Goal: Task Accomplishment & Management: Manage account settings

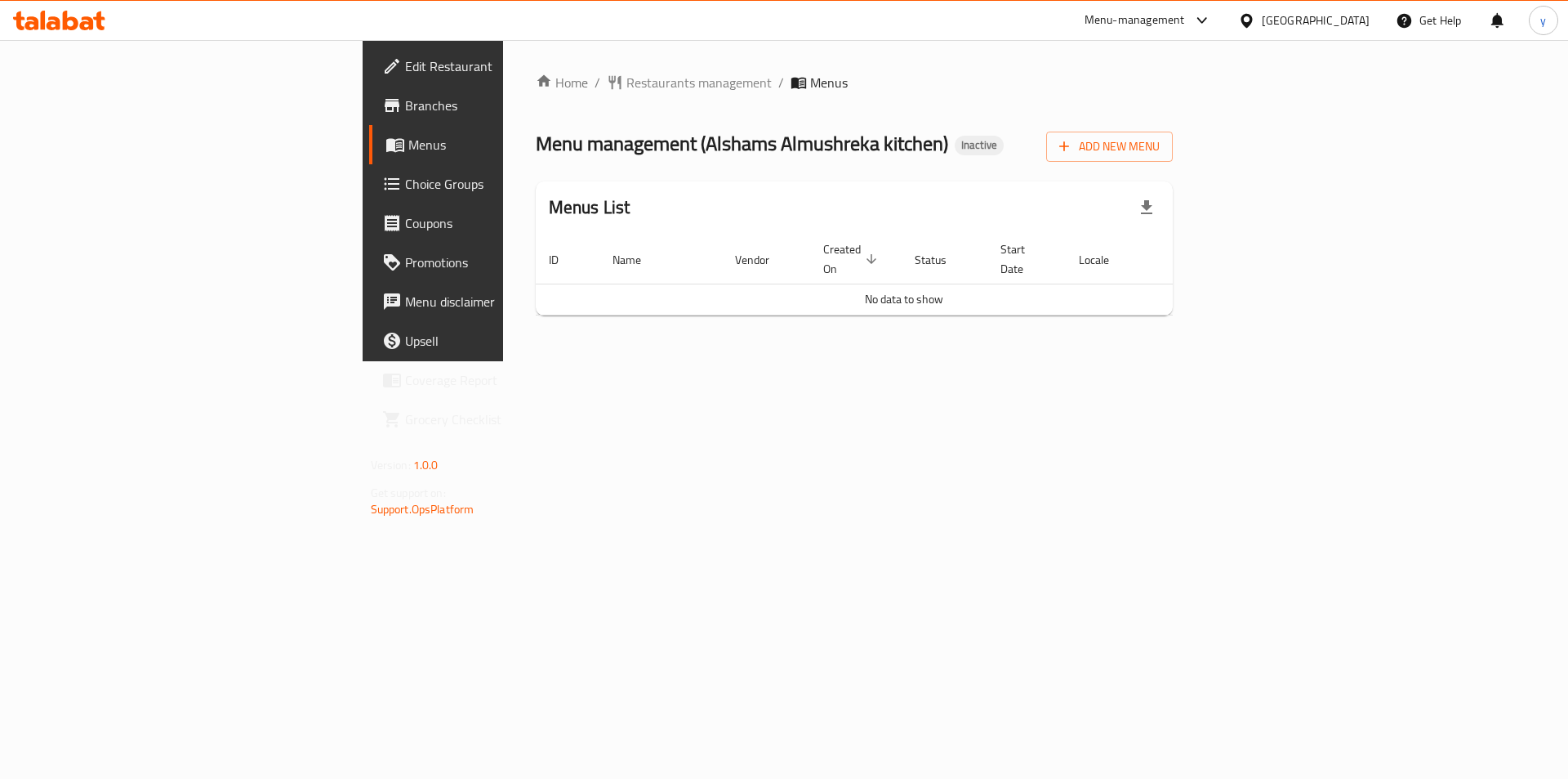
click at [369, 95] on link "Branches" at bounding box center [496, 105] width 256 height 39
click at [1160, 148] on span "Add New Menu" at bounding box center [1110, 147] width 101 height 20
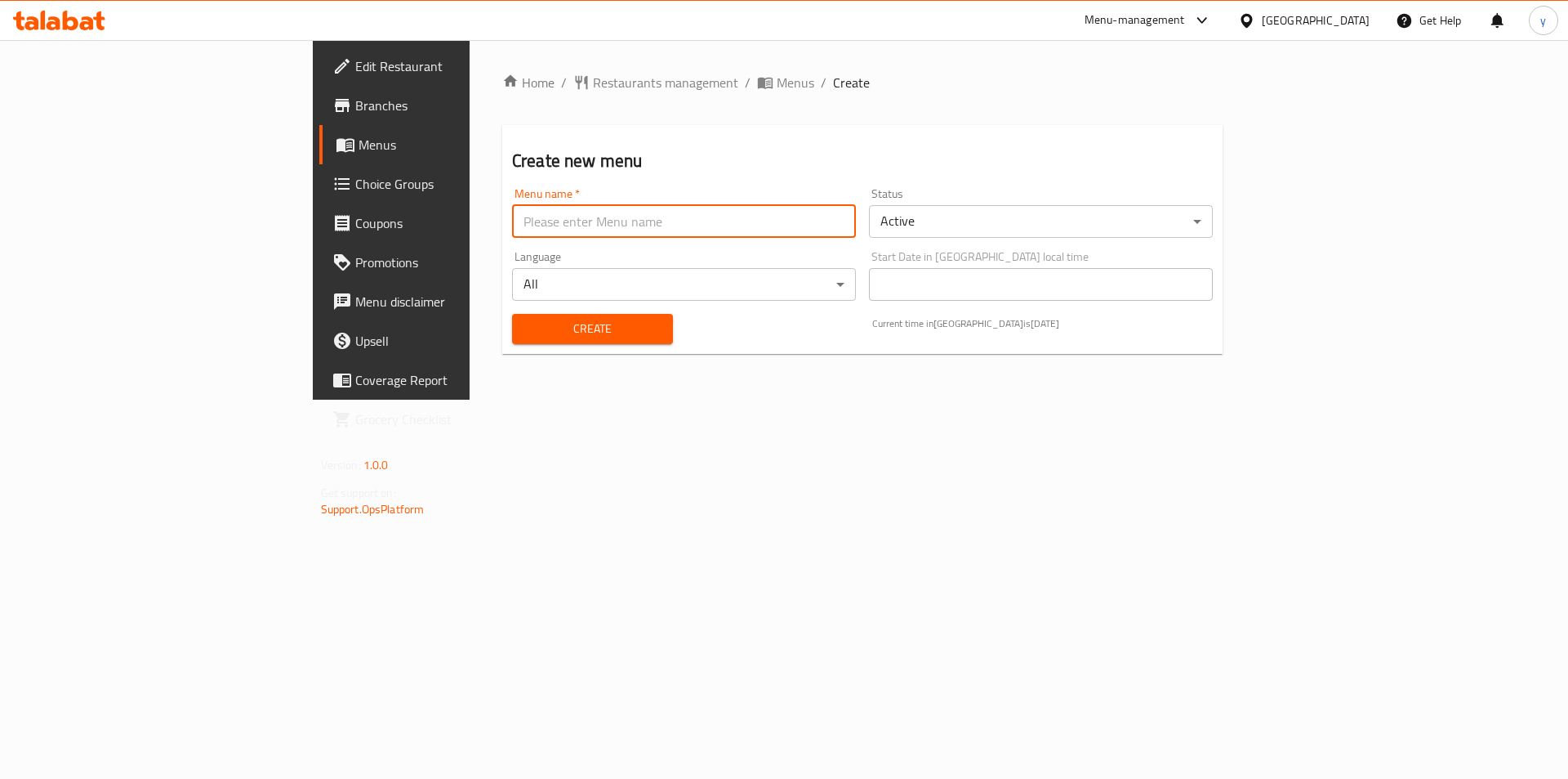
click at [512, 226] on input "text" at bounding box center [684, 221] width 344 height 33
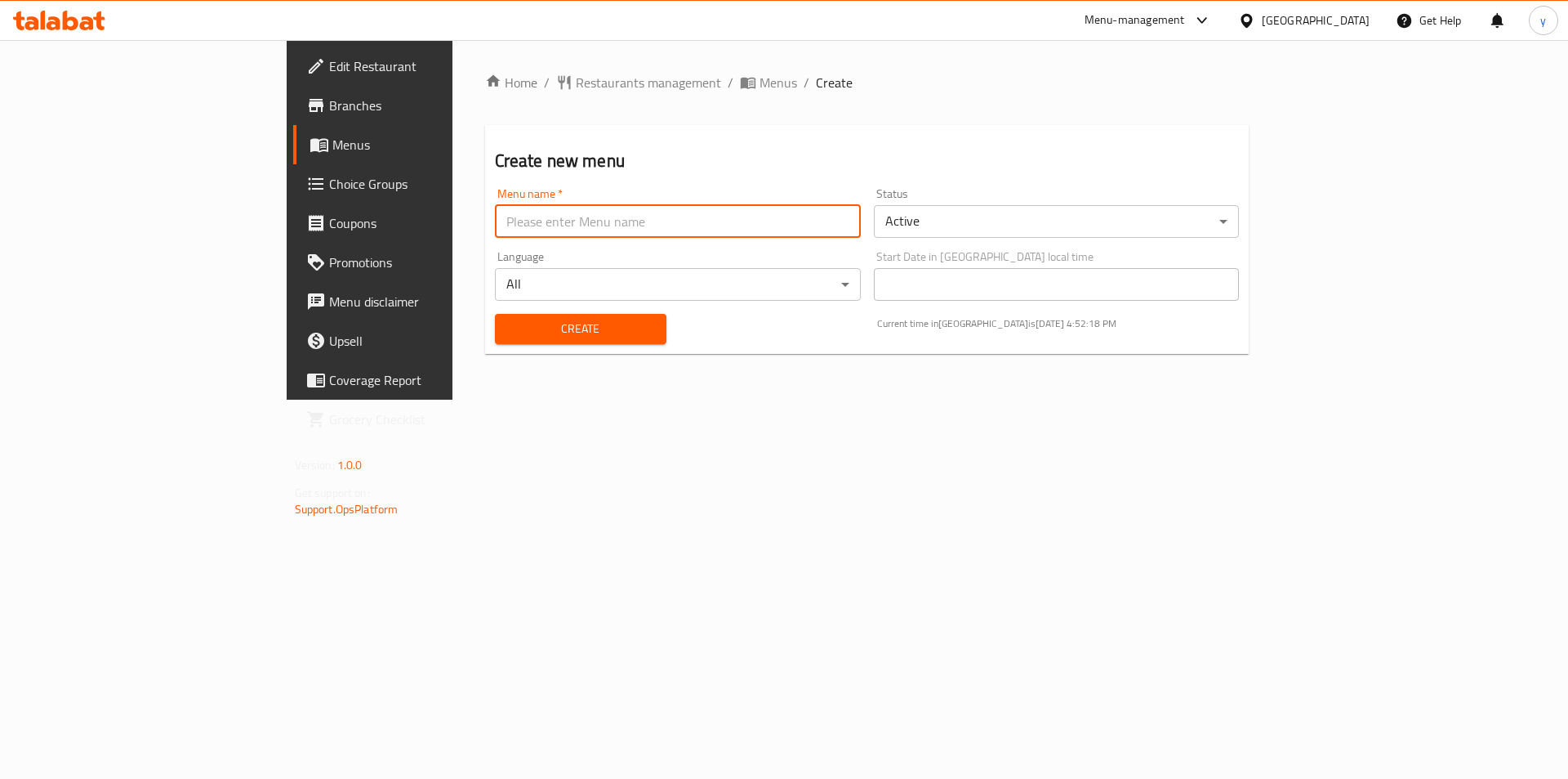
type input "menu"
click at [508, 321] on span "Create" at bounding box center [580, 329] width 145 height 20
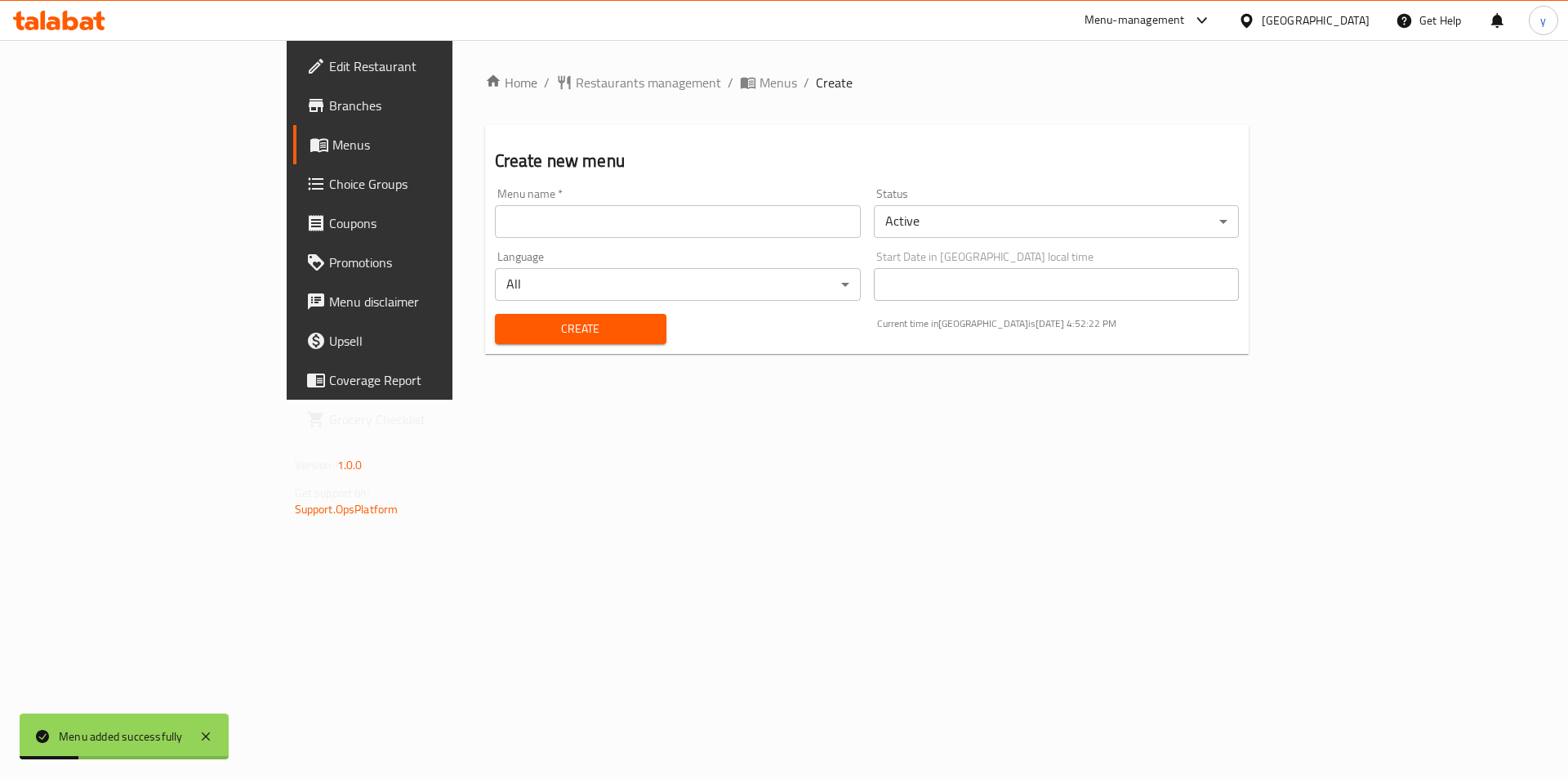
click at [333, 148] on span "Menus" at bounding box center [434, 144] width 204 height 19
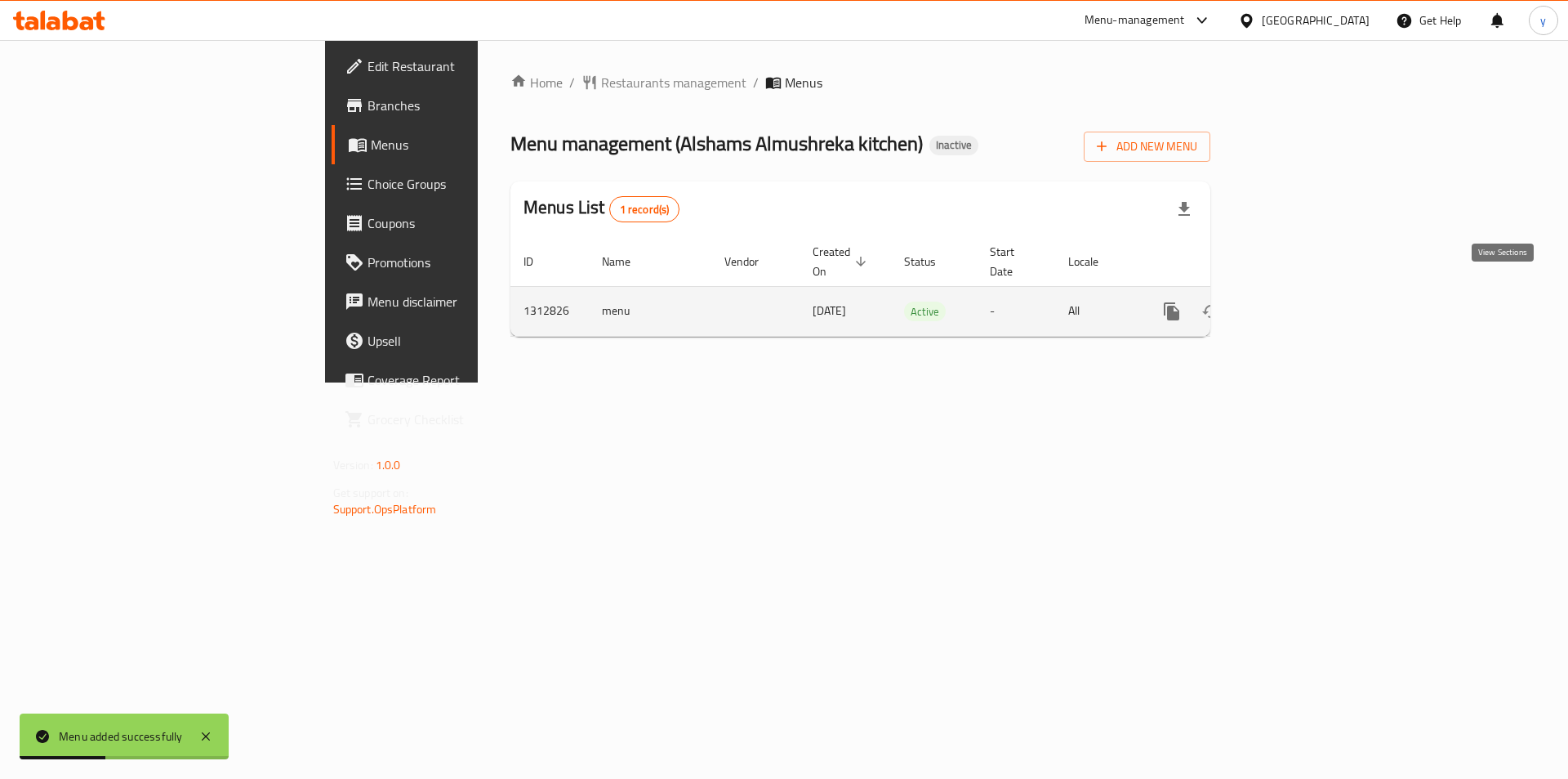
click at [1309, 292] on link "enhanced table" at bounding box center [1289, 311] width 39 height 39
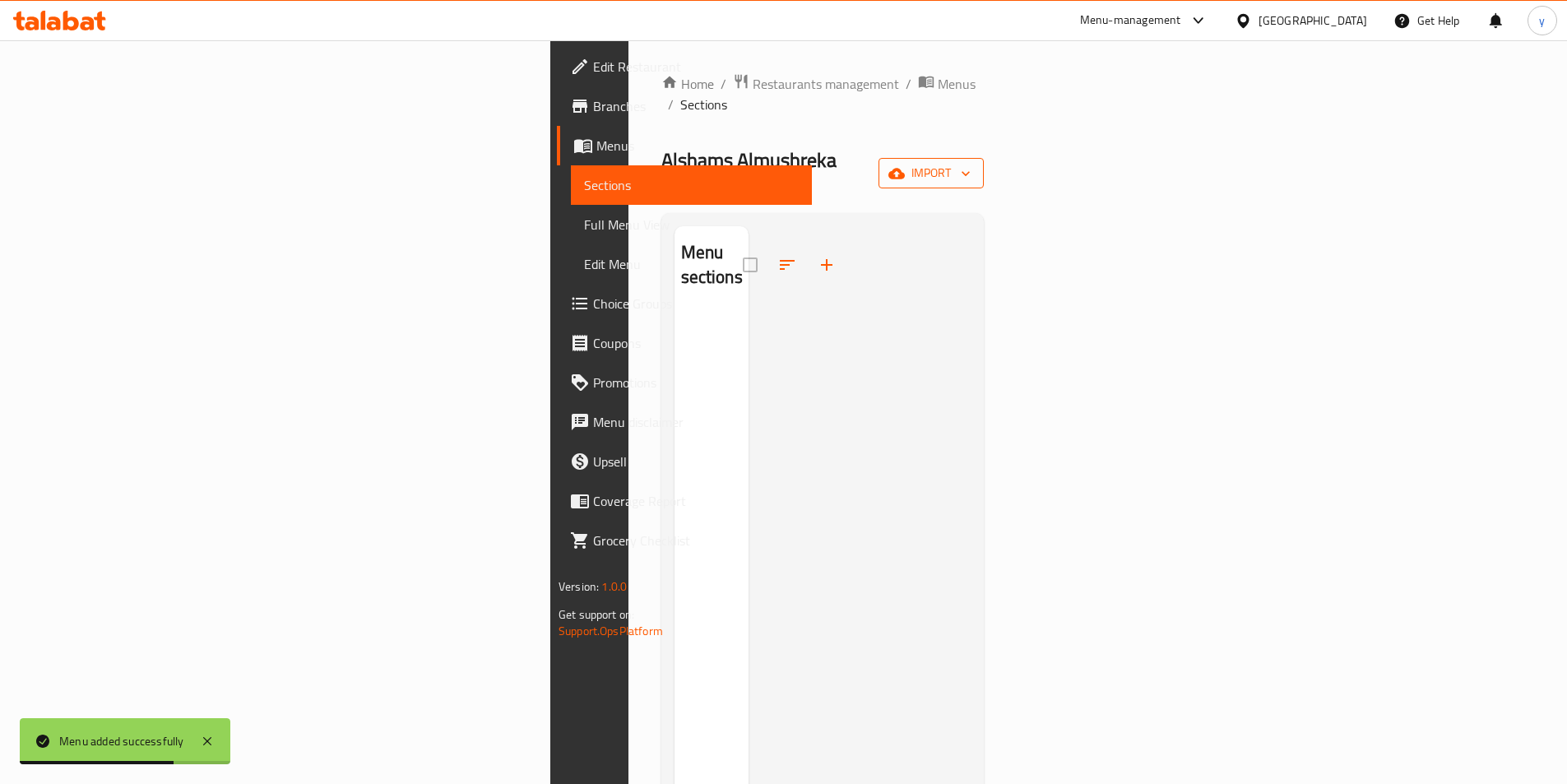
click at [971, 163] on span "import" at bounding box center [931, 173] width 79 height 20
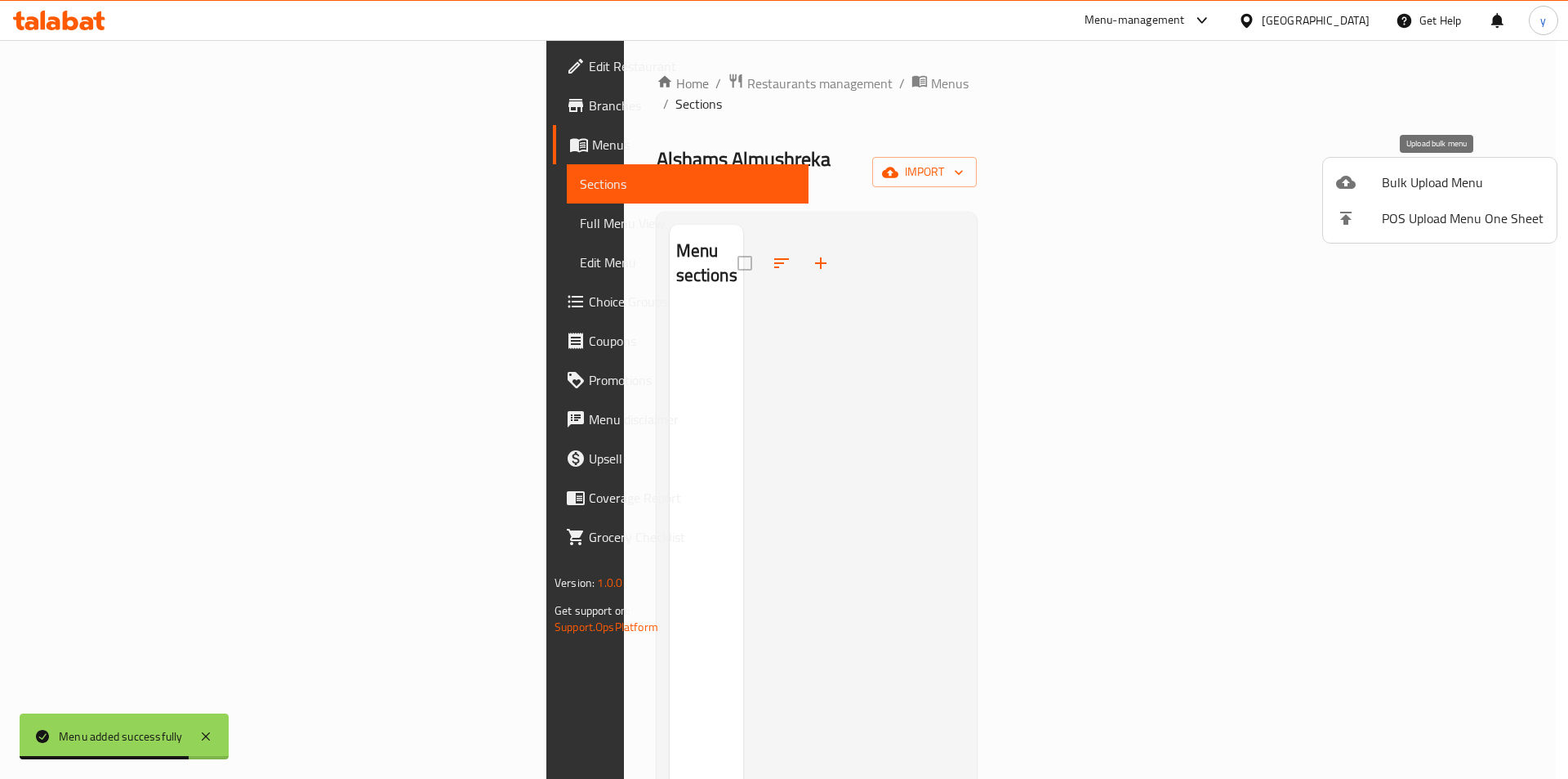
click at [1358, 170] on li "Bulk Upload Menu" at bounding box center [1440, 182] width 234 height 36
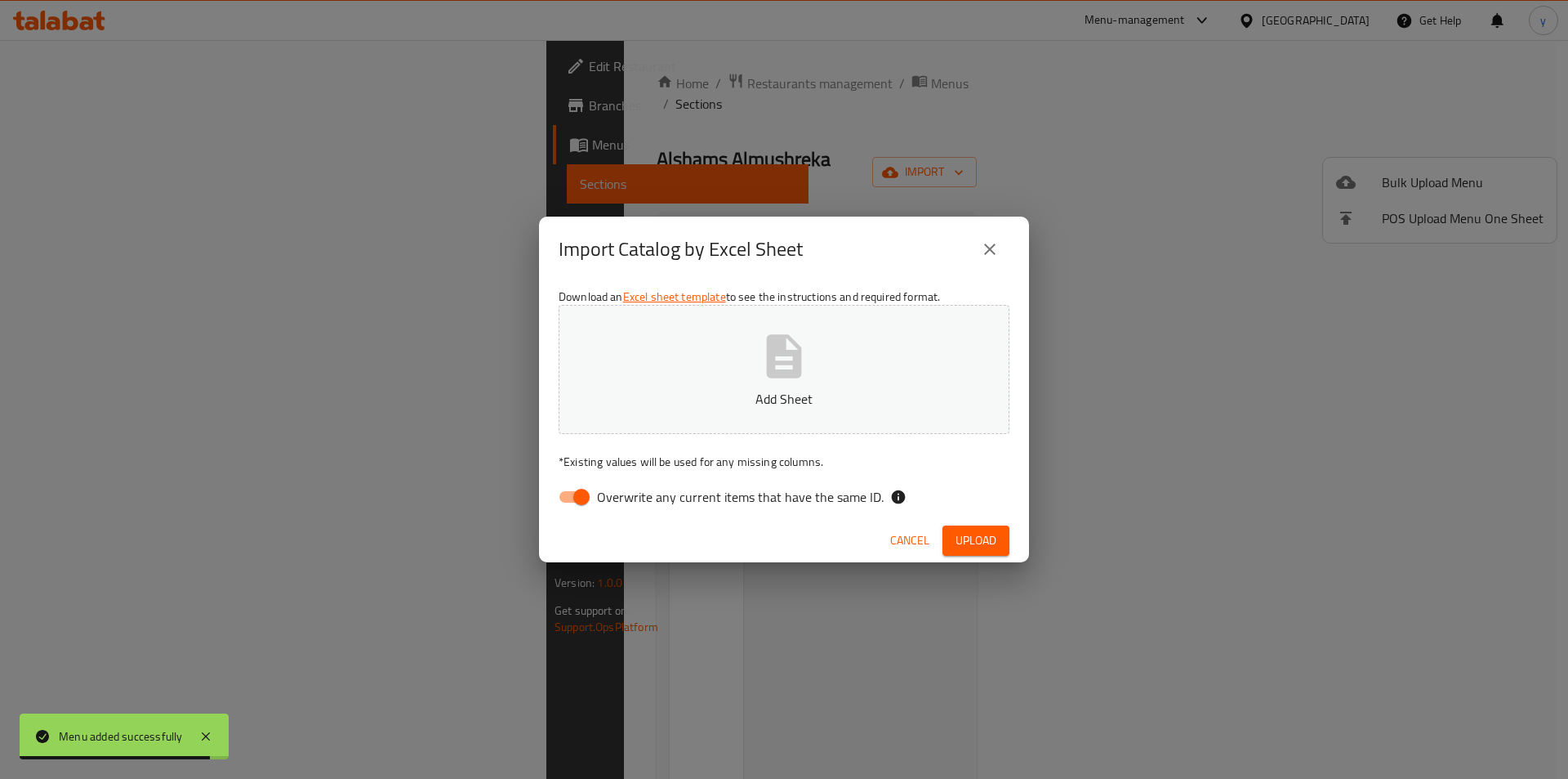
click at [586, 505] on input "Overwrite any current items that have the same ID." at bounding box center [581, 496] width 93 height 31
checkbox input "false"
click at [727, 333] on button "Add Sheet" at bounding box center [784, 369] width 451 height 129
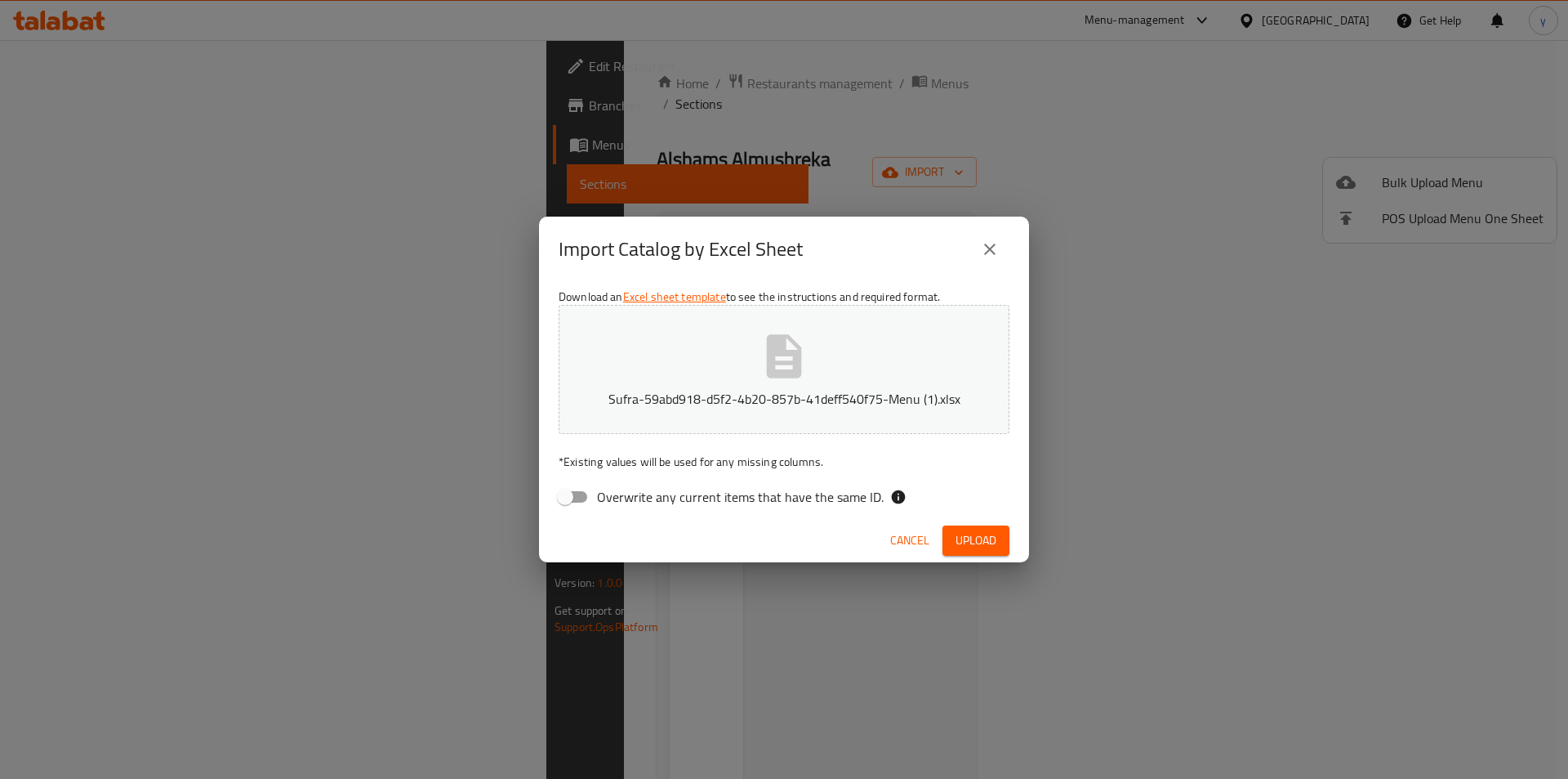
click at [960, 536] on span "Upload" at bounding box center [975, 540] width 41 height 20
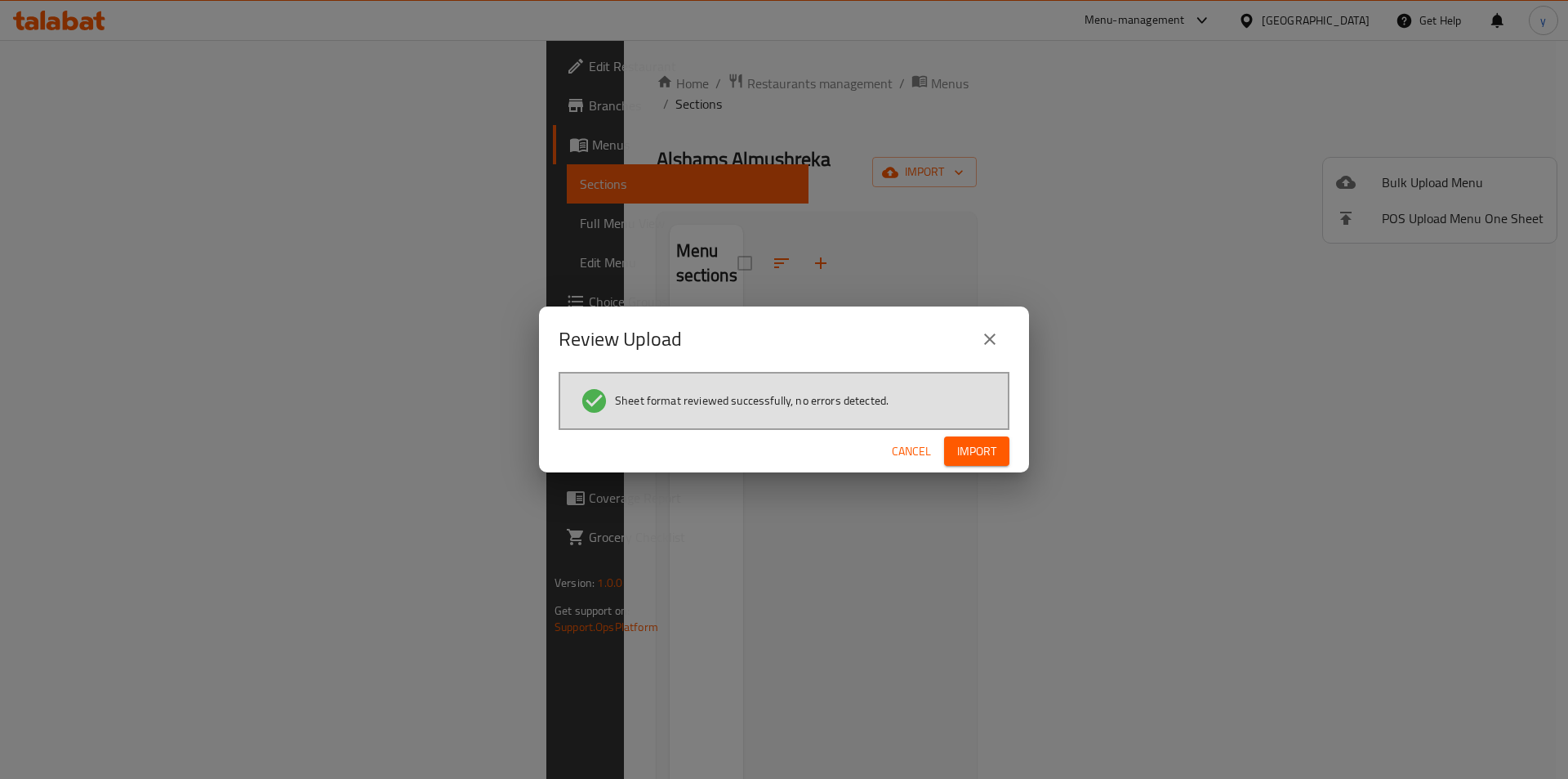
click at [967, 459] on span "Import" at bounding box center [976, 451] width 39 height 20
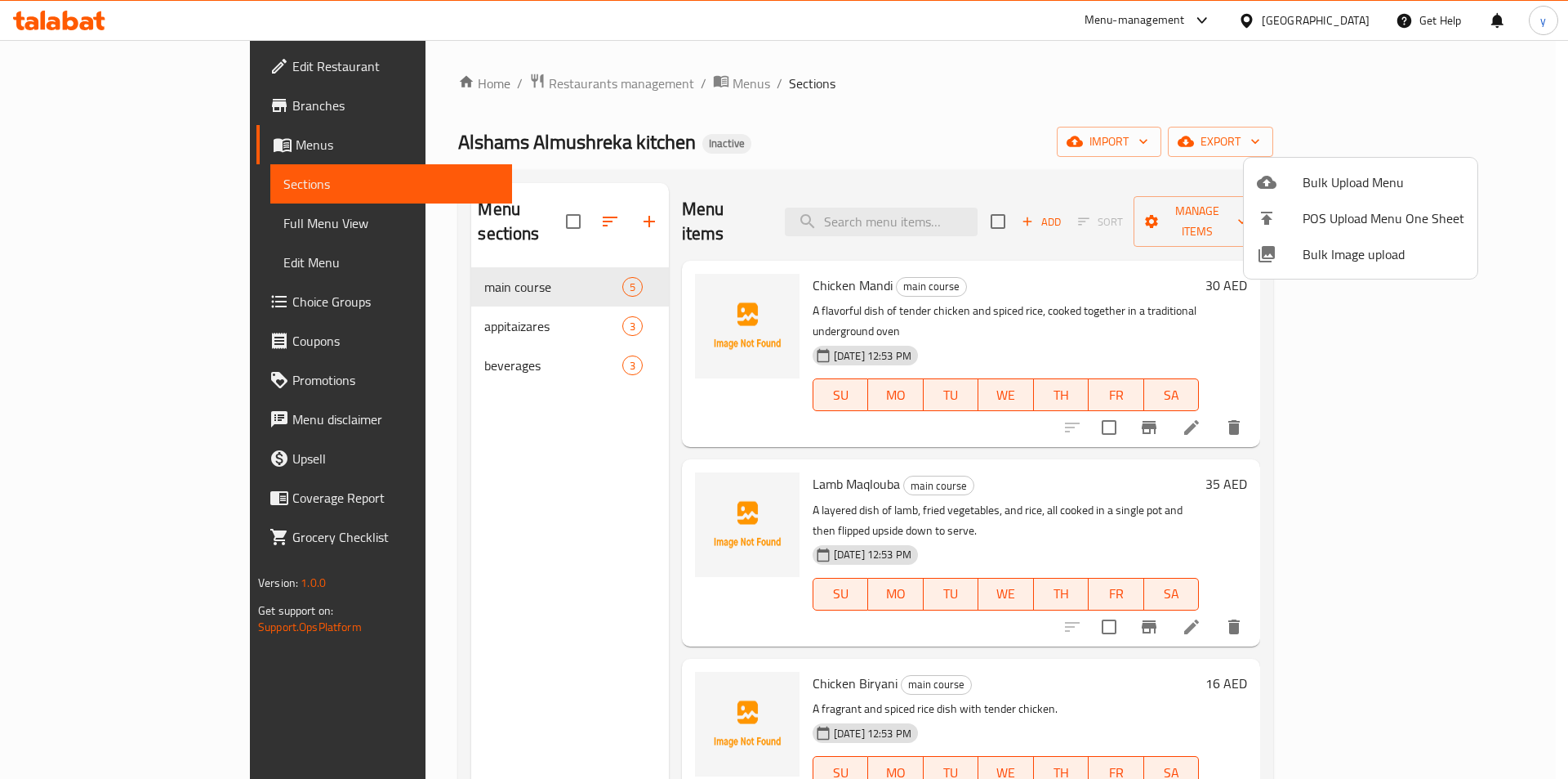
click at [1191, 138] on div at bounding box center [784, 389] width 1568 height 779
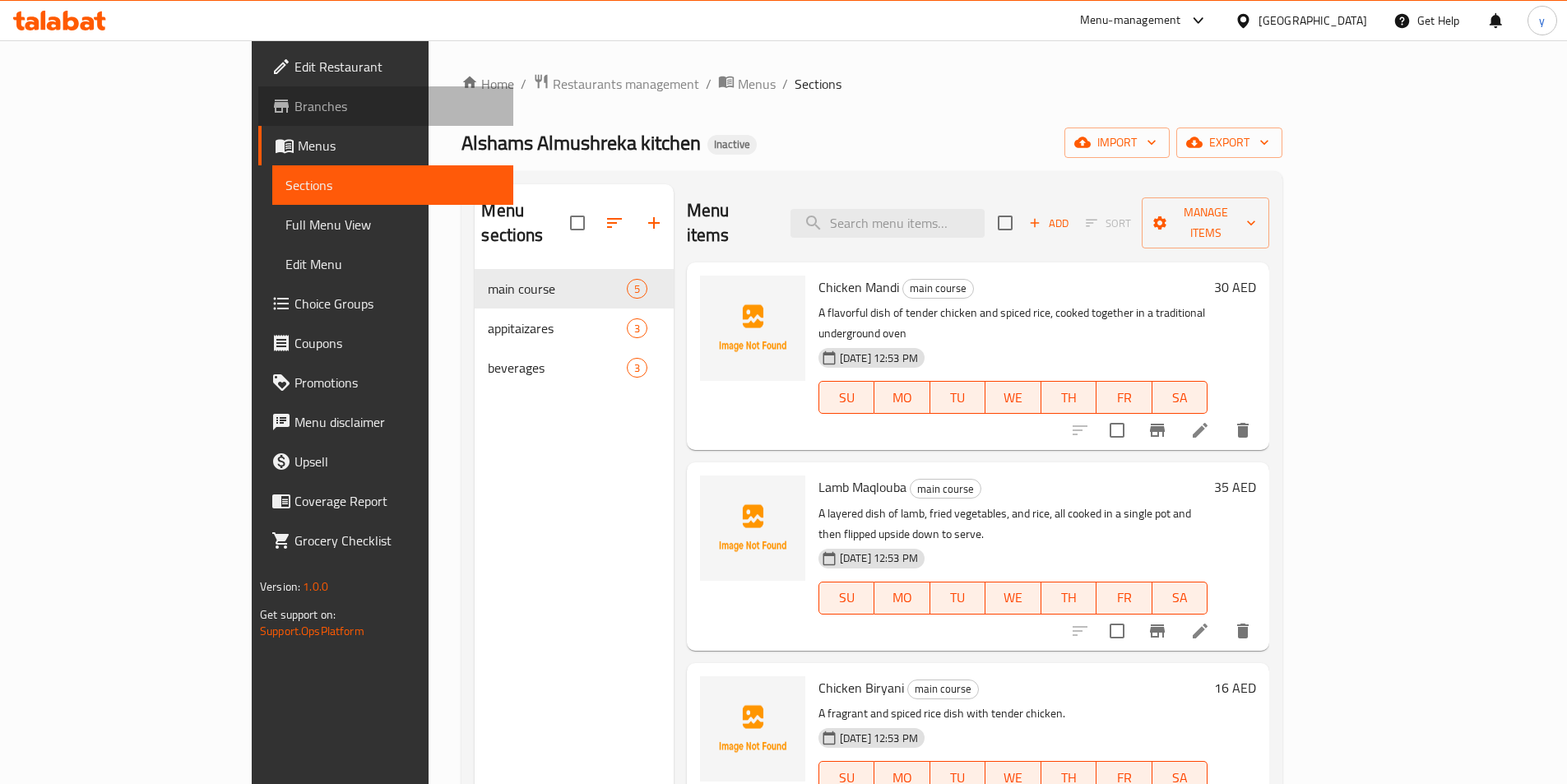
click at [295, 111] on span "Branches" at bounding box center [398, 105] width 206 height 19
click at [295, 74] on span "Edit Restaurant" at bounding box center [398, 66] width 206 height 19
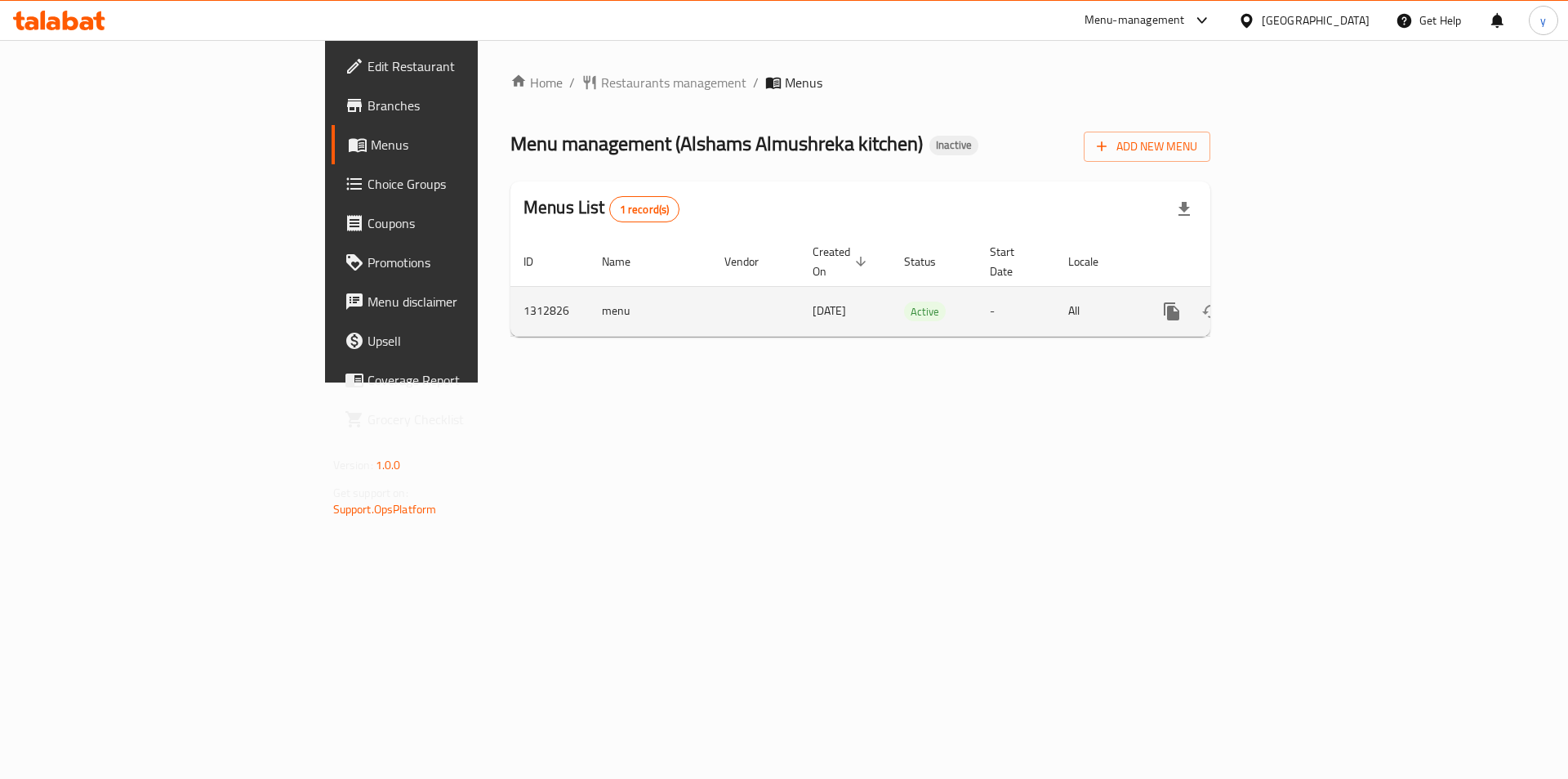
click at [1297, 304] on icon "enhanced table" at bounding box center [1290, 312] width 15 height 15
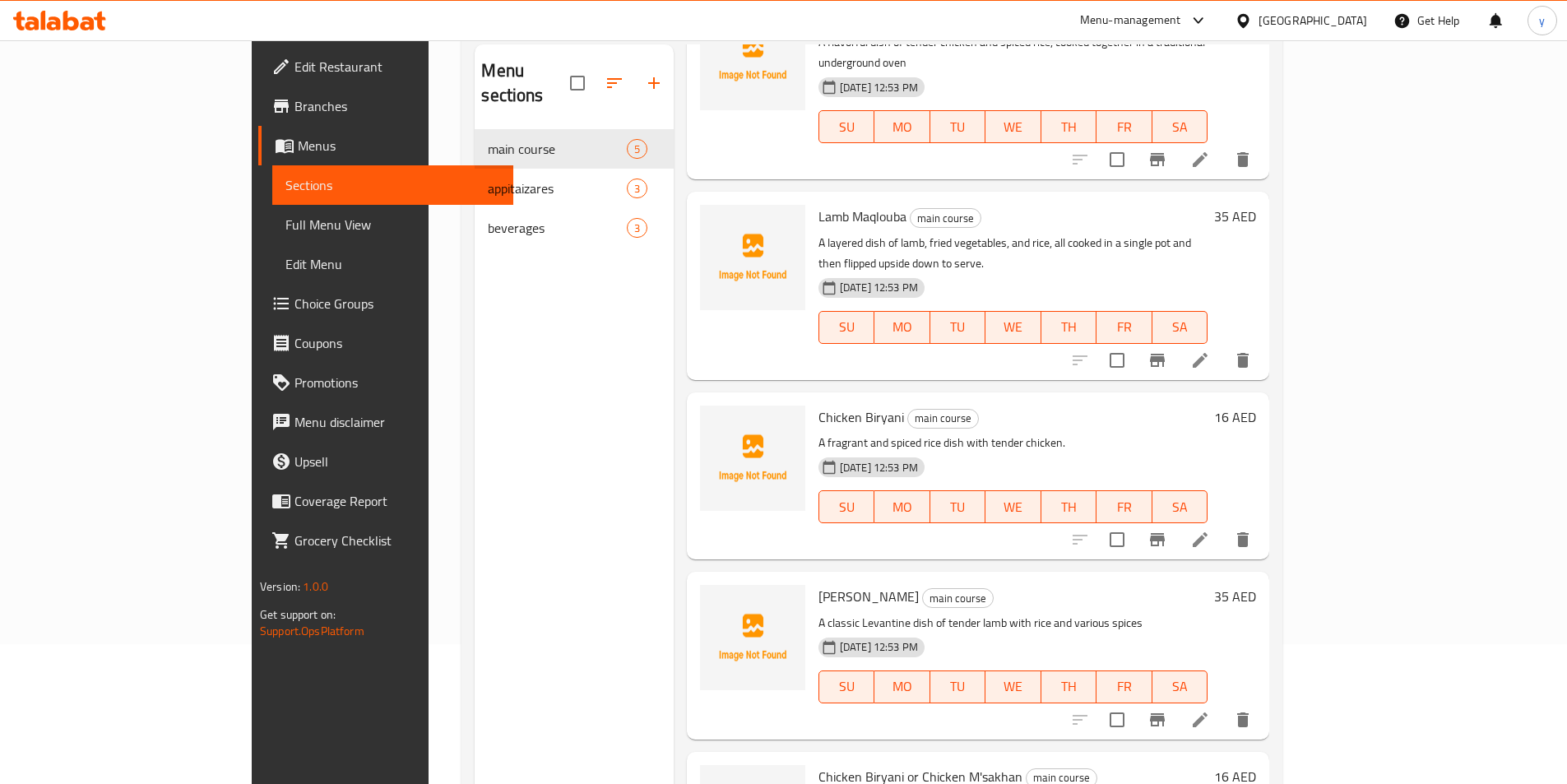
scroll to position [230, 0]
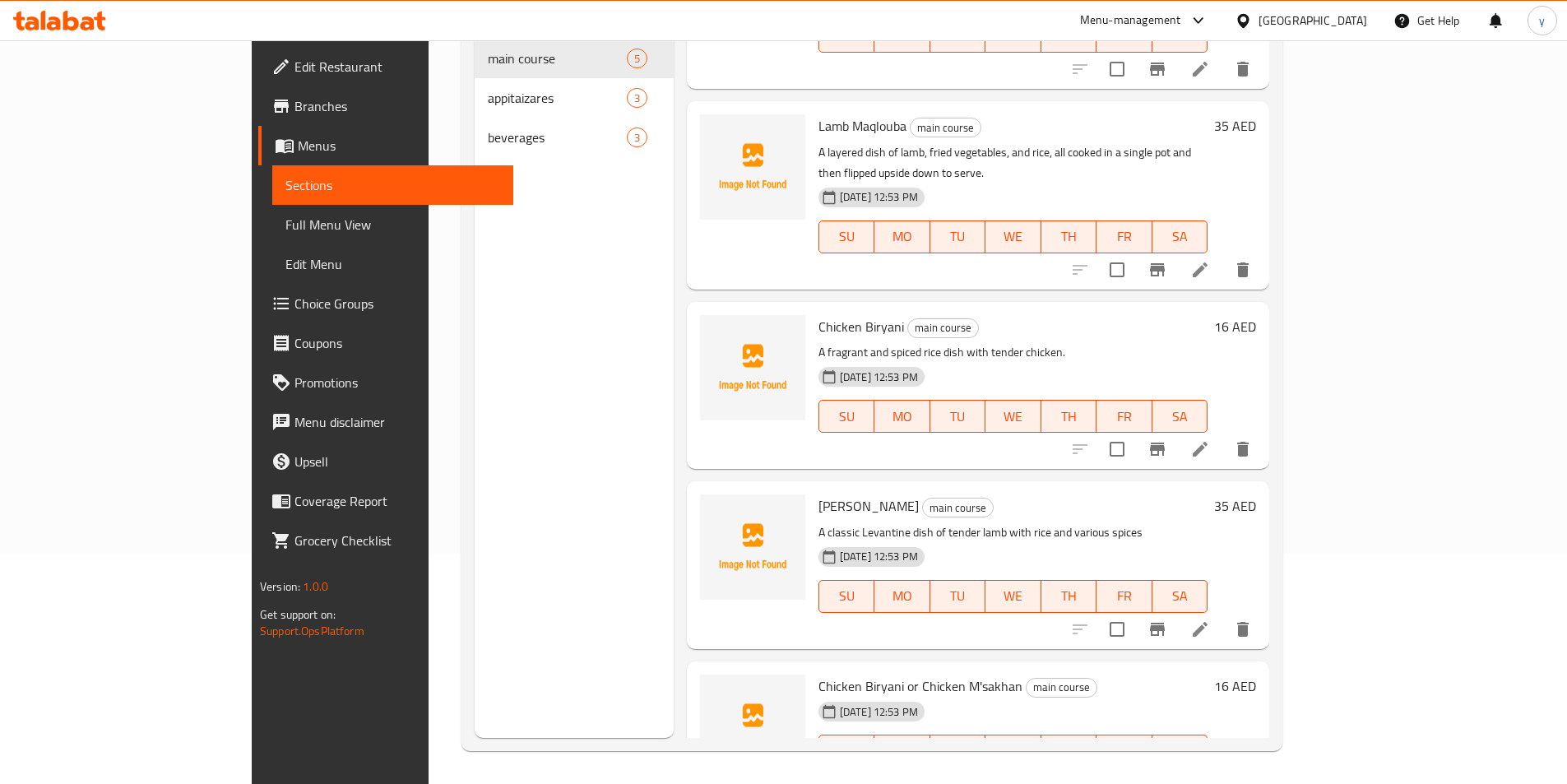
click at [518, 281] on div "Menu sections main course 5 appitaizares 3 beverages 3" at bounding box center [573, 345] width 198 height 784
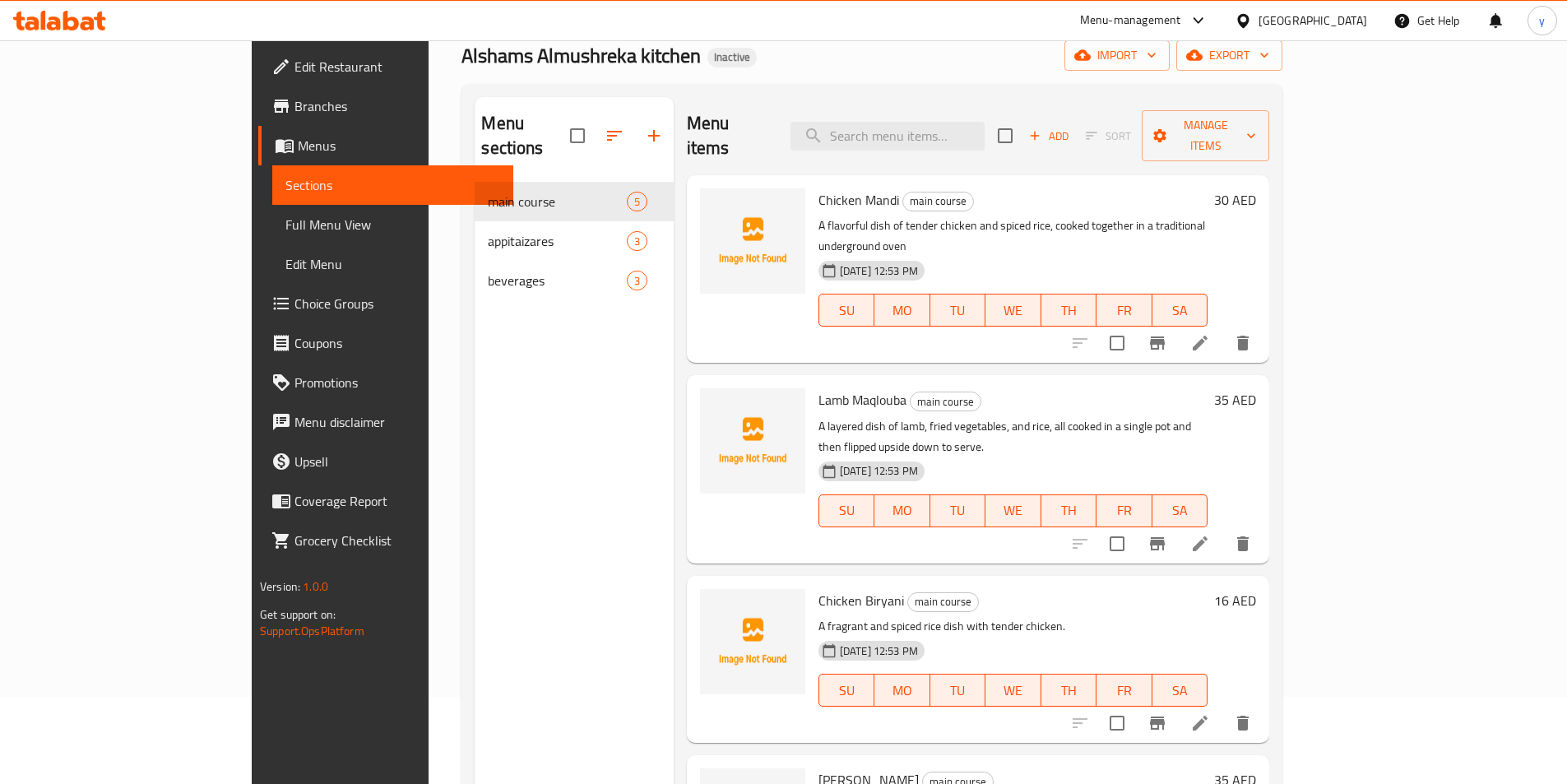
scroll to position [0, 0]
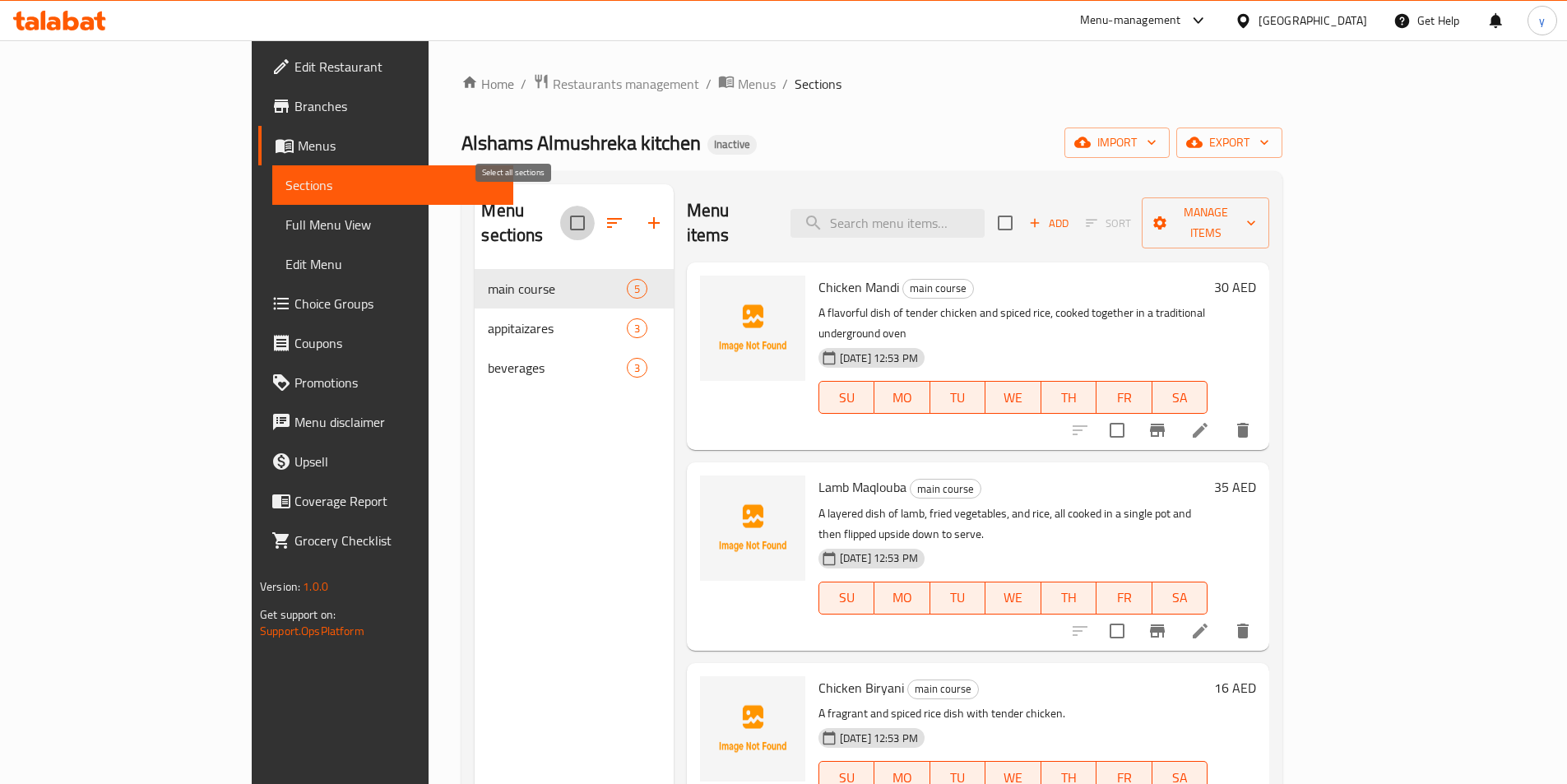
click at [561, 215] on input "checkbox" at bounding box center [577, 223] width 35 height 35
checkbox input "true"
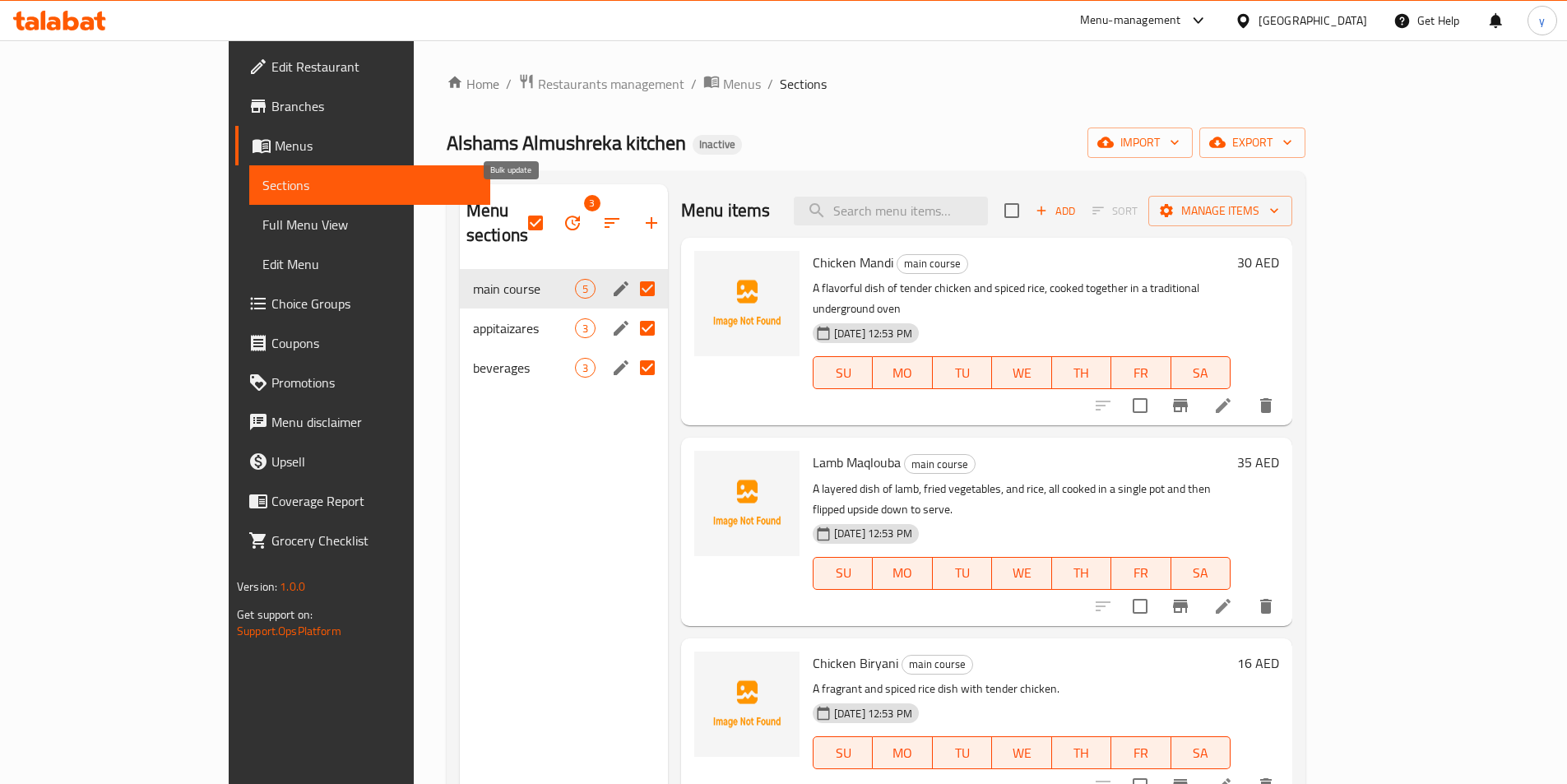
click at [563, 213] on icon "button" at bounding box center [572, 222] width 19 height 19
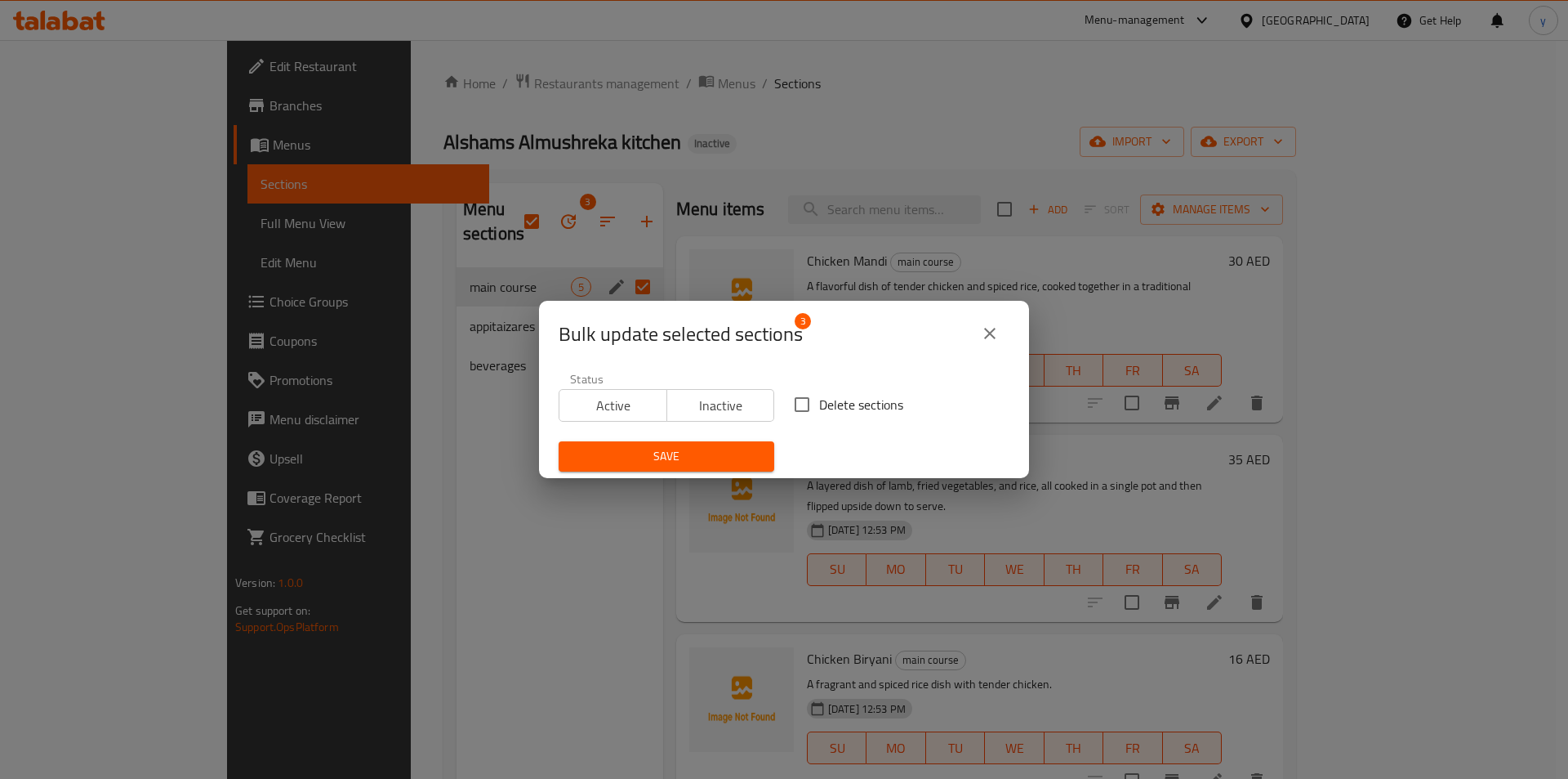
click at [819, 404] on span "Delete sections" at bounding box center [861, 404] width 84 height 19
click at [814, 404] on input "Delete sections" at bounding box center [802, 404] width 34 height 34
checkbox input "true"
click at [708, 467] on button "Save" at bounding box center [666, 456] width 215 height 30
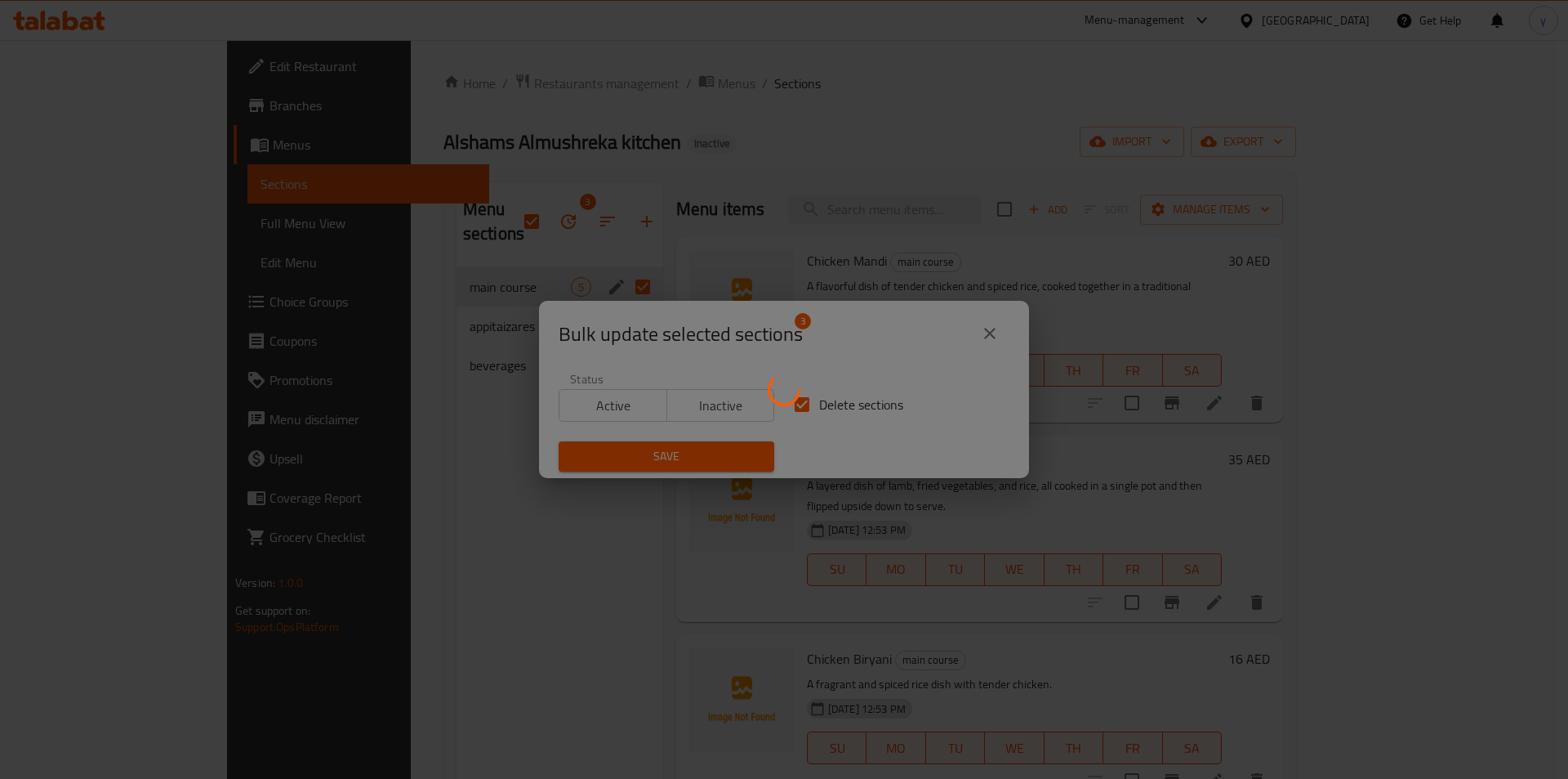
checkbox input "false"
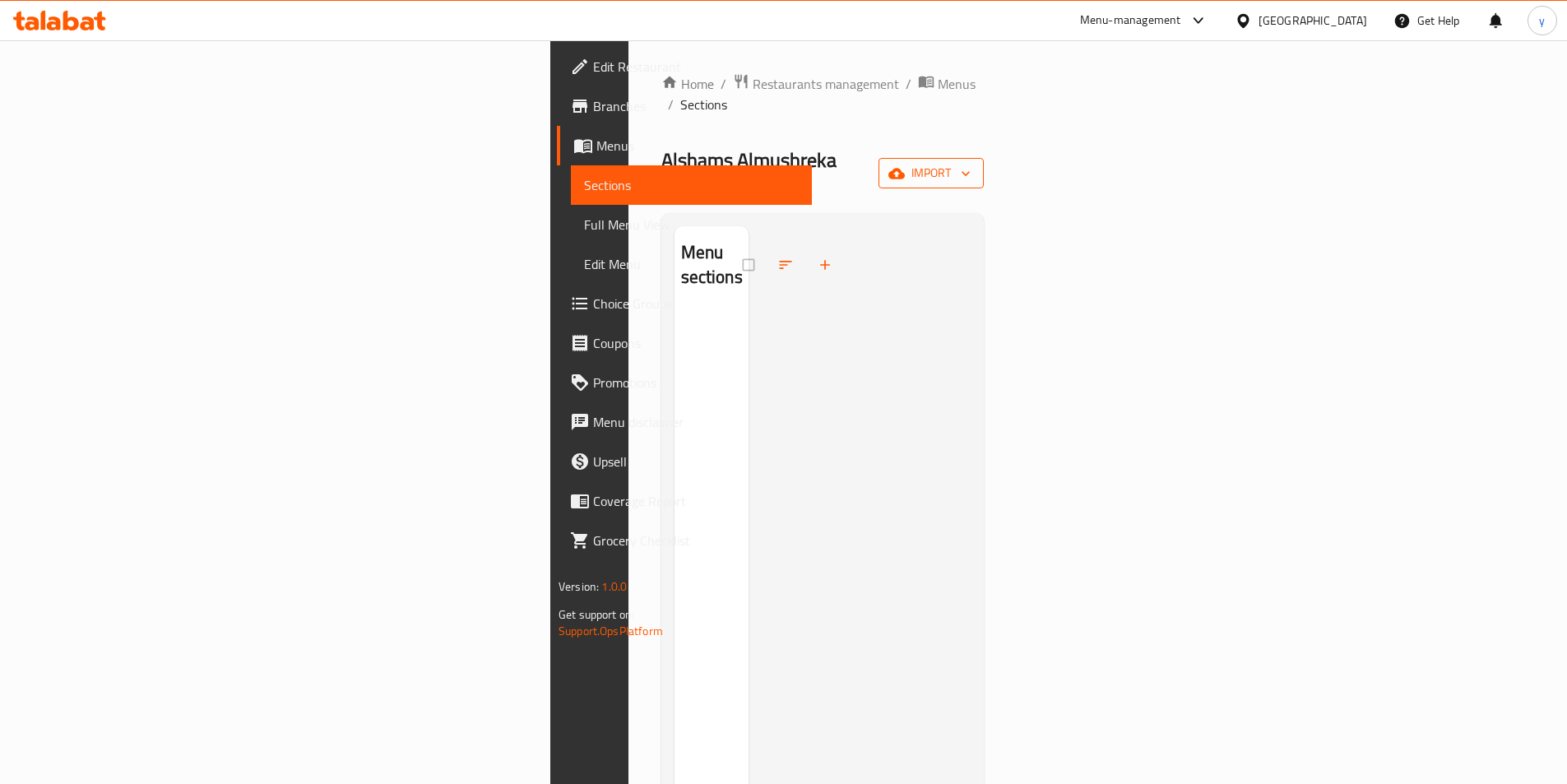
click at [971, 163] on span "import" at bounding box center [931, 173] width 79 height 20
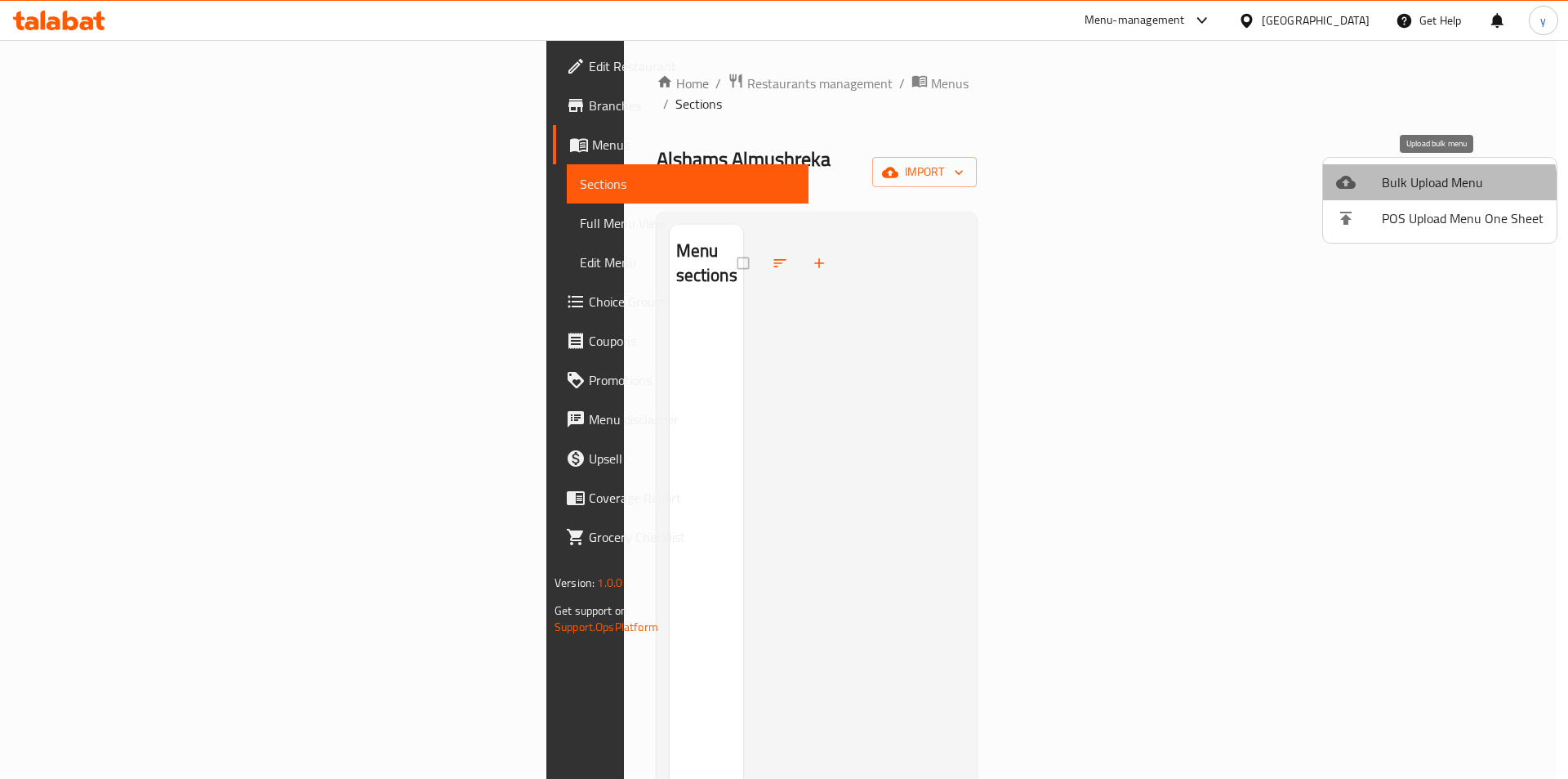
click at [1421, 192] on span "Bulk Upload Menu" at bounding box center [1462, 182] width 162 height 19
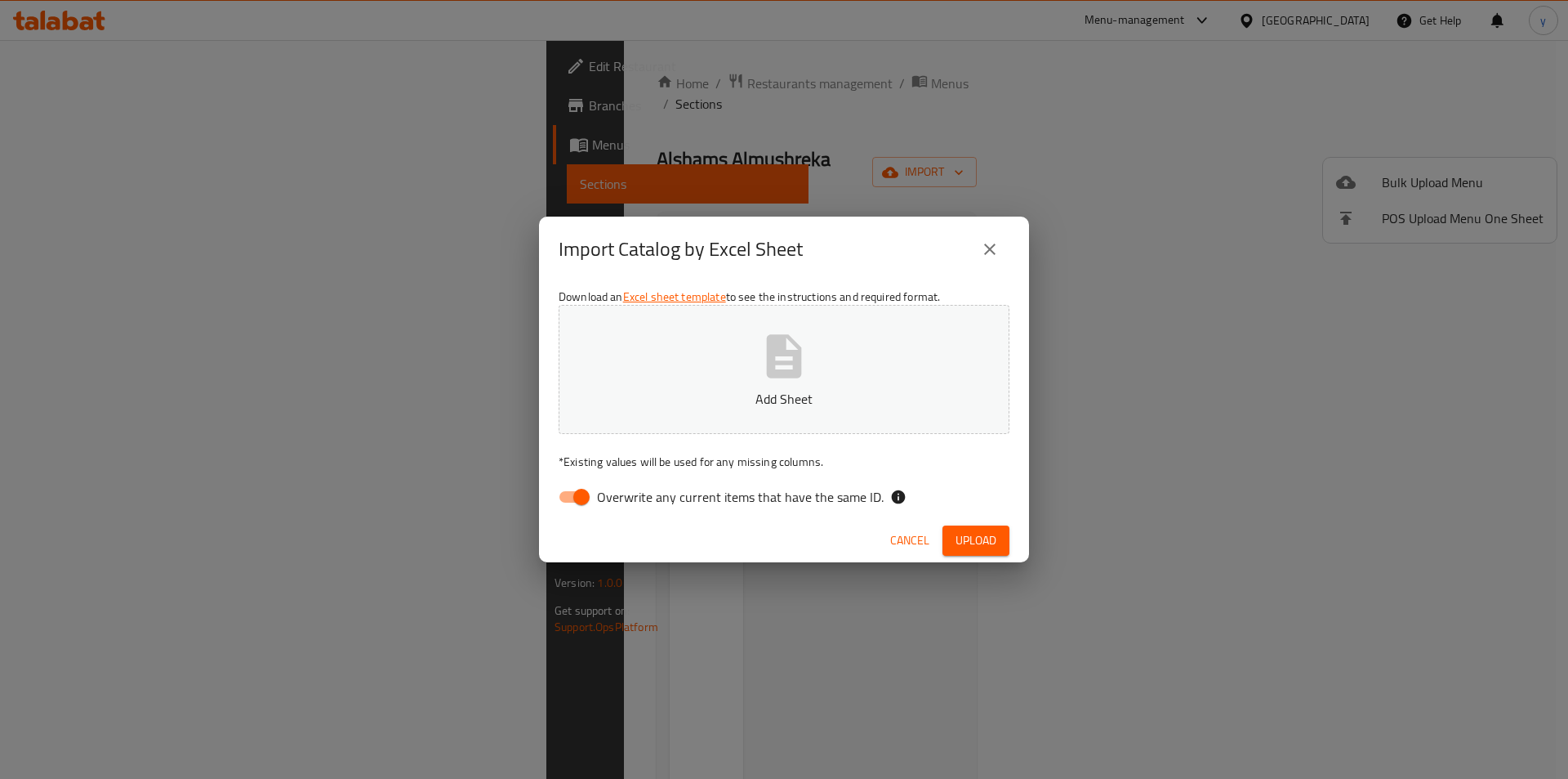
click at [575, 502] on input "Overwrite any current items that have the same ID." at bounding box center [581, 496] width 93 height 31
checkbox input "false"
click at [797, 346] on icon "button" at bounding box center [784, 356] width 35 height 44
click at [972, 534] on span "Upload" at bounding box center [975, 540] width 41 height 20
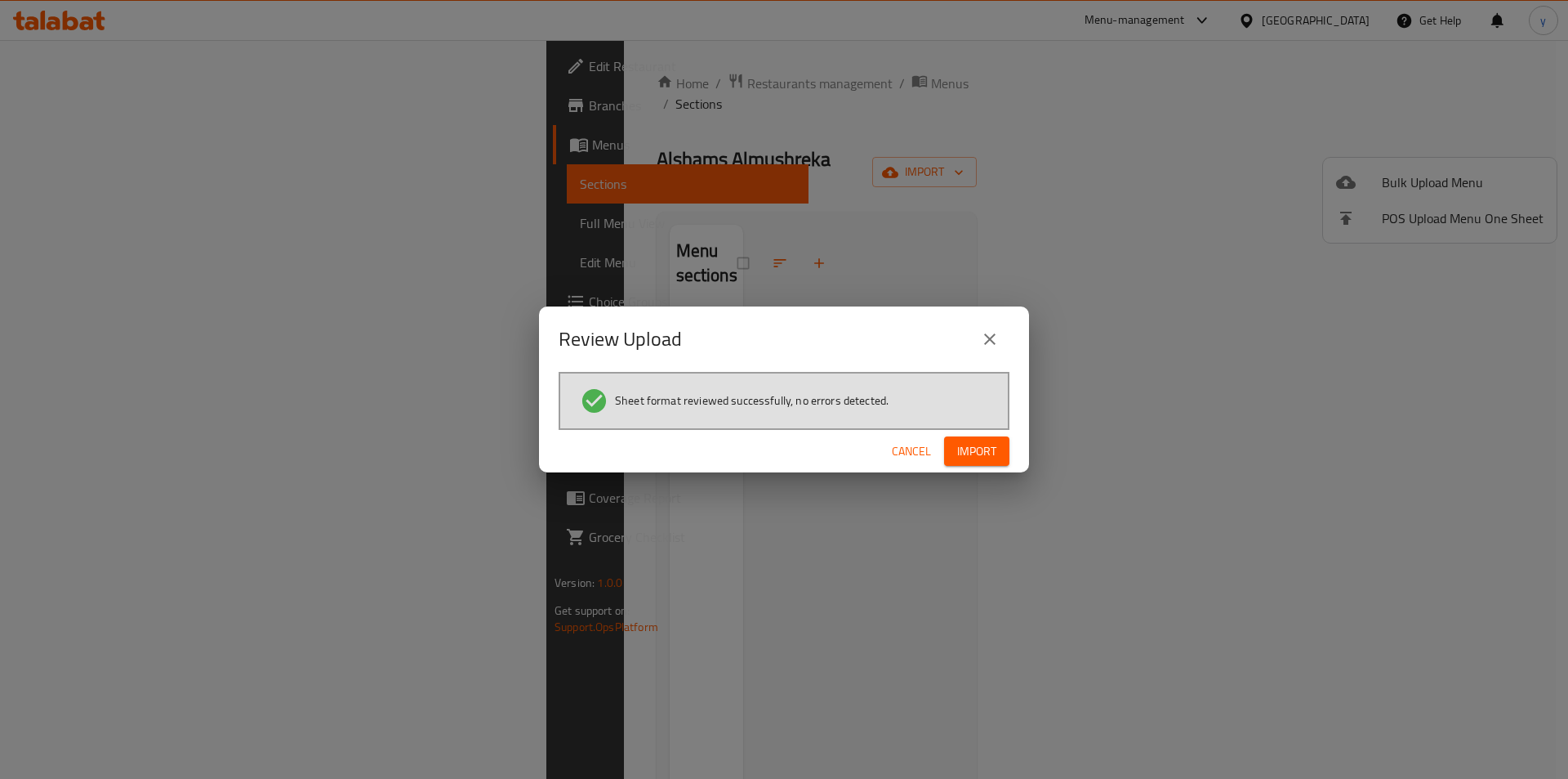
click at [977, 445] on span "Import" at bounding box center [976, 451] width 39 height 20
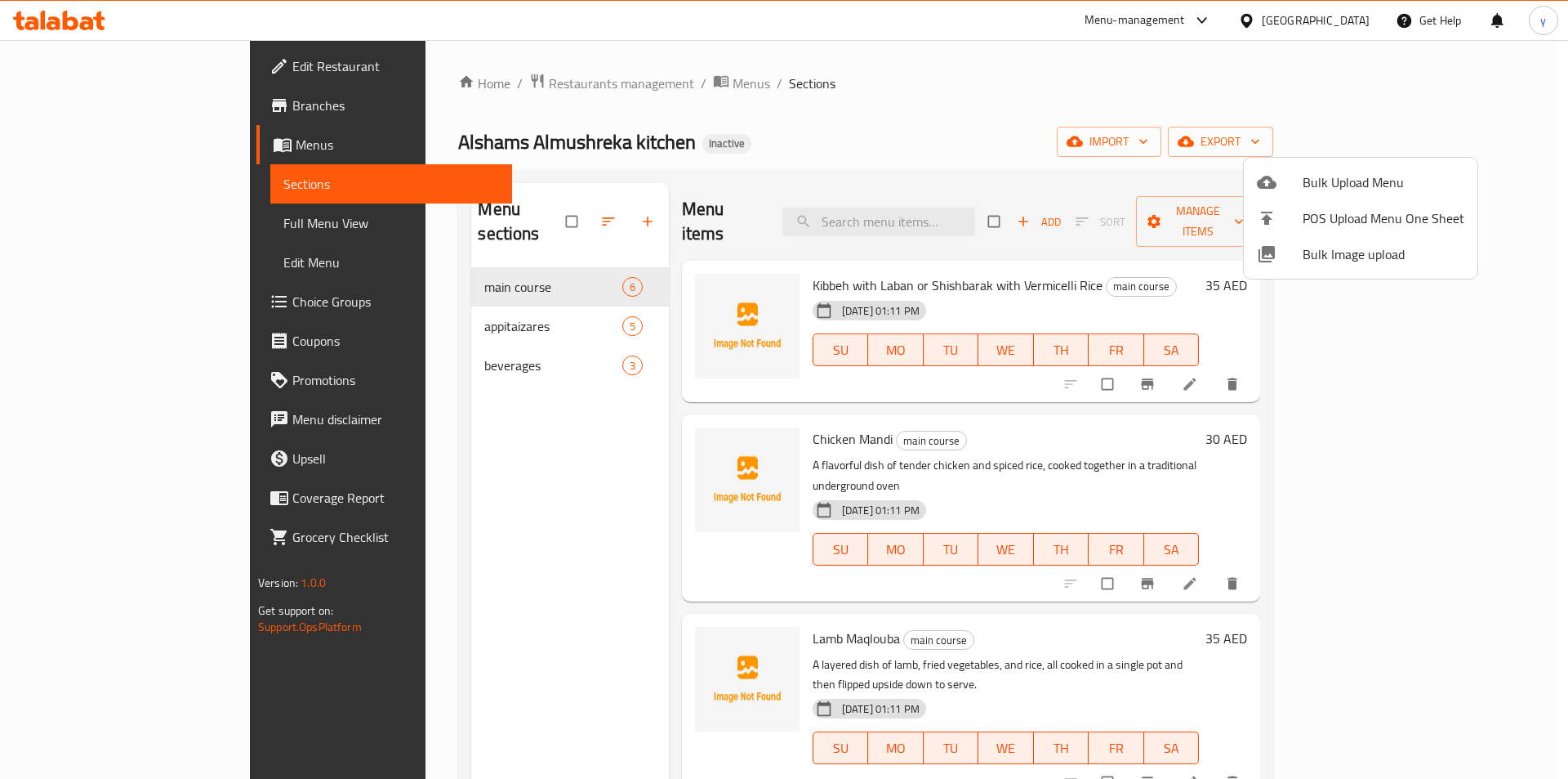
click at [1194, 112] on div at bounding box center [784, 389] width 1568 height 779
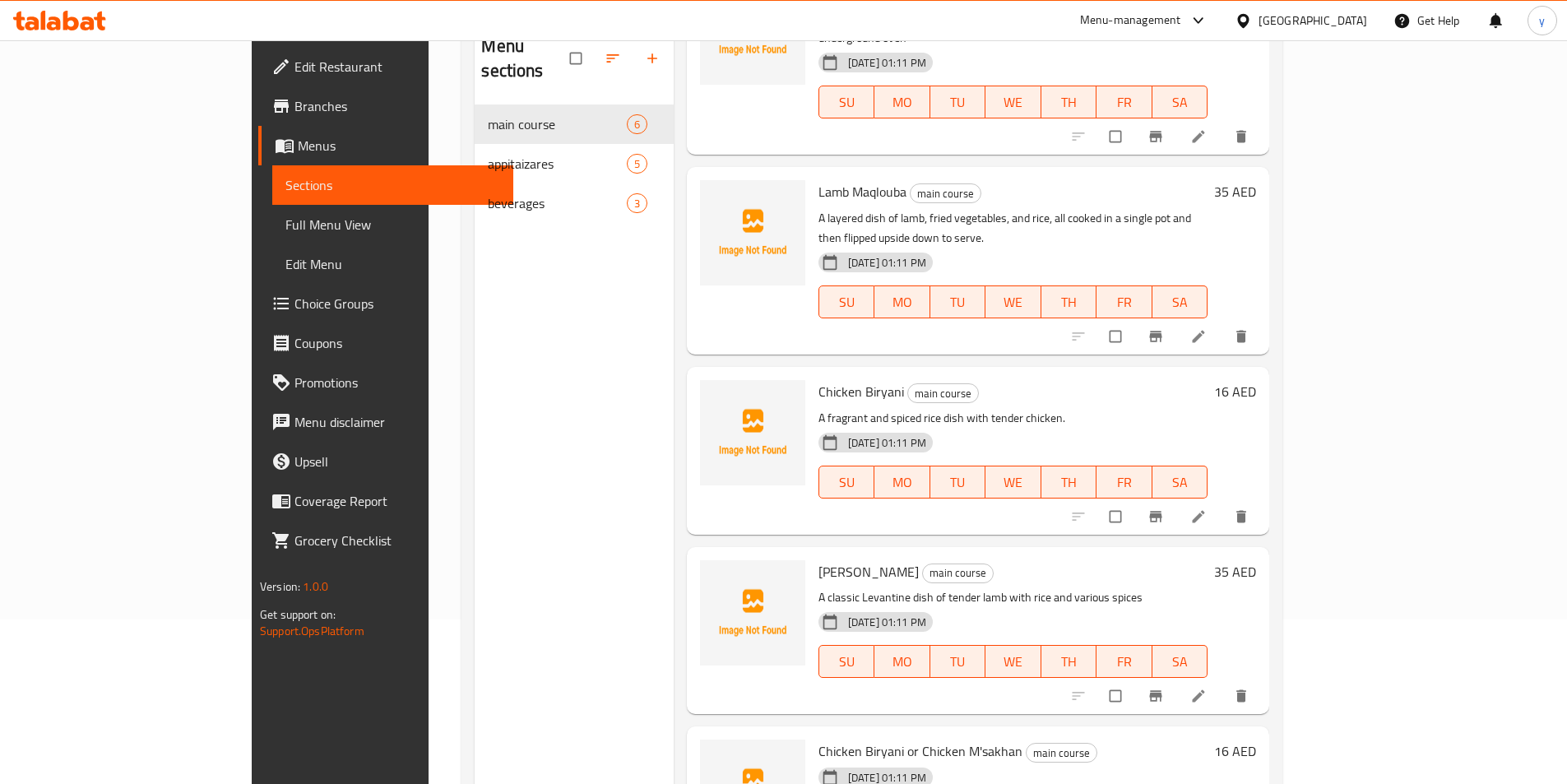
scroll to position [230, 0]
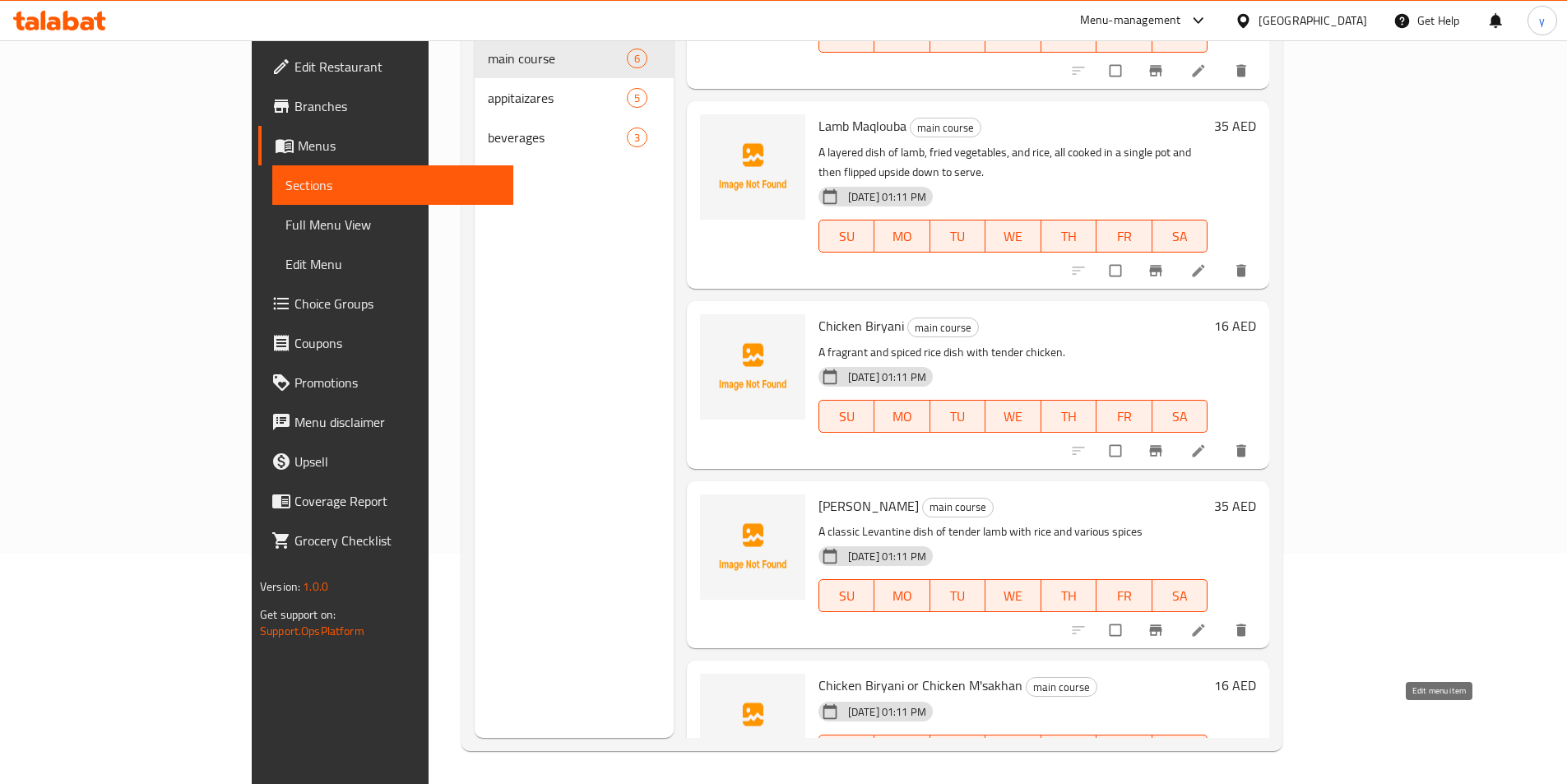
click at [1206, 779] on icon at bounding box center [1199, 785] width 13 height 13
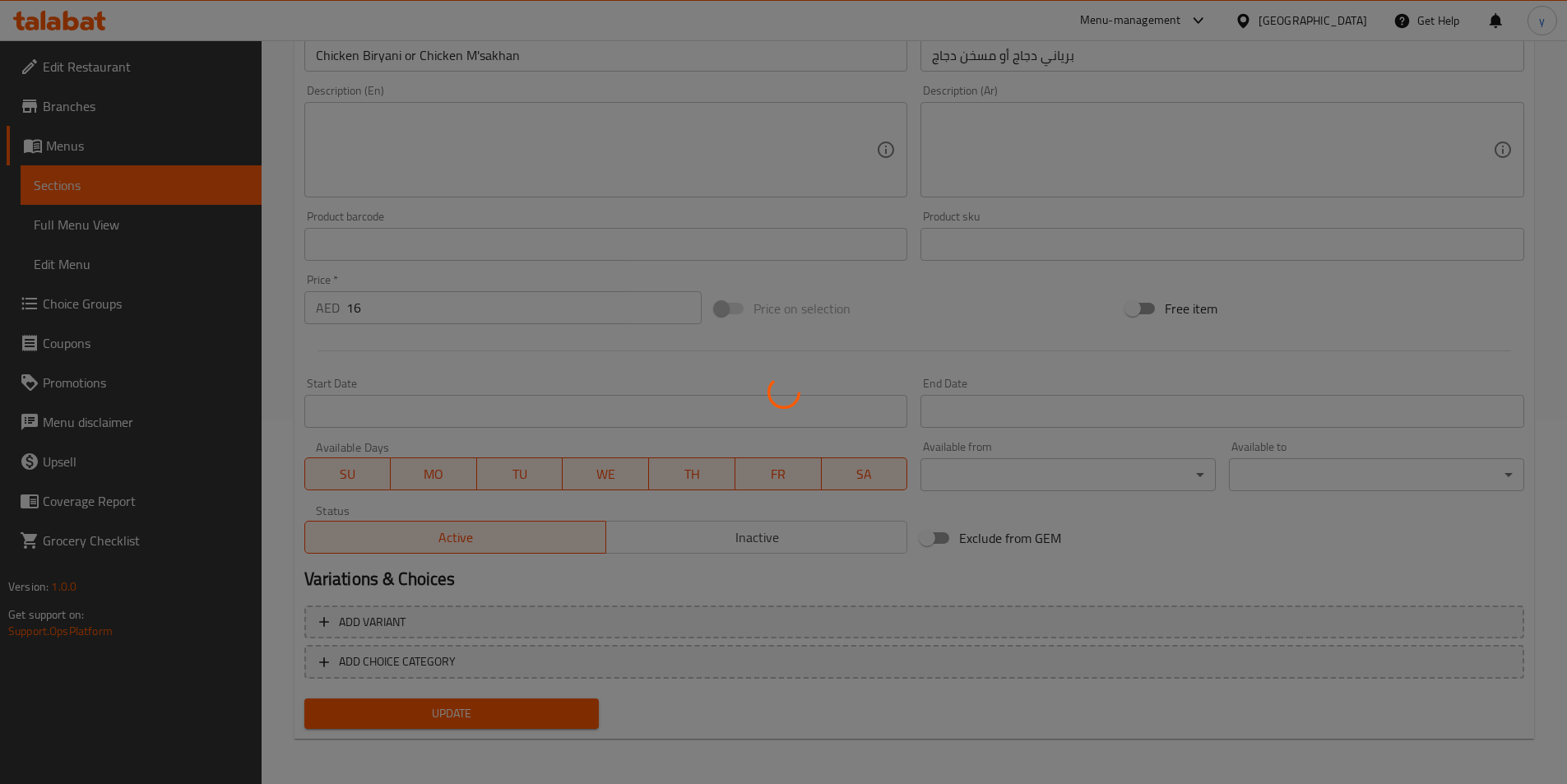
scroll to position [365, 0]
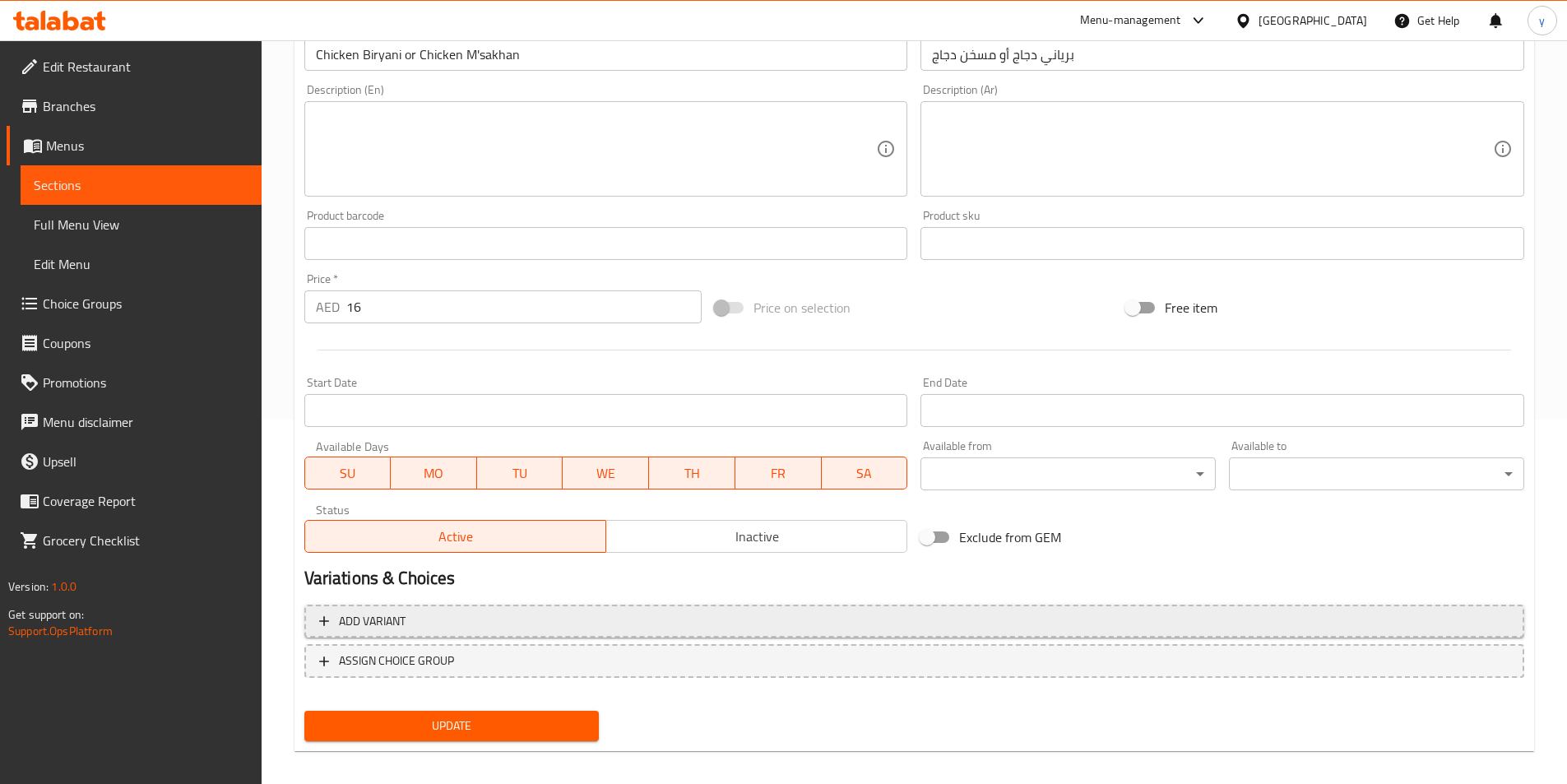
click at [404, 628] on span "Add variant" at bounding box center [372, 621] width 67 height 20
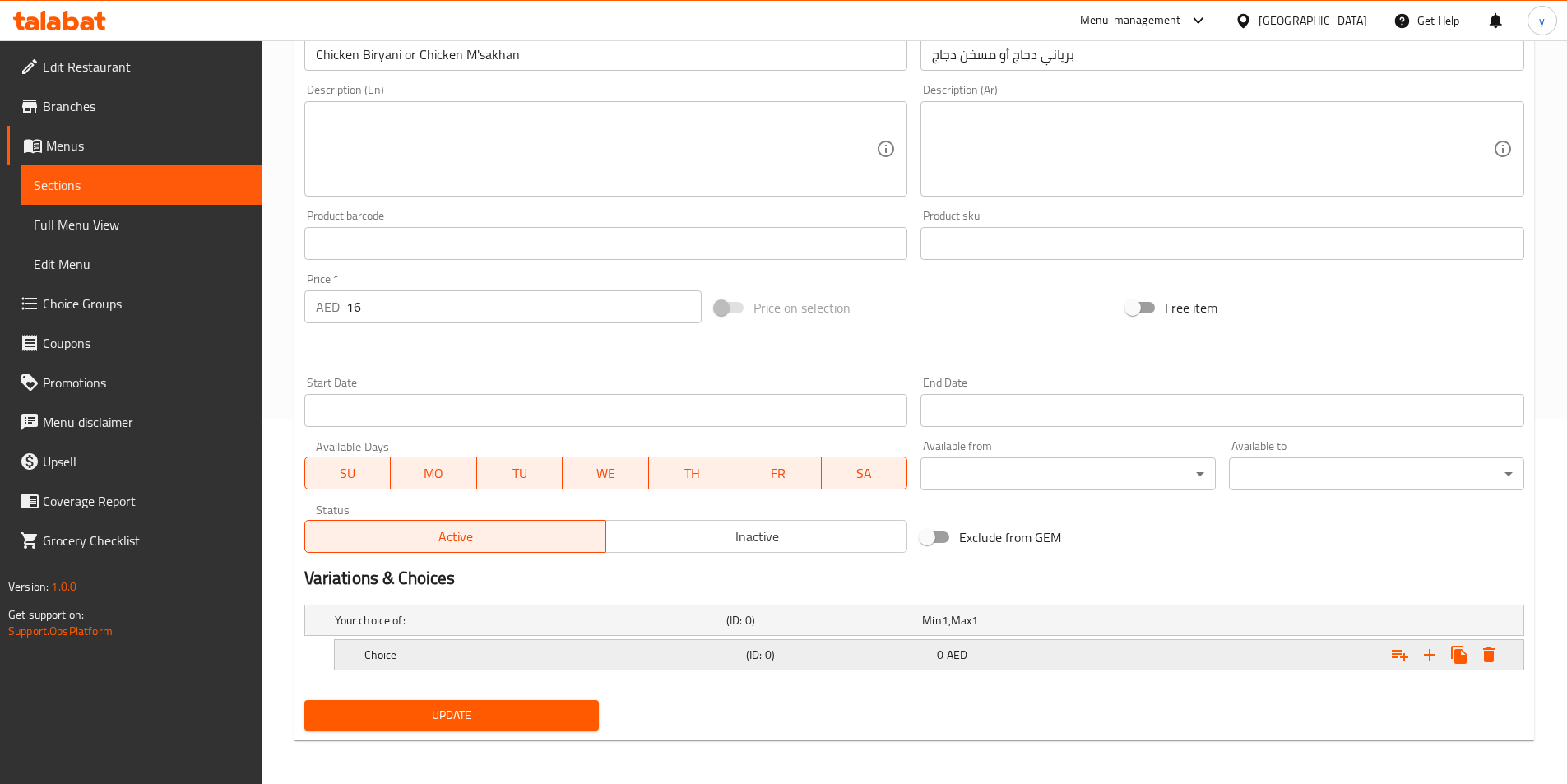
click at [607, 668] on div "Choice (ID: 0) 0 AED" at bounding box center [935, 654] width 1147 height 36
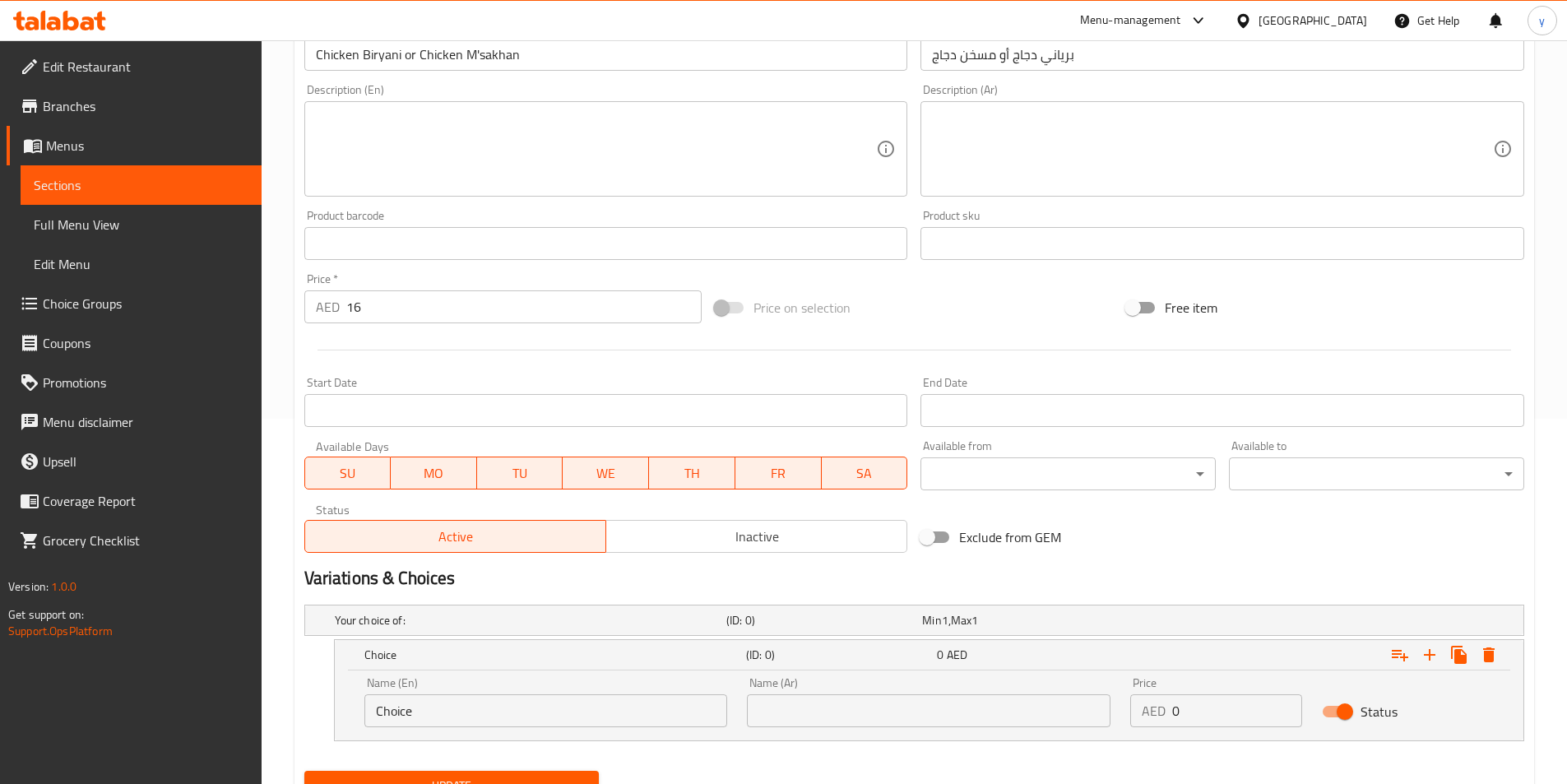
click at [791, 717] on input "text" at bounding box center [929, 710] width 364 height 33
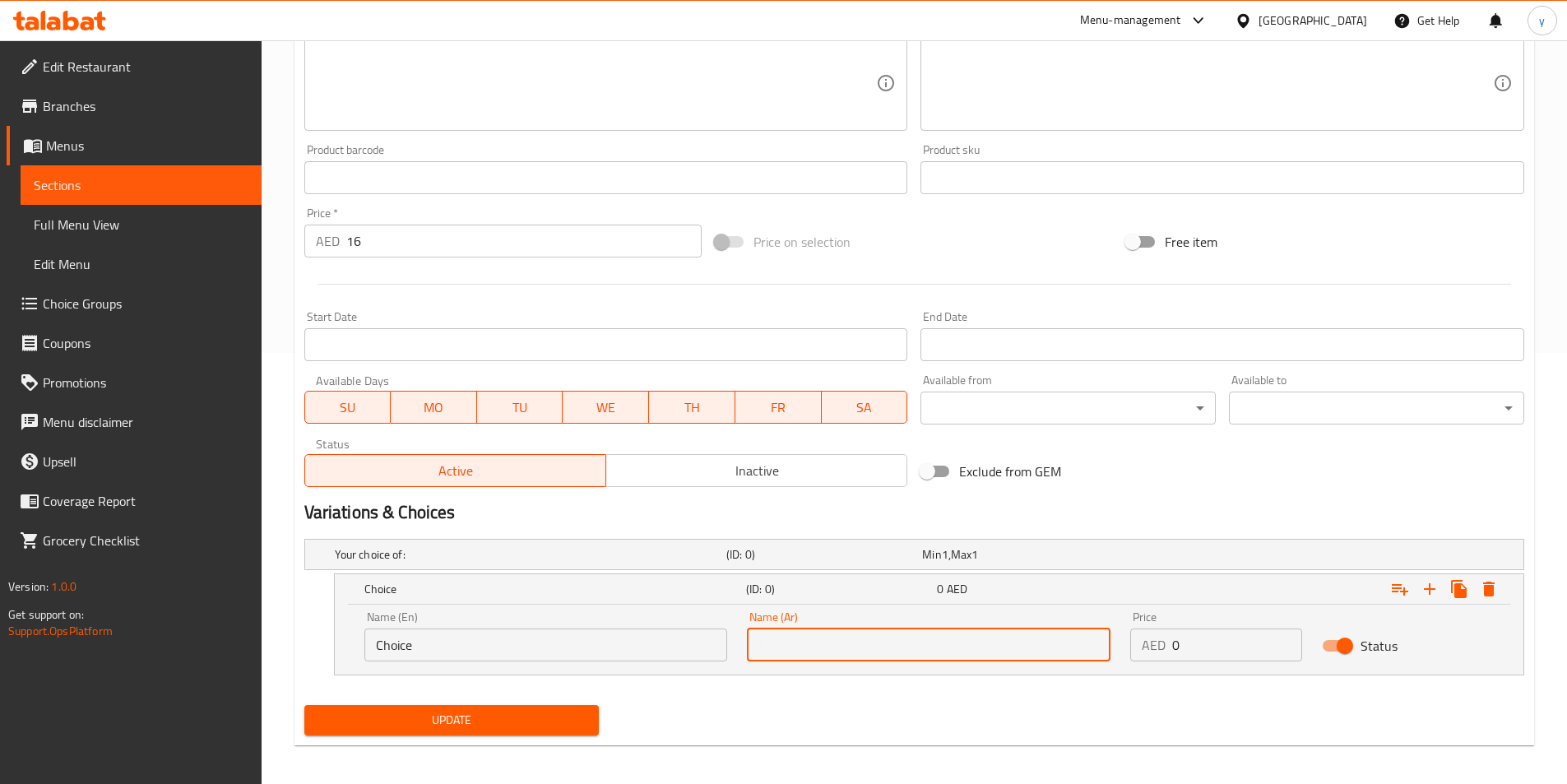
scroll to position [438, 0]
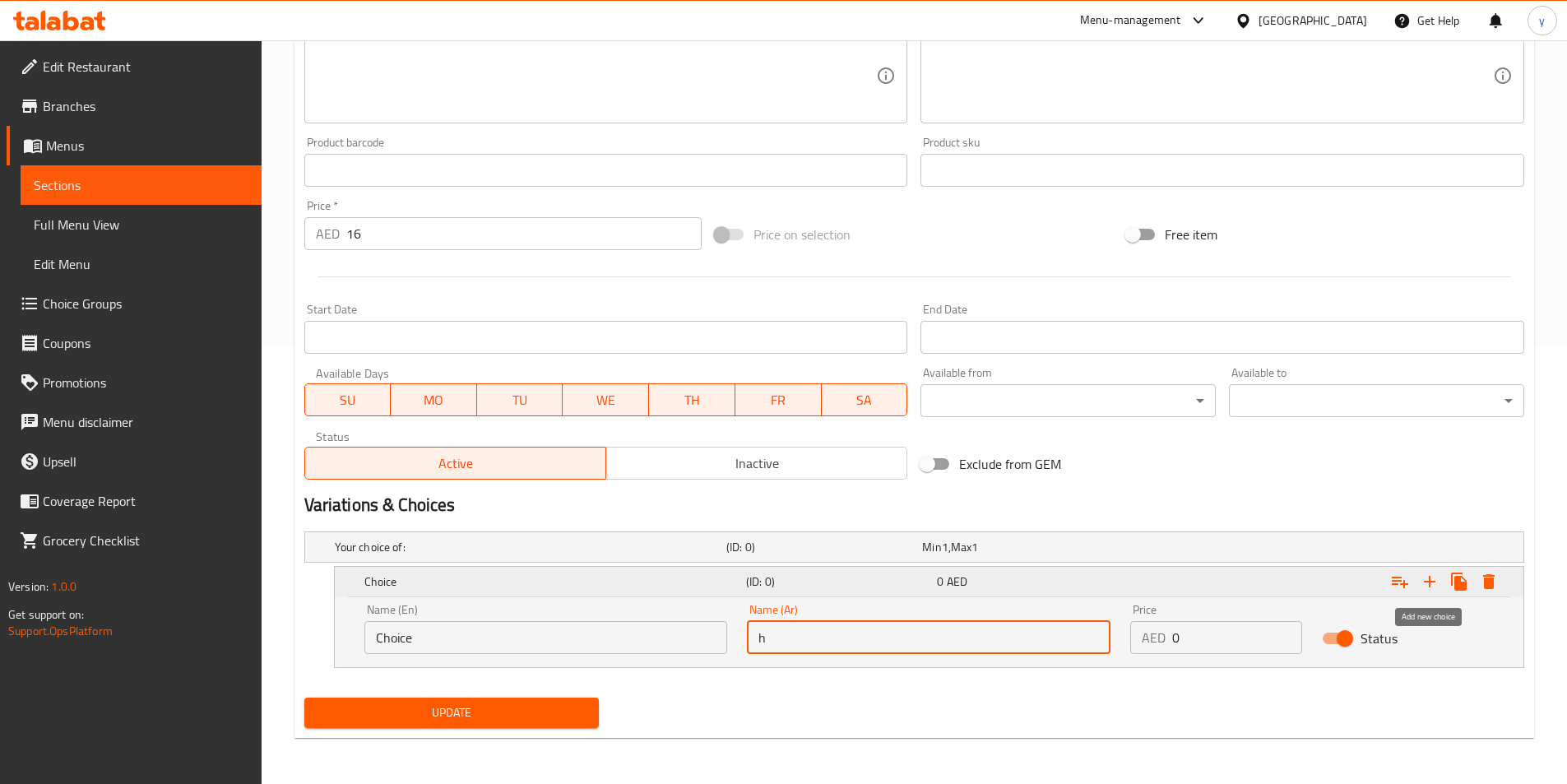
type input "h"
click at [1423, 581] on icon "Expand" at bounding box center [1429, 581] width 19 height 19
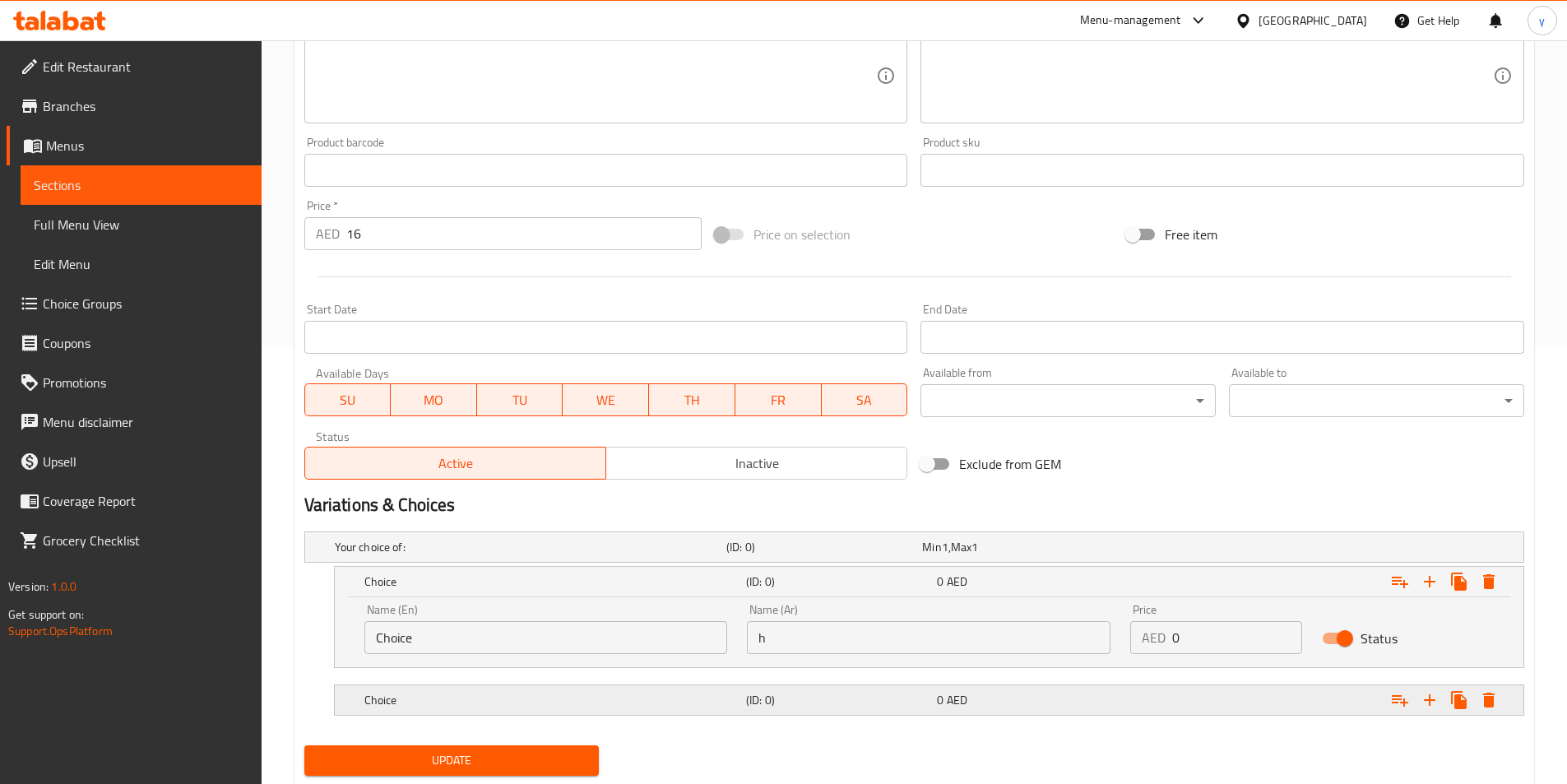
click at [1433, 701] on icon "Expand" at bounding box center [1429, 700] width 19 height 19
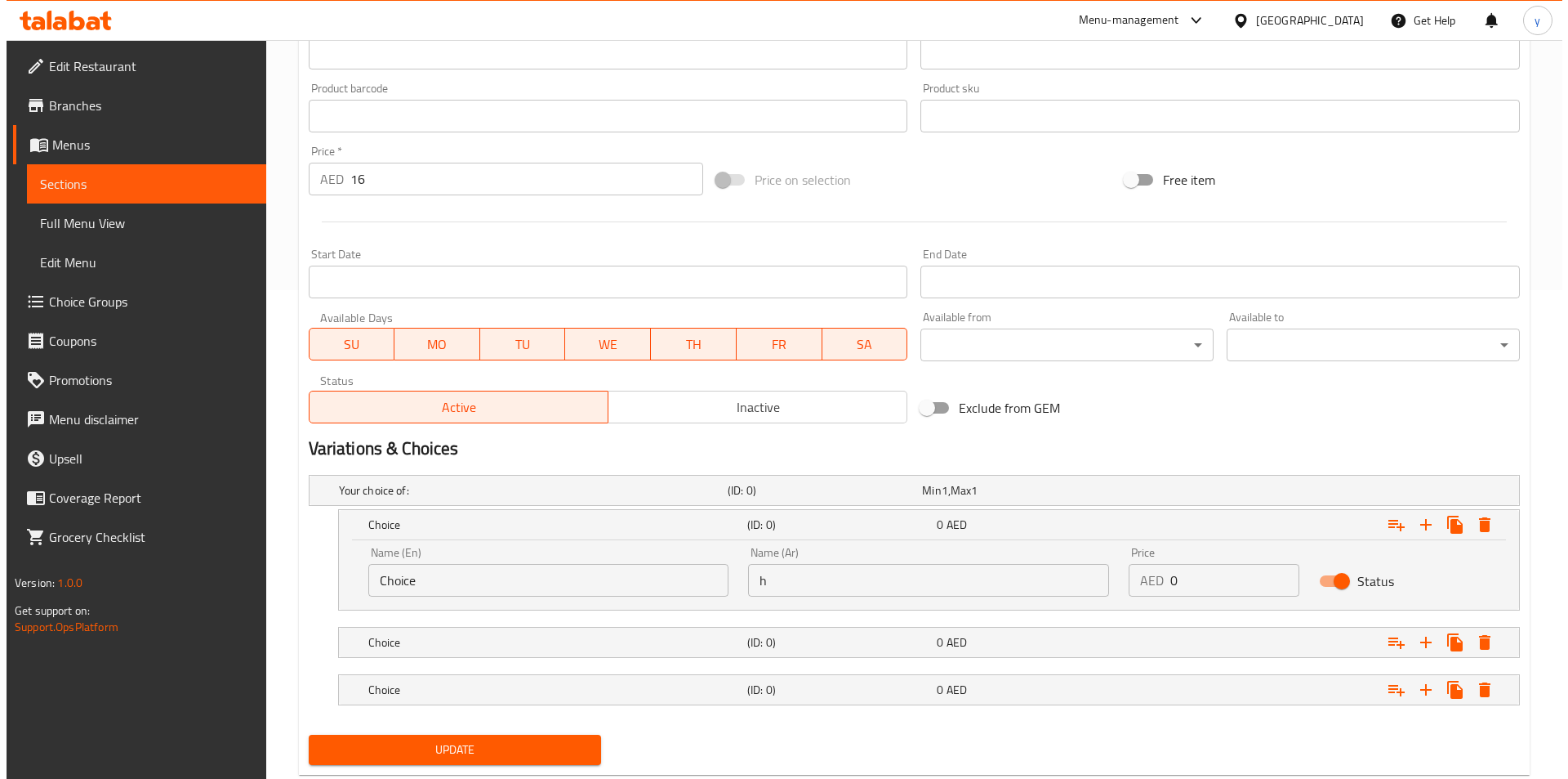
scroll to position [517, 0]
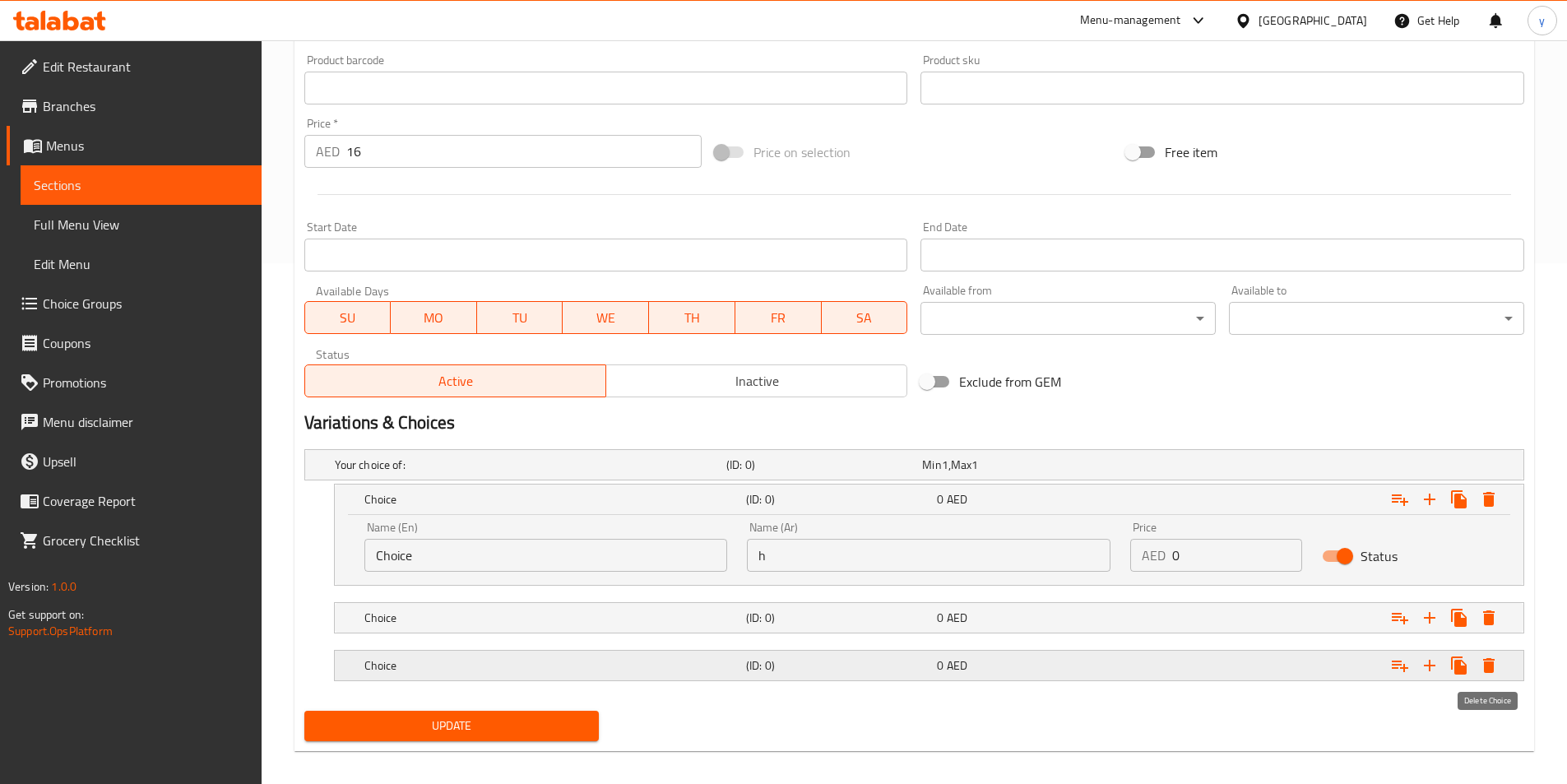
click at [1490, 656] on icon "Expand" at bounding box center [1488, 665] width 19 height 19
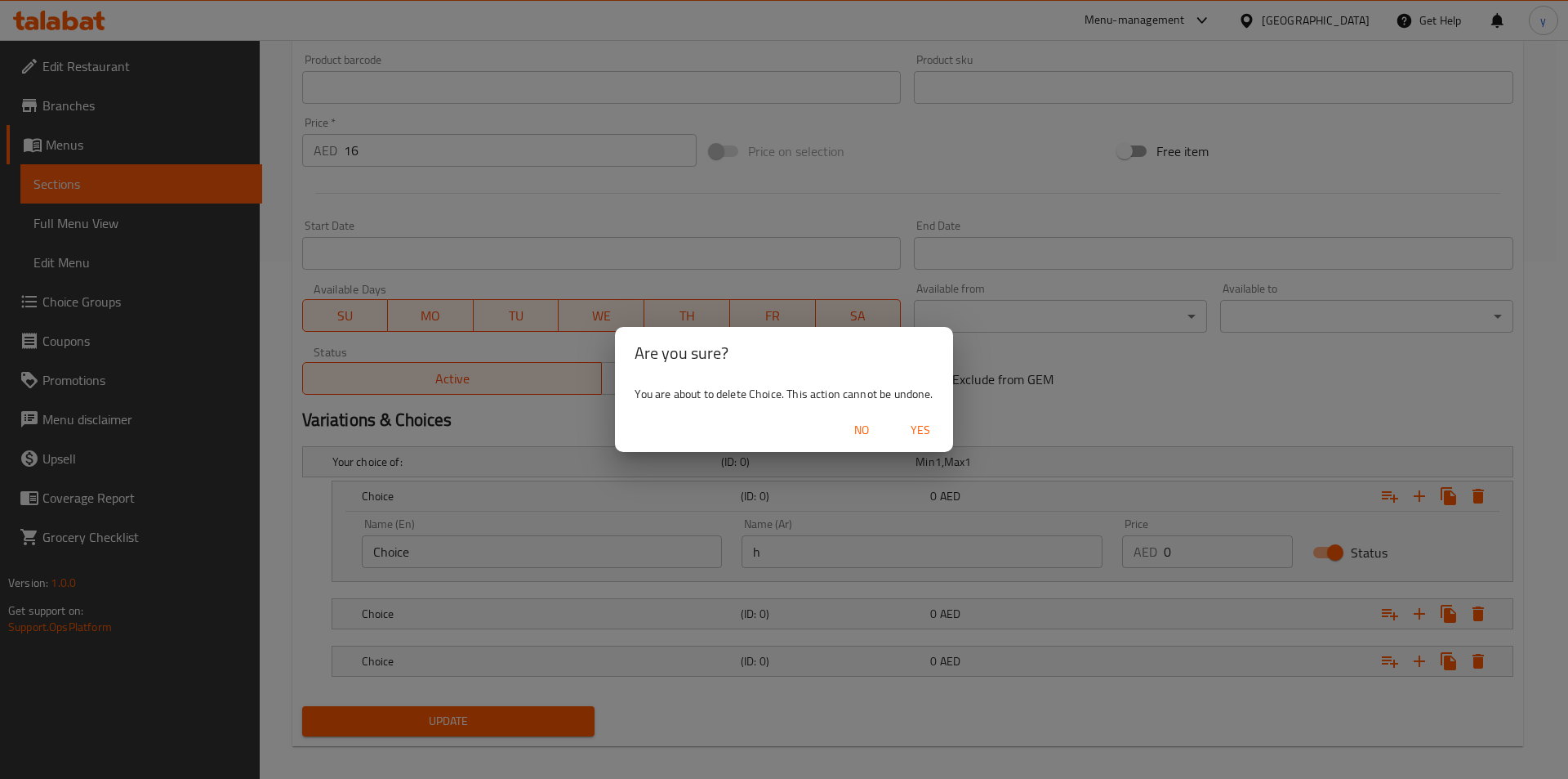
click at [932, 434] on span "Yes" at bounding box center [920, 430] width 39 height 20
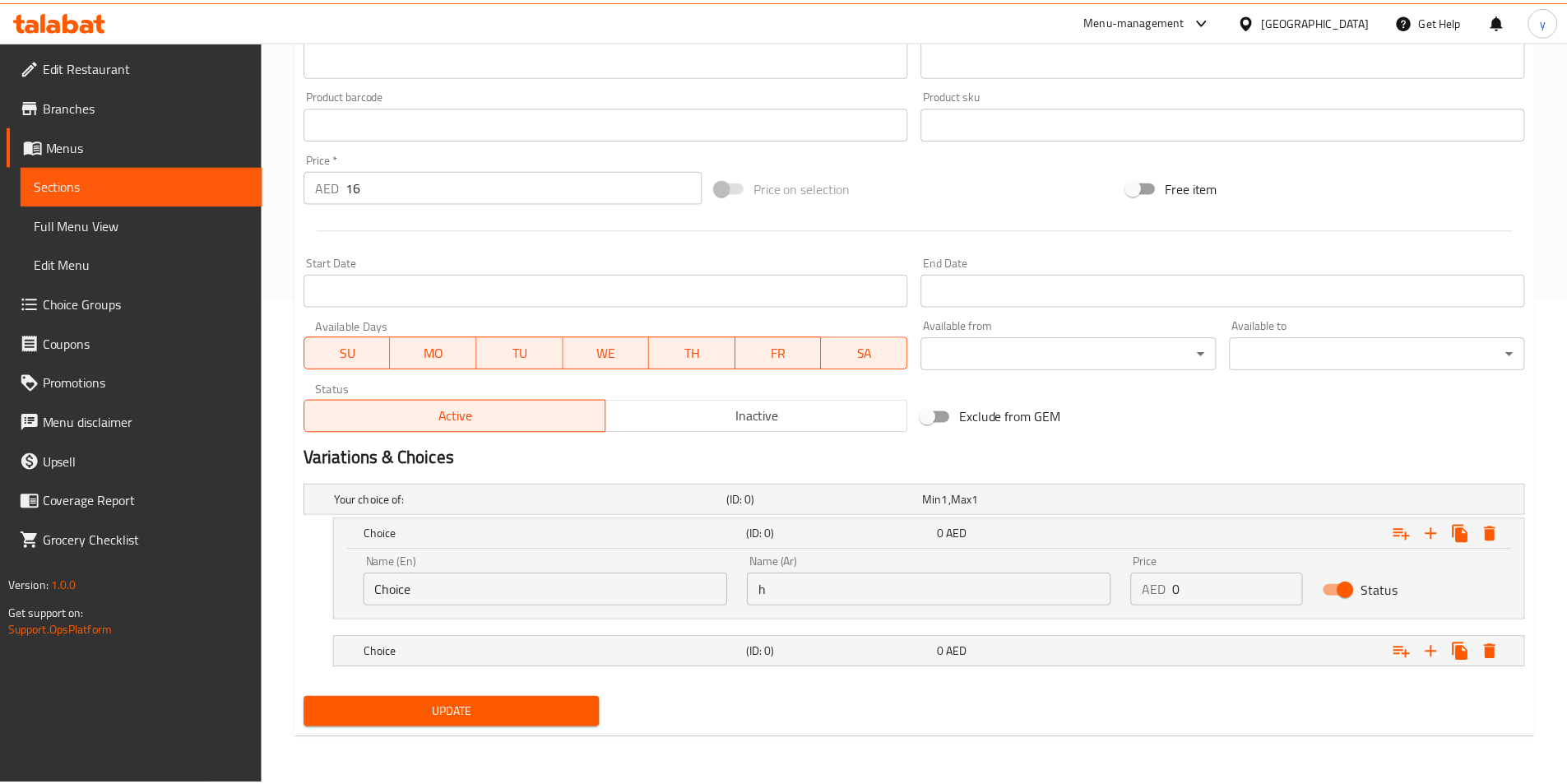
scroll to position [486, 0]
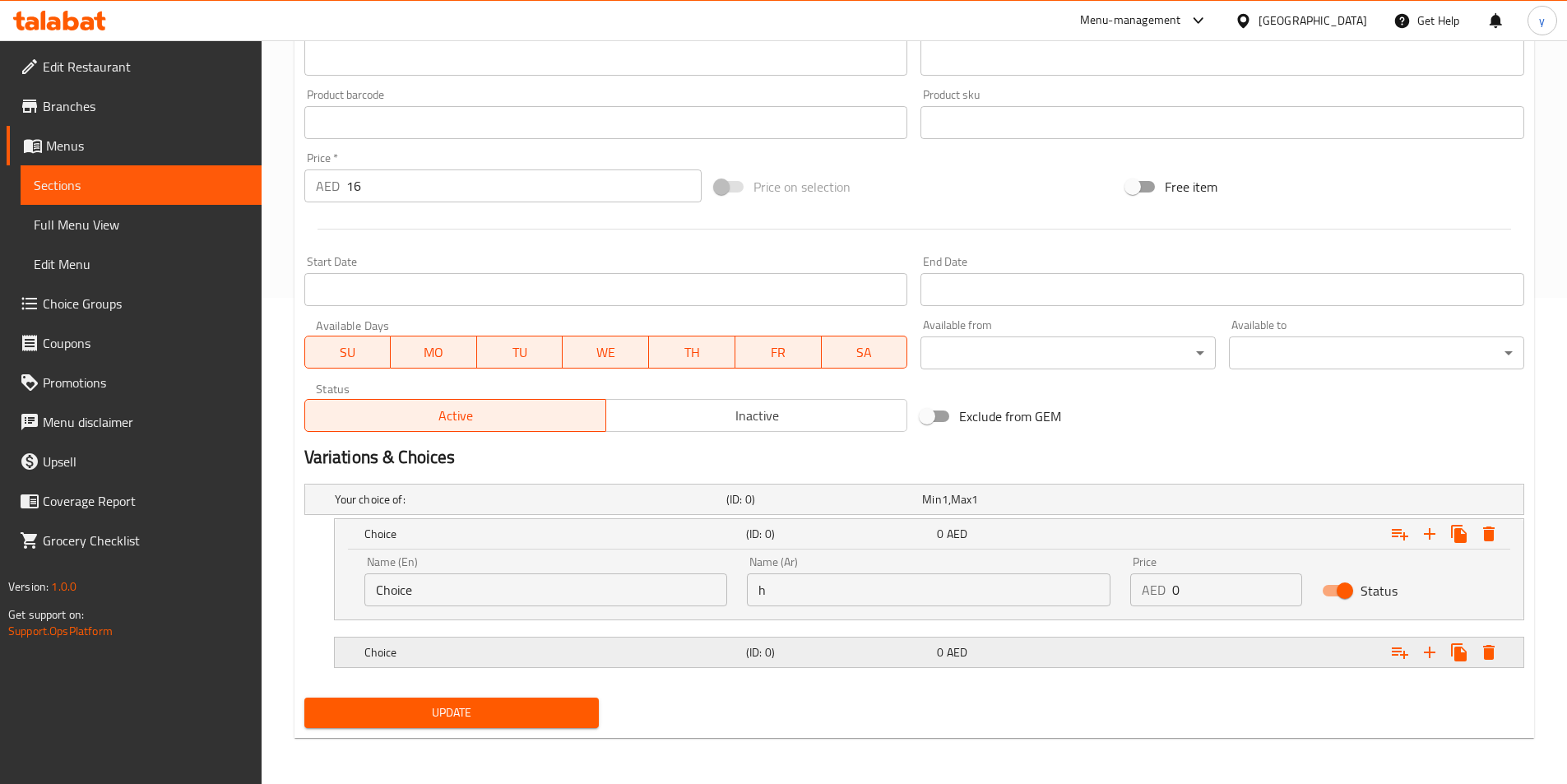
click at [1266, 635] on div "Expand" at bounding box center [1315, 652] width 382 height 36
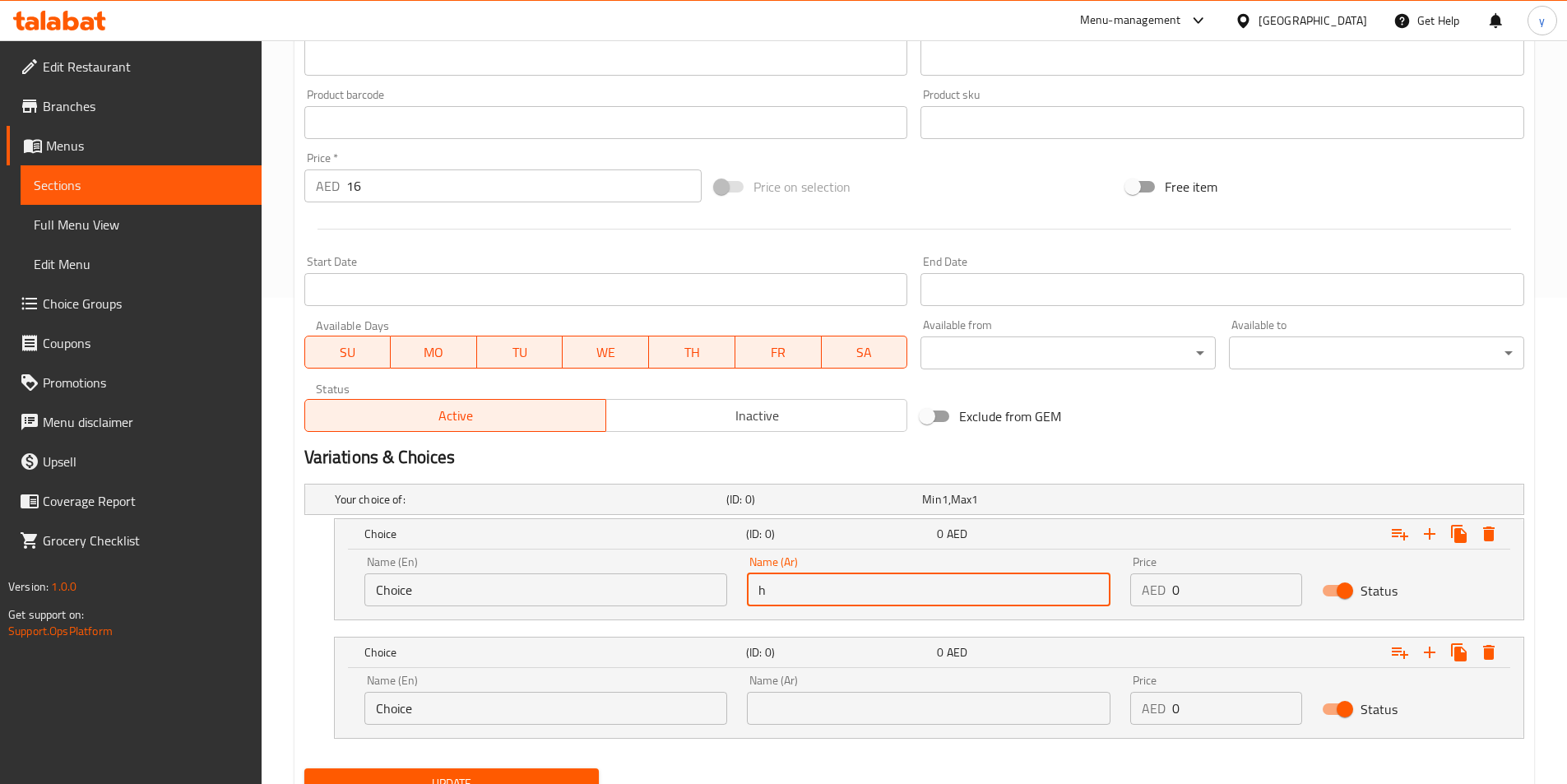
drag, startPoint x: 784, startPoint y: 585, endPoint x: 759, endPoint y: 588, distance: 25.2
click at [759, 588] on input "h" at bounding box center [929, 589] width 364 height 33
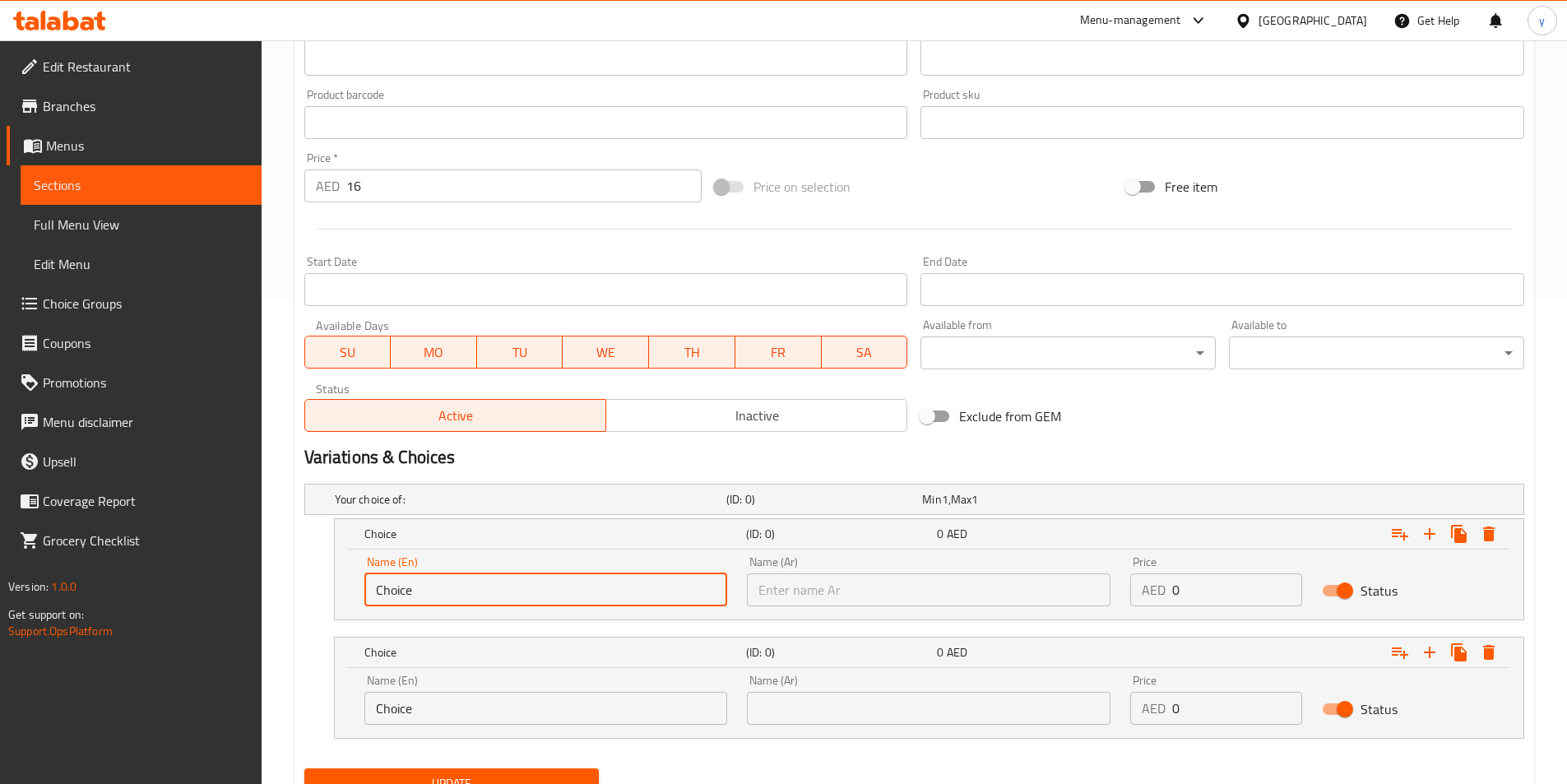
drag, startPoint x: 516, startPoint y: 592, endPoint x: 331, endPoint y: 605, distance: 185.5
click at [331, 605] on div "Choice (ID: 0) 0 AED Name (En) Choice Name (En) Name (Ar) Name (Ar) Price AED 0…" at bounding box center [914, 569] width 1220 height 102
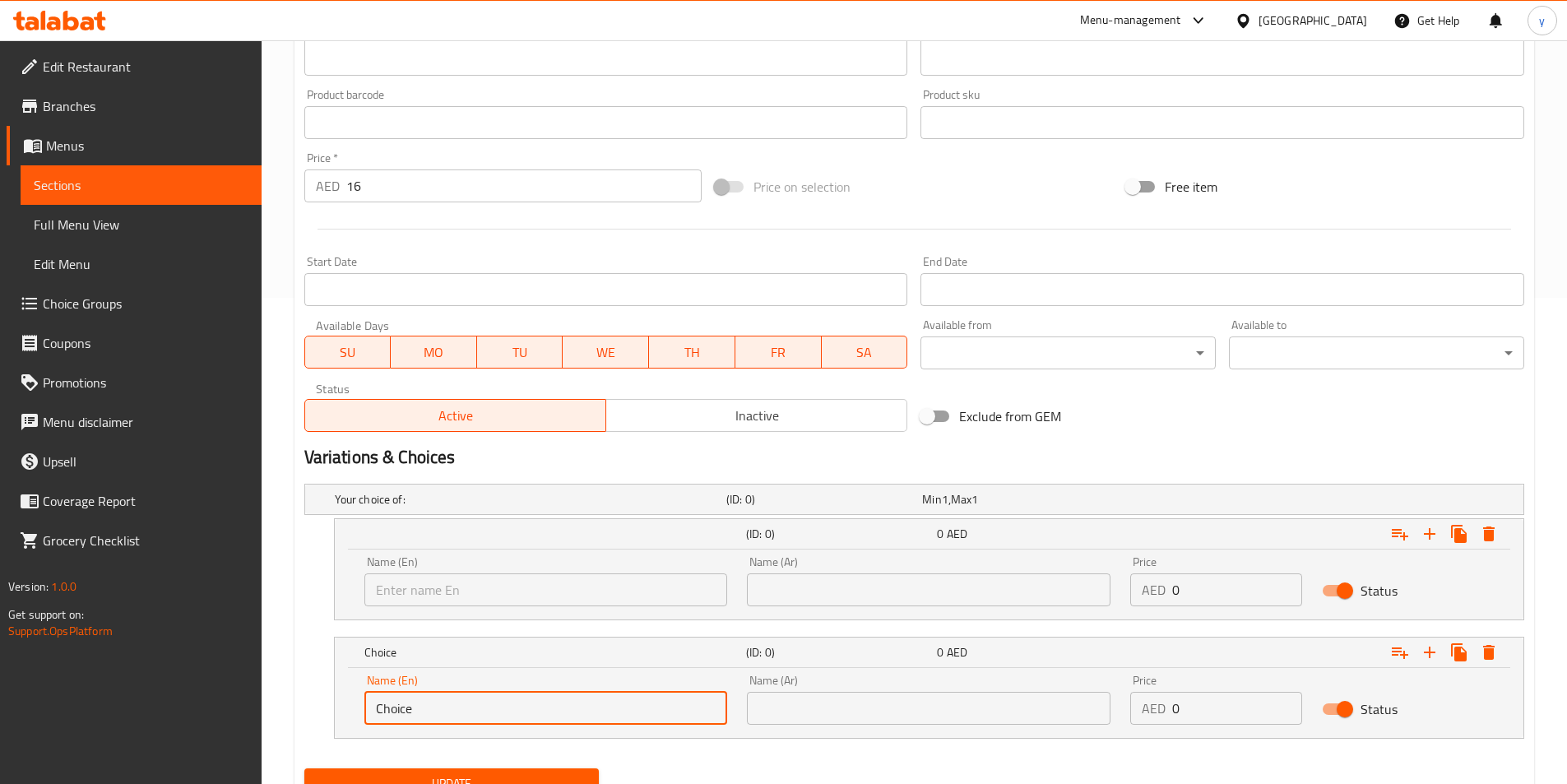
drag, startPoint x: 496, startPoint y: 693, endPoint x: 350, endPoint y: 719, distance: 148.3
click at [350, 719] on div "Name (En) Choice Name (En) Name (Ar) Name (Ar) Price AED 0 Price Status" at bounding box center [930, 702] width 1189 height 70
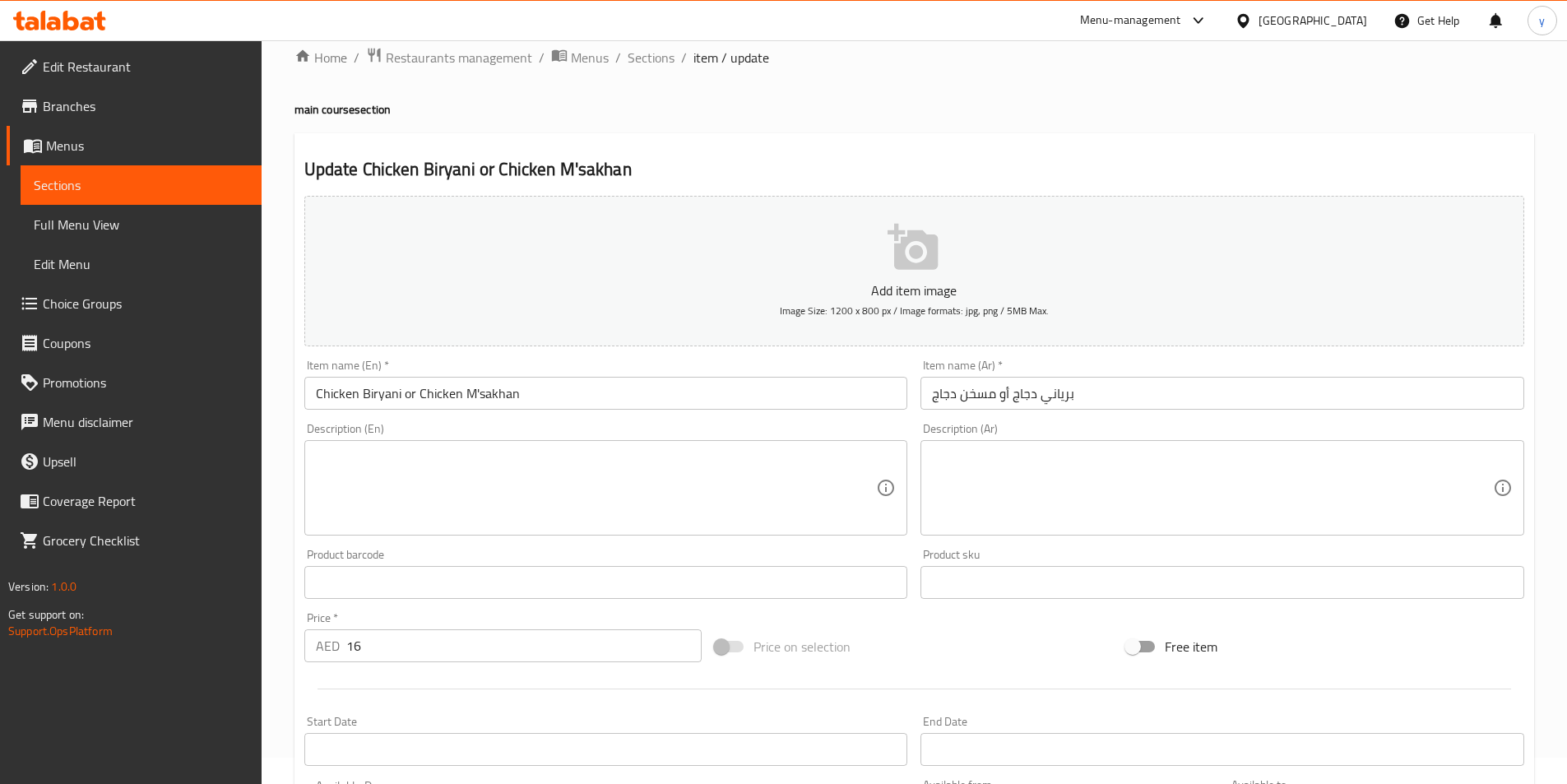
scroll to position [0, 0]
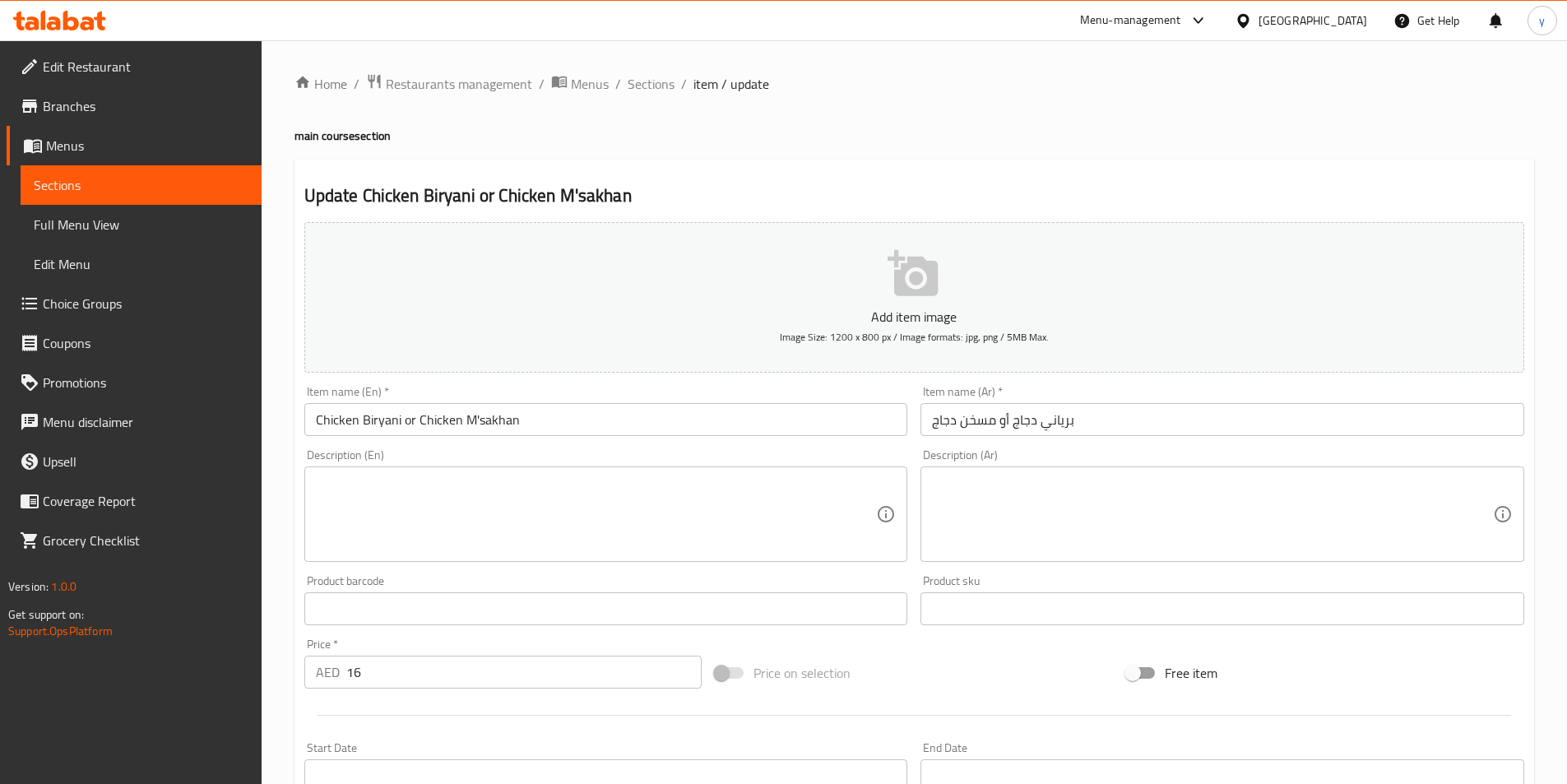
click at [348, 428] on input "Chicken Biryani or Chicken M'sakhan" at bounding box center [606, 419] width 604 height 33
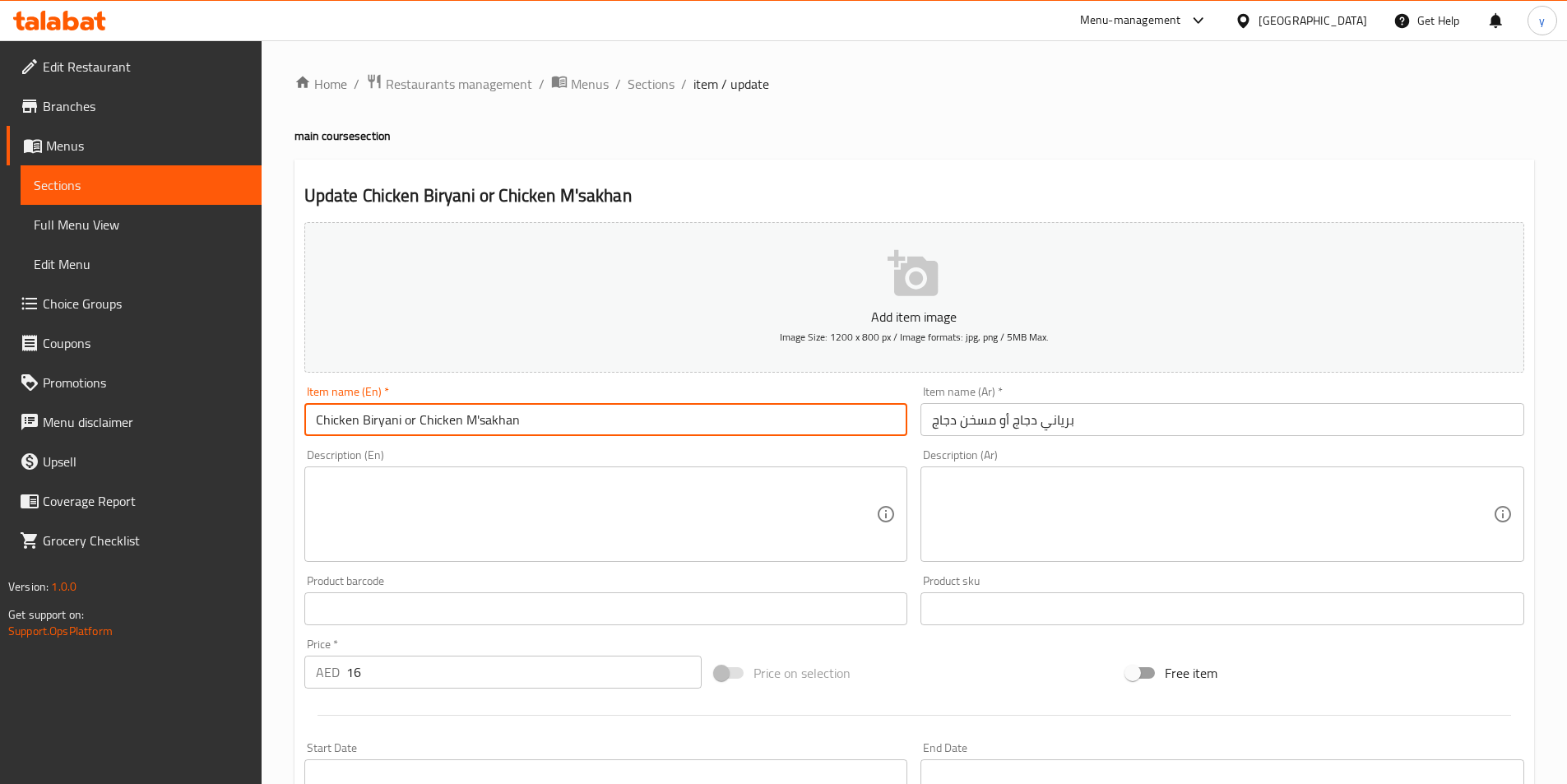
click at [348, 428] on input "Chicken Biryani or Chicken M'sakhan" at bounding box center [606, 419] width 604 height 33
click at [409, 422] on input "Chicken Biryani or Chicken M'sakhan" at bounding box center [606, 419] width 604 height 33
drag, startPoint x: 403, startPoint y: 423, endPoint x: 366, endPoint y: 430, distance: 37.7
click at [366, 430] on input "Chicken Biryani or Chicken M'sakhan" at bounding box center [606, 419] width 604 height 33
click at [369, 428] on input "Chicken Biryani or Chicken M'sakhan" at bounding box center [606, 419] width 604 height 33
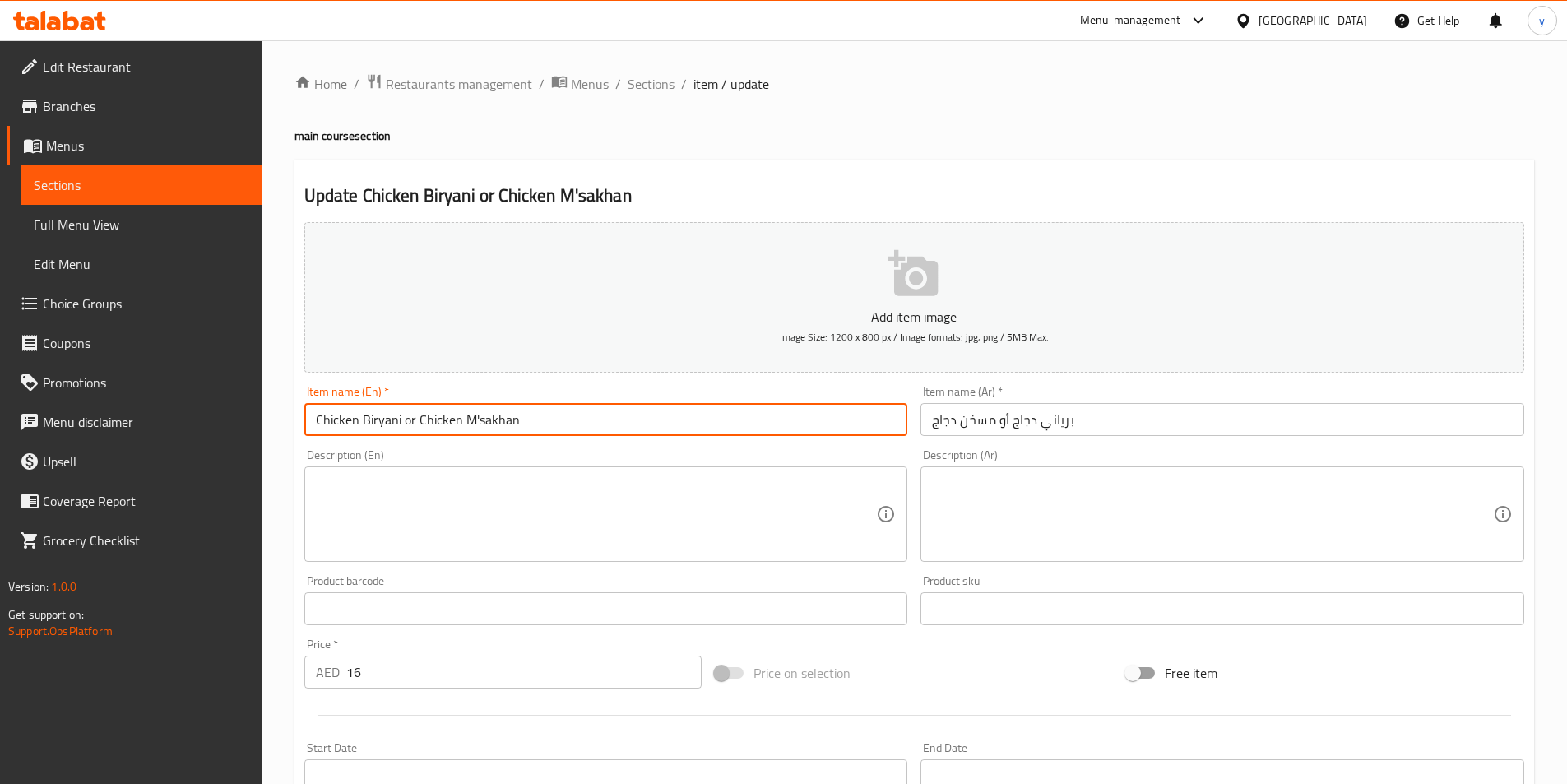
drag, startPoint x: 399, startPoint y: 420, endPoint x: 308, endPoint y: 435, distance: 92.2
click at [308, 435] on input "Chicken Biryani or Chicken M'sakhan" at bounding box center [606, 419] width 604 height 33
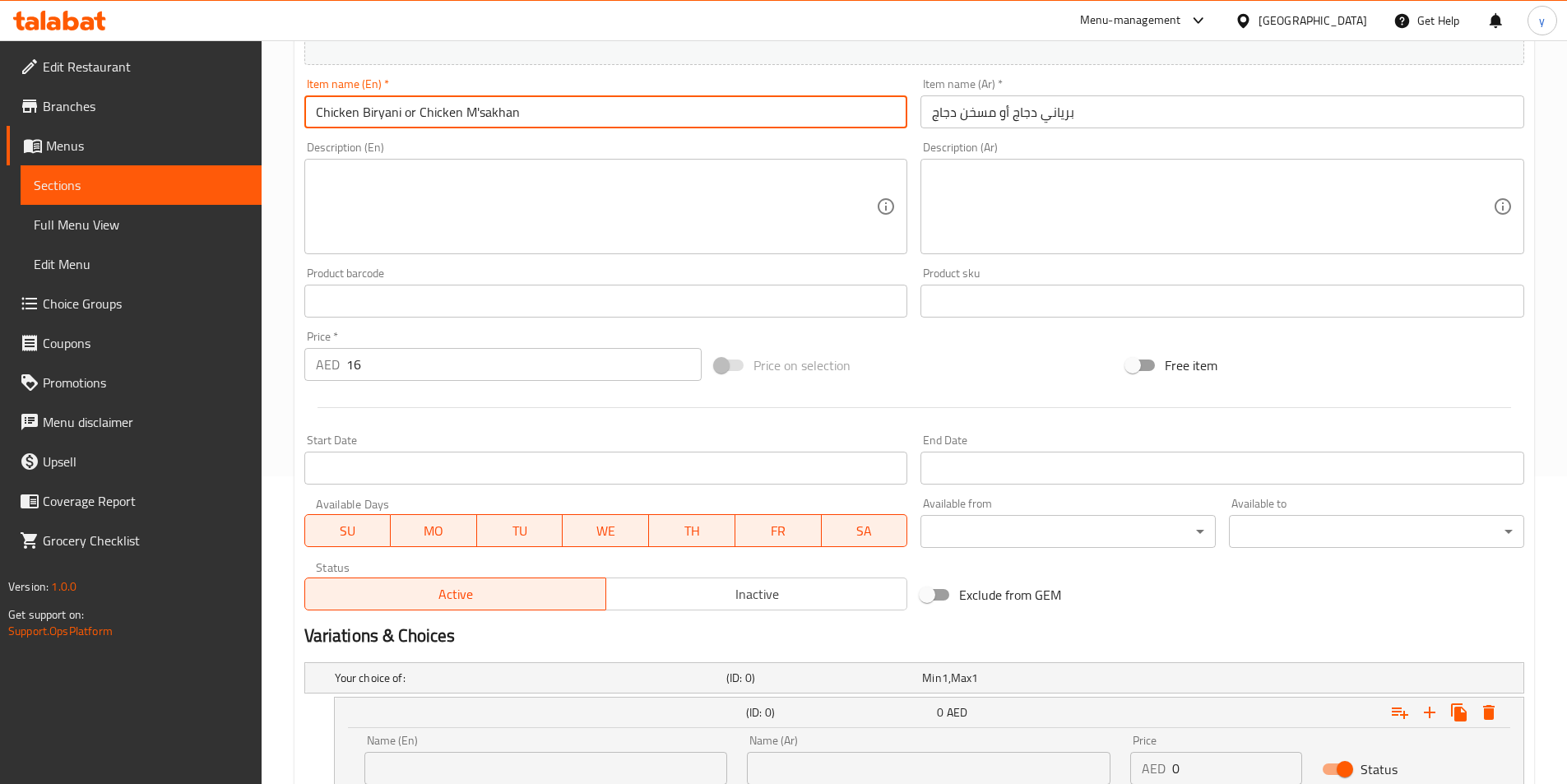
scroll to position [494, 0]
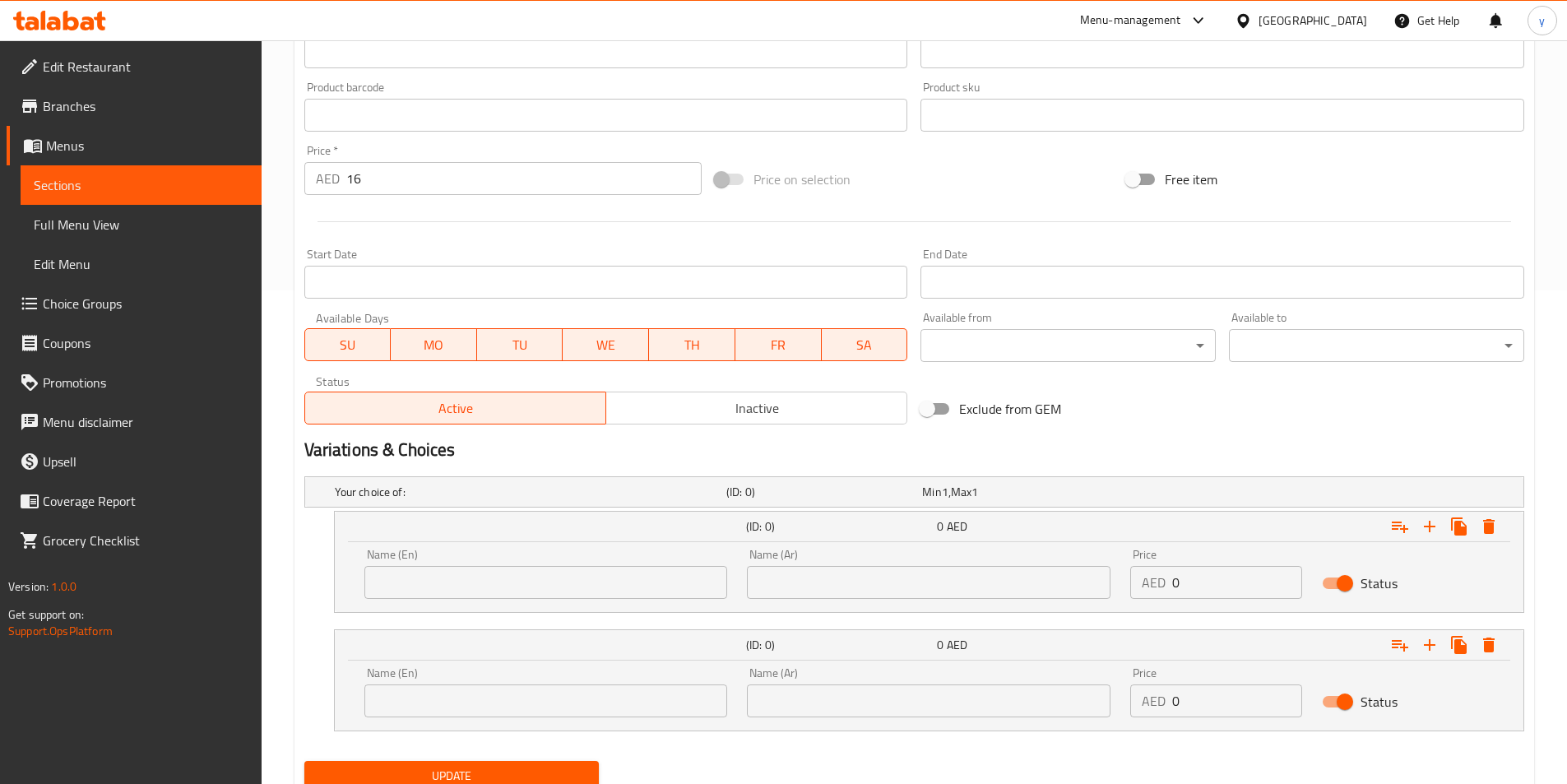
click at [404, 593] on input "text" at bounding box center [546, 581] width 364 height 33
paste input "Chicken Biryani"
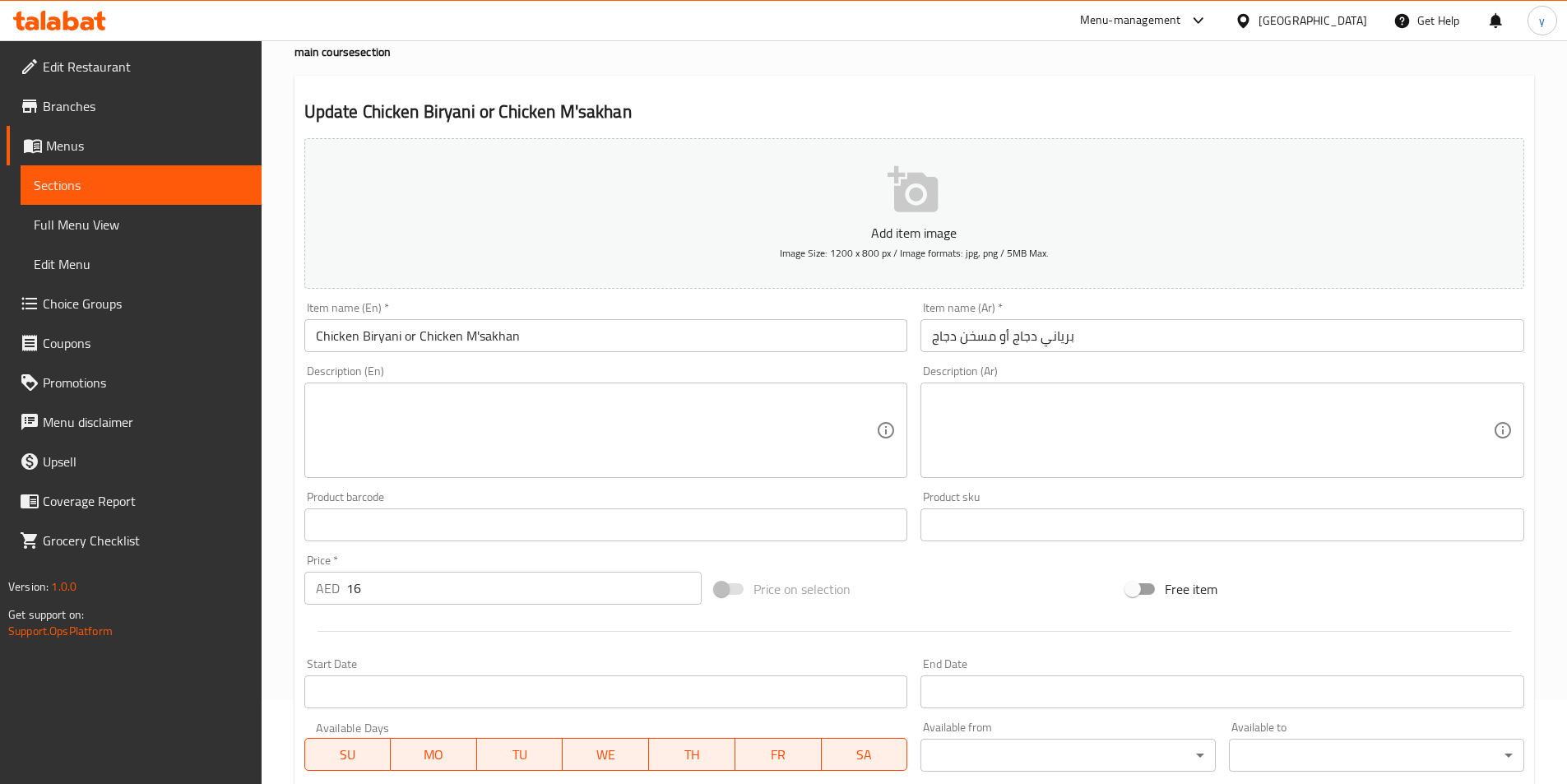
scroll to position [165, 0]
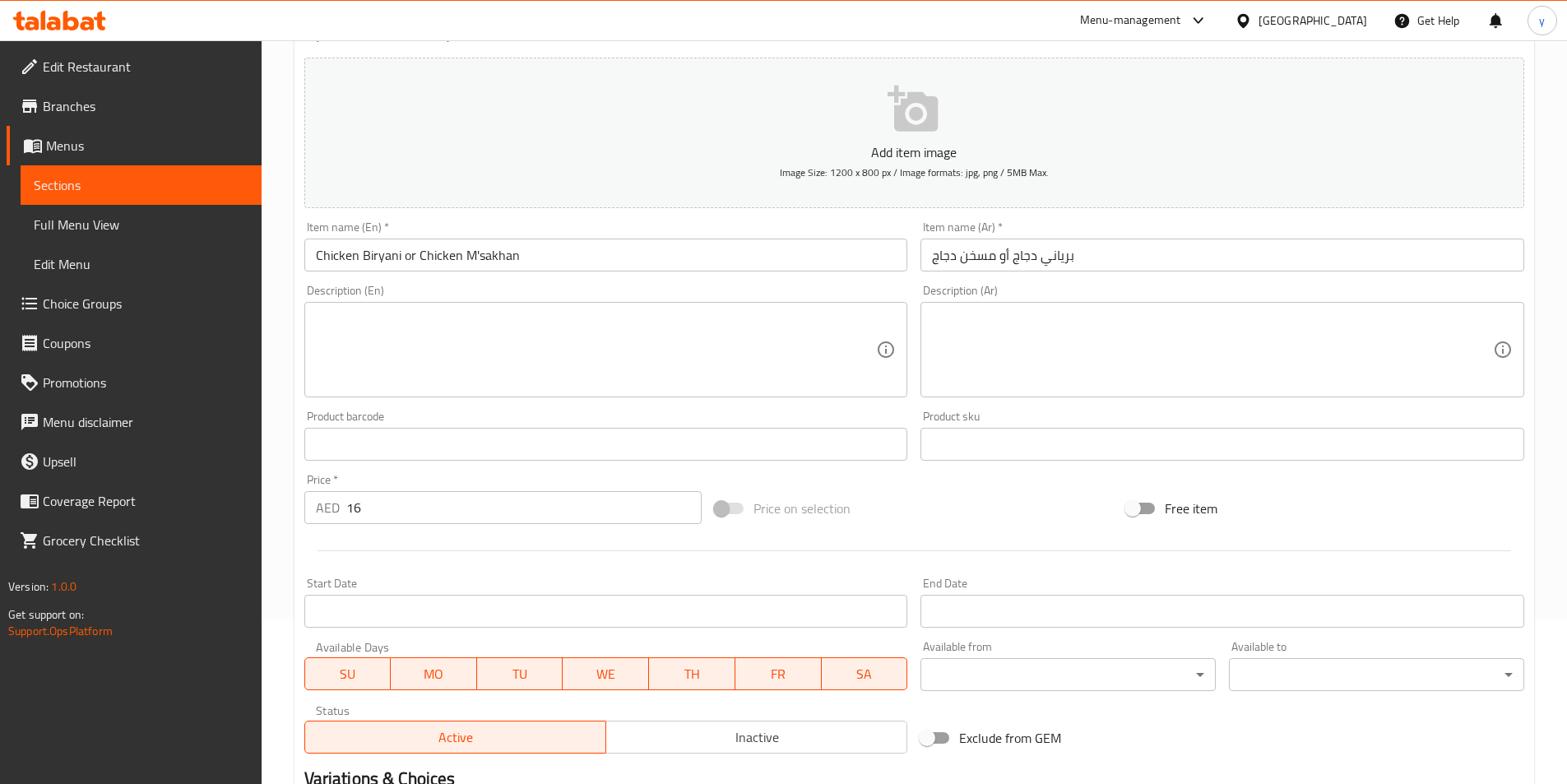
type input "Chicken Biryani"
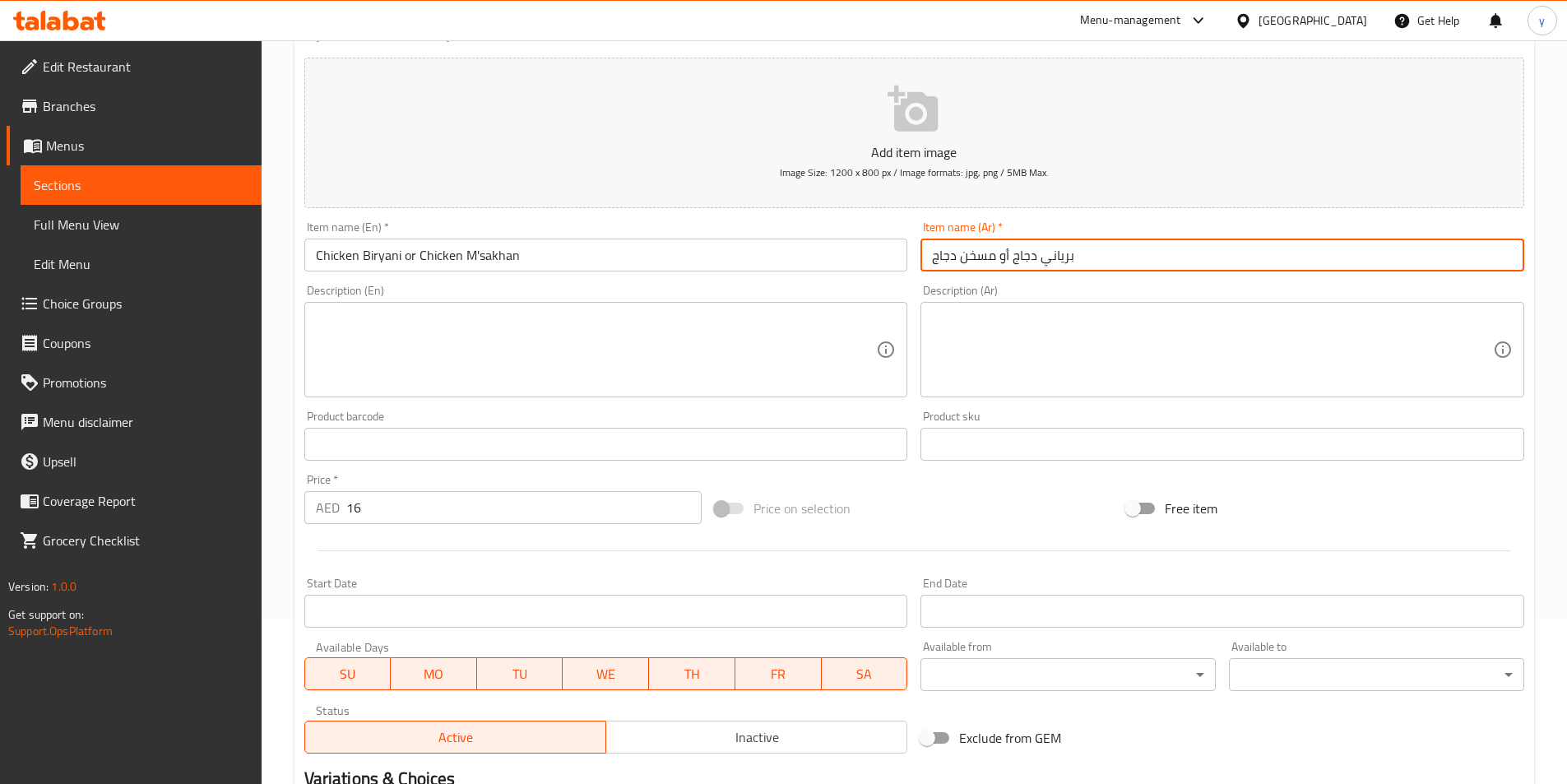
drag, startPoint x: 1015, startPoint y: 260, endPoint x: 1102, endPoint y: 257, distance: 87.1
click at [1100, 256] on input "برياني دجاج أو مسخن دجاج" at bounding box center [1222, 255] width 604 height 33
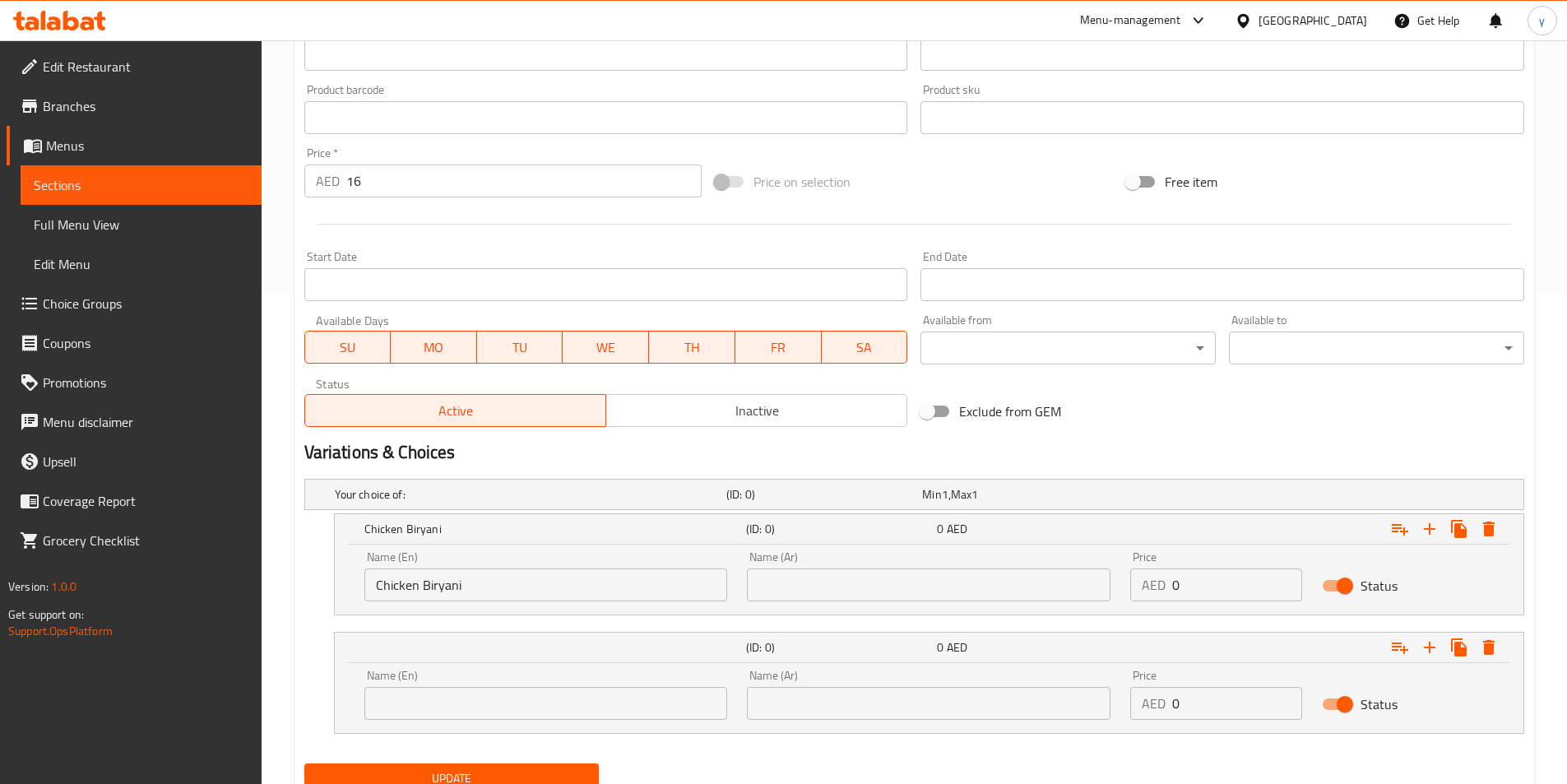
scroll to position [494, 0]
click at [908, 579] on input "text" at bounding box center [929, 581] width 364 height 33
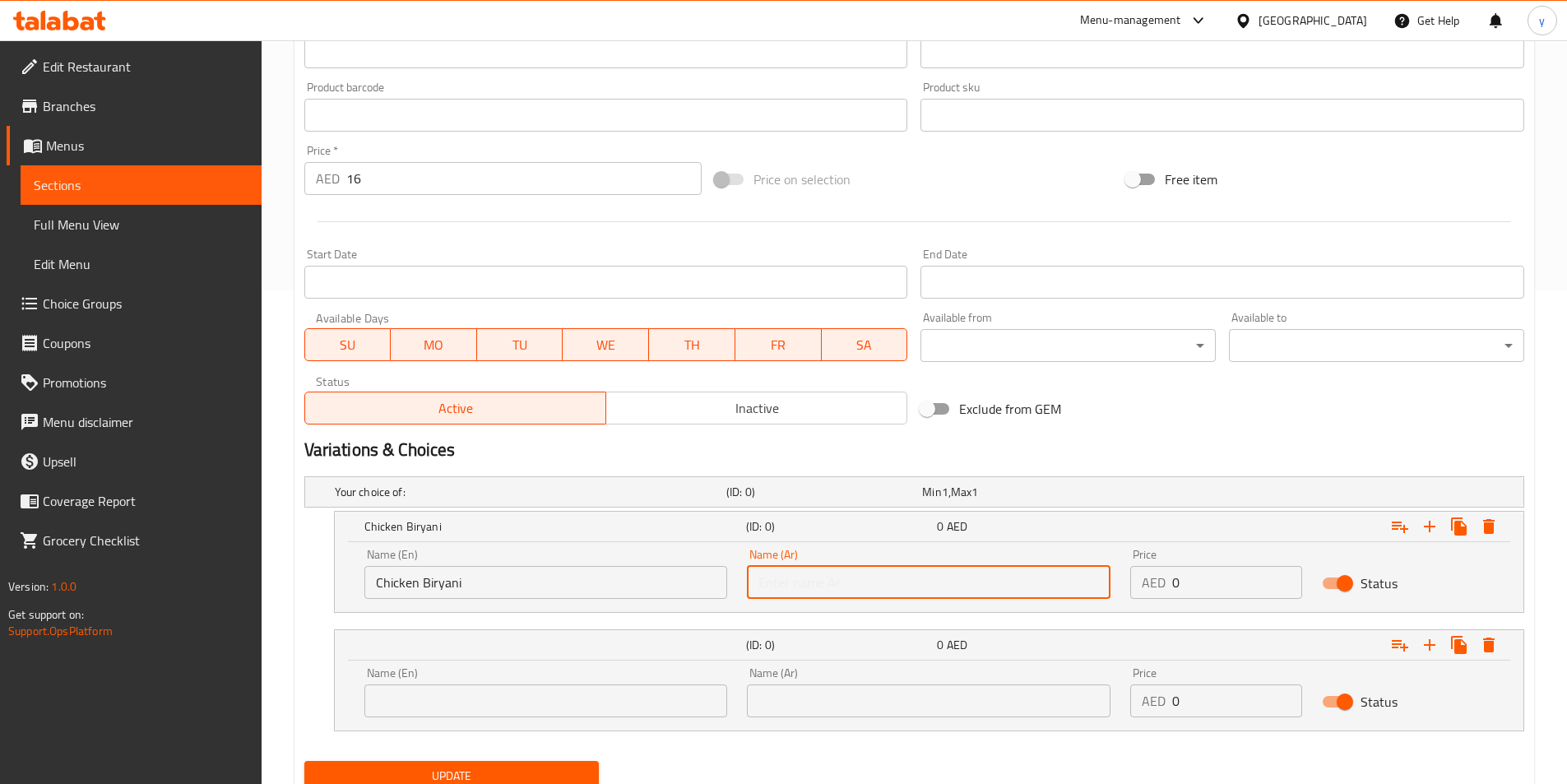
paste input "برياني دجاج"
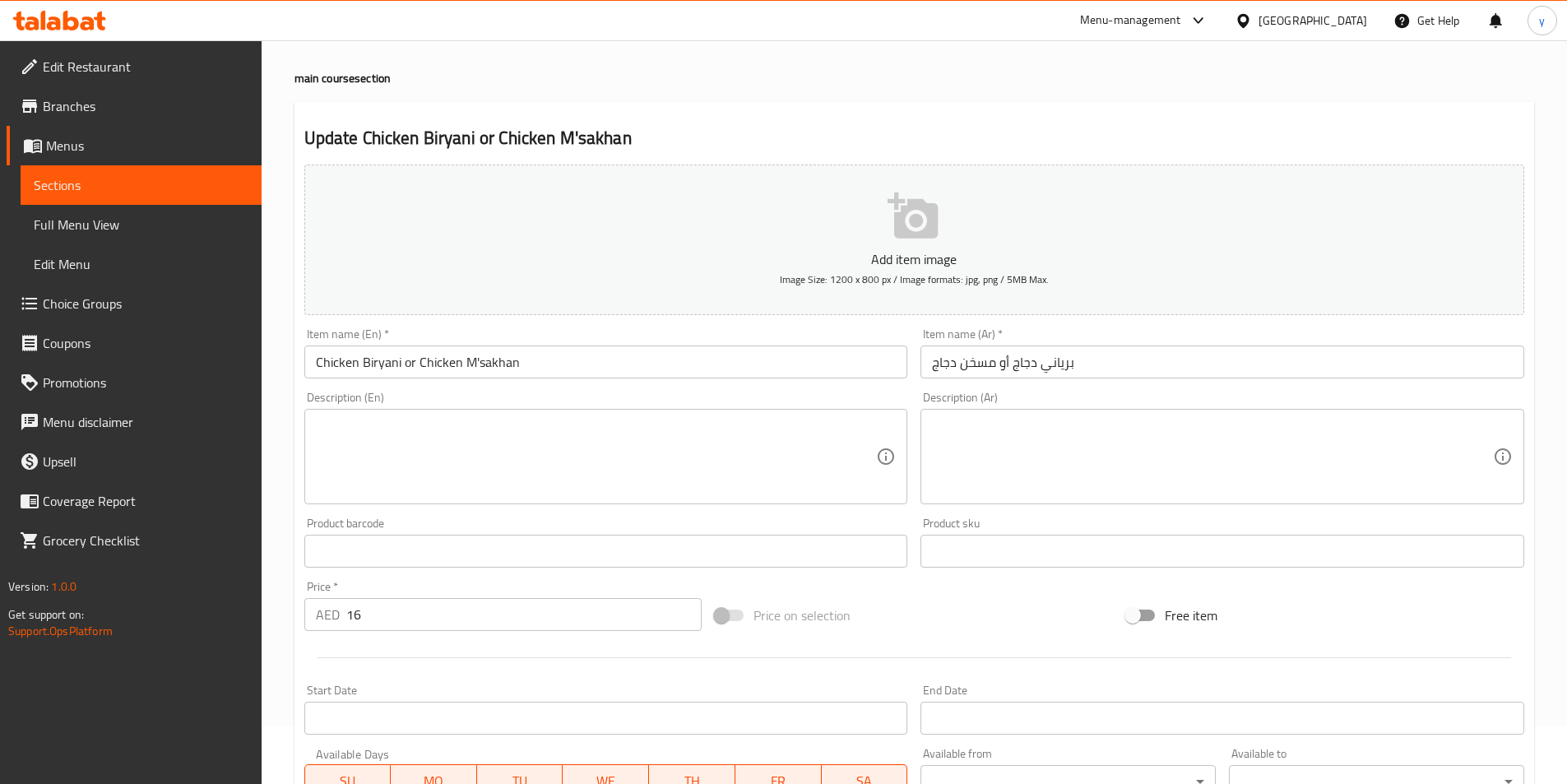
scroll to position [0, 0]
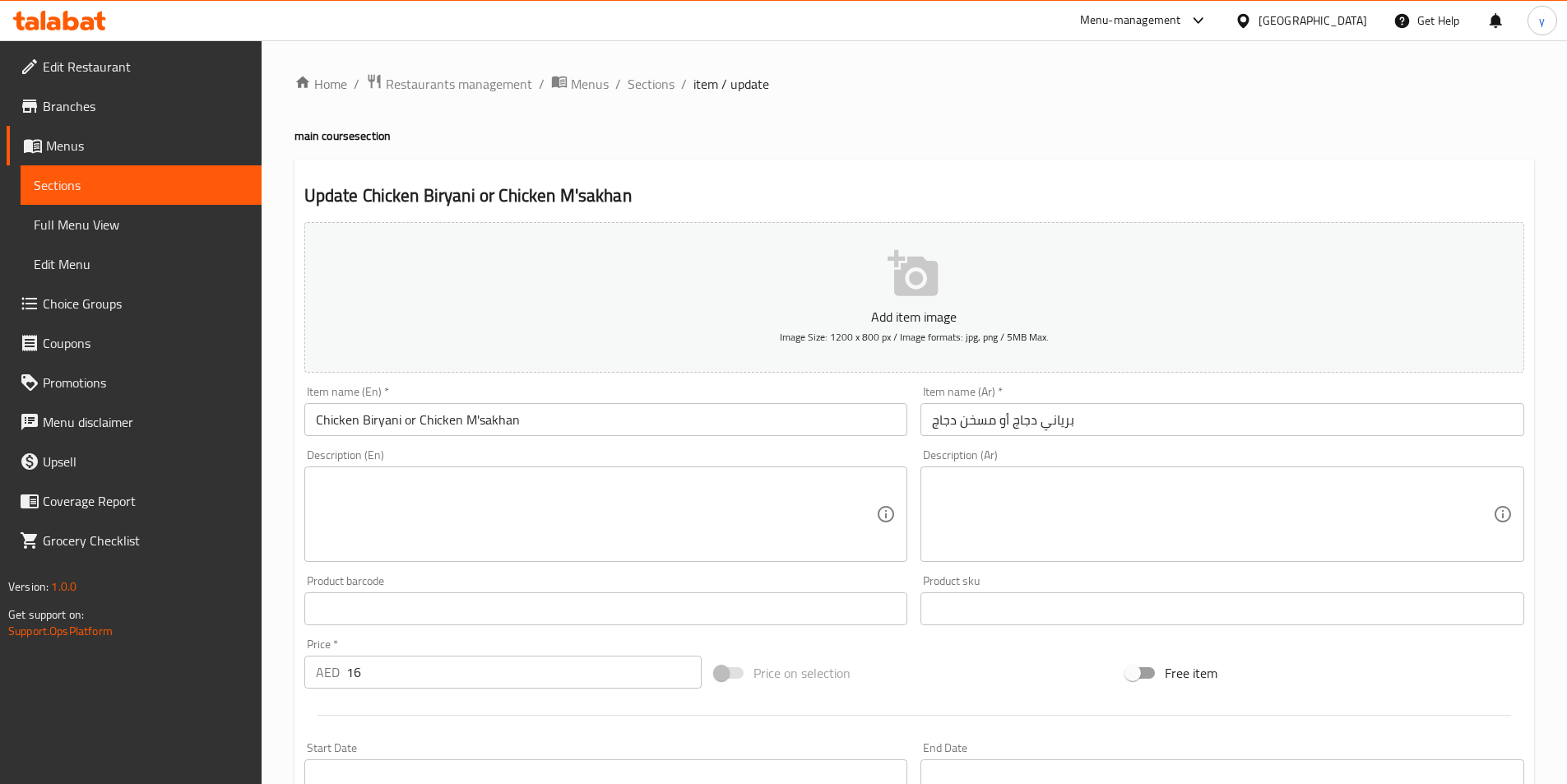
type input "برياني دجاج"
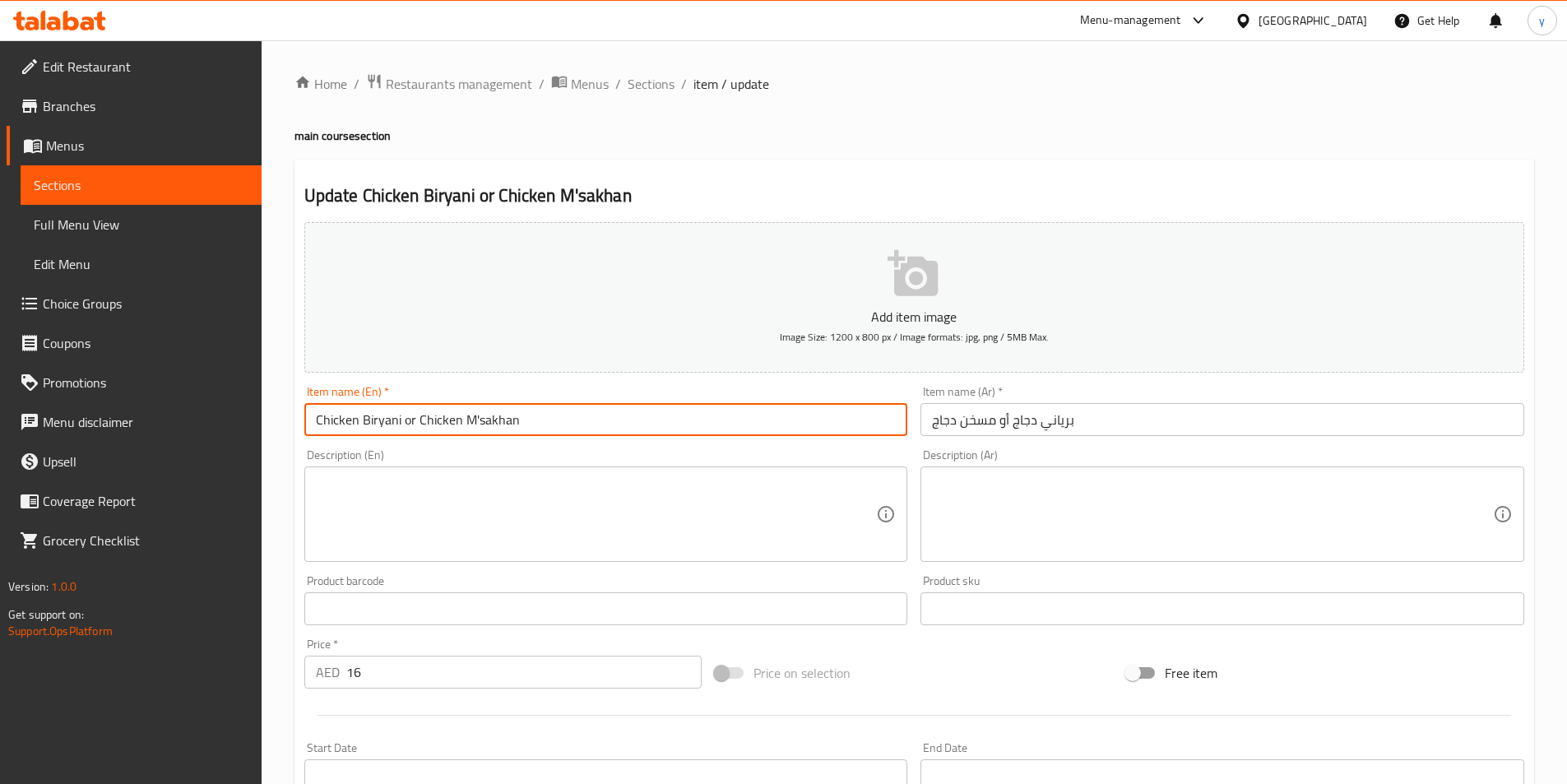
click at [425, 421] on input "Chicken Biryani or Chicken M'sakhan" at bounding box center [606, 419] width 604 height 33
drag, startPoint x: 420, startPoint y: 419, endPoint x: 534, endPoint y: 430, distance: 114.5
click at [534, 430] on input "Chicken Biryani or Chicken M'sakhan" at bounding box center [606, 419] width 604 height 33
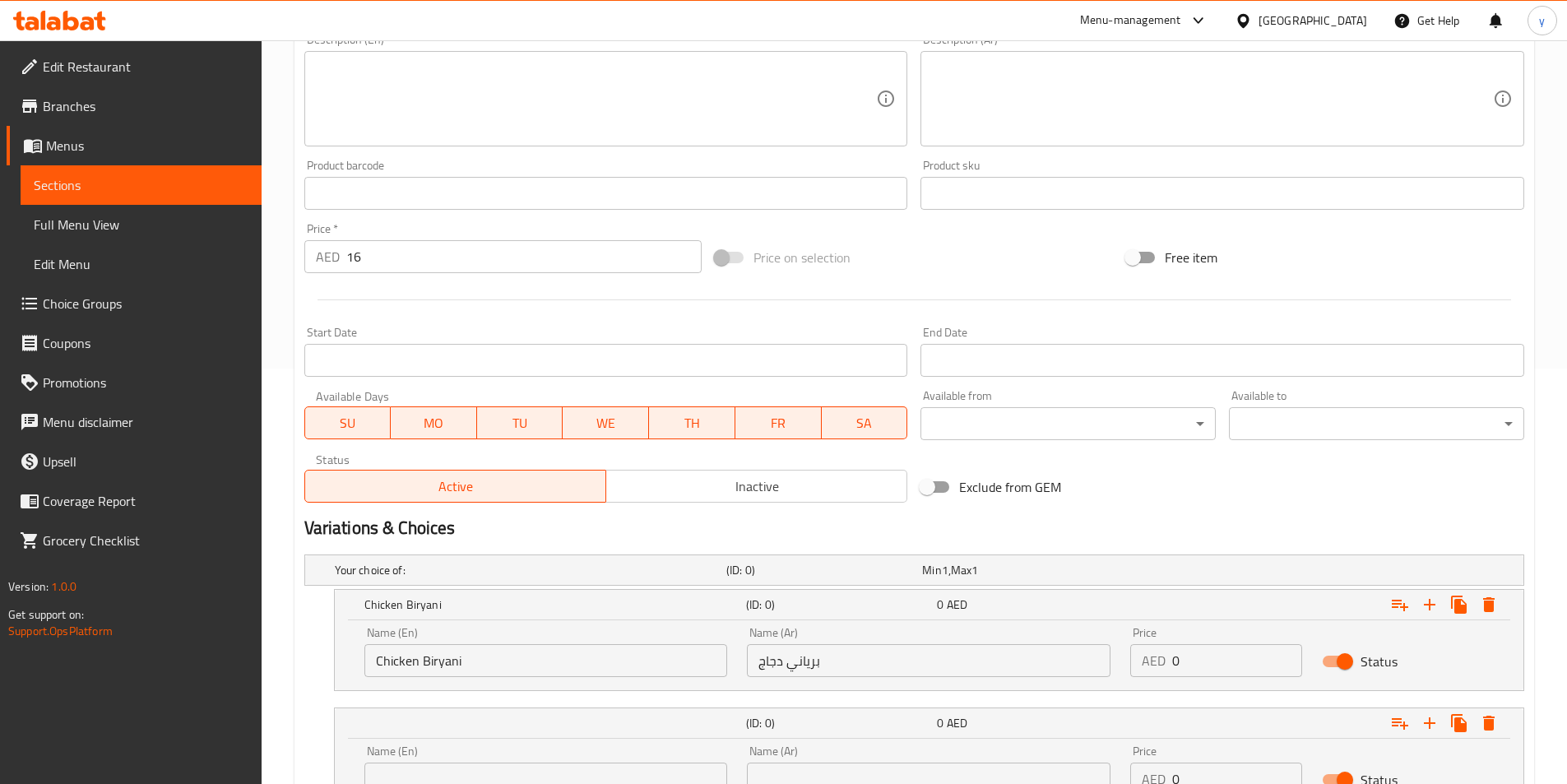
scroll to position [557, 0]
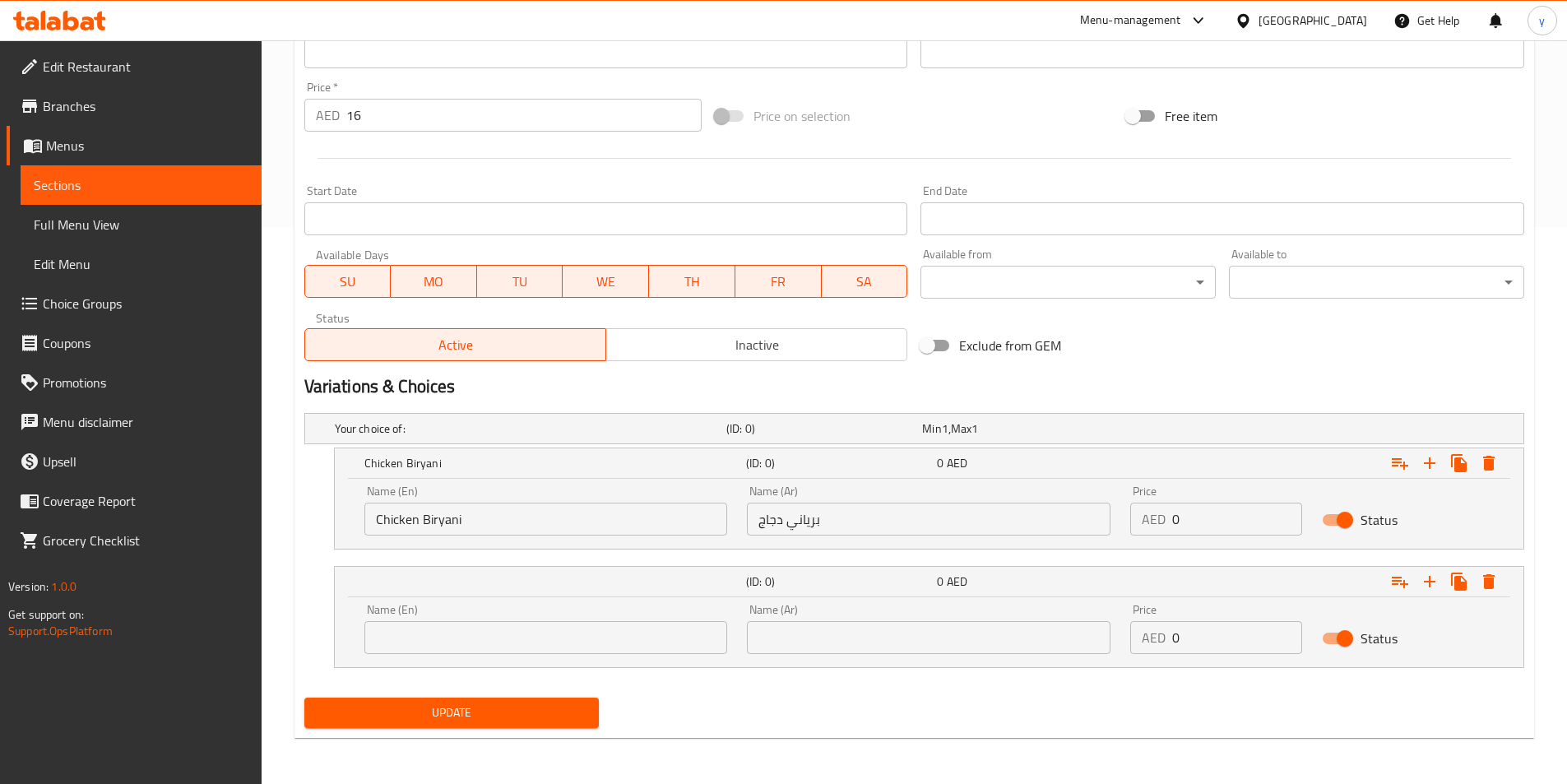
click at [477, 638] on input "text" at bounding box center [546, 637] width 364 height 33
paste input "Chicken M'sakhan"
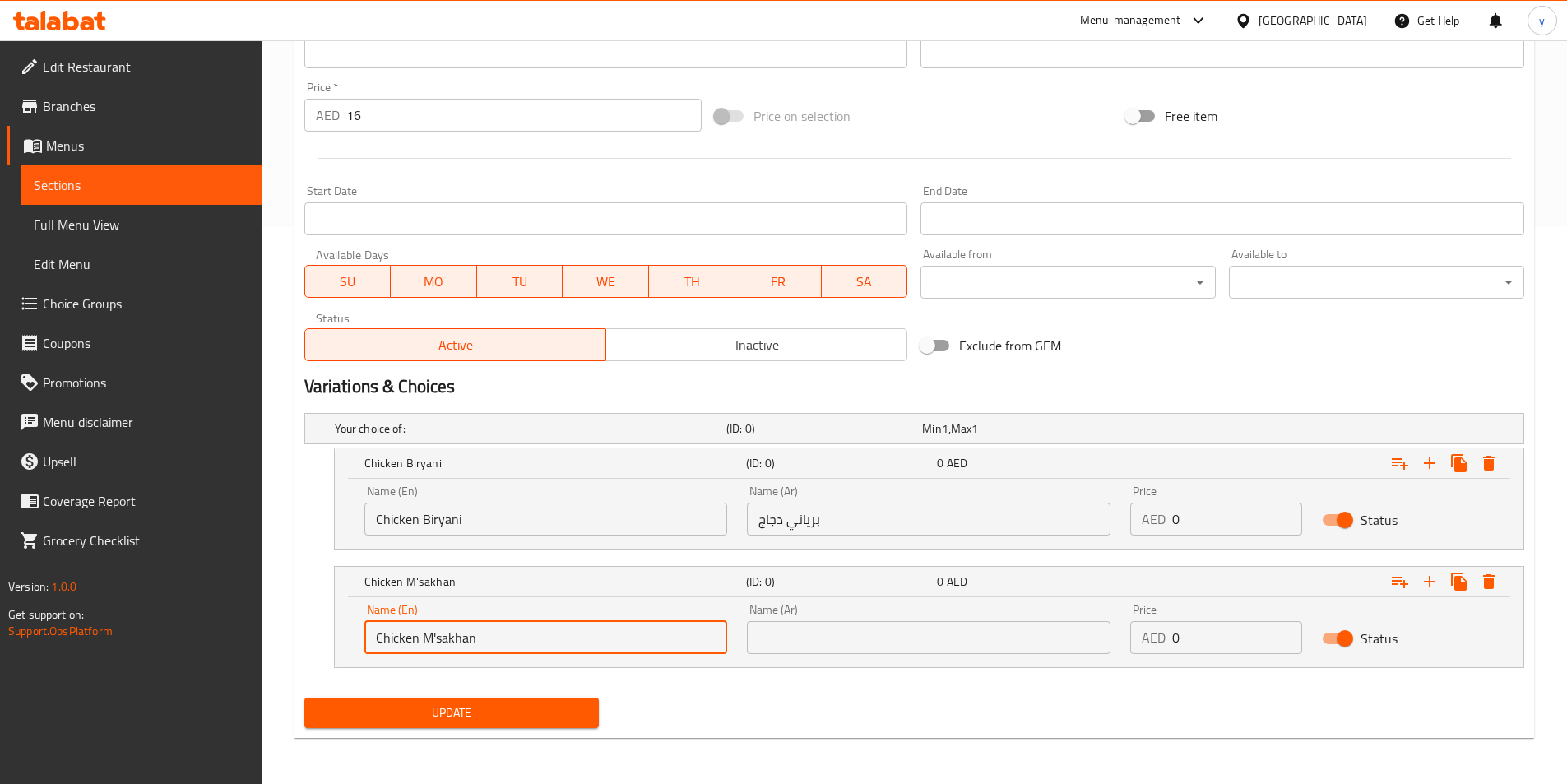
type input "Chicken M'sakhan"
click at [832, 632] on input "text" at bounding box center [929, 637] width 364 height 33
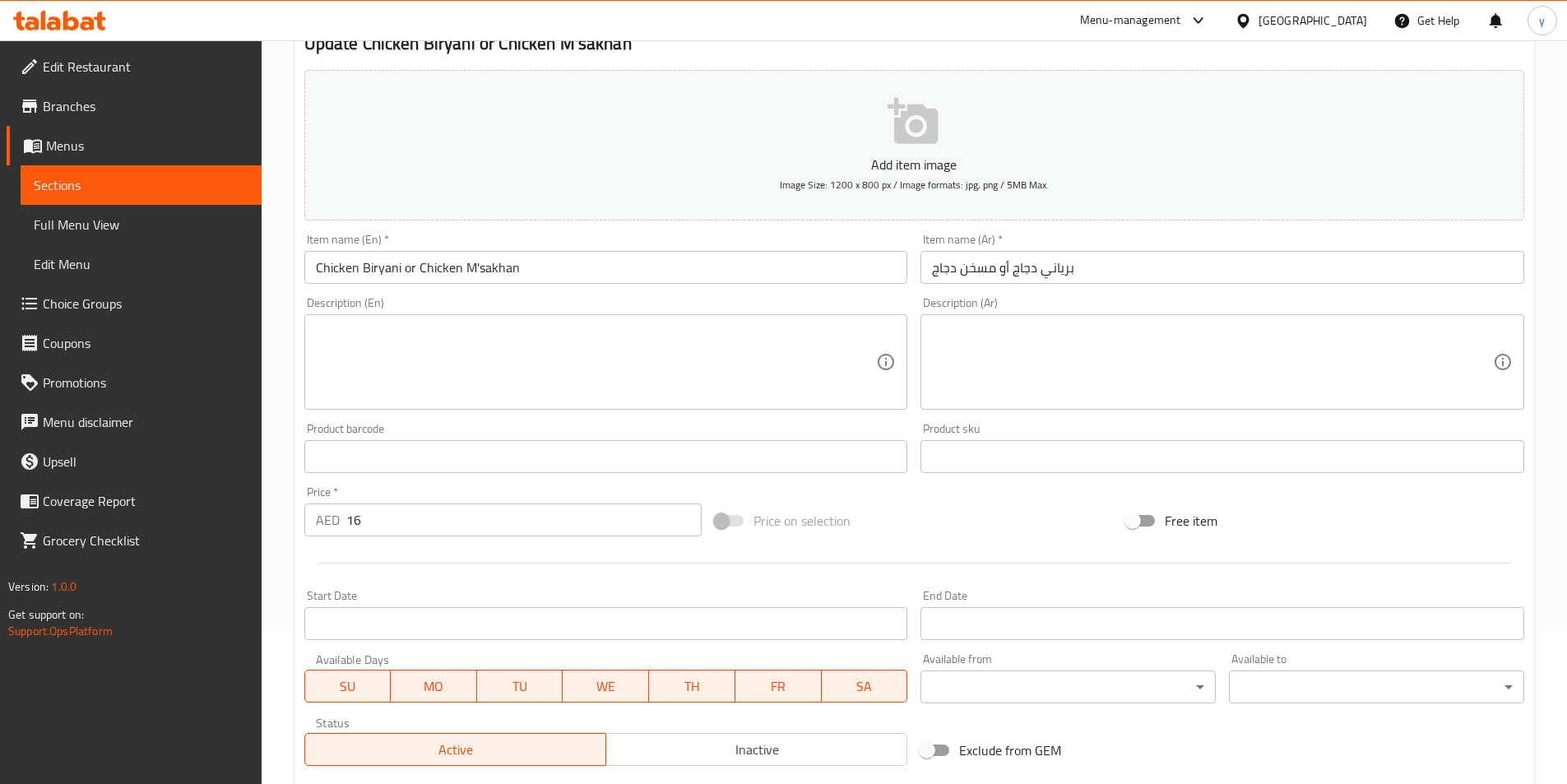
scroll to position [0, 0]
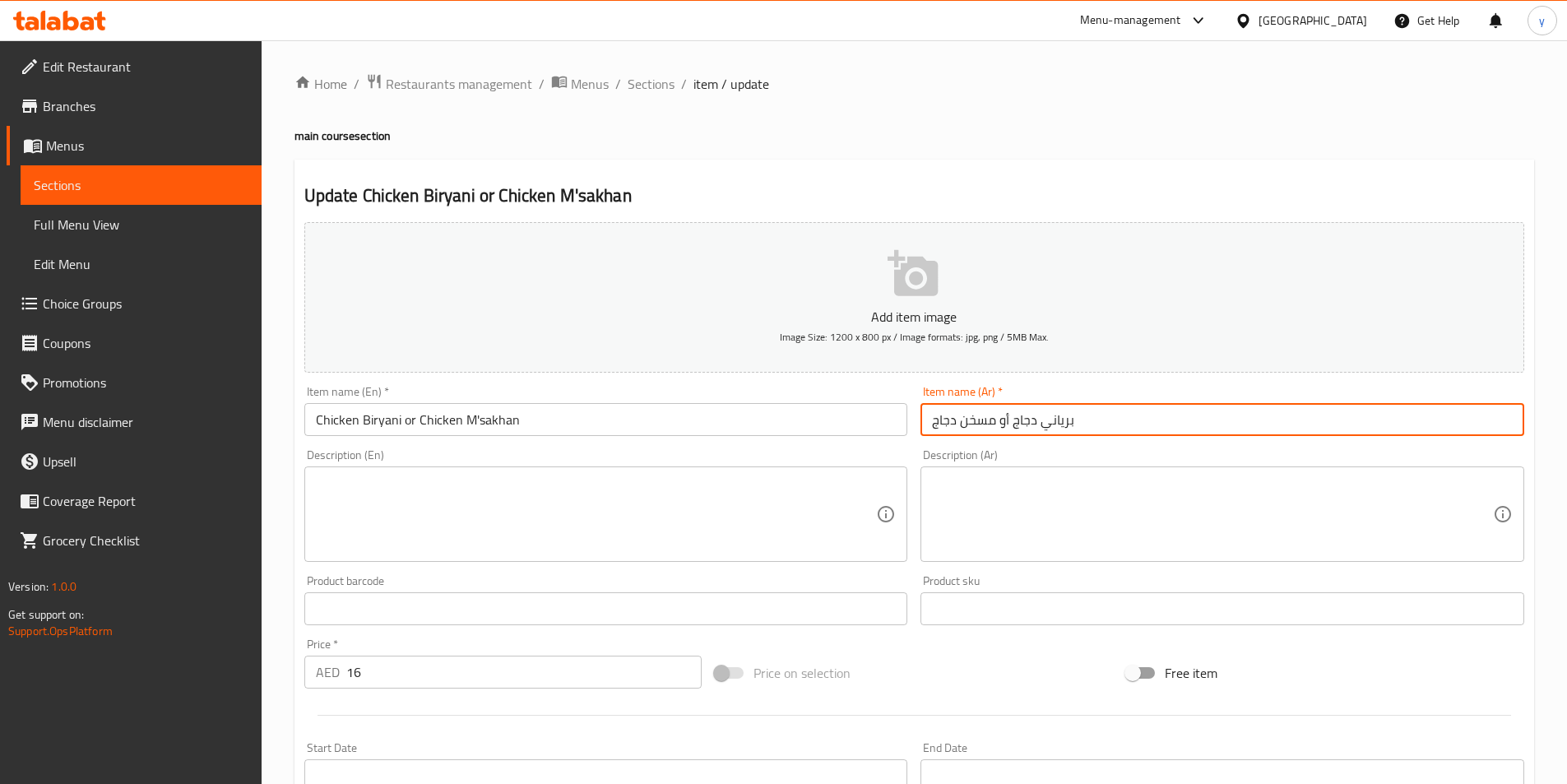
drag, startPoint x: 937, startPoint y: 424, endPoint x: 946, endPoint y: 424, distance: 9.0
click at [946, 424] on input "برياني دجاج أو مسخن دجاج" at bounding box center [1222, 419] width 604 height 33
click at [936, 422] on input "برياني دجاج أو مسخن دجاج" at bounding box center [1222, 419] width 604 height 33
drag, startPoint x: 931, startPoint y: 424, endPoint x: 999, endPoint y: 434, distance: 68.7
click at [999, 434] on input "برياني دجاج أو مسخن دجاج" at bounding box center [1222, 419] width 604 height 33
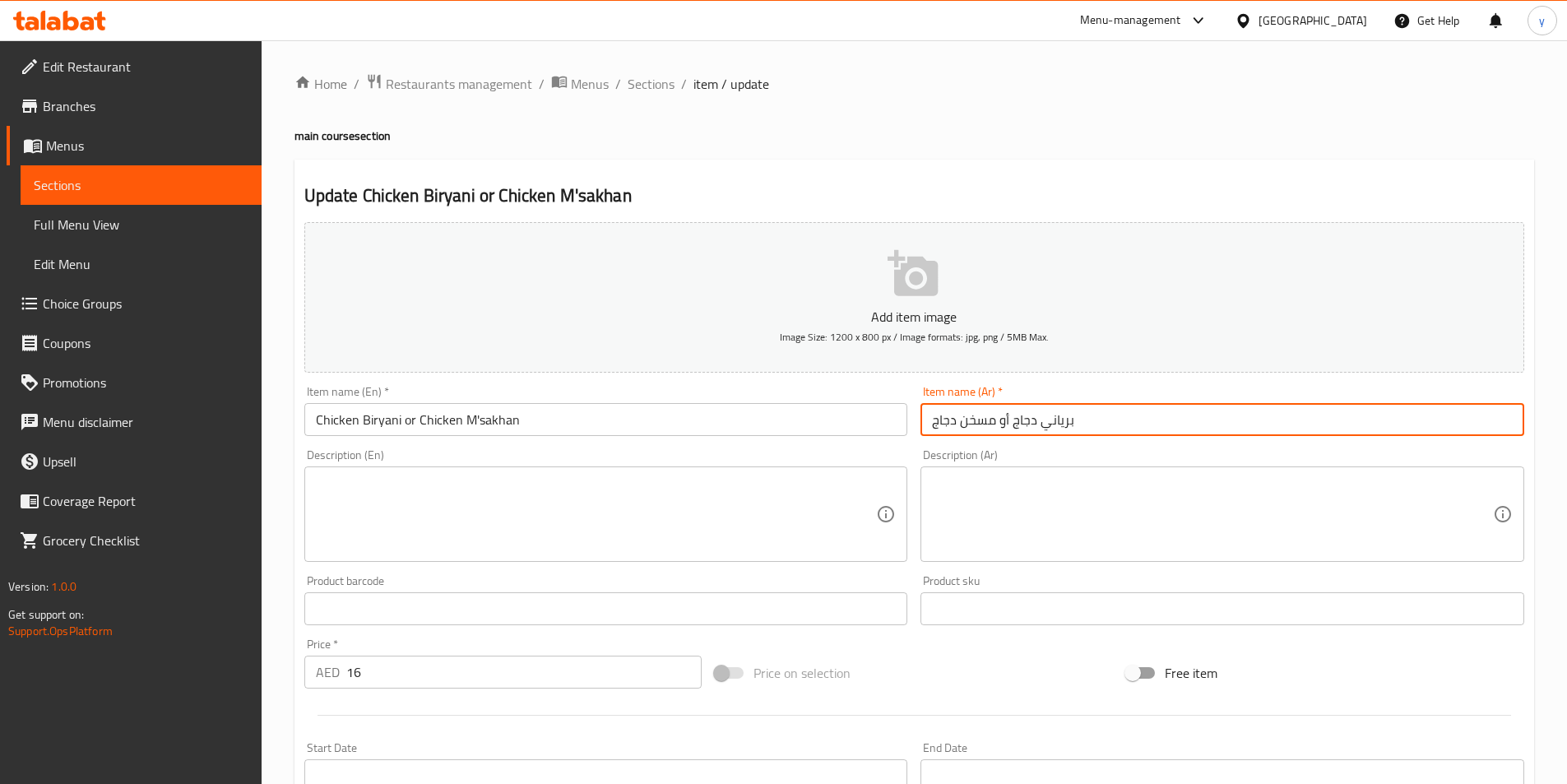
click at [989, 424] on input "برياني دجاج أو مسخن دجاج" at bounding box center [1222, 419] width 604 height 33
drag, startPoint x: 994, startPoint y: 422, endPoint x: 932, endPoint y: 437, distance: 63.8
click at [932, 437] on div "Item name (Ar)   * برياني دجاج أو مسخن دجاج Item name (Ar) *" at bounding box center [1223, 410] width 617 height 63
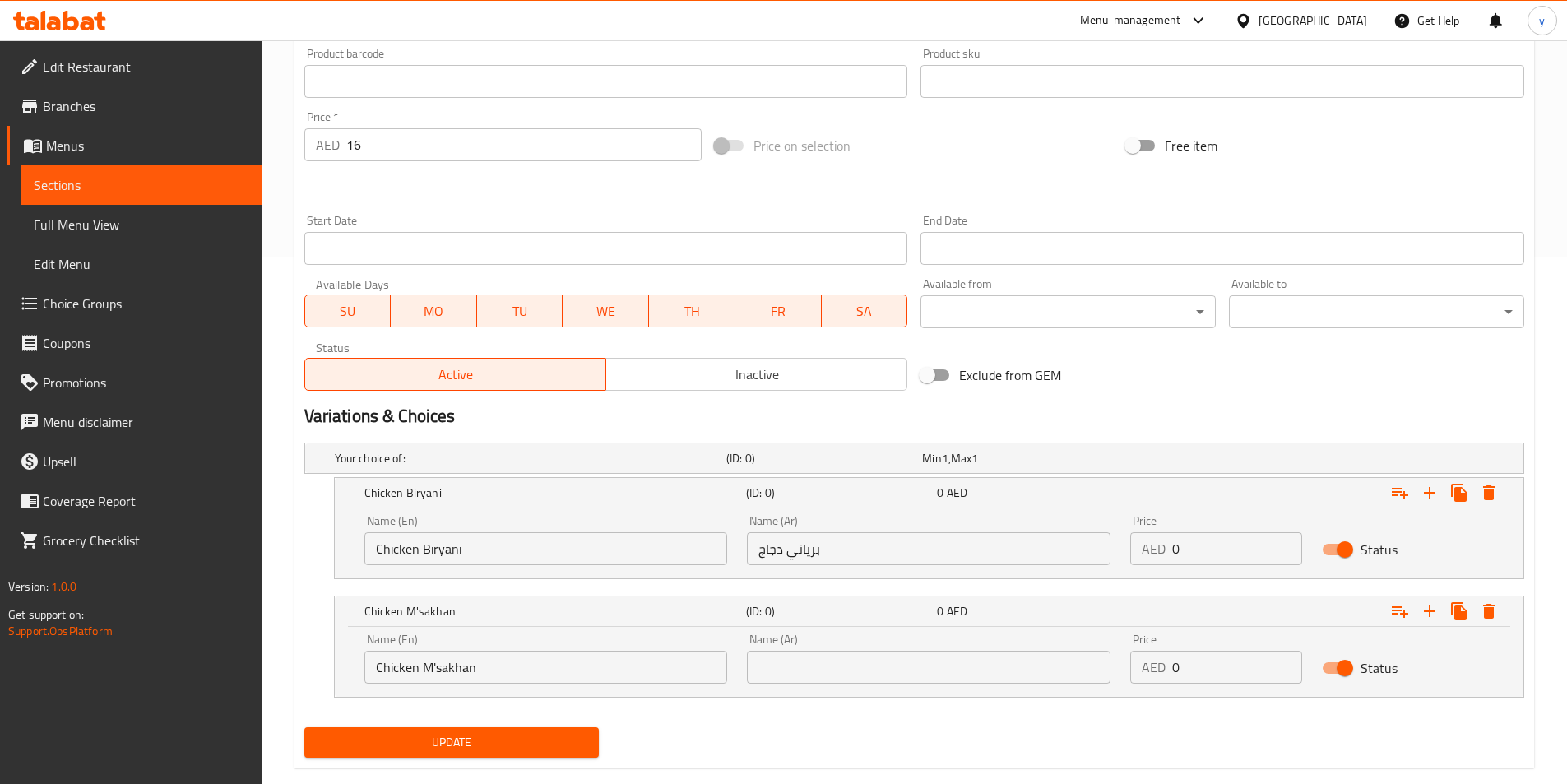
scroll to position [557, 0]
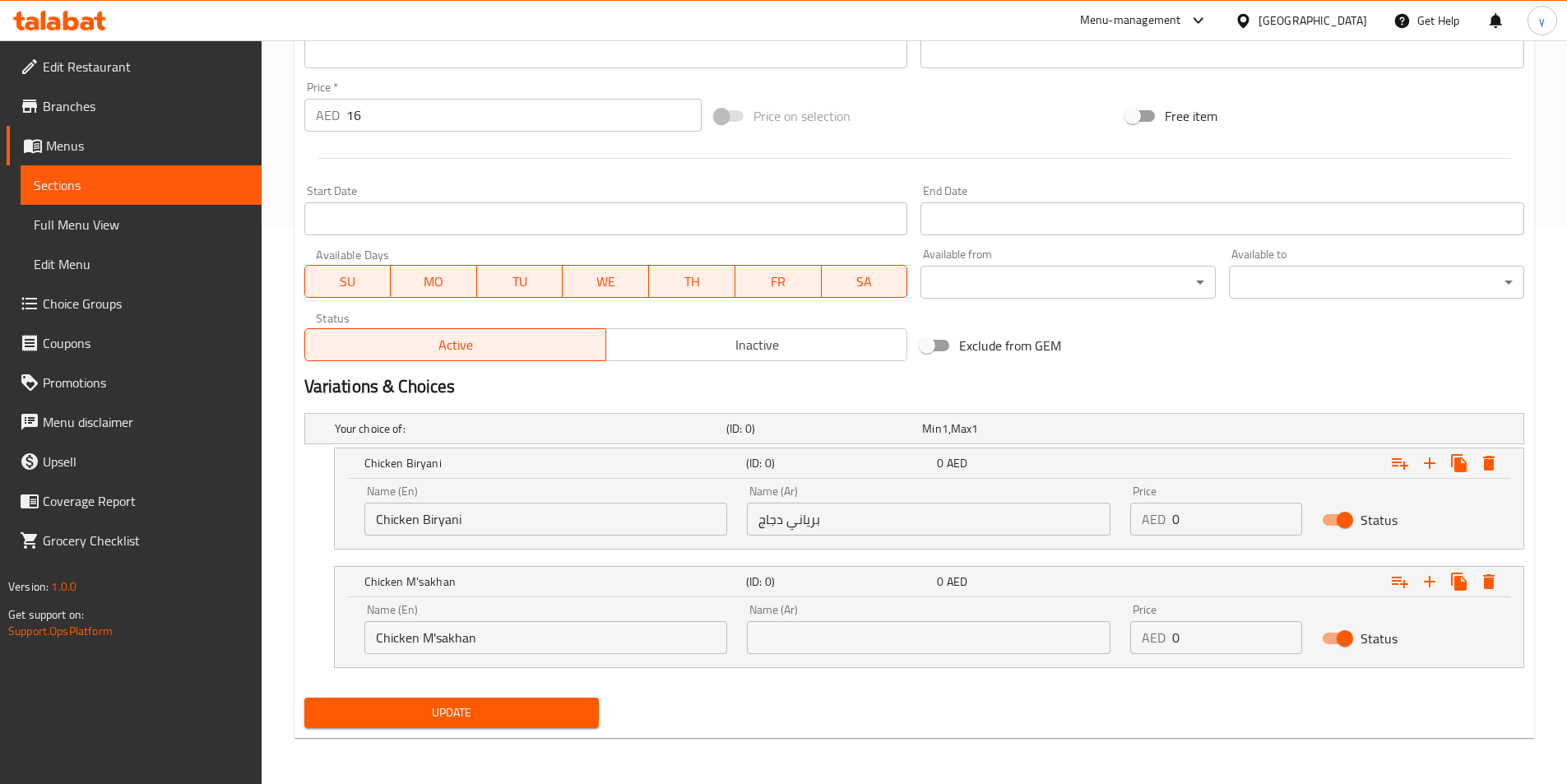
click at [951, 634] on input "text" at bounding box center [929, 637] width 364 height 33
paste input "مسخن دجاج"
type input "مسخن دجاج"
click at [464, 702] on span "Update" at bounding box center [452, 712] width 269 height 20
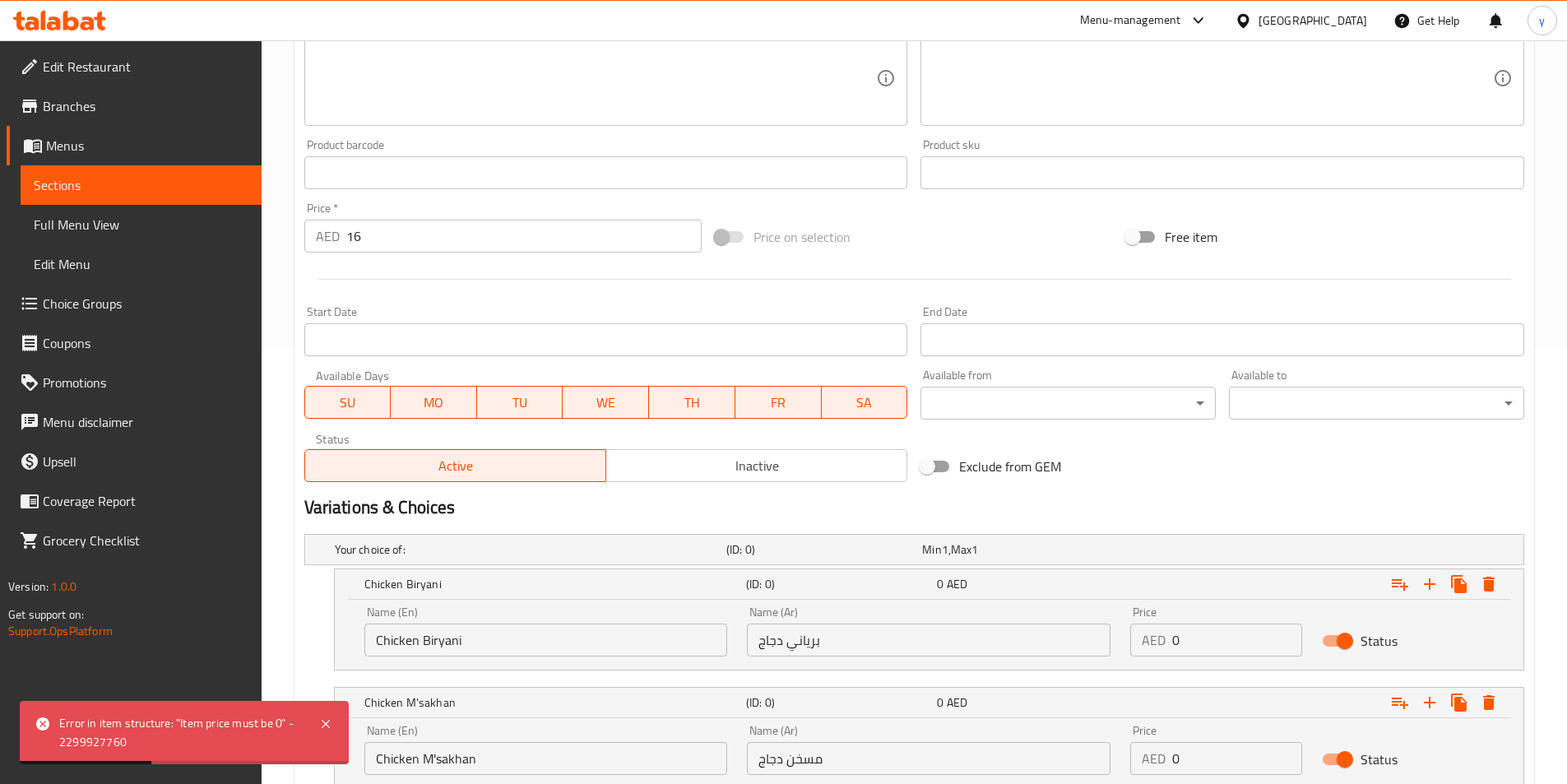
scroll to position [310, 0]
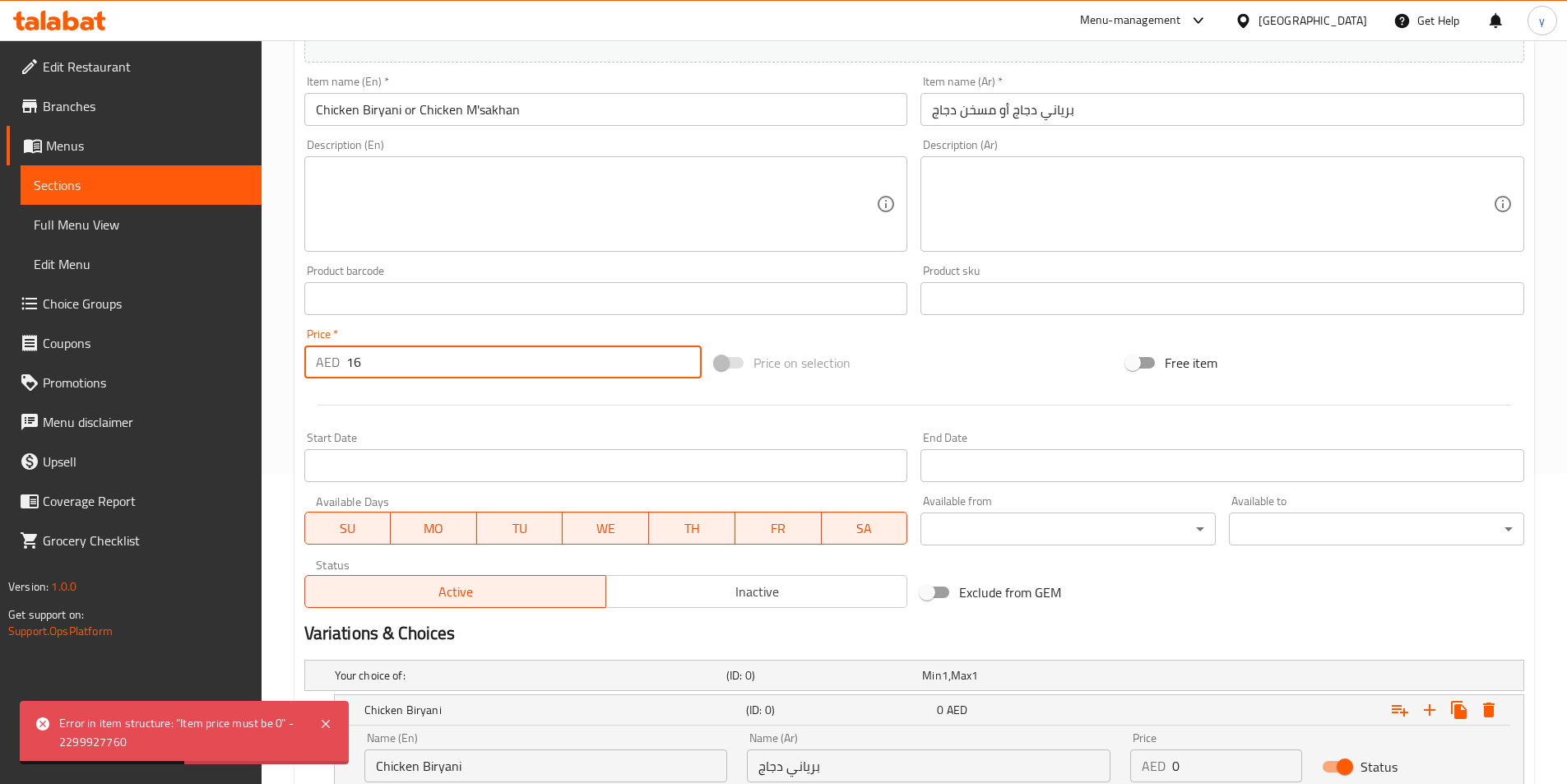
click at [385, 366] on input "16" at bounding box center [524, 361] width 356 height 33
type input "1"
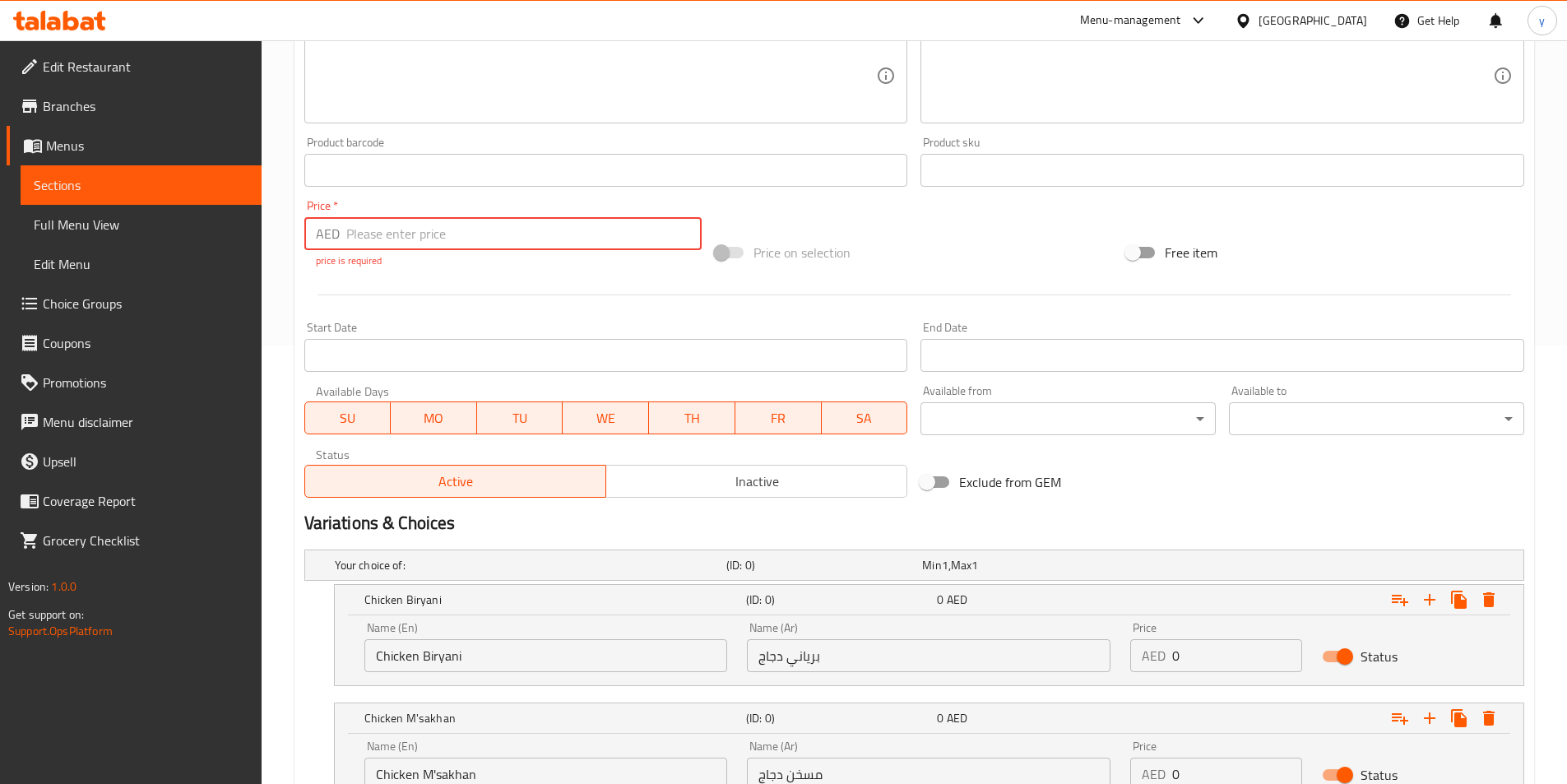
scroll to position [575, 0]
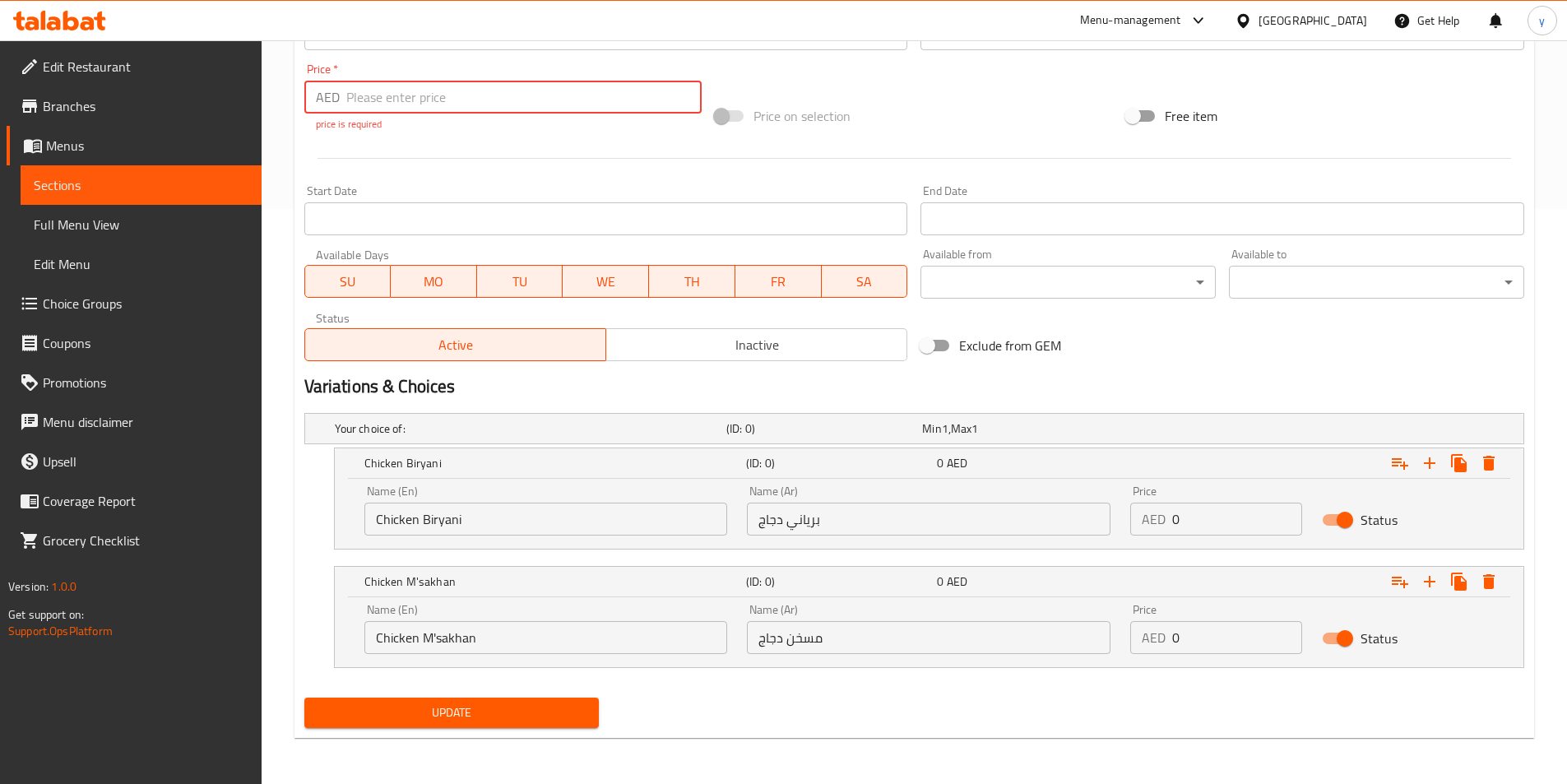
click at [1212, 508] on input "0" at bounding box center [1238, 518] width 130 height 33
type input "16"
click at [1280, 630] on input "1" at bounding box center [1238, 637] width 130 height 33
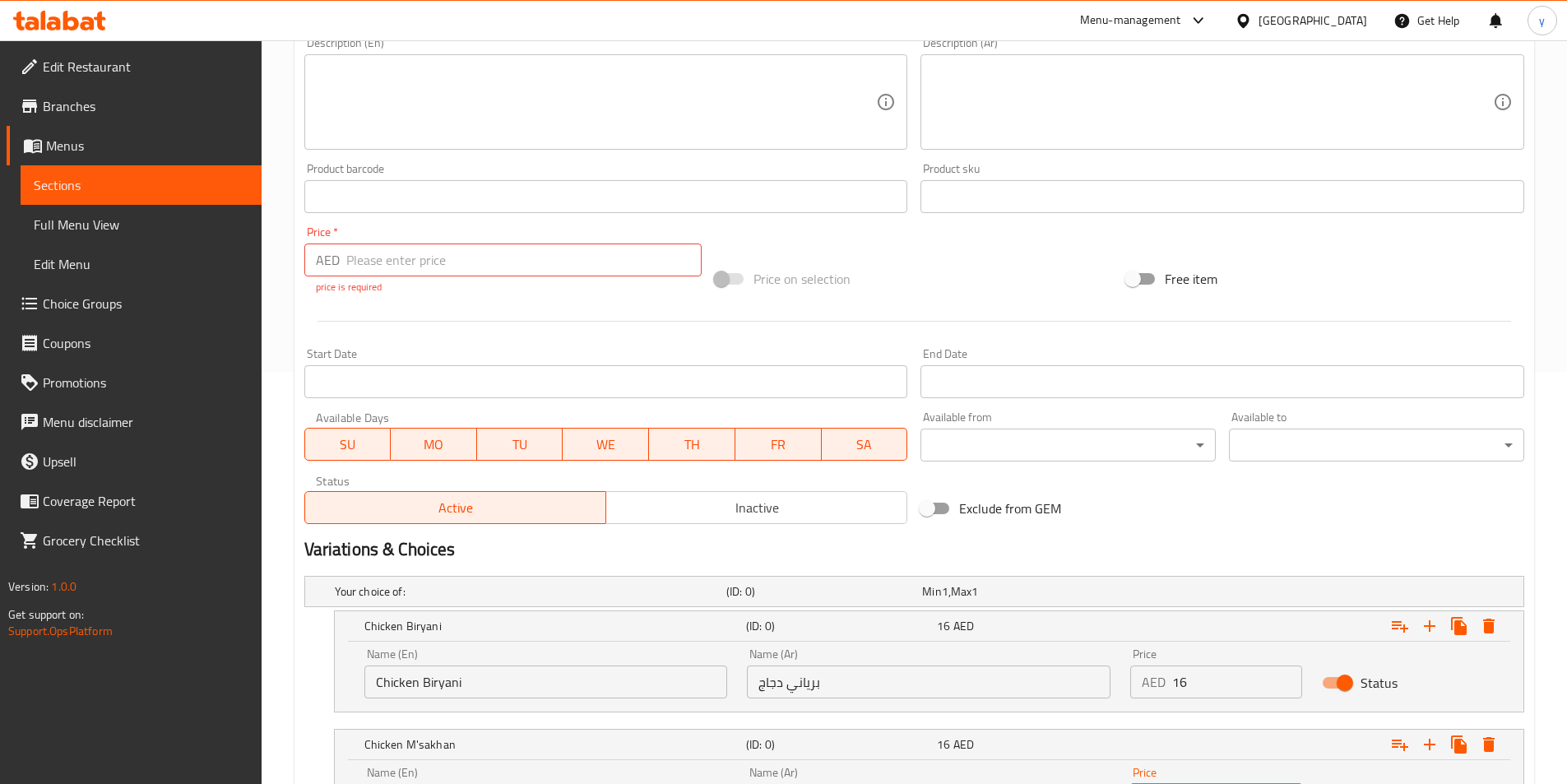
scroll to position [410, 0]
type input "16"
click at [393, 266] on input "number" at bounding box center [524, 261] width 356 height 33
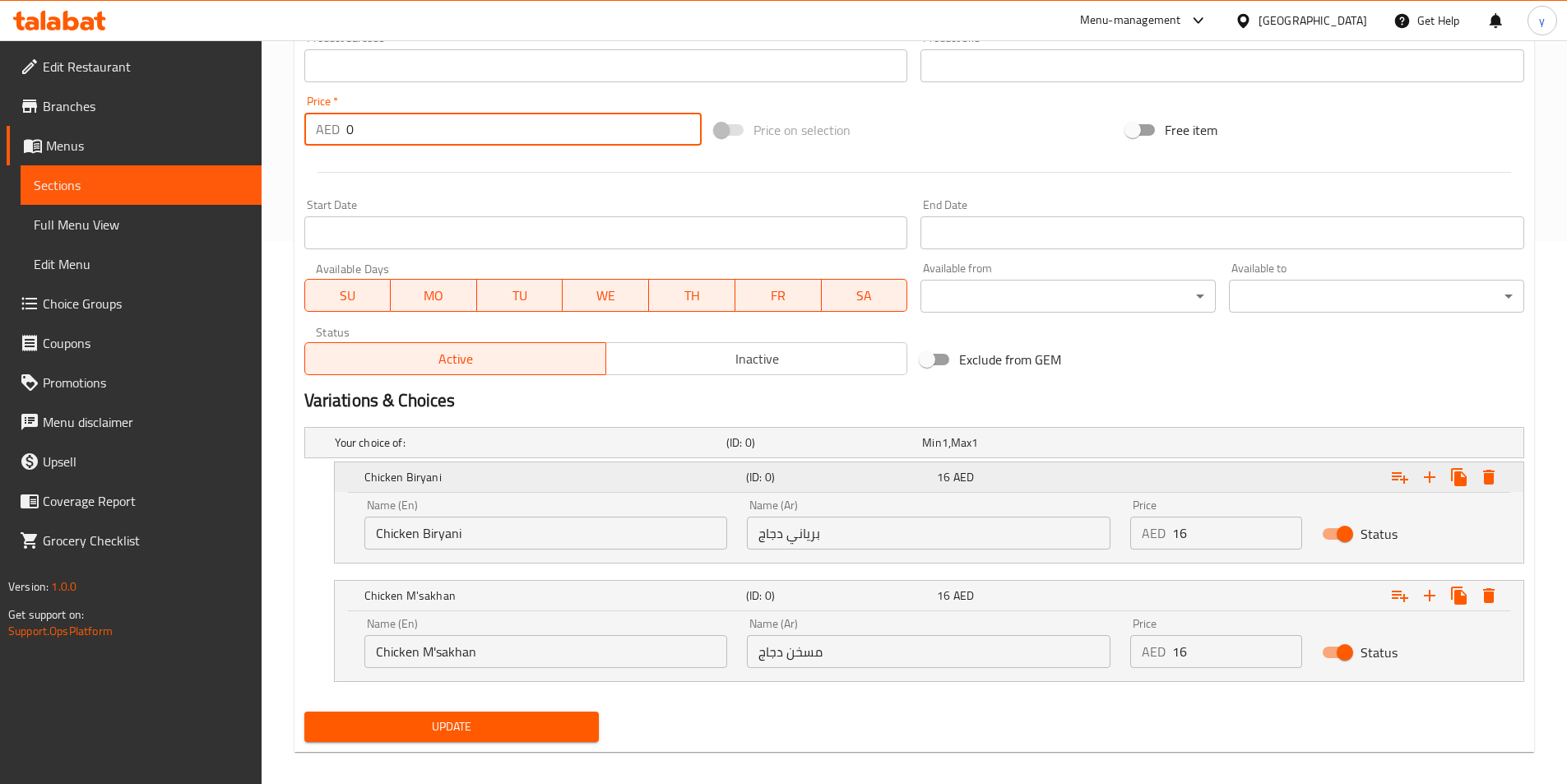
scroll to position [557, 0]
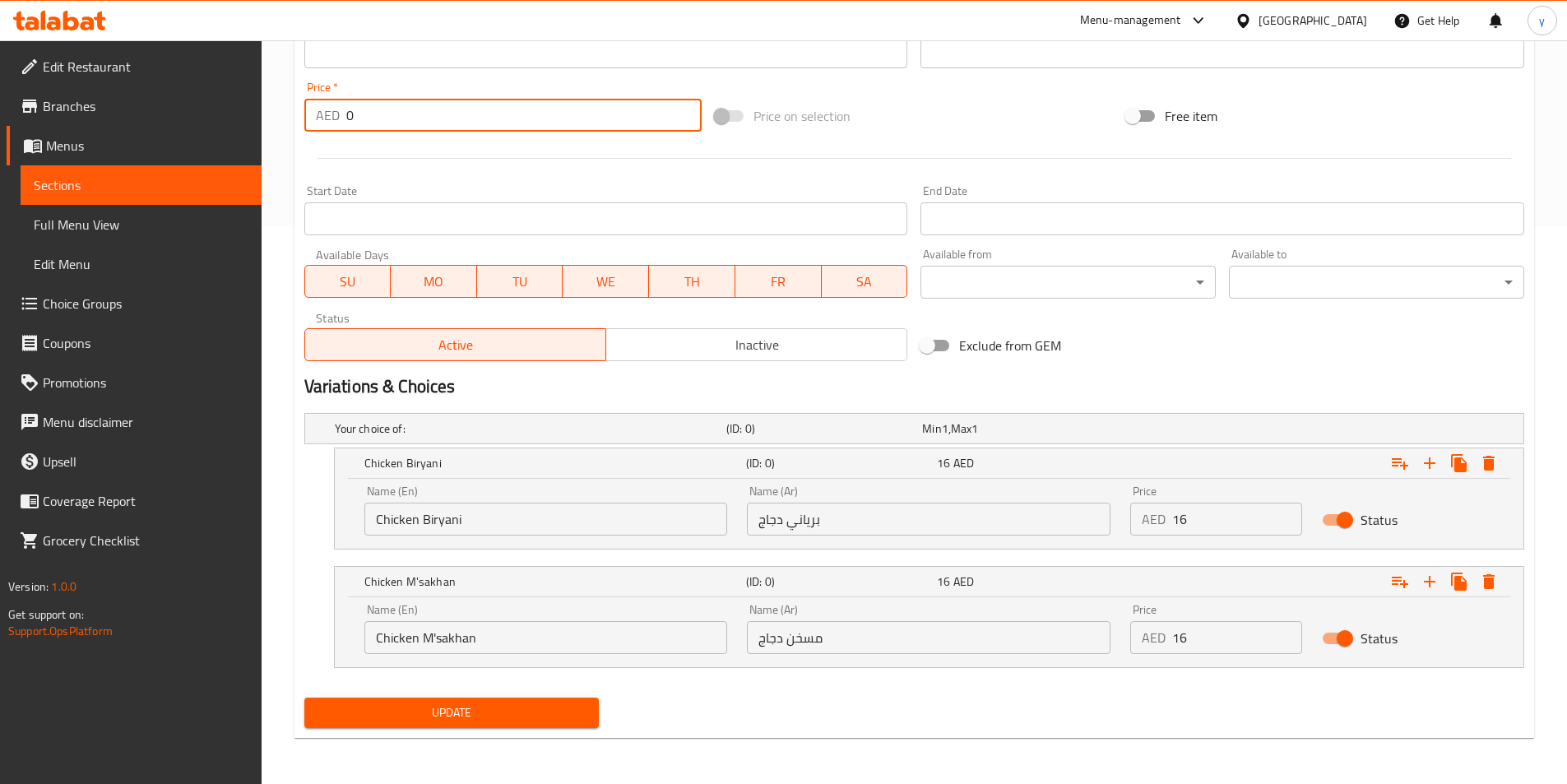
type input "0"
click at [569, 703] on span "Update" at bounding box center [452, 712] width 269 height 20
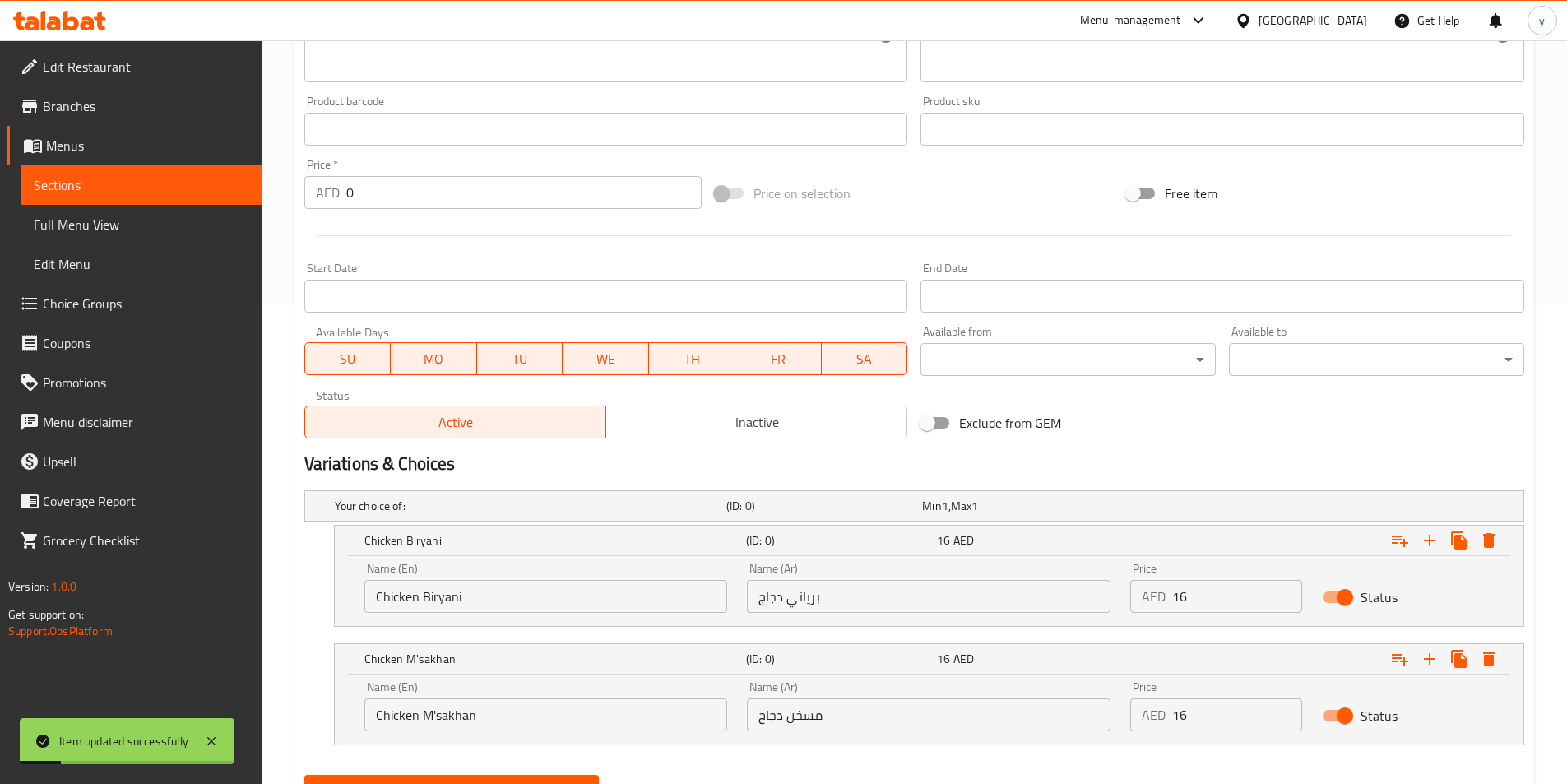
scroll to position [392, 0]
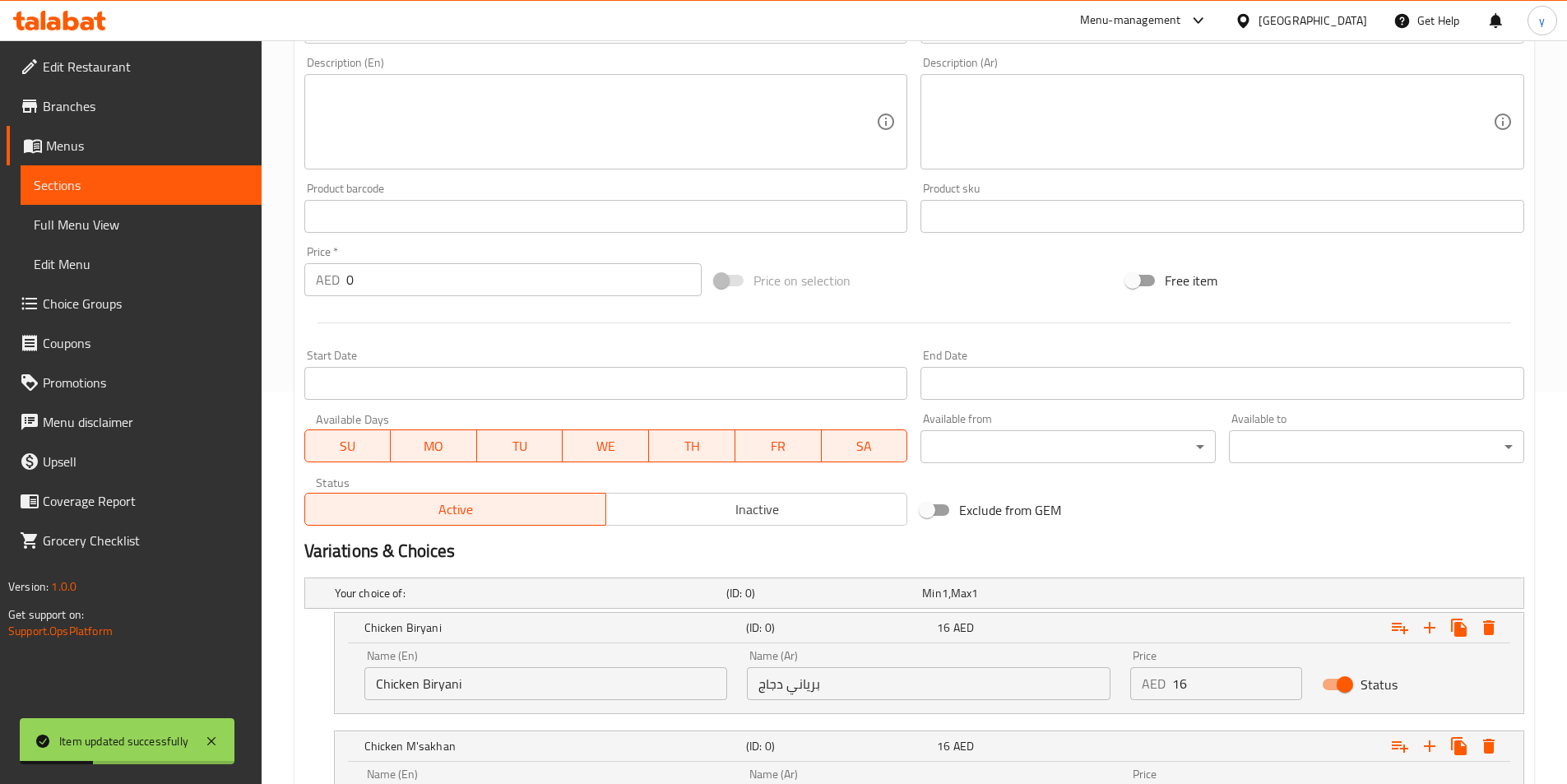
click at [181, 178] on span "Sections" at bounding box center [141, 185] width 214 height 19
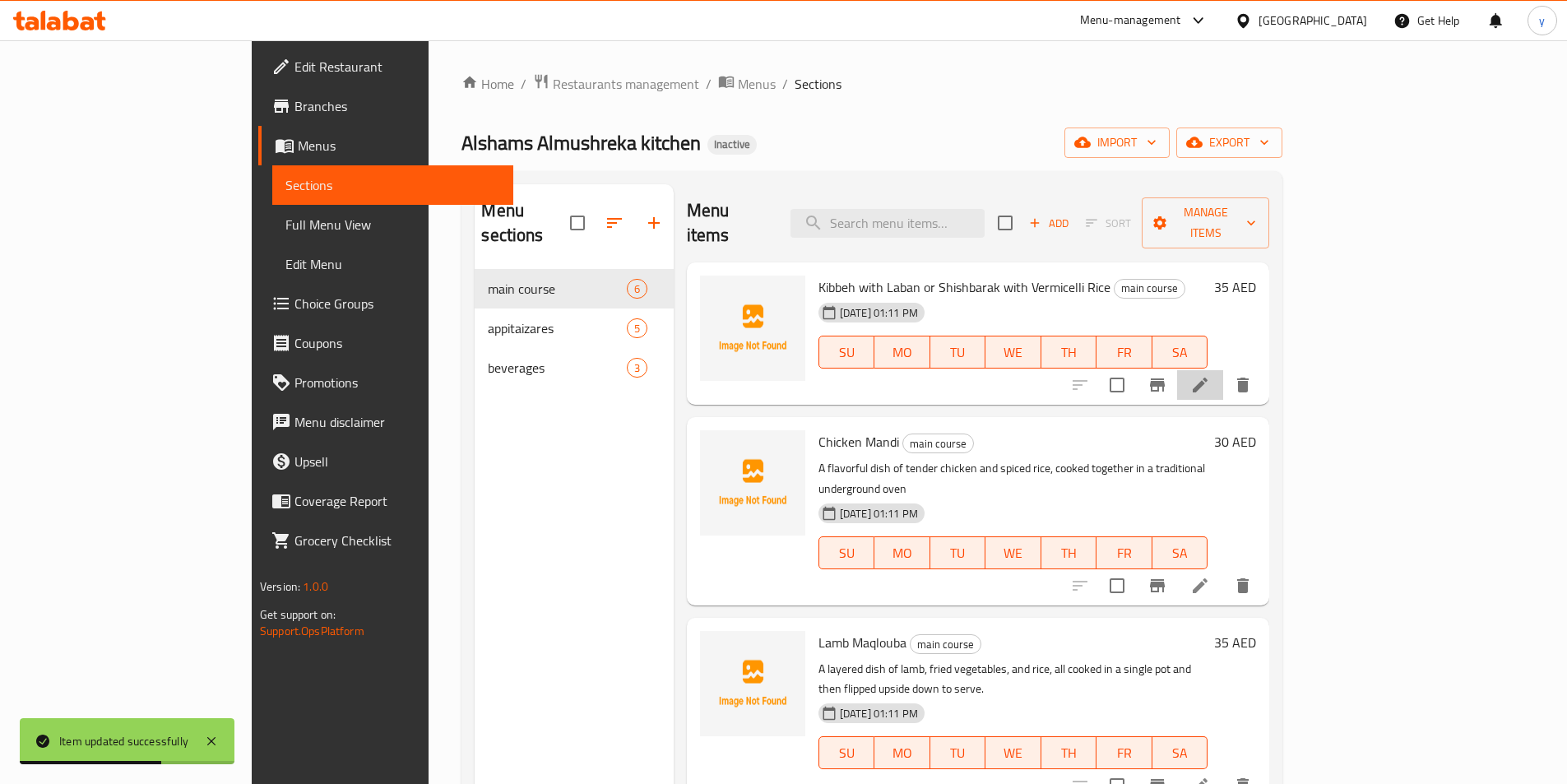
click at [1223, 370] on li at bounding box center [1201, 385] width 46 height 30
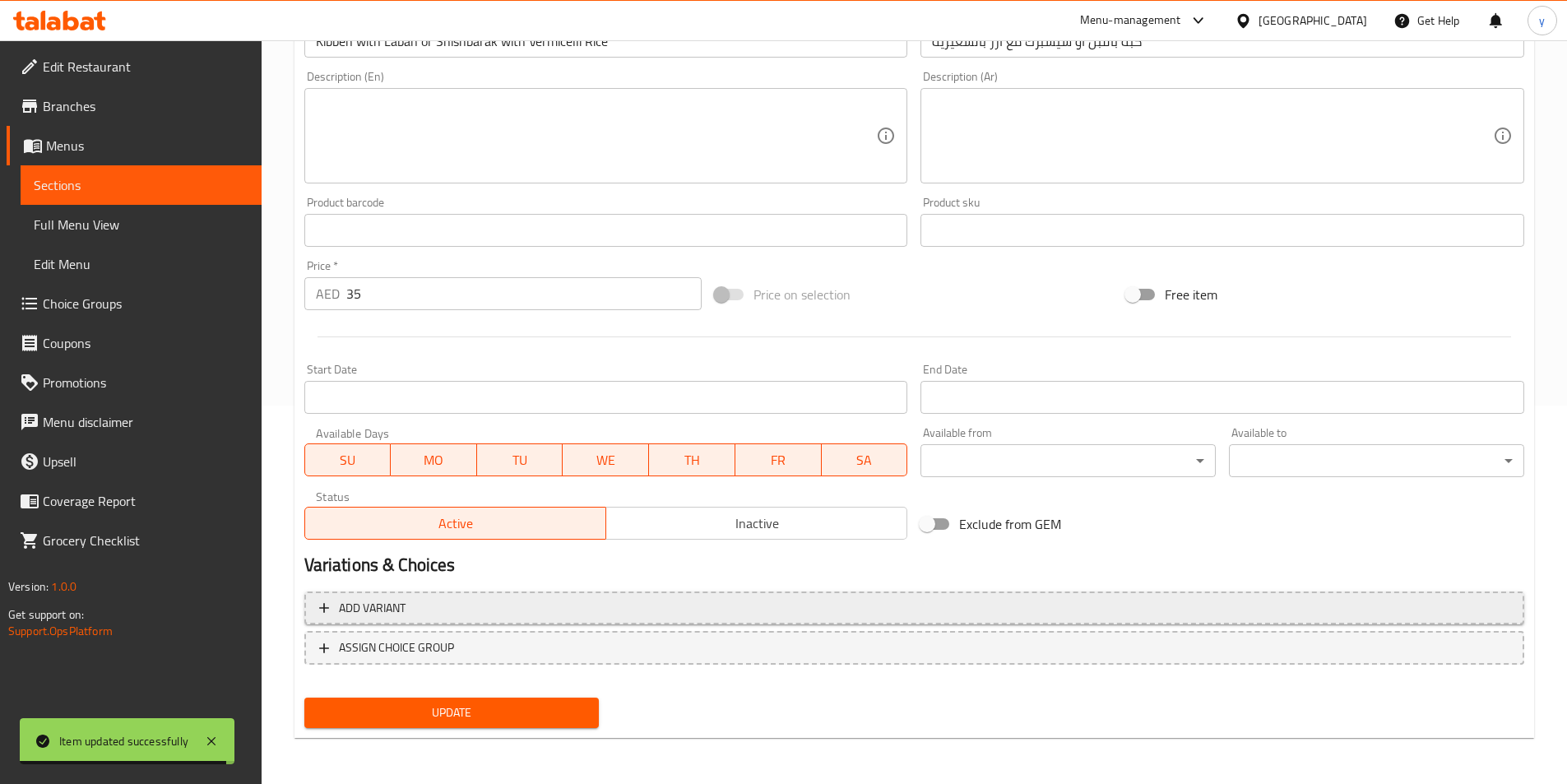
click at [442, 608] on span "Add variant" at bounding box center [914, 608] width 1190 height 20
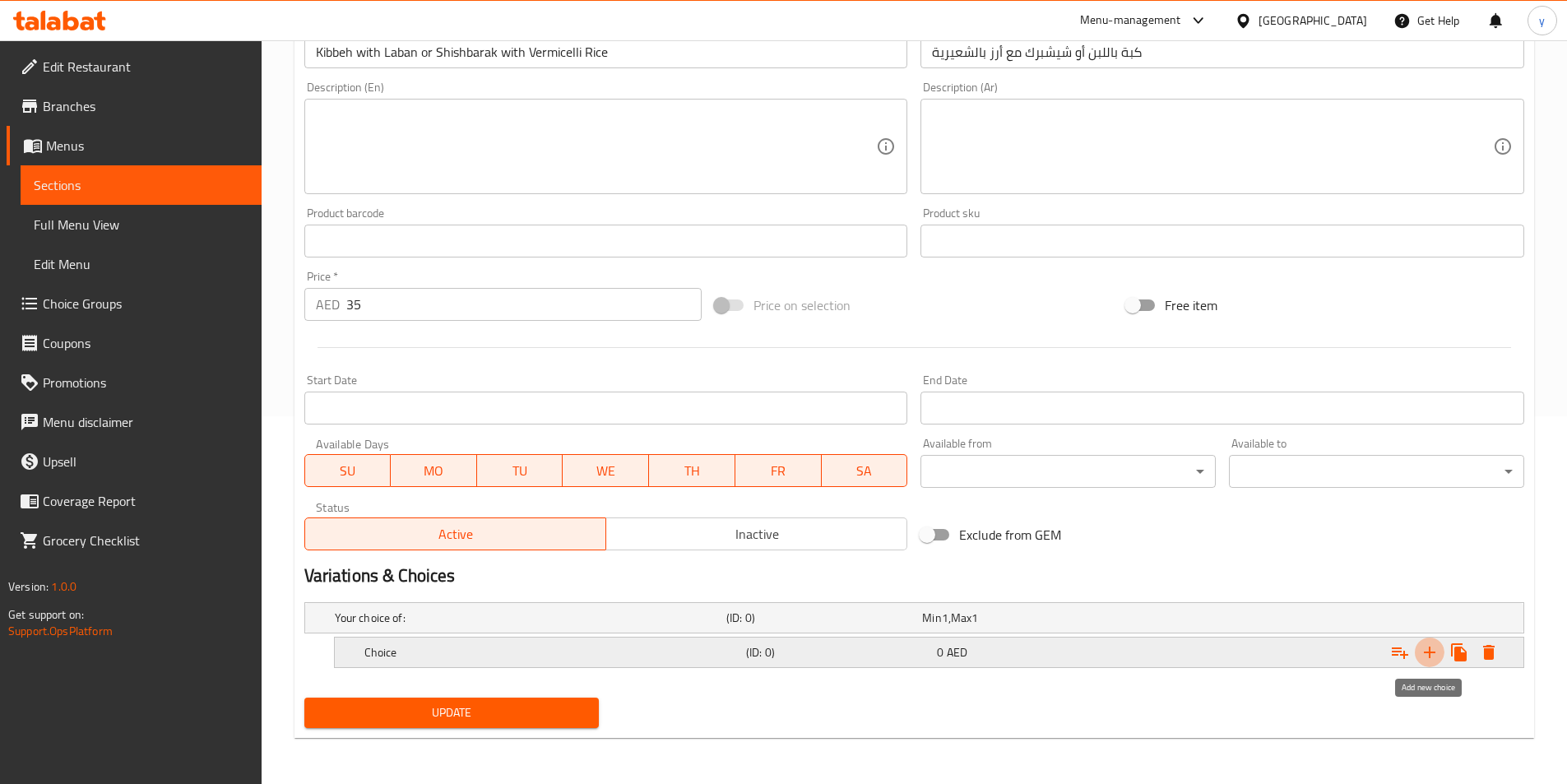
click at [1424, 650] on icon "Expand" at bounding box center [1429, 652] width 19 height 19
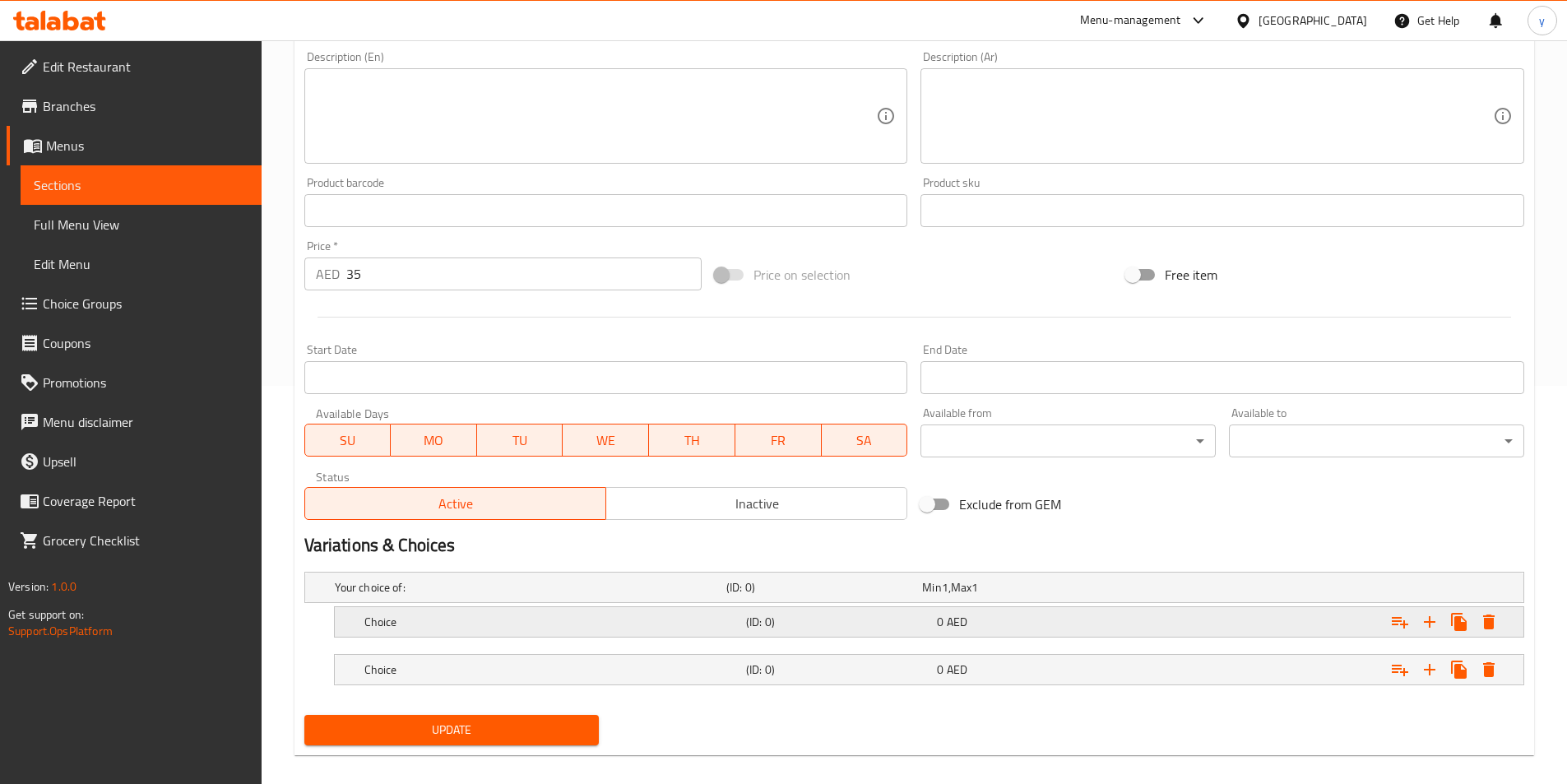
scroll to position [415, 0]
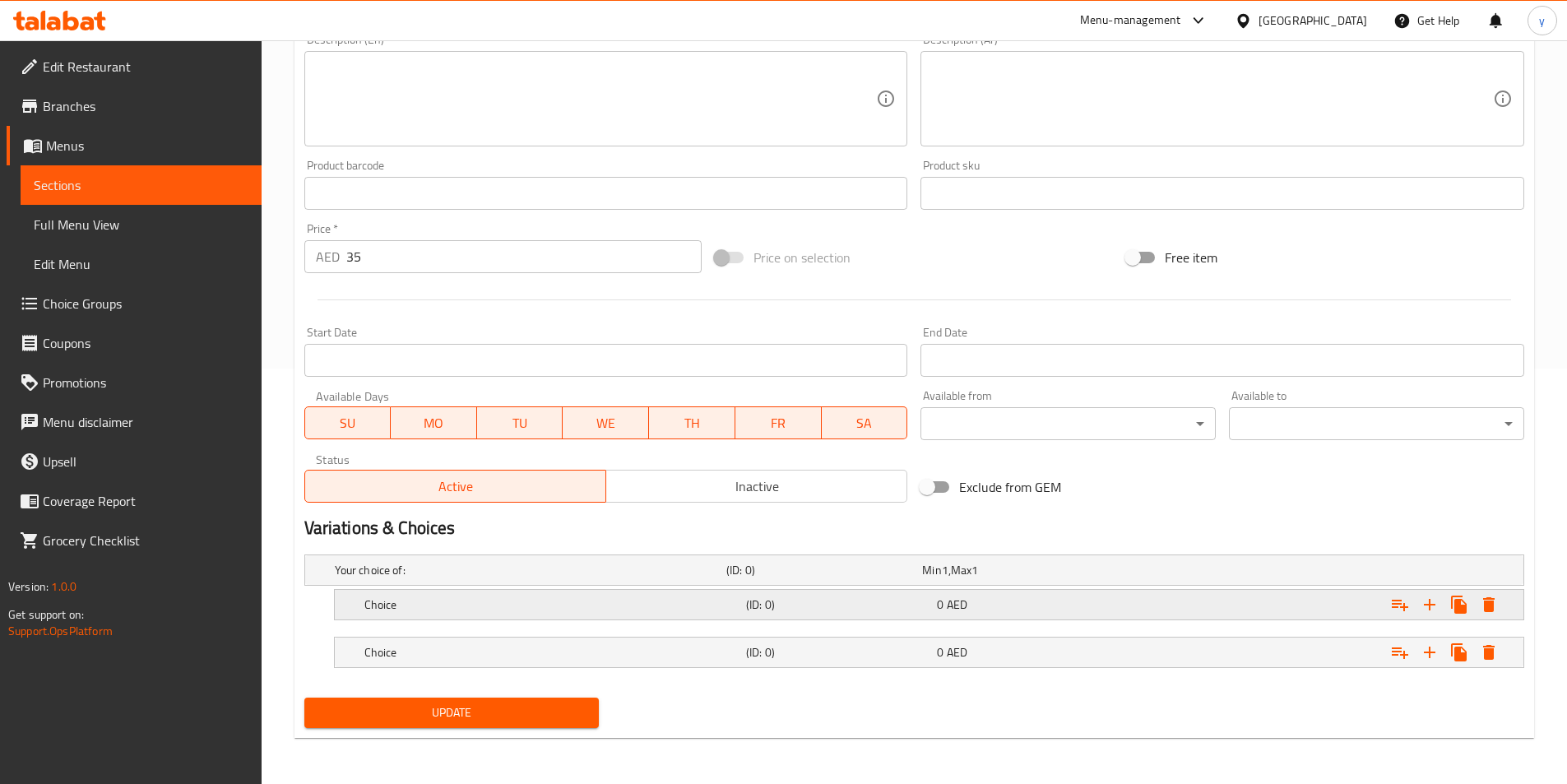
click at [590, 608] on h5 "Choice" at bounding box center [552, 604] width 375 height 16
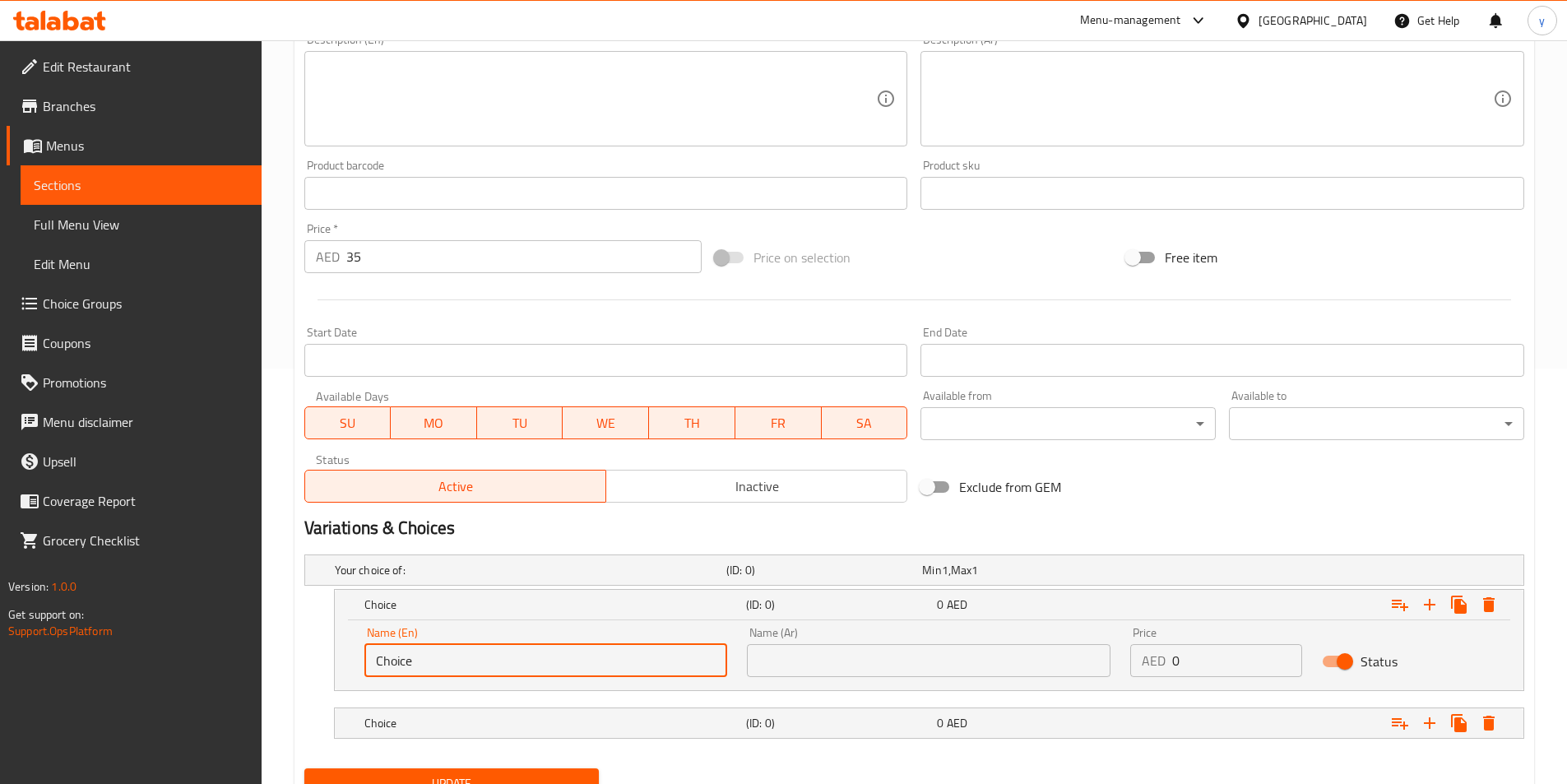
click at [586, 649] on input "Choice" at bounding box center [546, 660] width 364 height 33
click at [507, 719] on h5 "Choice" at bounding box center [552, 722] width 375 height 16
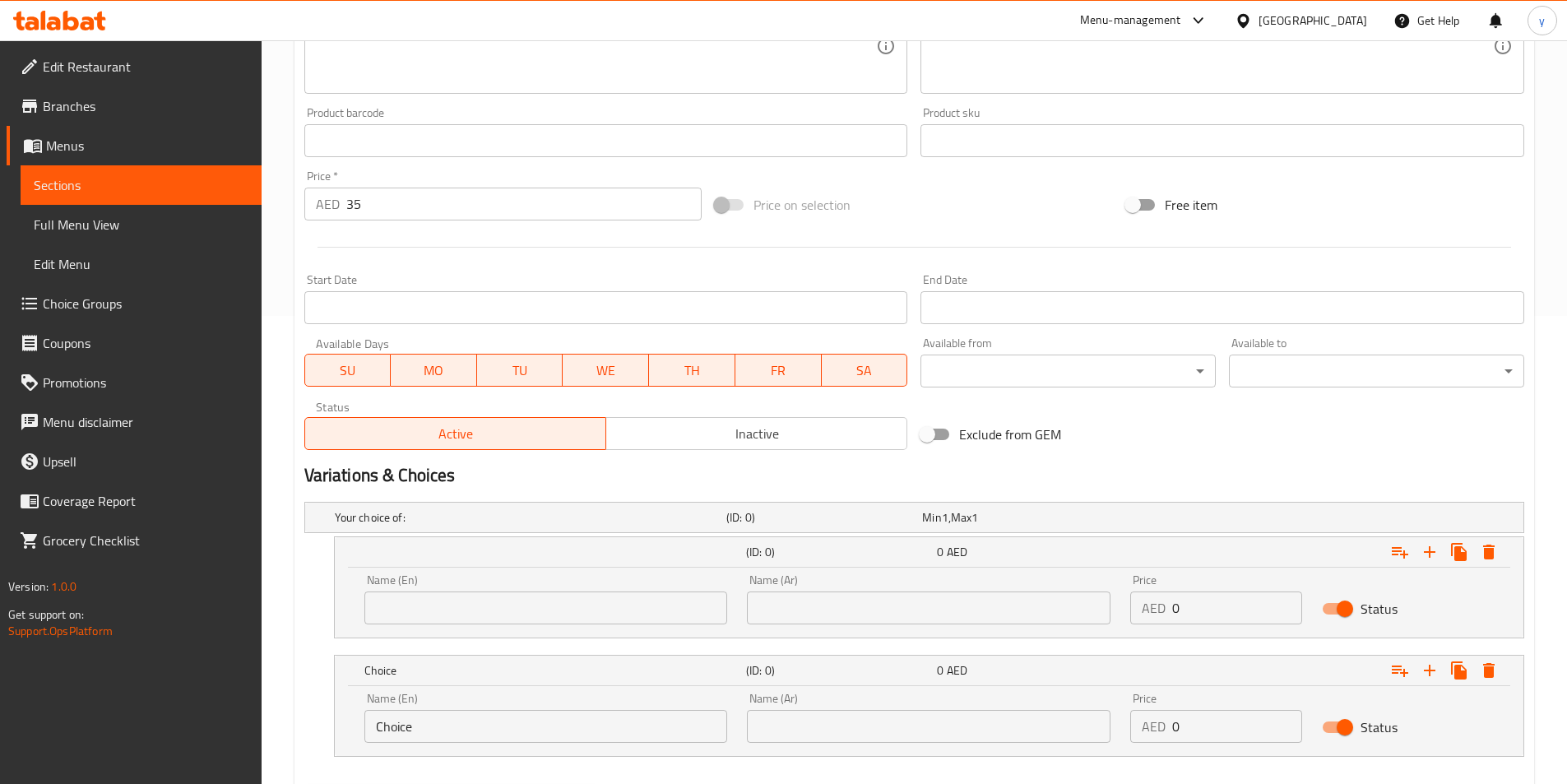
scroll to position [498, 0]
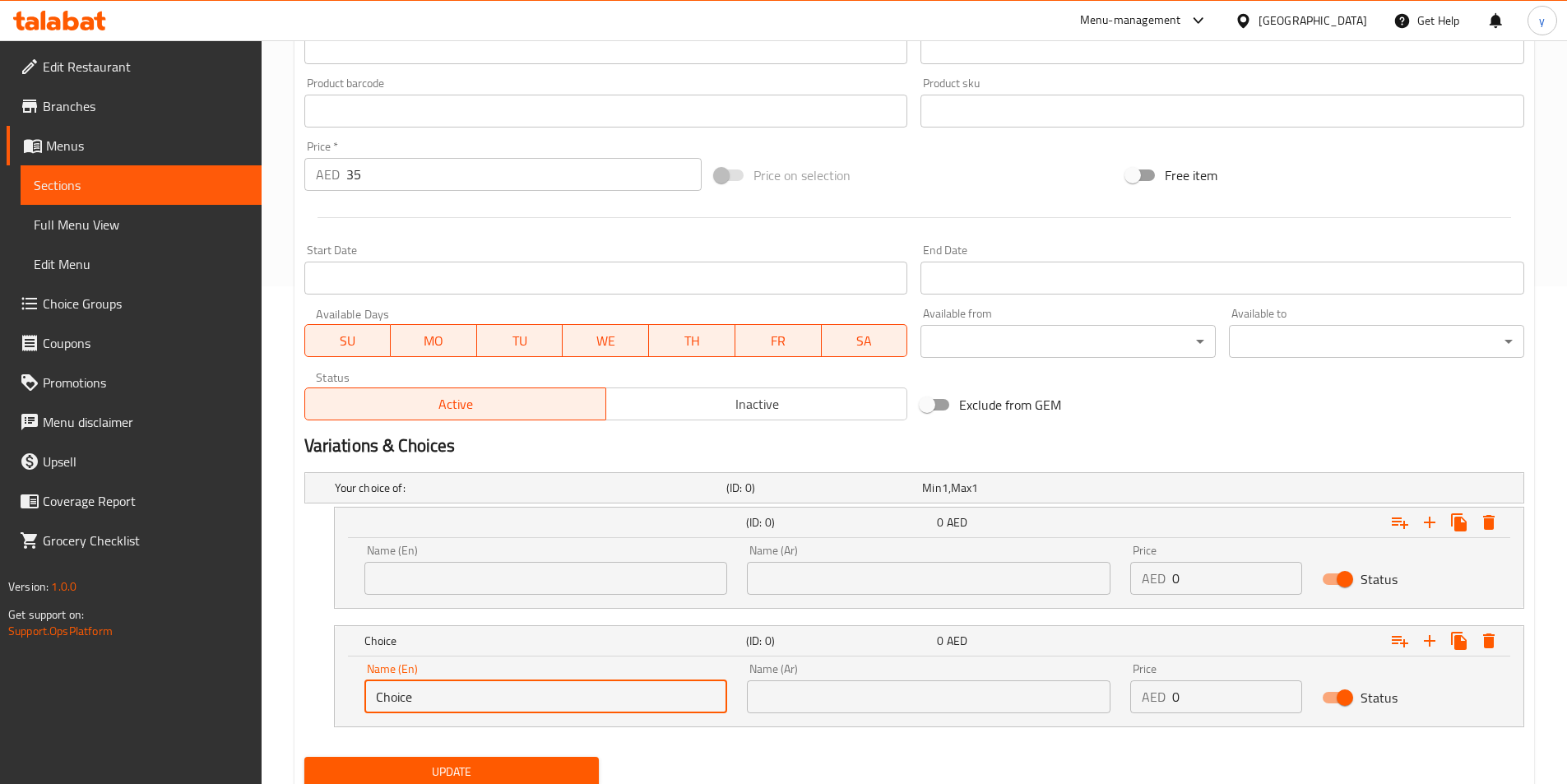
click at [491, 698] on input "Choice" at bounding box center [546, 696] width 364 height 33
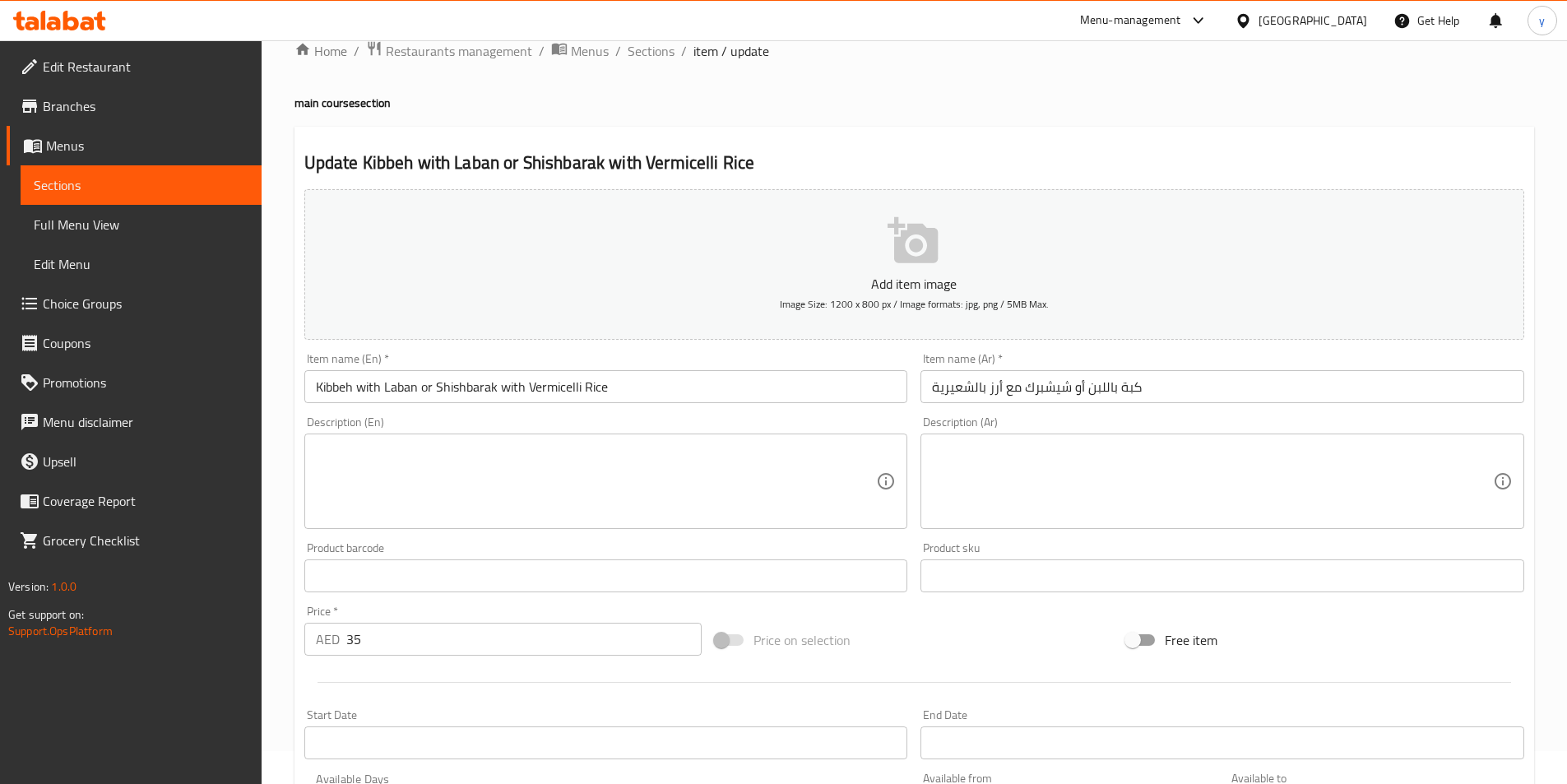
scroll to position [0, 0]
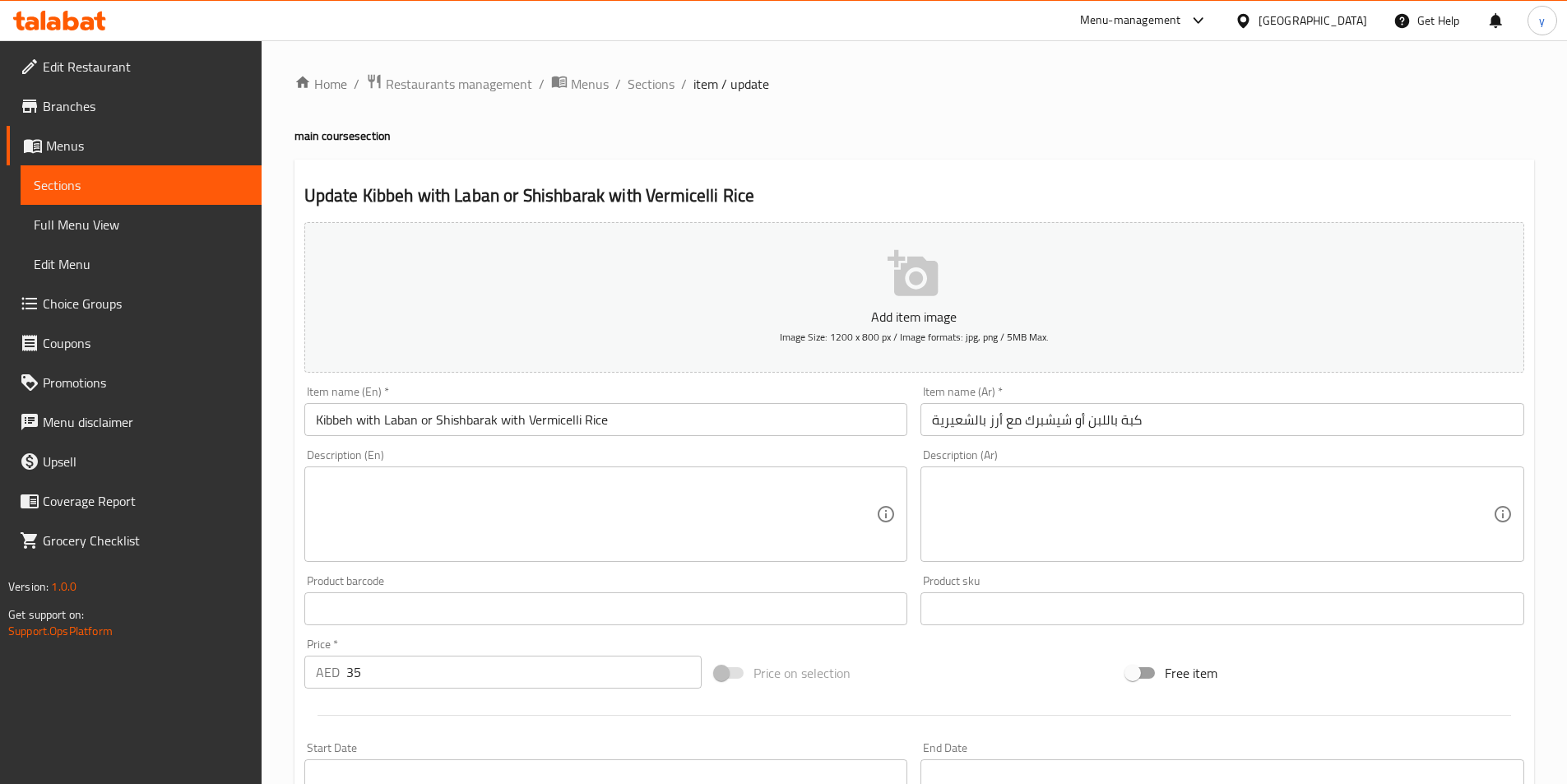
click at [647, 427] on input "Kibbeh with Laban or Shishbarak with Vermicelli Rice" at bounding box center [606, 419] width 604 height 33
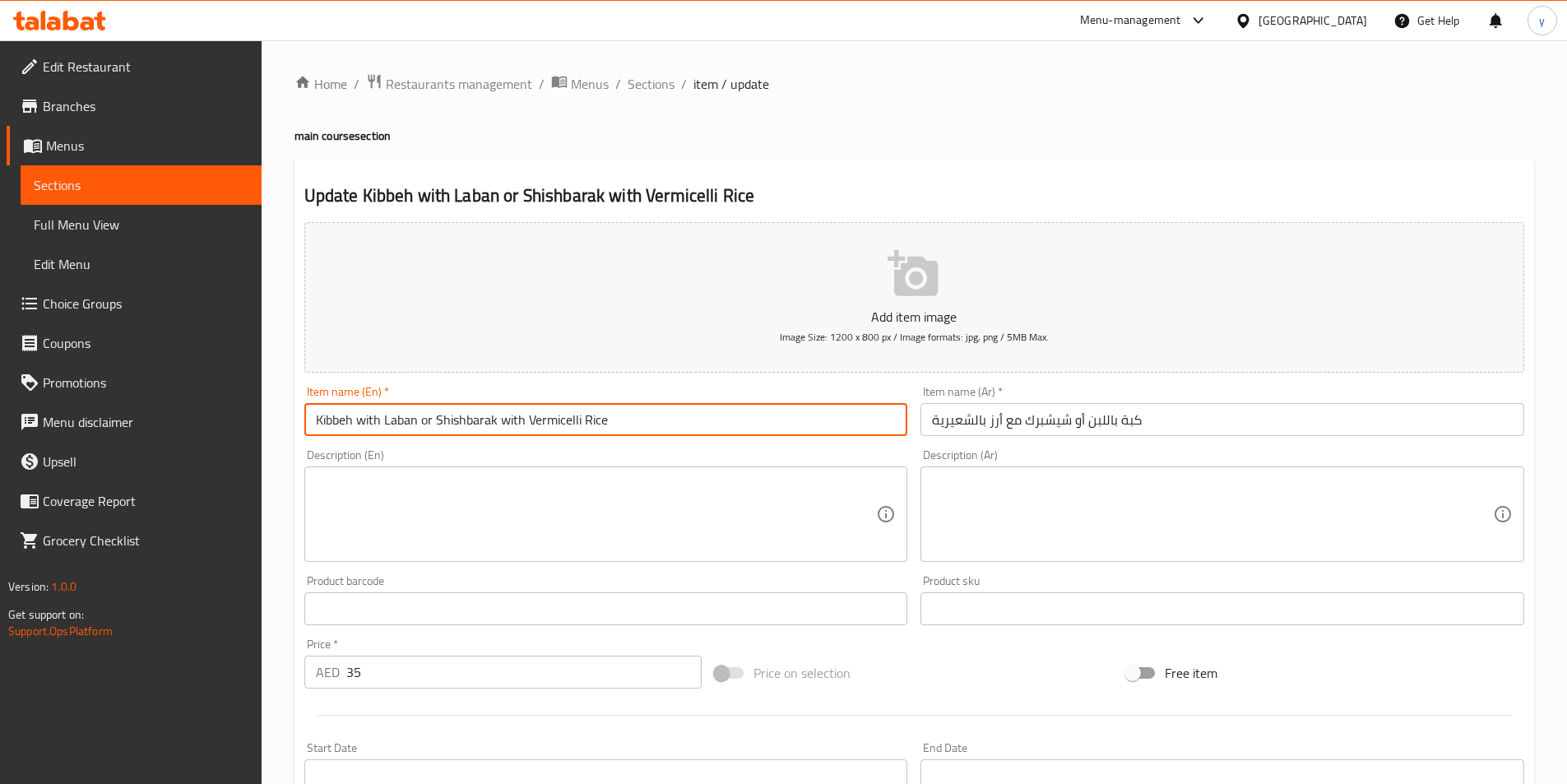
click at [647, 427] on input "Kibbeh with Laban or Shishbarak with Vermicelli Rice" at bounding box center [606, 419] width 604 height 33
click at [416, 423] on input "Kibbeh with Laban or Shishbarak with Vermicelli Rice" at bounding box center [606, 419] width 604 height 33
drag, startPoint x: 415, startPoint y: 416, endPoint x: 308, endPoint y: 407, distance: 107.4
click at [308, 407] on input "Kibbeh with Laban or Shishbarak with Vermicelli Rice" at bounding box center [606, 419] width 604 height 33
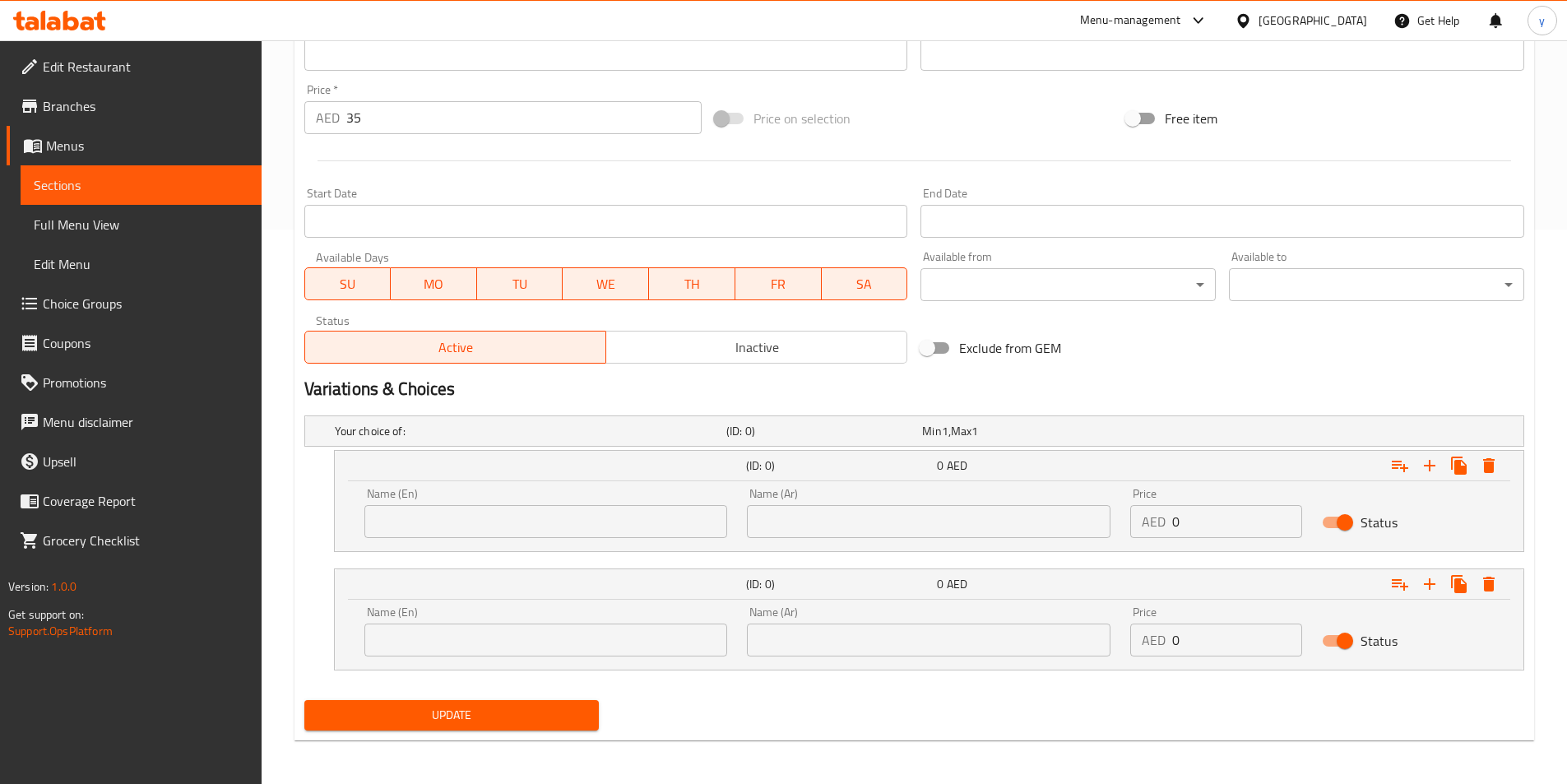
scroll to position [557, 0]
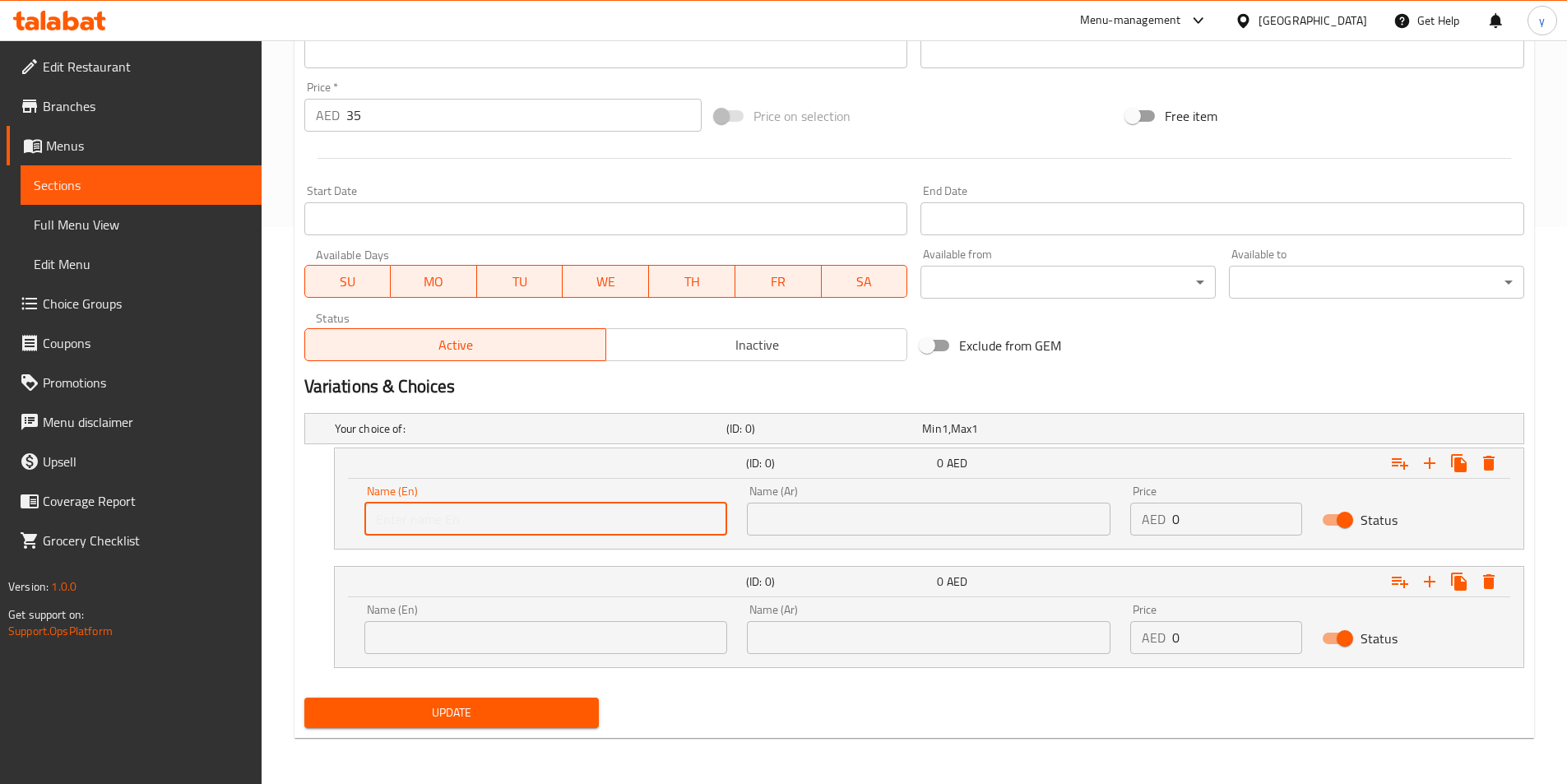
click at [459, 522] on input "text" at bounding box center [546, 518] width 364 height 33
paste input "Kibbeh with [PERSON_NAME]"
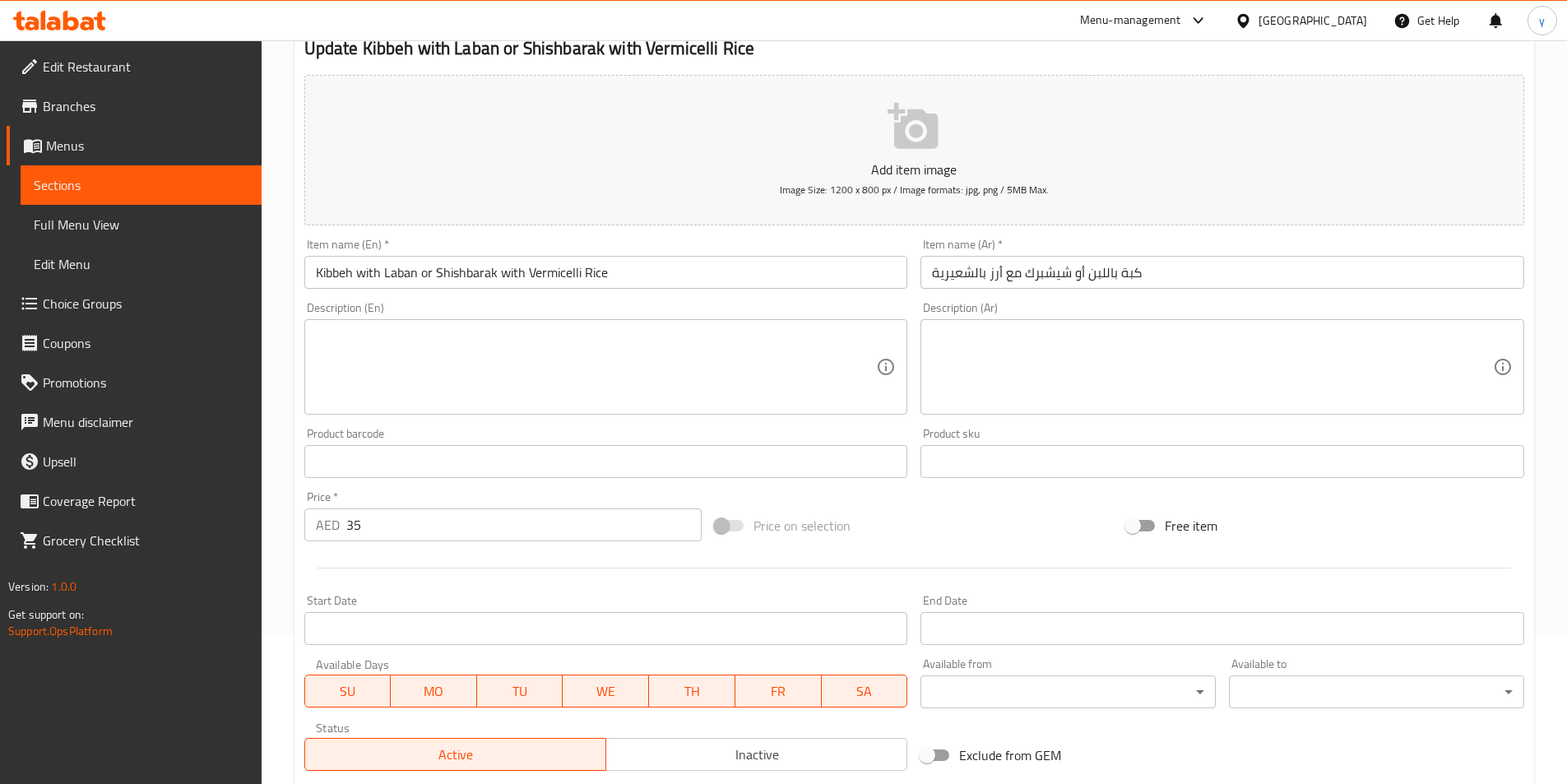
scroll to position [0, 0]
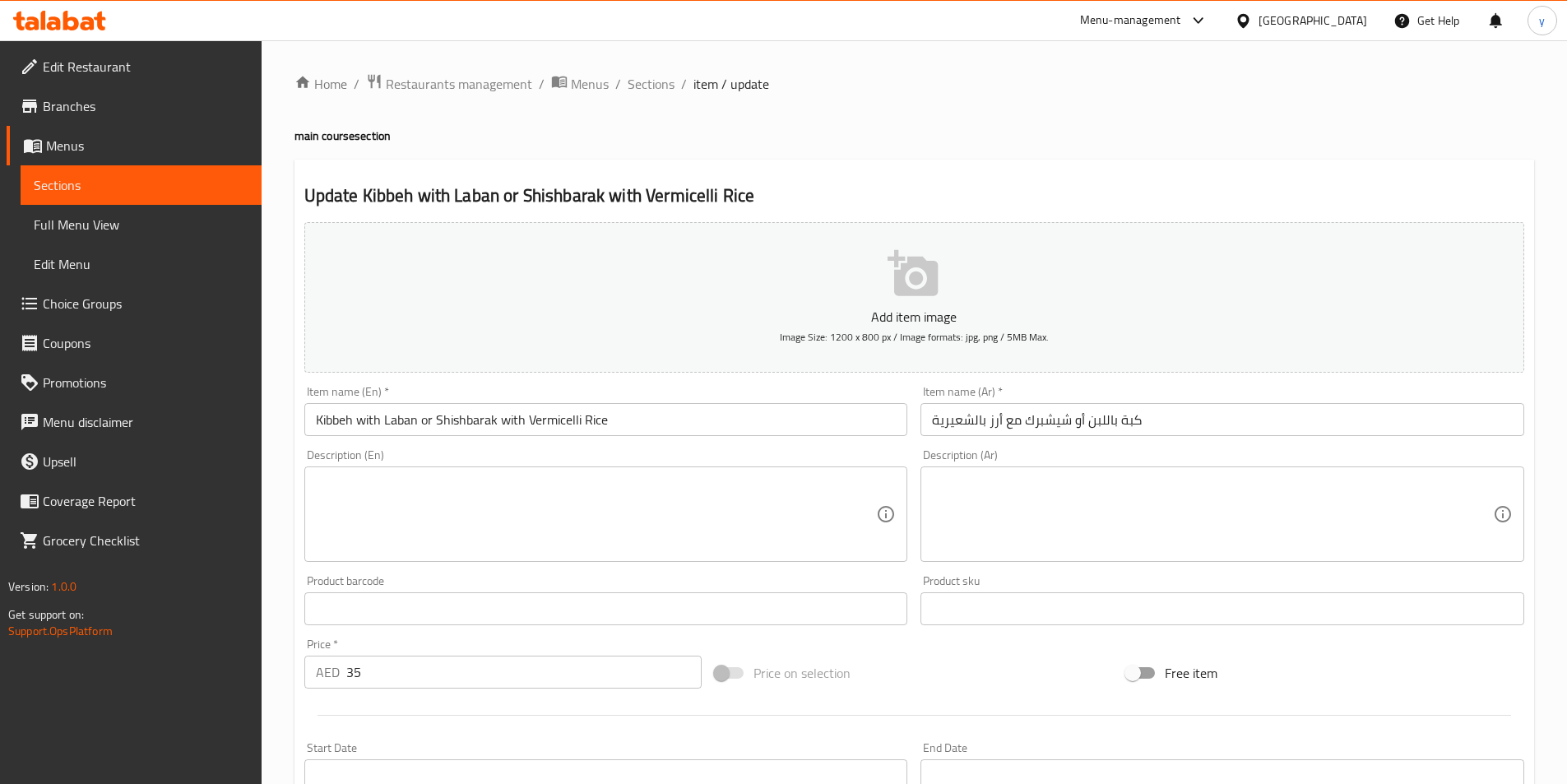
type input "Kibbeh with [PERSON_NAME]"
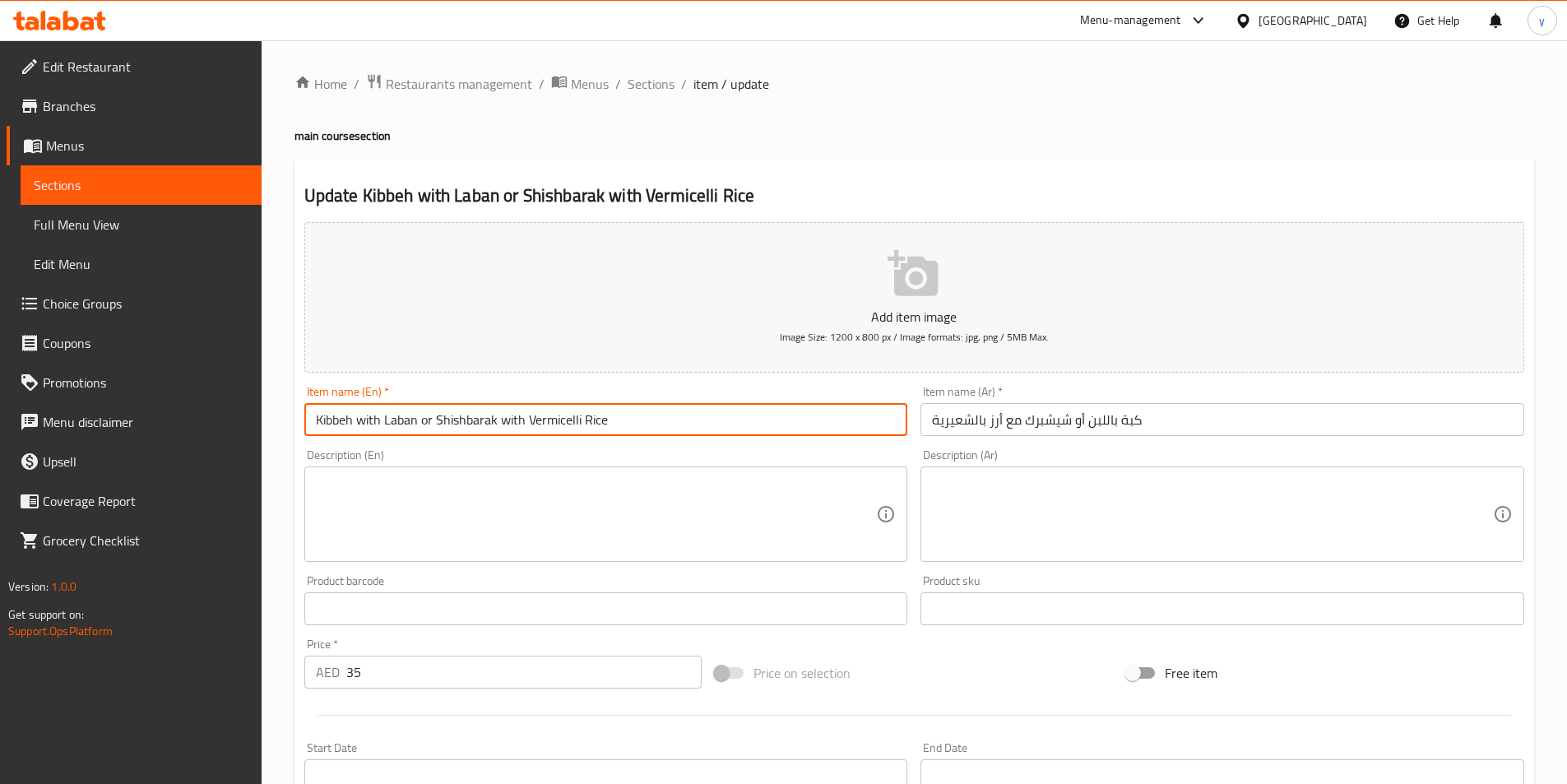
drag, startPoint x: 621, startPoint y: 419, endPoint x: 435, endPoint y: 427, distance: 186.2
click at [435, 427] on input "Kibbeh with Laban or Shishbarak with Vermicelli Rice" at bounding box center [606, 419] width 604 height 33
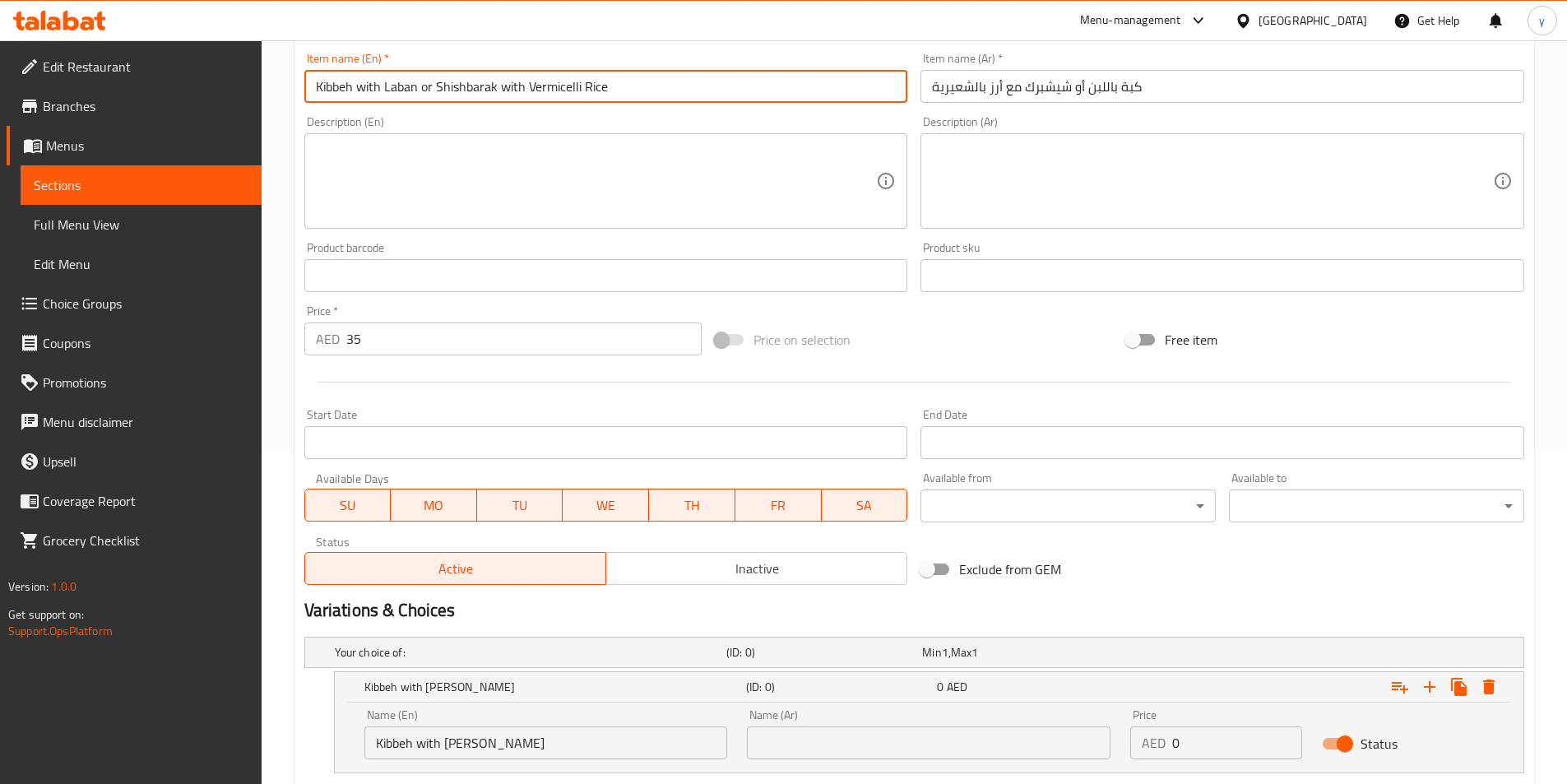
scroll to position [557, 0]
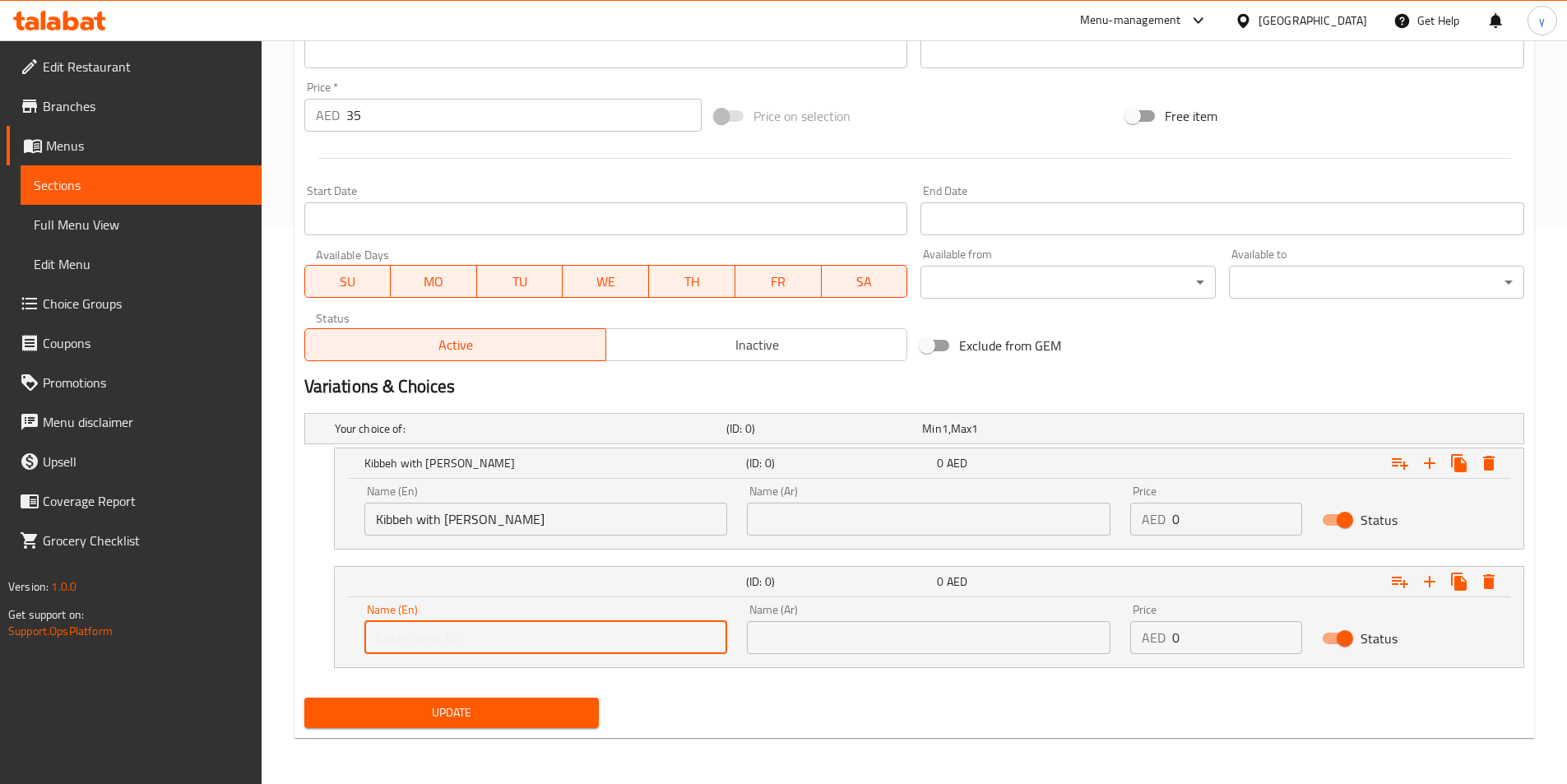
click at [508, 628] on input "text" at bounding box center [546, 637] width 364 height 33
paste input "Shishbarak with Vermicelli Rice"
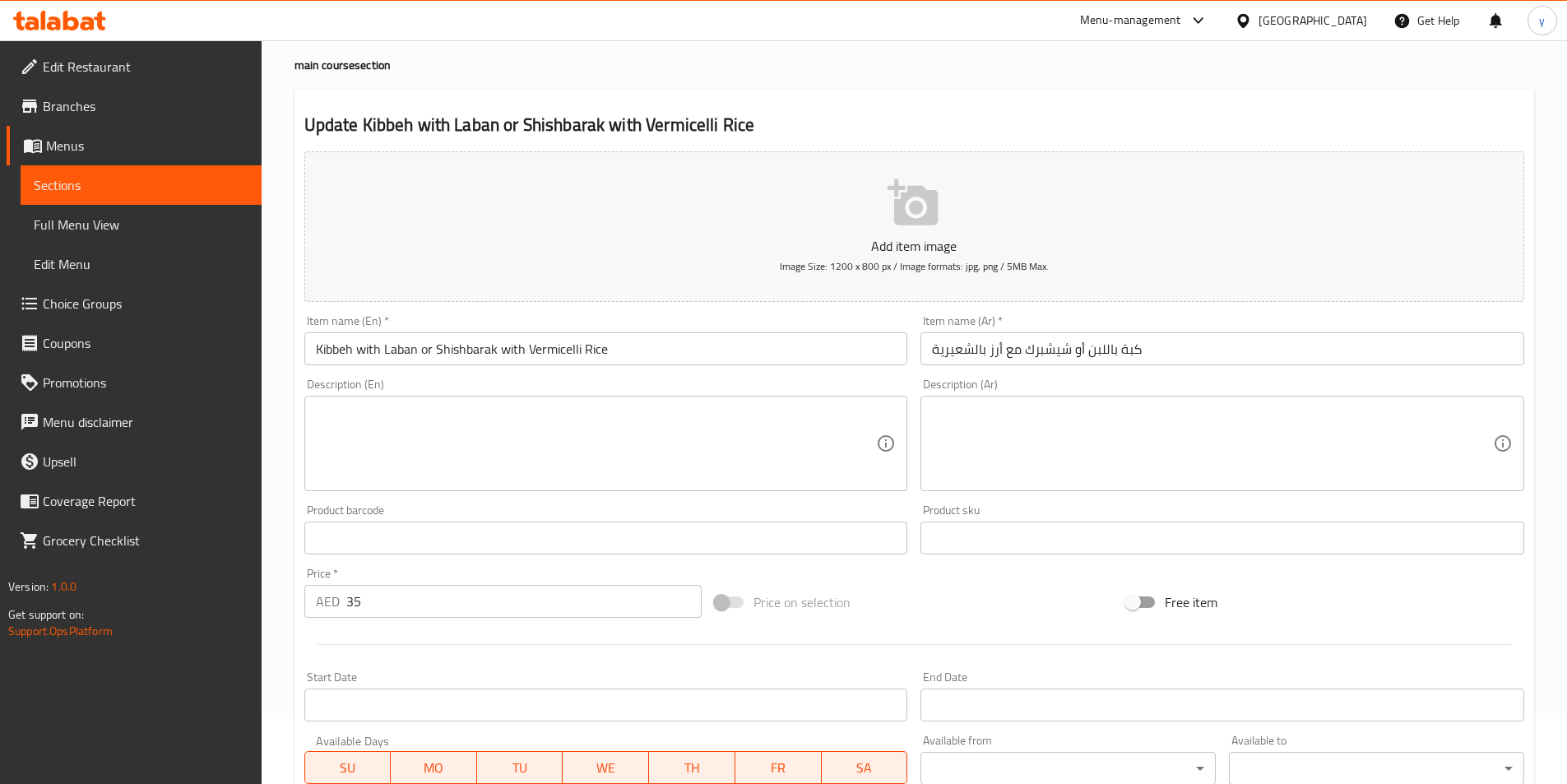
scroll to position [0, 0]
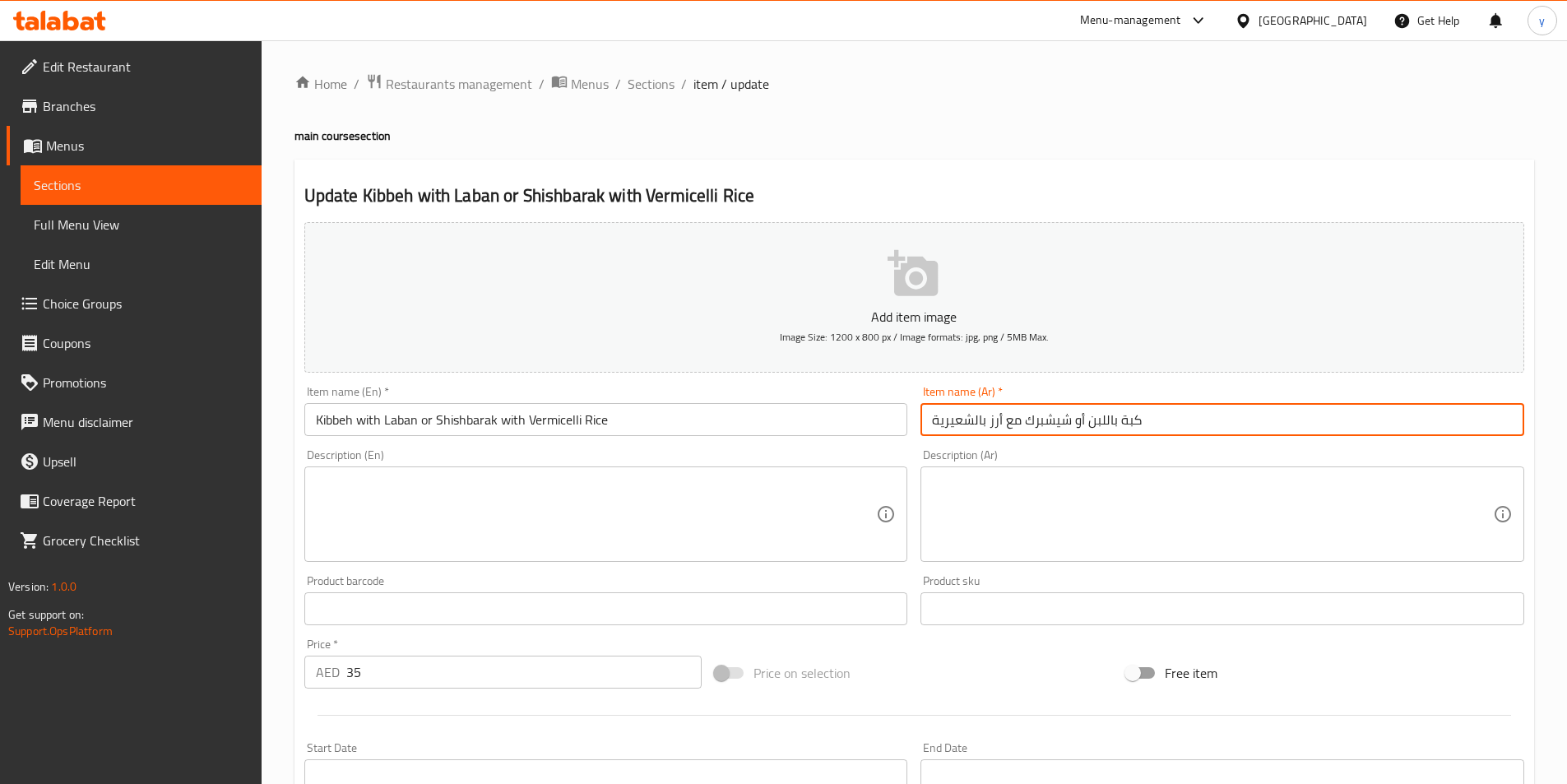
drag, startPoint x: 1155, startPoint y: 414, endPoint x: 1088, endPoint y: 435, distance: 70.2
click at [1088, 435] on input "كبة باللبن أو شيشبرك مع أرز بالشعيرية" at bounding box center [1222, 419] width 604 height 33
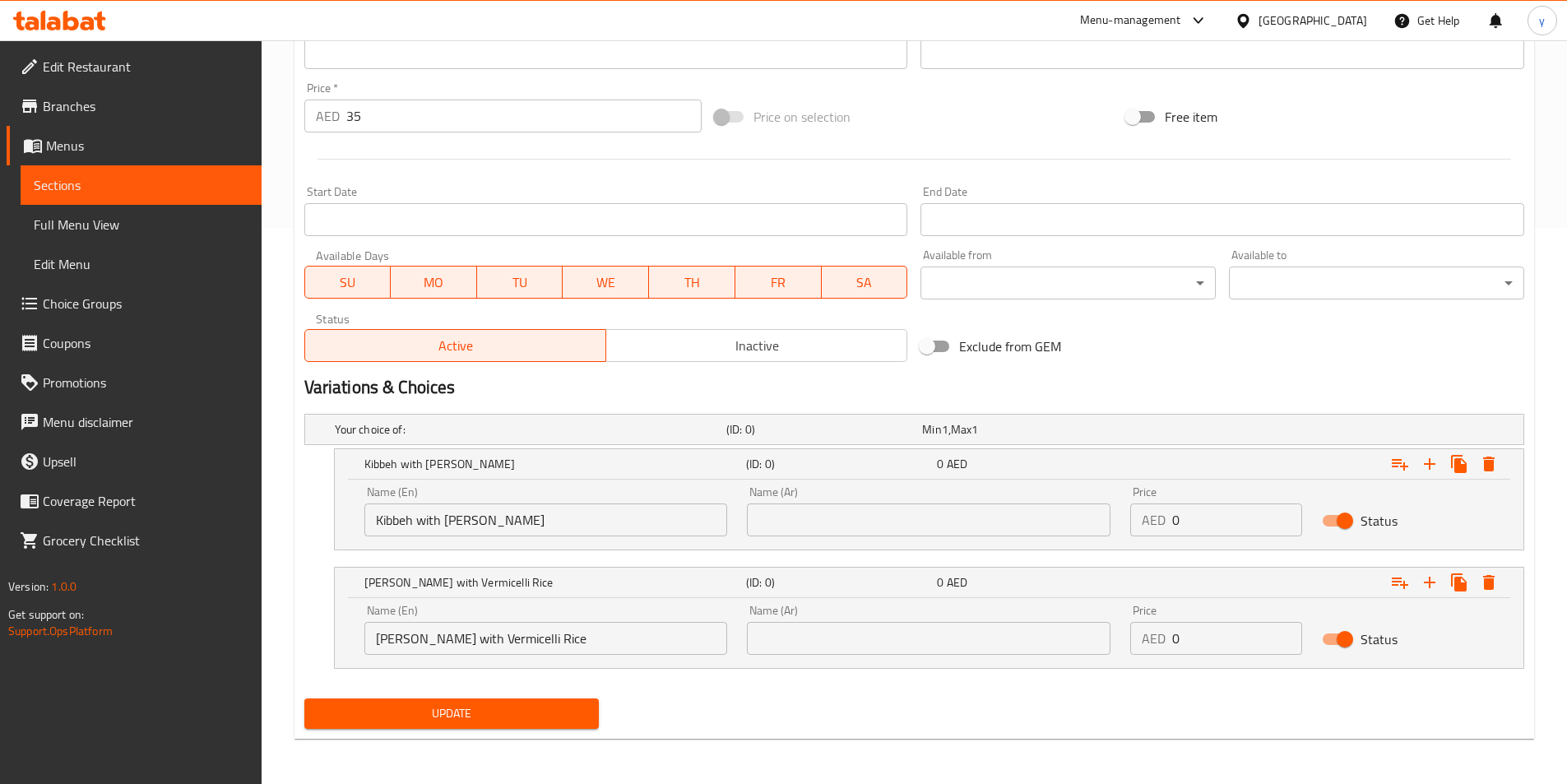
scroll to position [557, 0]
click at [605, 633] on input "Shishbarak with Vermicelli Rice" at bounding box center [546, 637] width 364 height 33
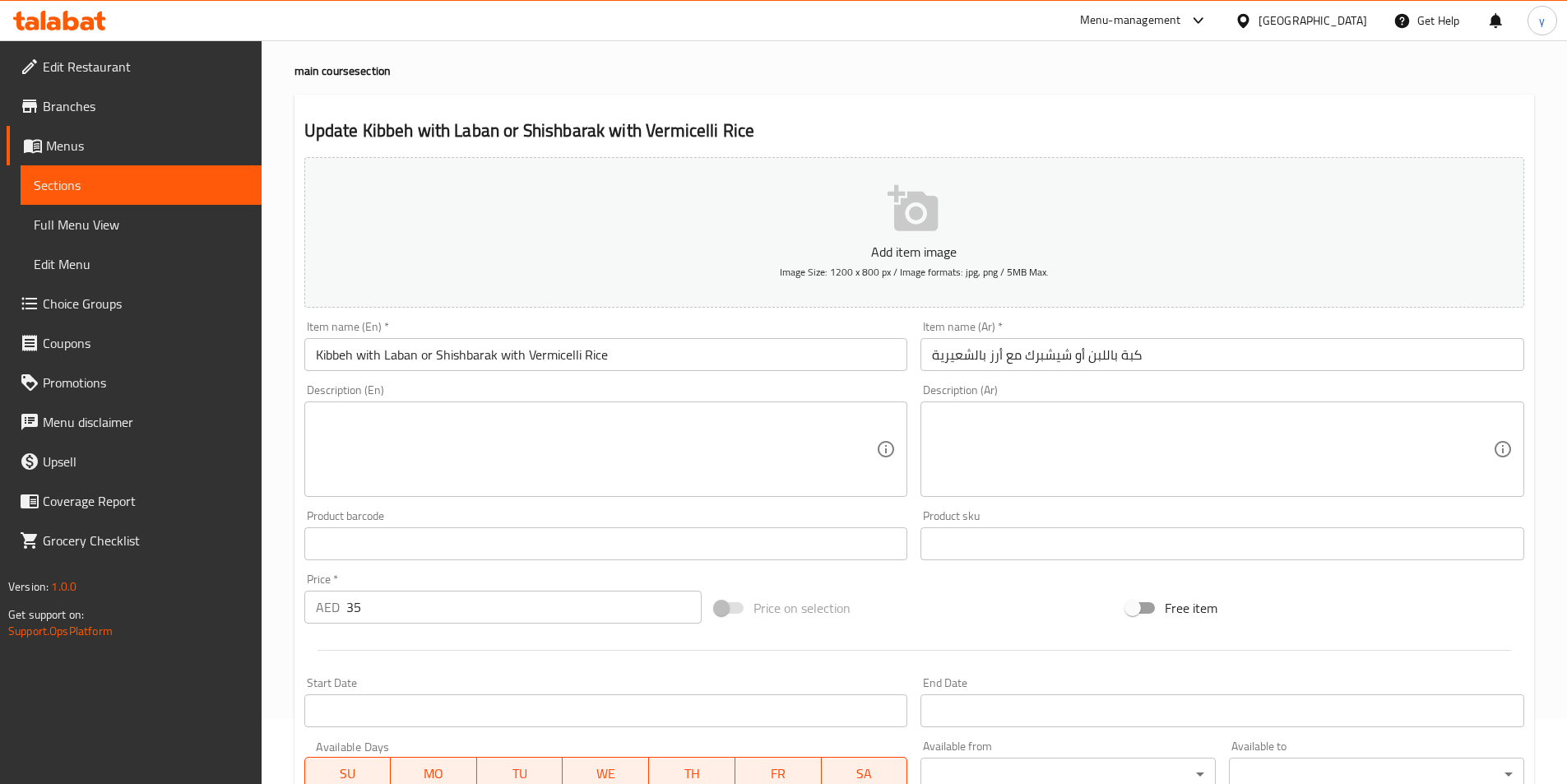
scroll to position [0, 0]
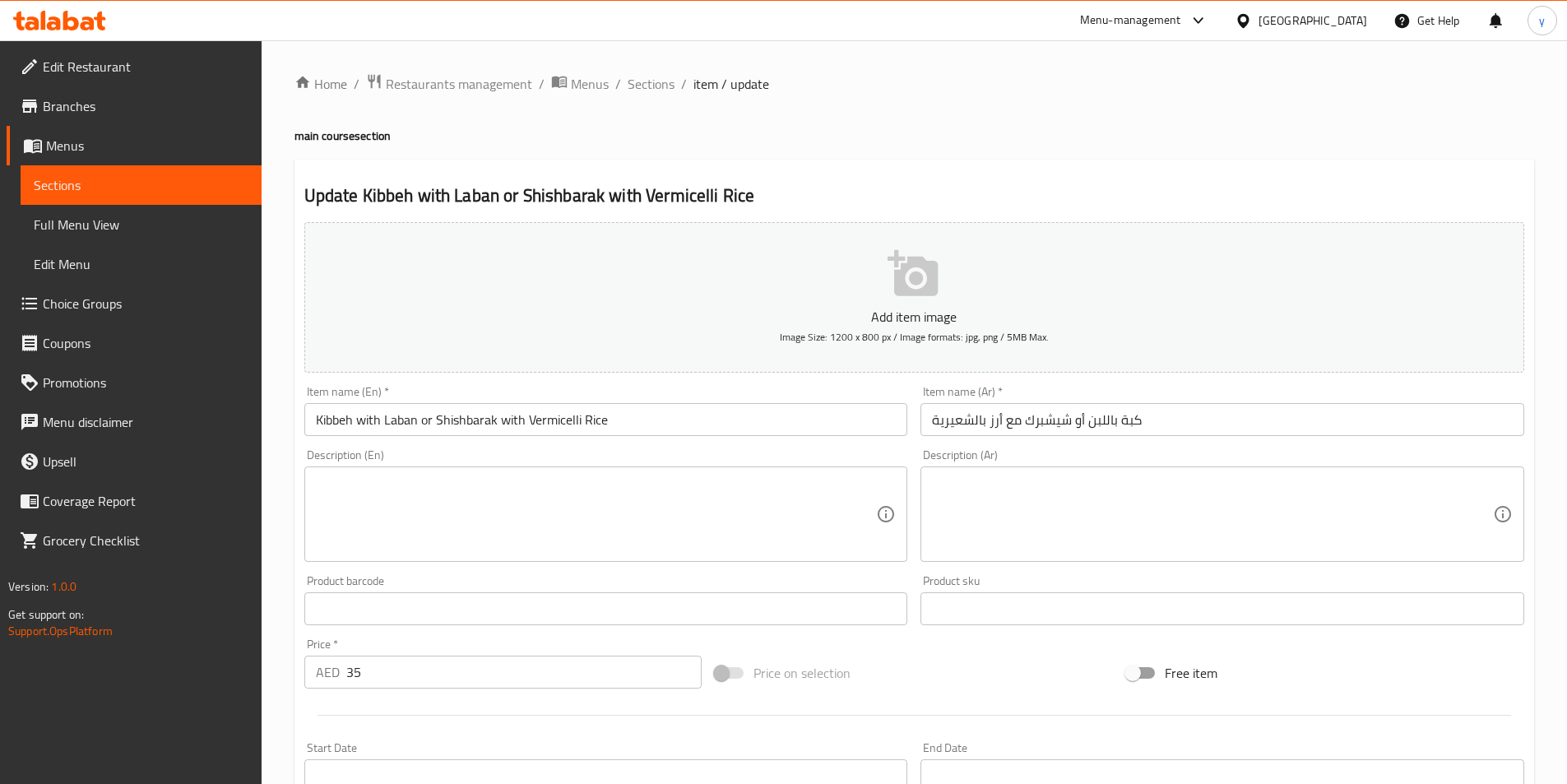
type input "[PERSON_NAME]"
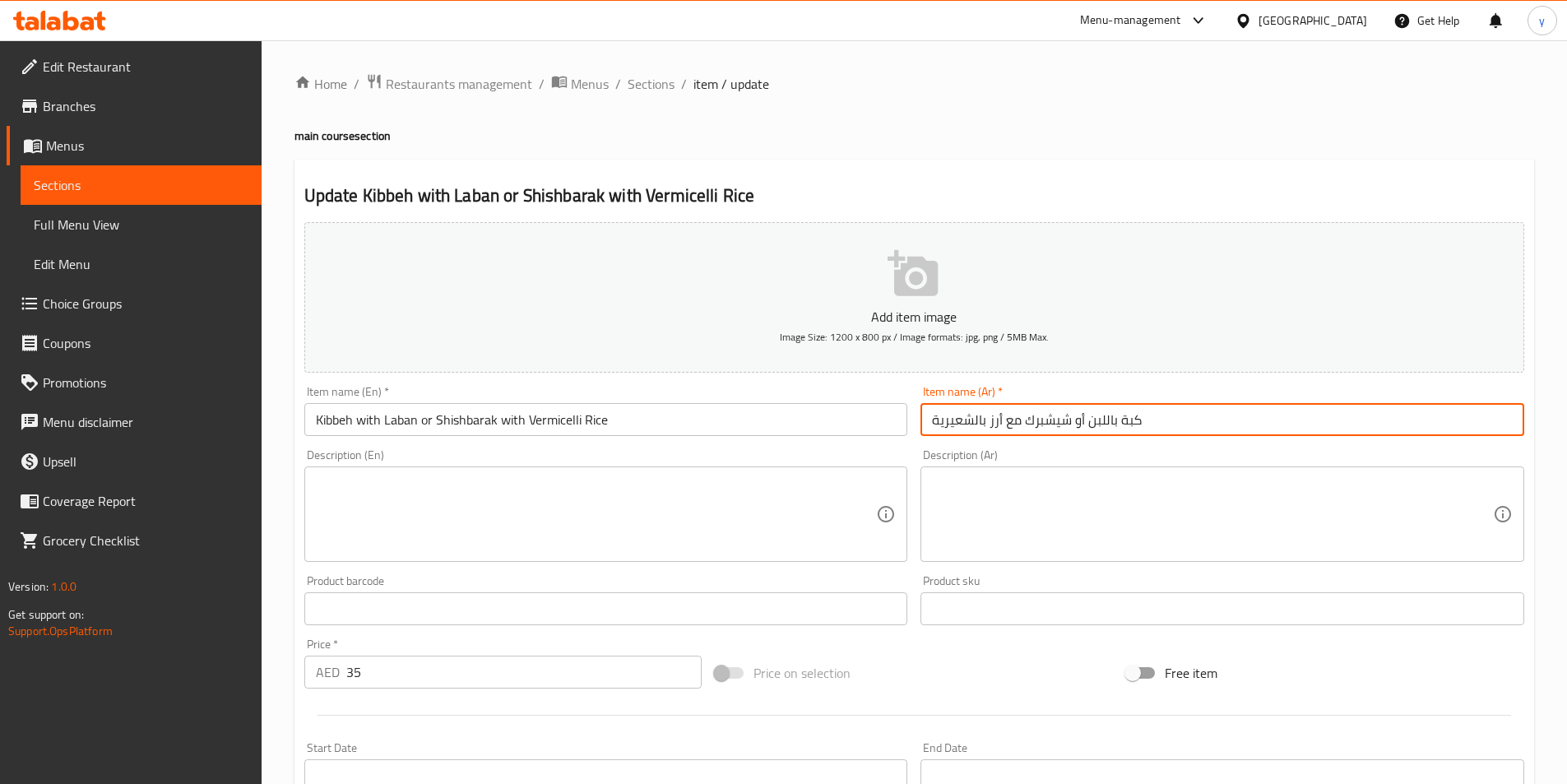
click at [1060, 419] on input "كبة باللبن أو شيشبرك مع أرز بالشعيرية" at bounding box center [1222, 419] width 604 height 33
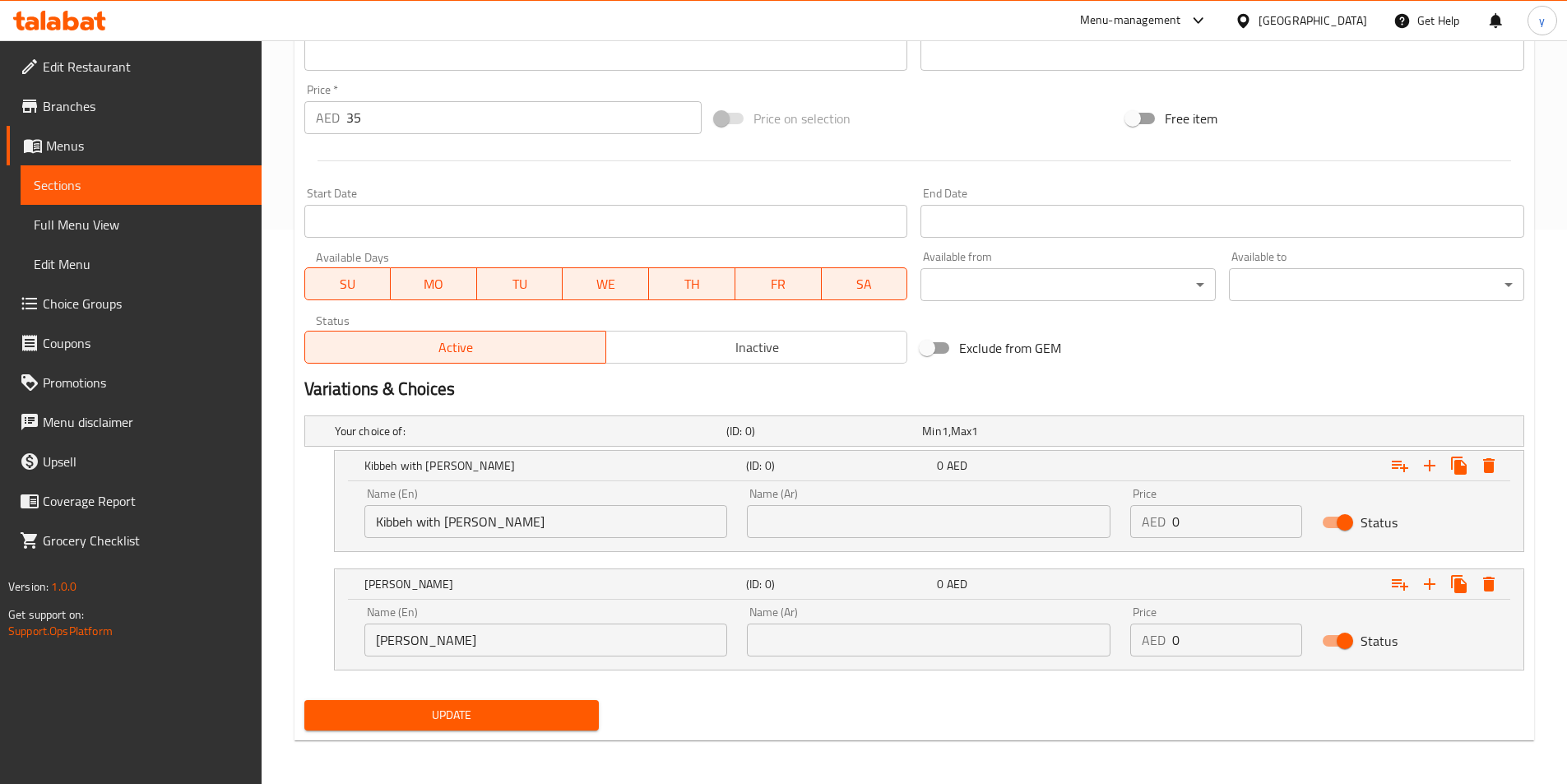
scroll to position [557, 0]
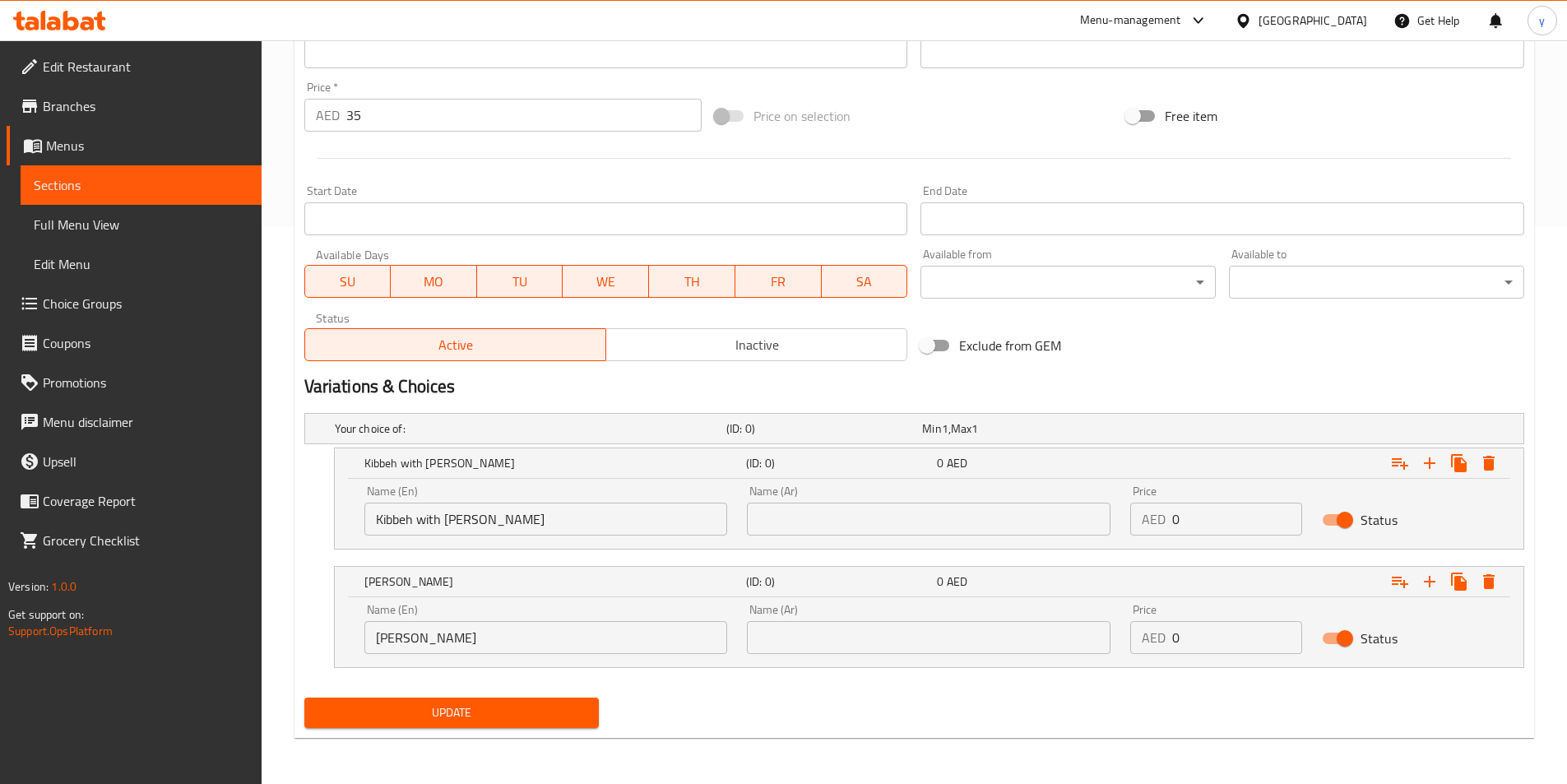
click at [830, 528] on input "text" at bounding box center [929, 518] width 364 height 33
click at [771, 630] on input "text" at bounding box center [929, 637] width 364 height 33
paste input "شيشبرك"
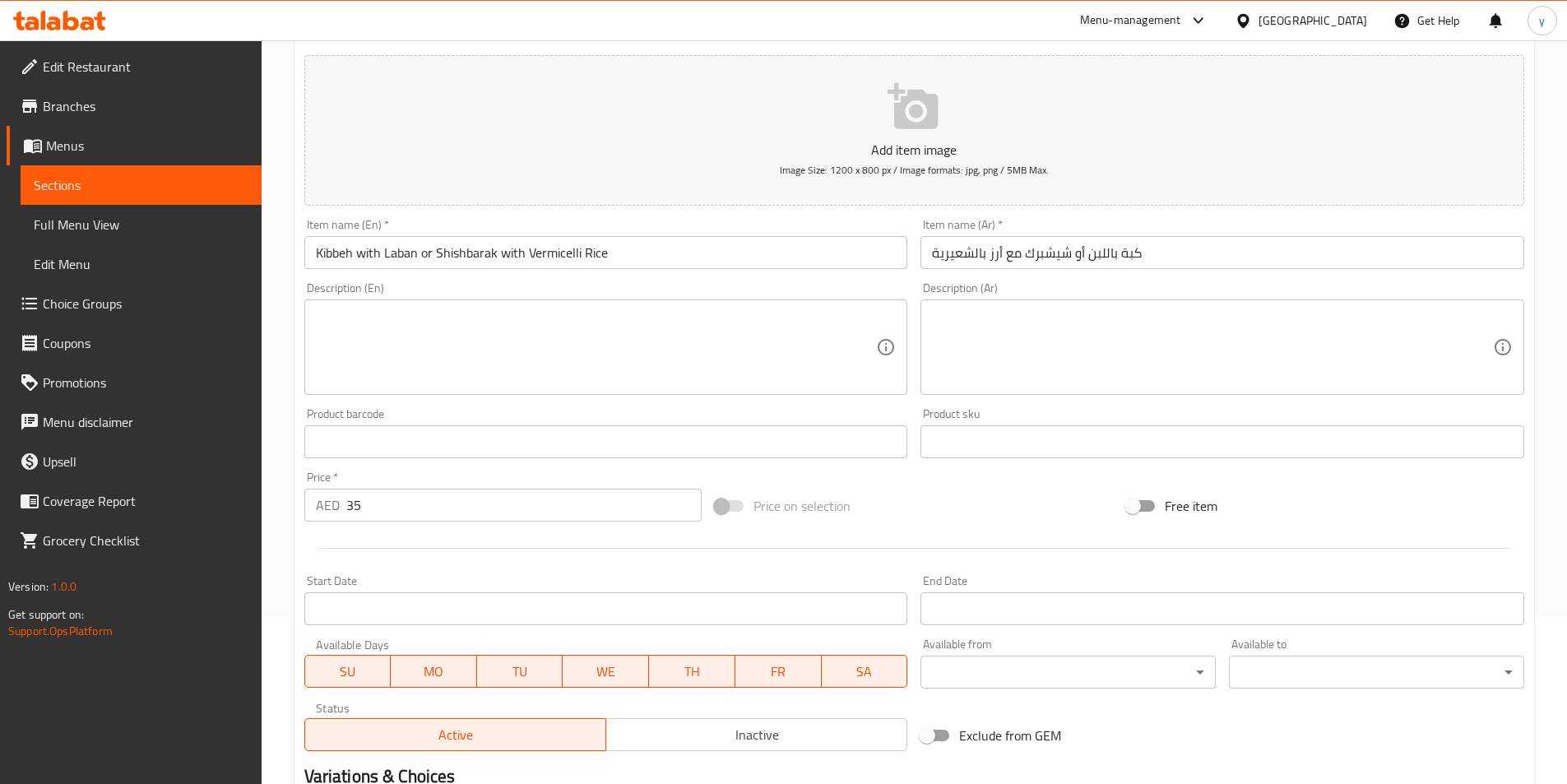
scroll to position [63, 0]
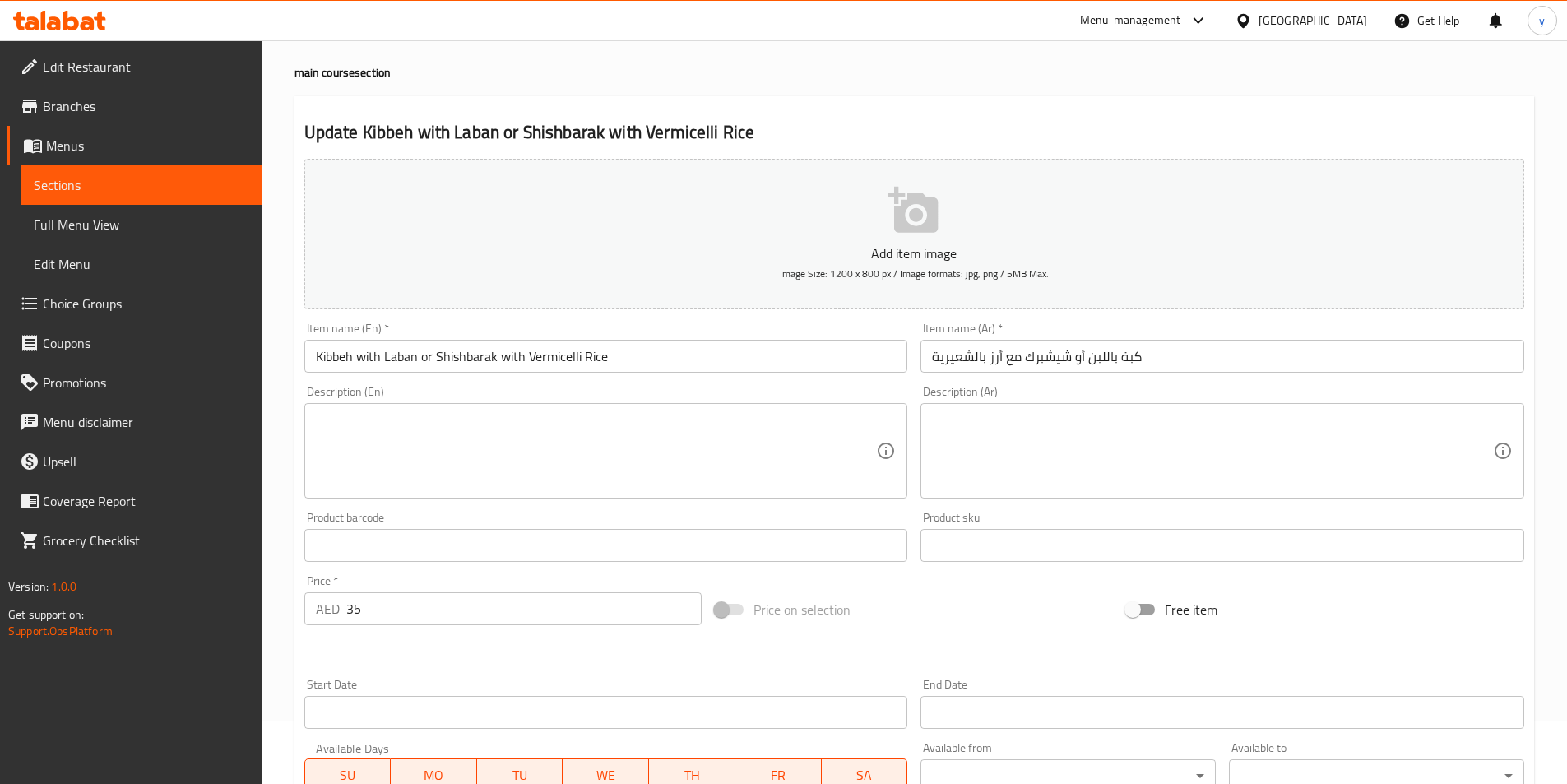
type input "شيشبرك"
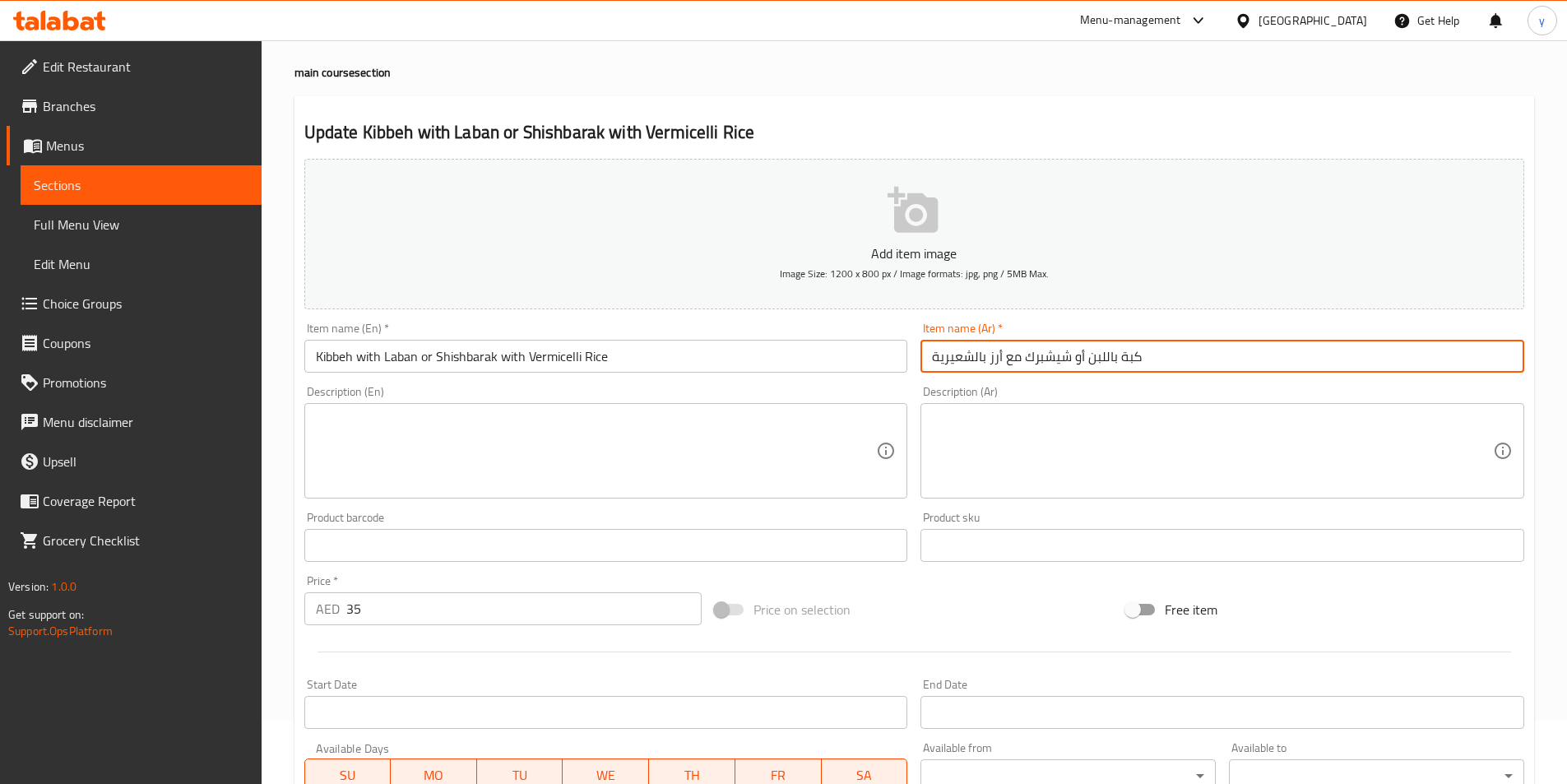
drag, startPoint x: 1145, startPoint y: 356, endPoint x: 1085, endPoint y: 362, distance: 60.3
click at [1085, 362] on input "كبة باللبن أو شيشبرك مع أرز بالشعيرية" at bounding box center [1222, 355] width 604 height 33
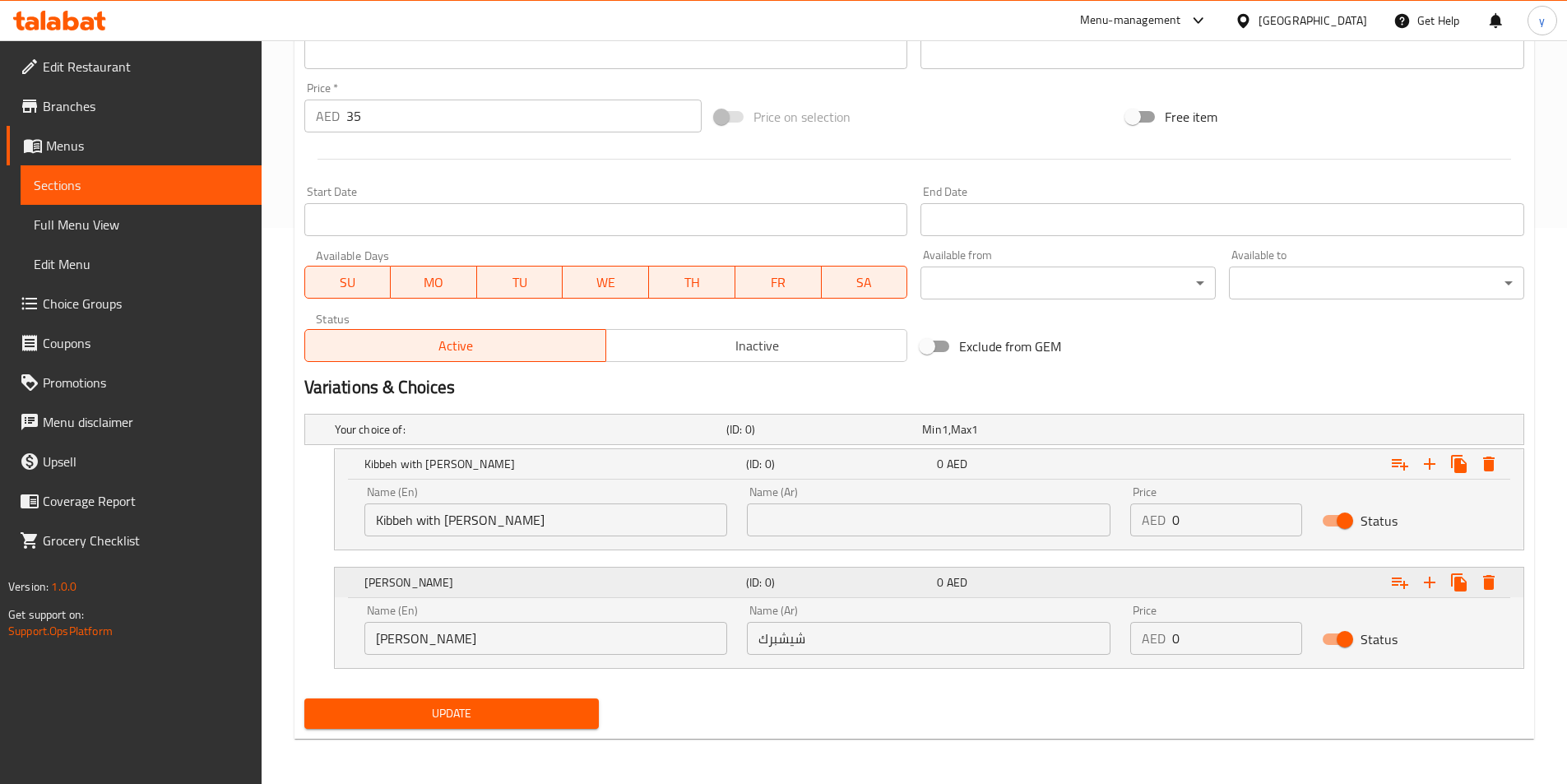
scroll to position [557, 0]
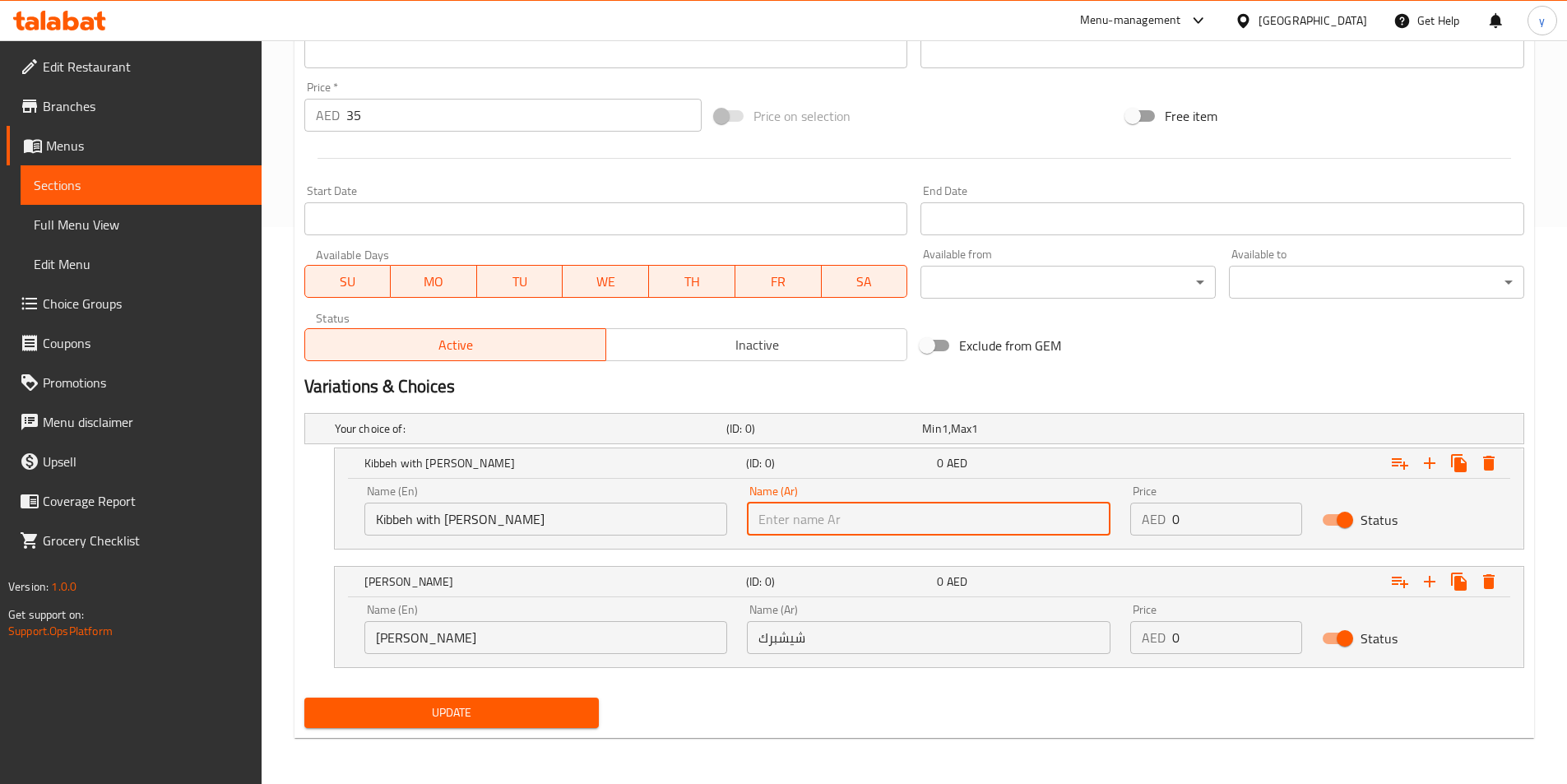
click at [913, 518] on input "text" at bounding box center [929, 518] width 364 height 33
paste input "كبة باللبن"
type input "كبة باللبن"
click at [1200, 513] on input "0" at bounding box center [1238, 518] width 130 height 33
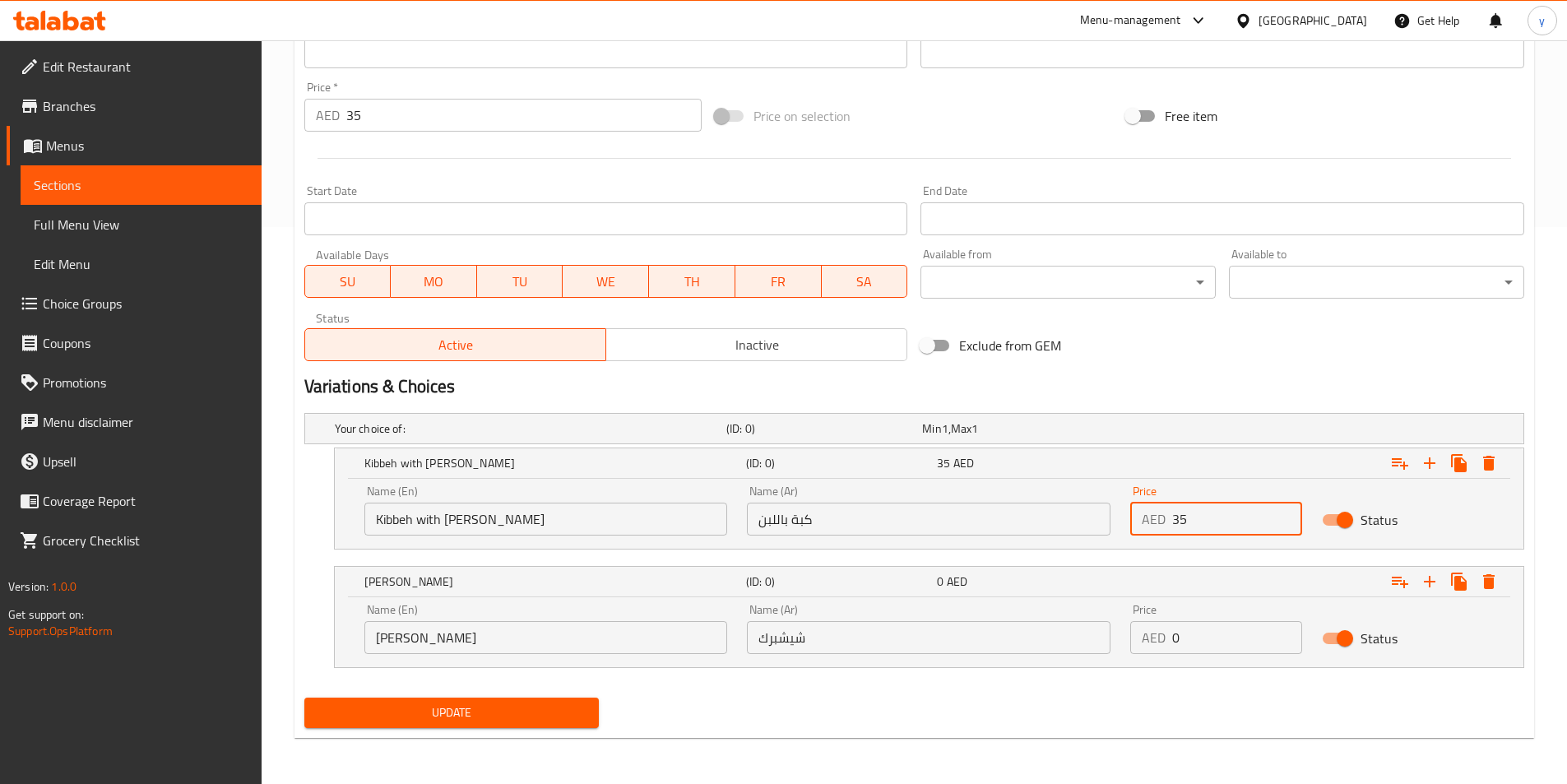
type input "35"
click at [1206, 637] on input "0" at bounding box center [1238, 637] width 130 height 33
click at [1184, 634] on input "035" at bounding box center [1238, 637] width 130 height 33
click at [1183, 638] on input "05" at bounding box center [1238, 637] width 130 height 33
click at [1187, 635] on input "05" at bounding box center [1238, 637] width 130 height 33
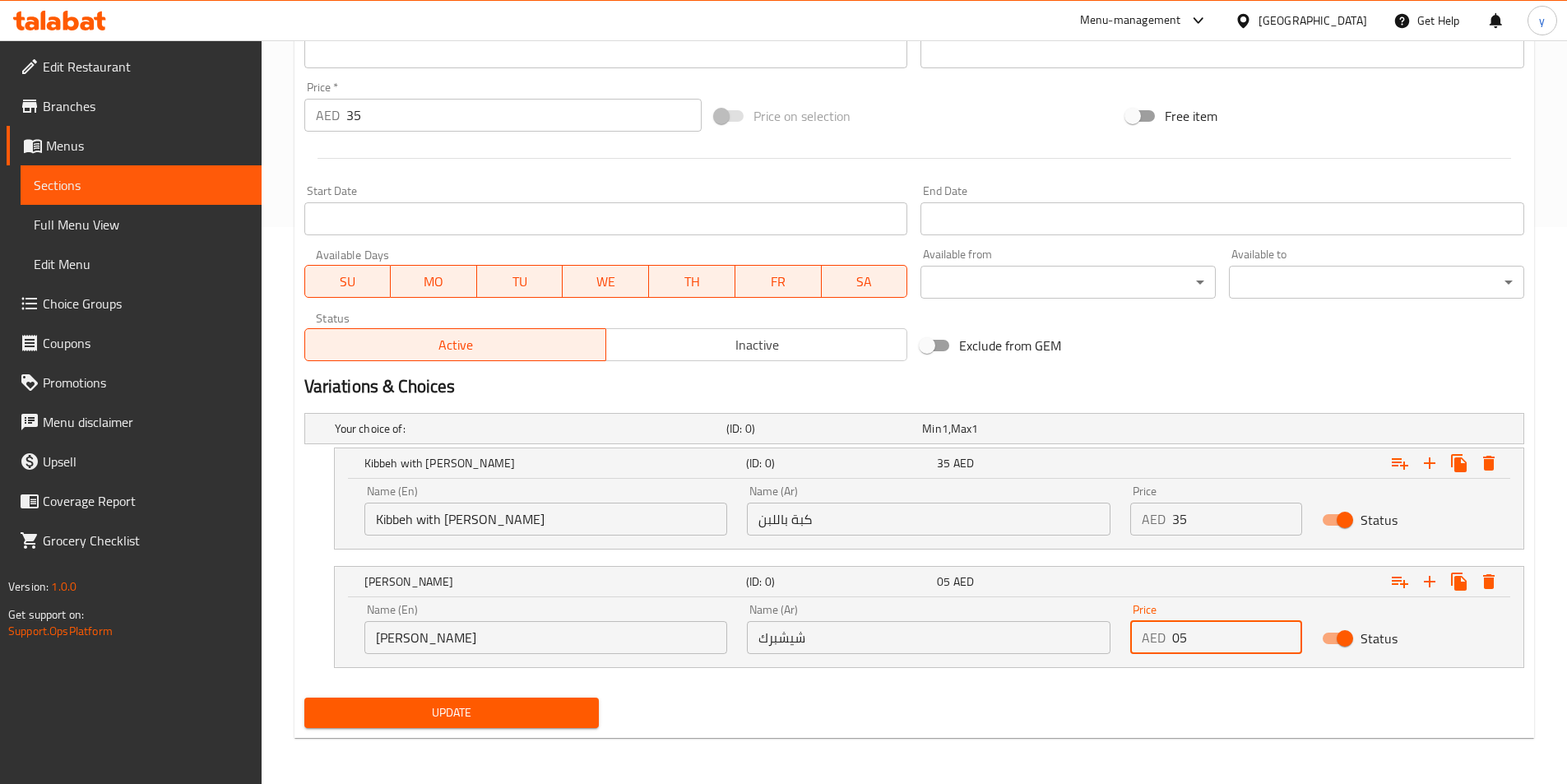
click at [1187, 635] on input "05" at bounding box center [1238, 637] width 130 height 33
type input "0"
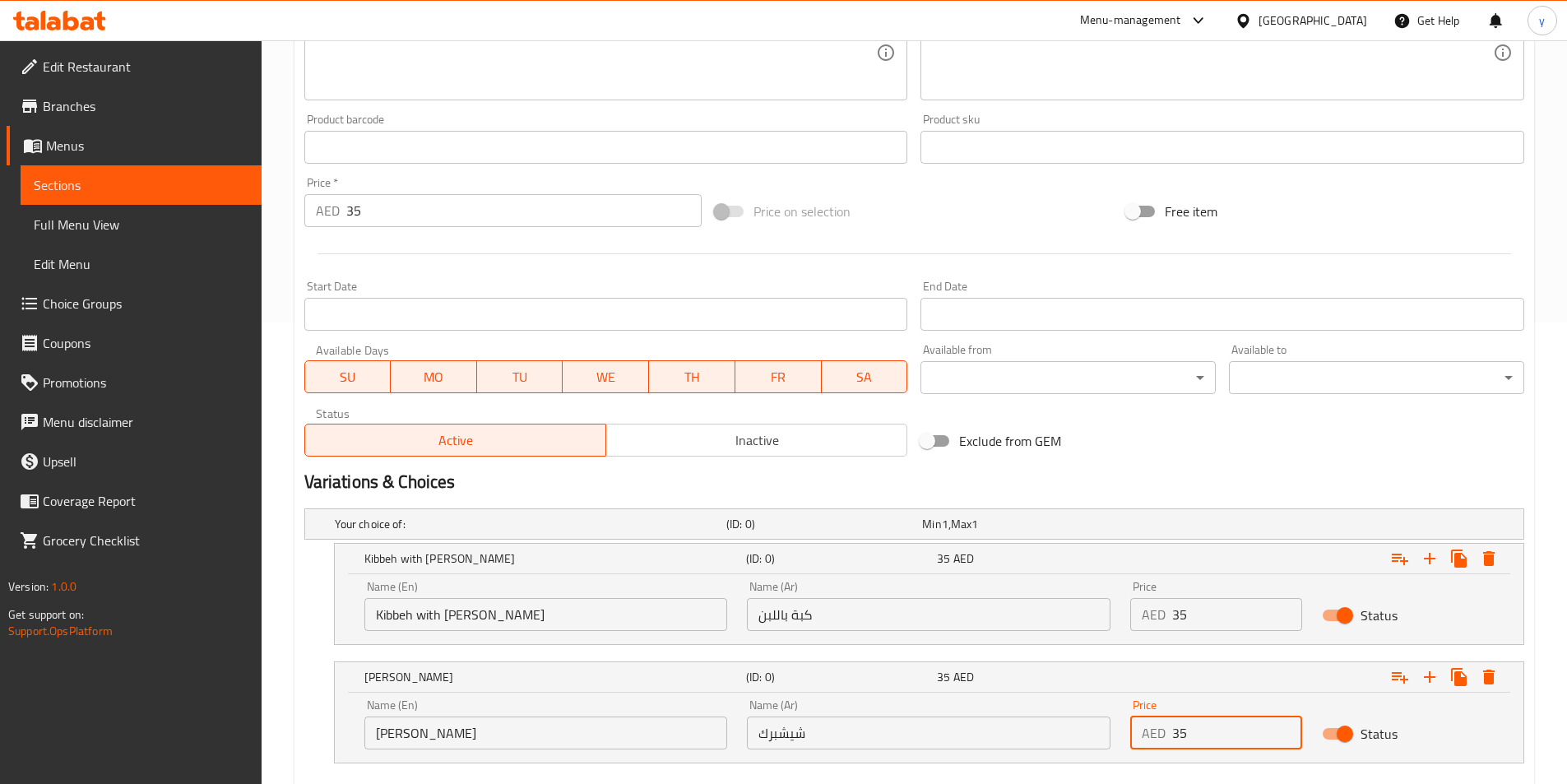
scroll to position [310, 0]
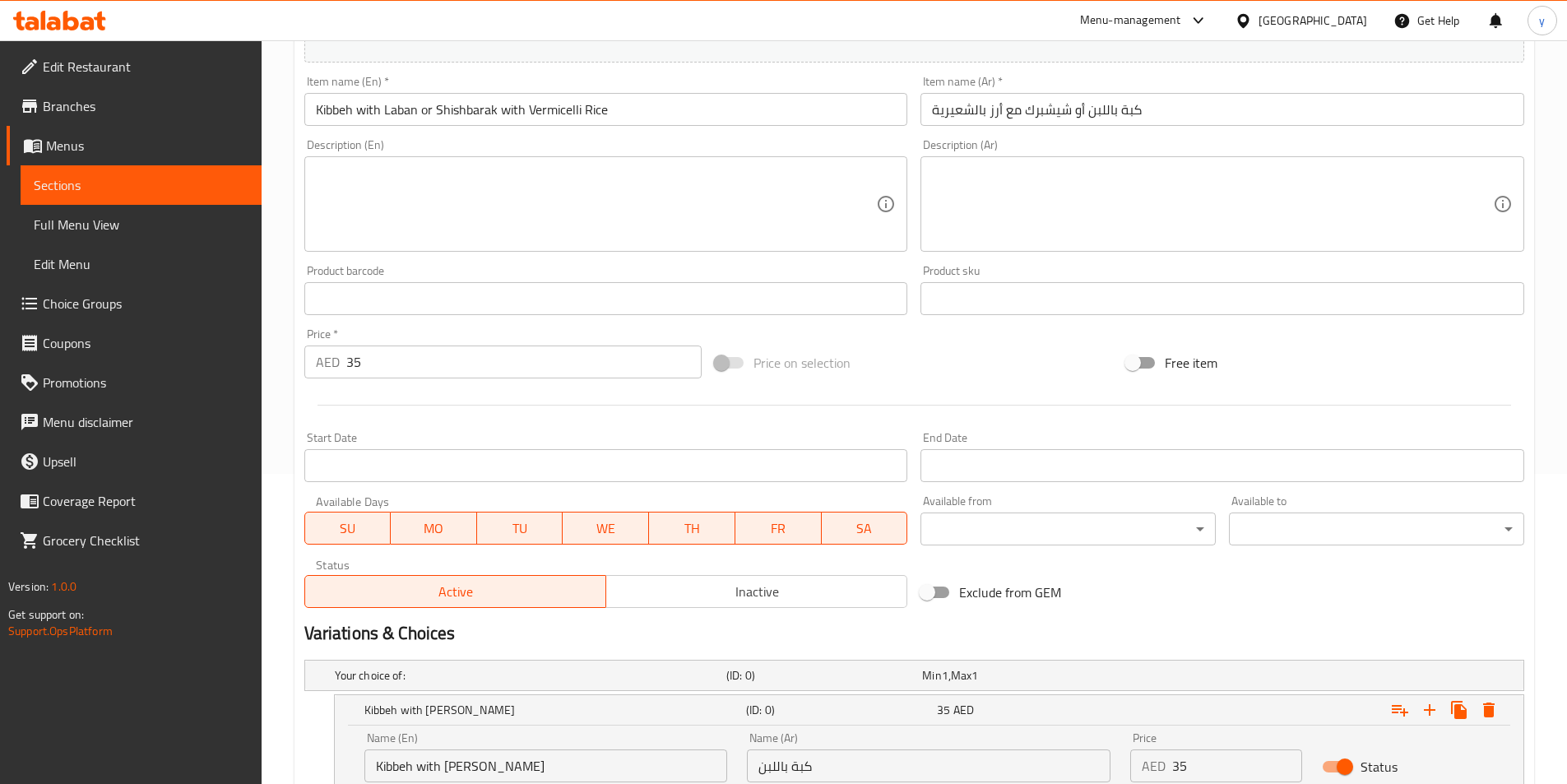
type input "35"
click at [497, 361] on input "35" at bounding box center [524, 361] width 356 height 33
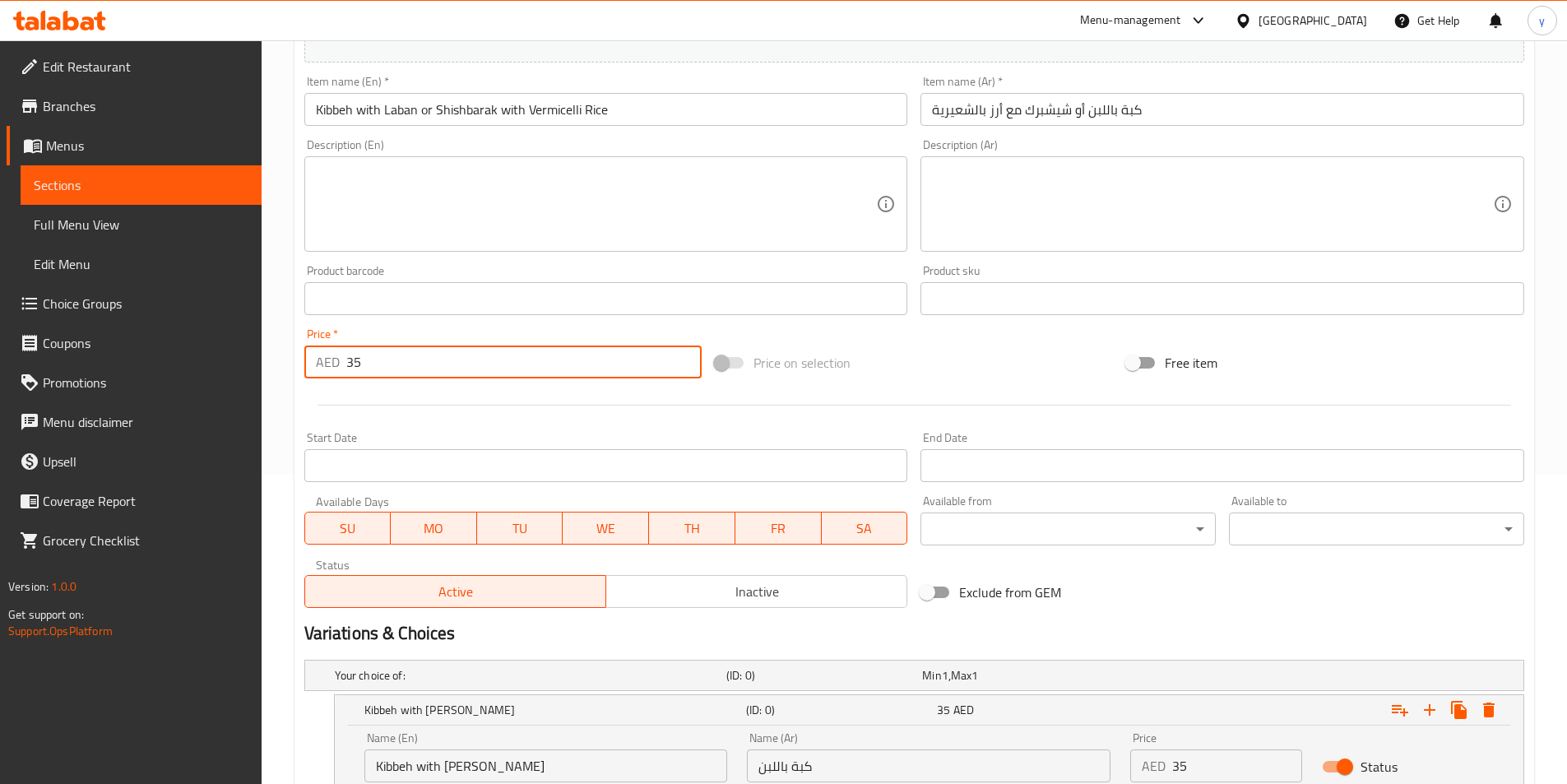
type input "3"
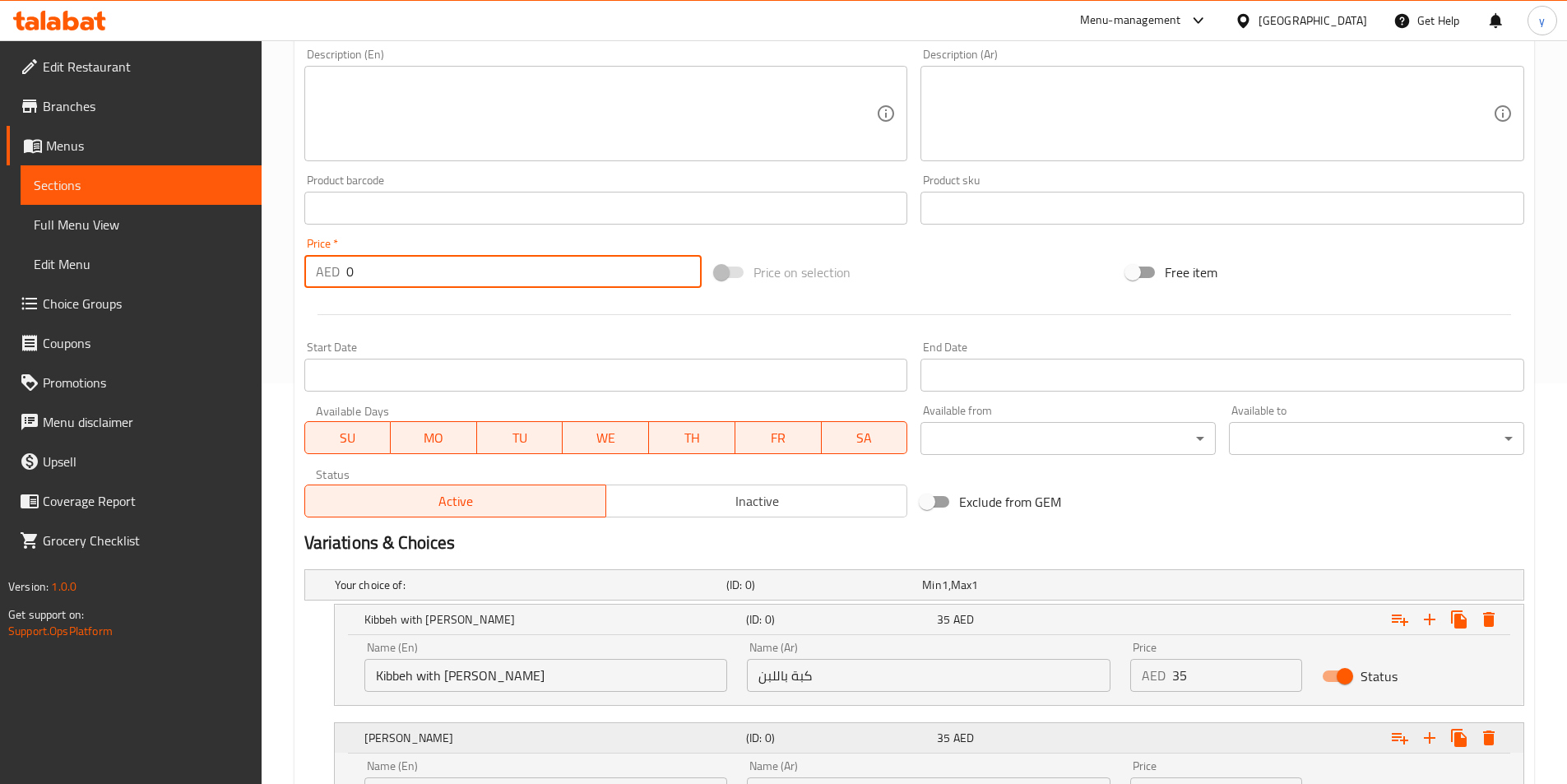
scroll to position [557, 0]
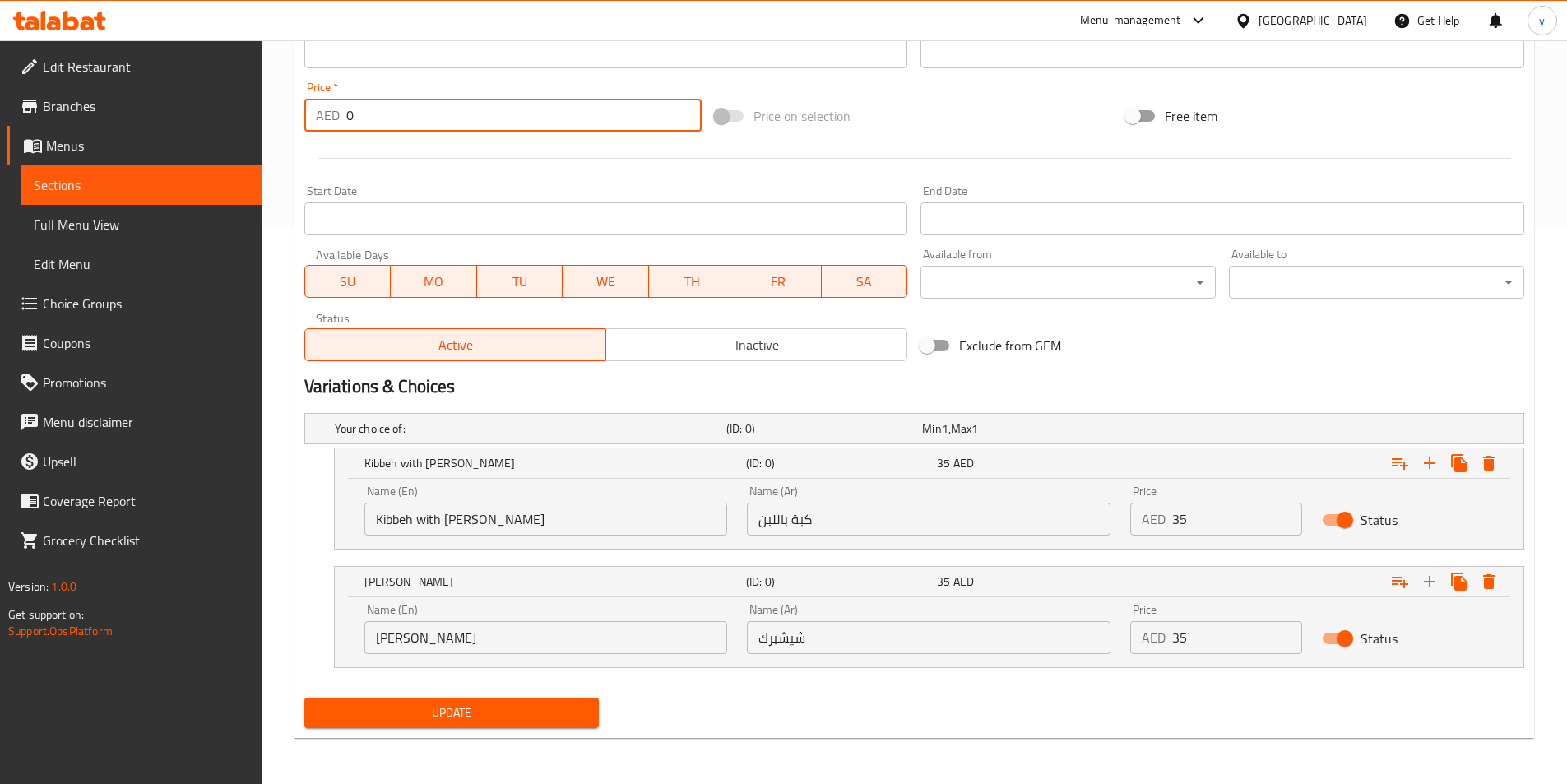
type input "0"
click at [513, 708] on span "Update" at bounding box center [452, 712] width 269 height 20
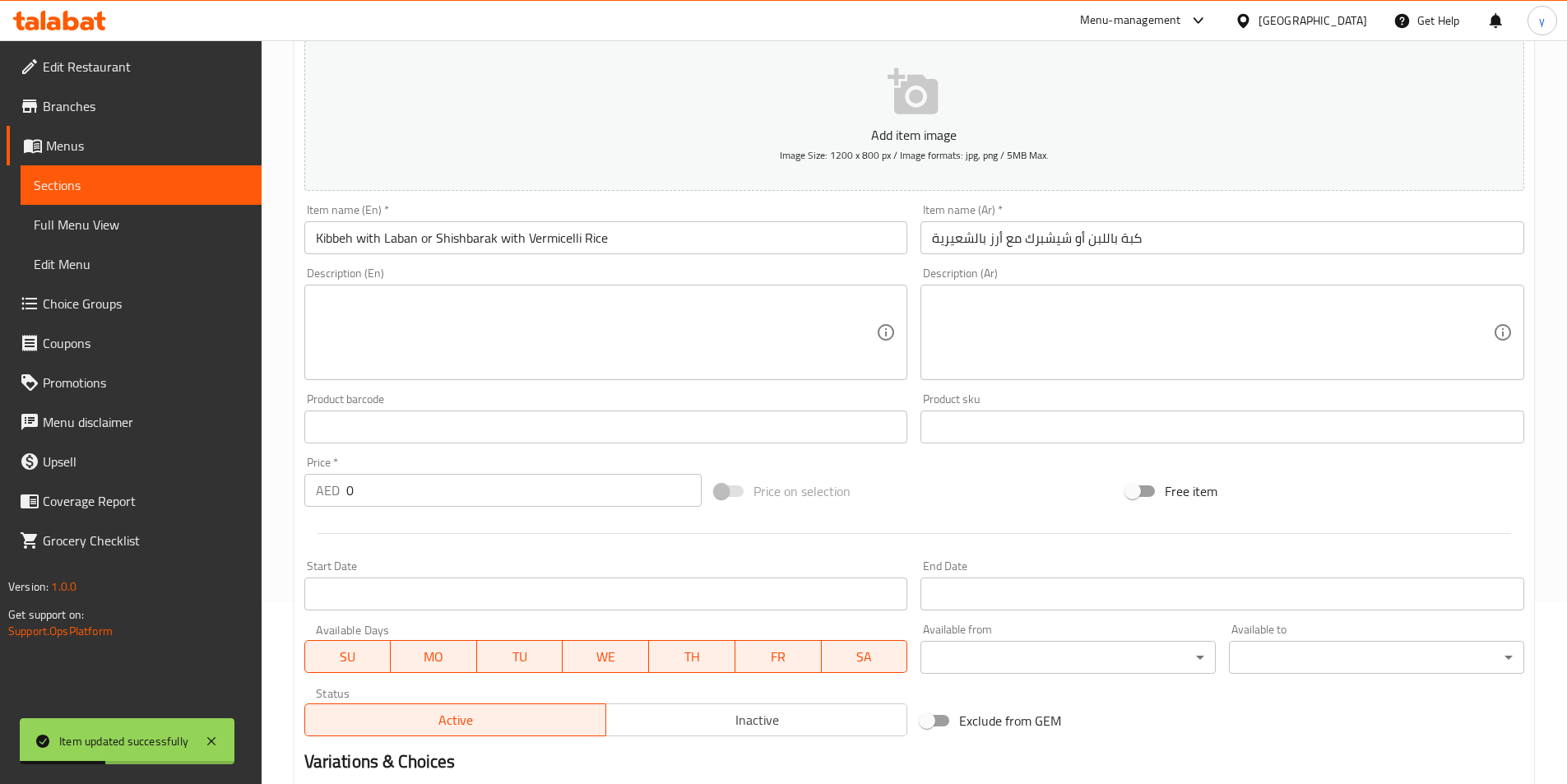
scroll to position [329, 0]
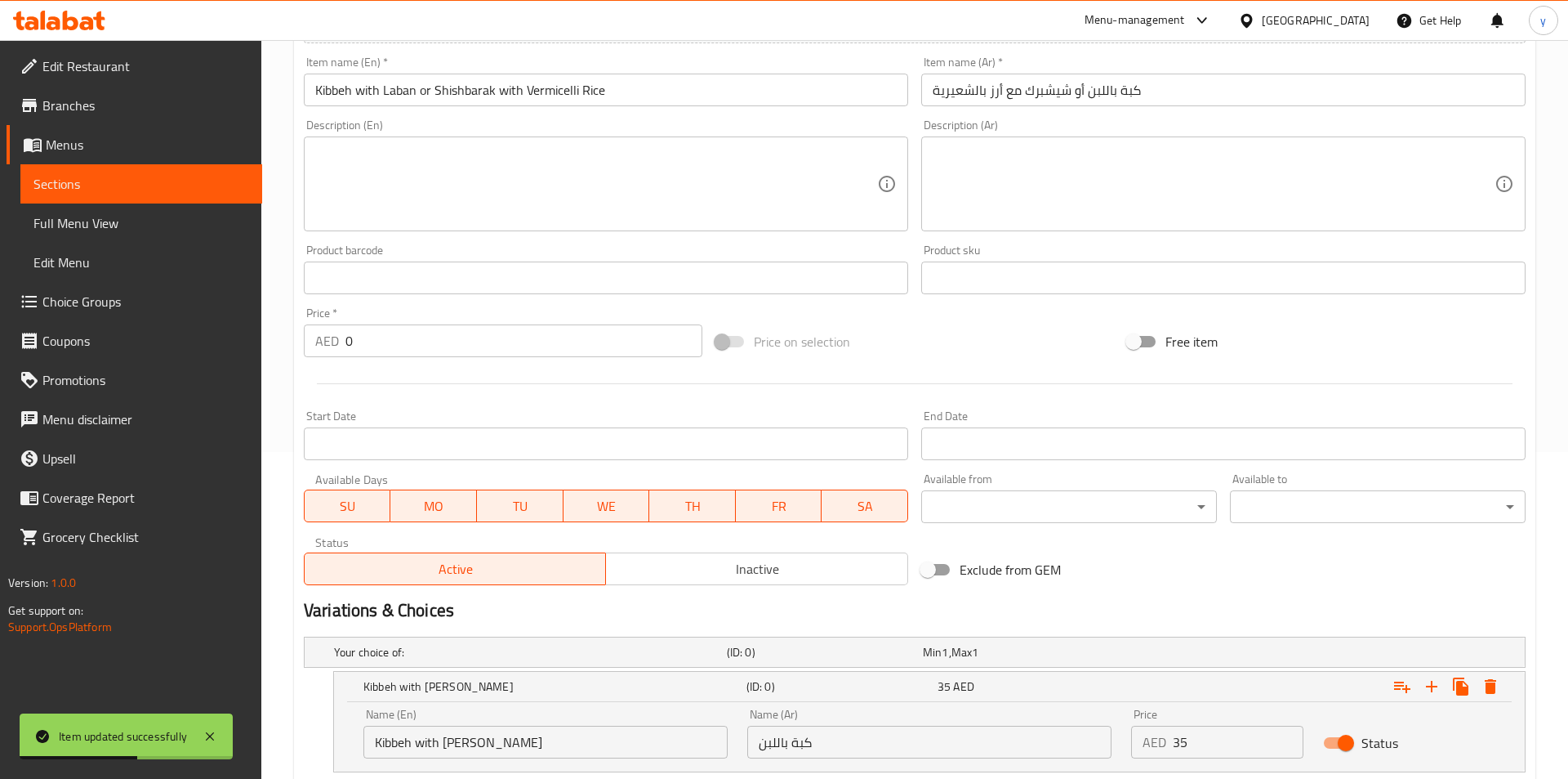
click at [1186, 452] on body "Item updated successfully ​ Menu-management United Arab Emirates Get Help y Edi…" at bounding box center [784, 82] width 1568 height 739
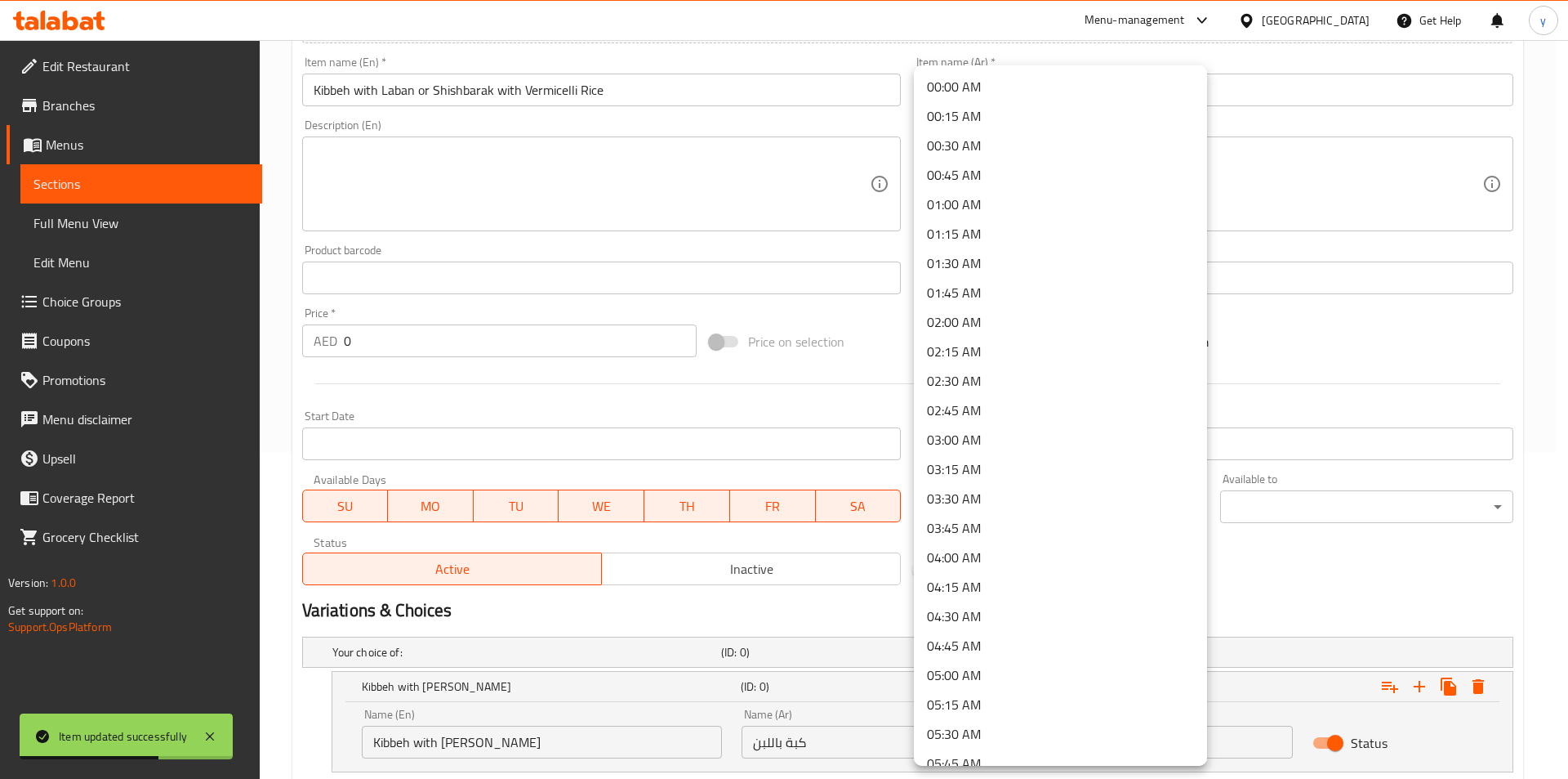
click at [1265, 573] on div at bounding box center [784, 389] width 1568 height 779
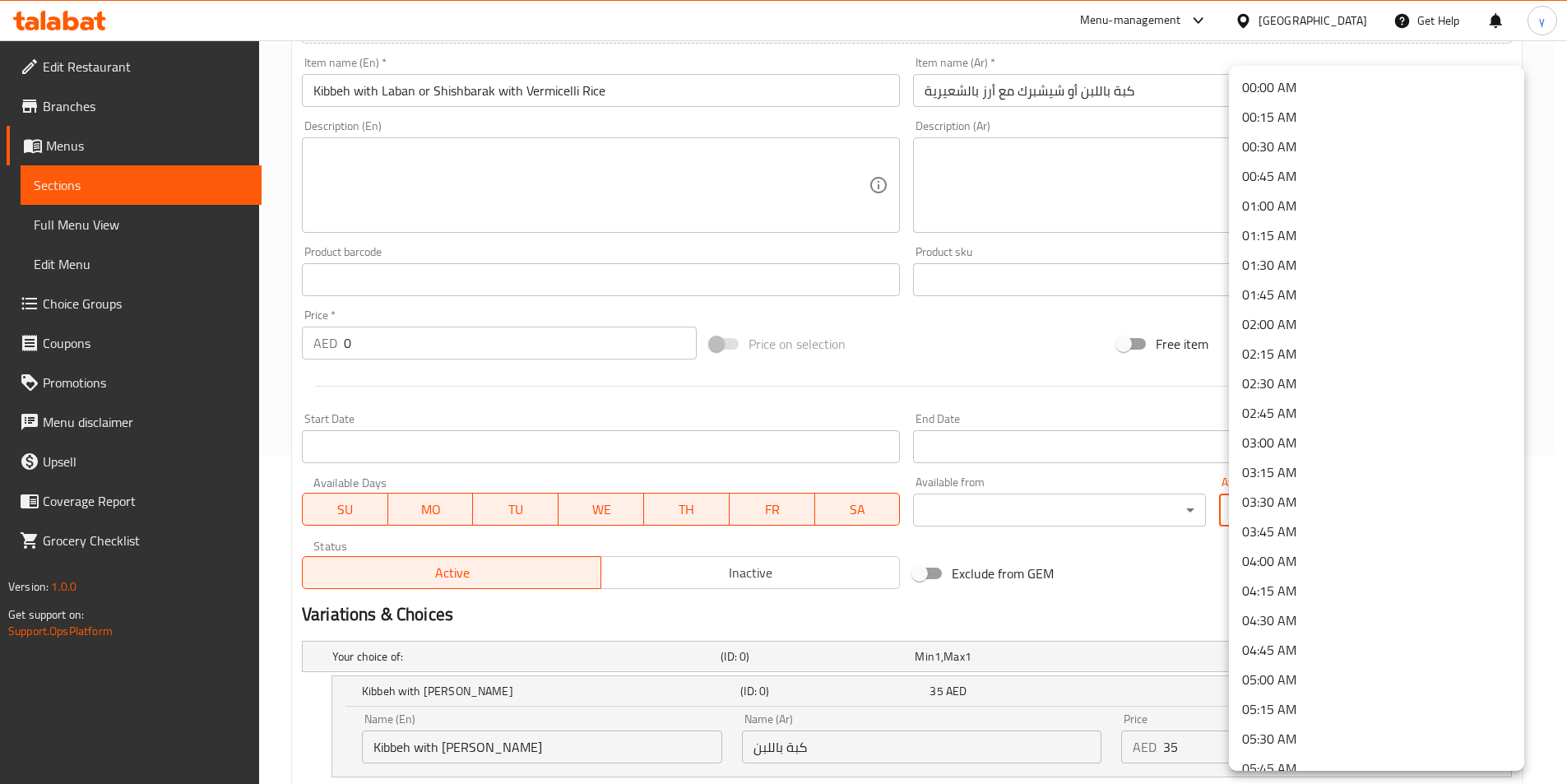
click at [1304, 455] on body "​ Menu-management United Arab Emirates Get Help y Edit Restaurant Branches Menu…" at bounding box center [784, 83] width 1567 height 743
click at [1082, 614] on div at bounding box center [789, 392] width 1580 height 784
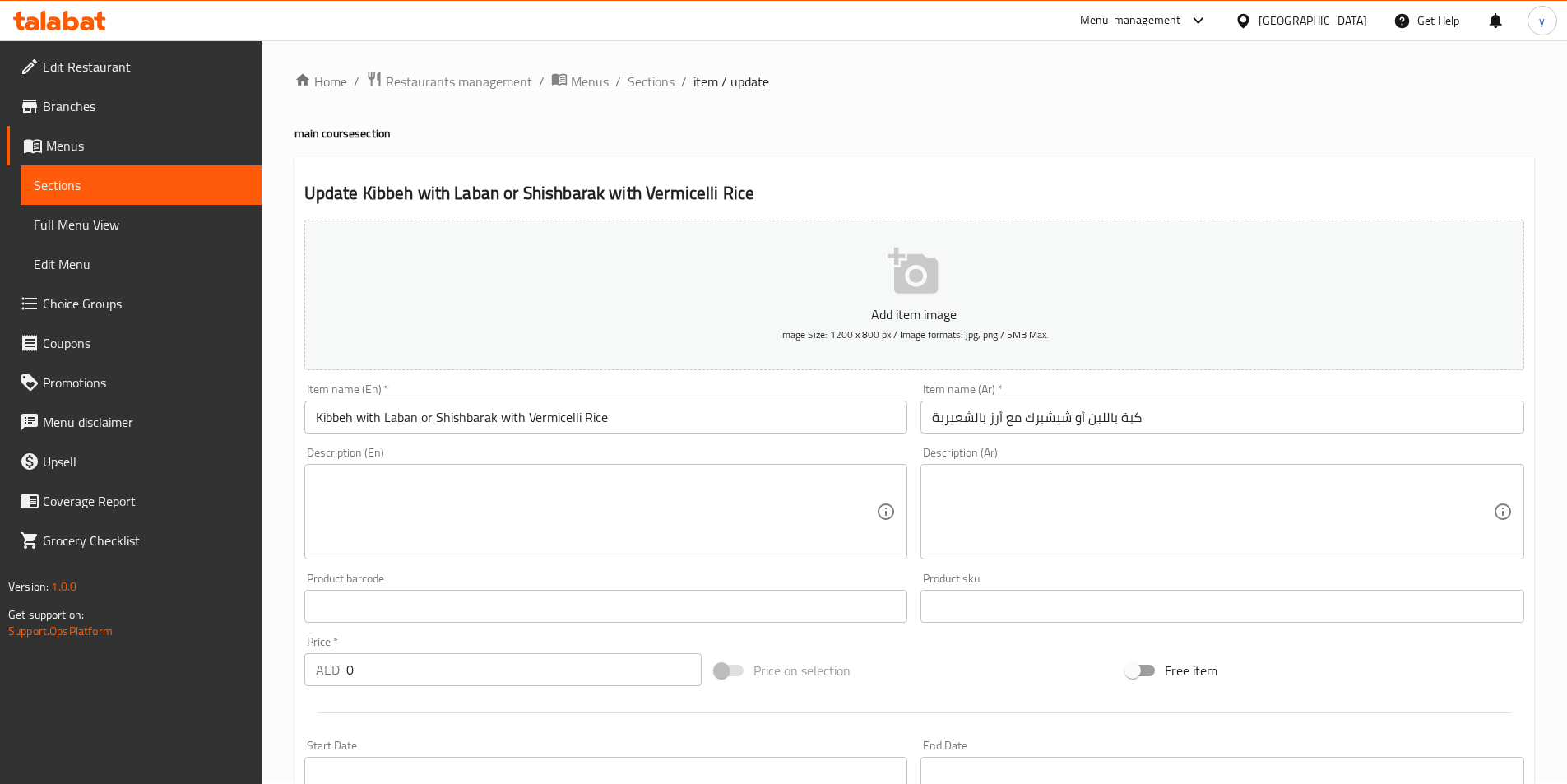
scroll to position [0, 0]
click at [95, 181] on span "Sections" at bounding box center [141, 185] width 214 height 19
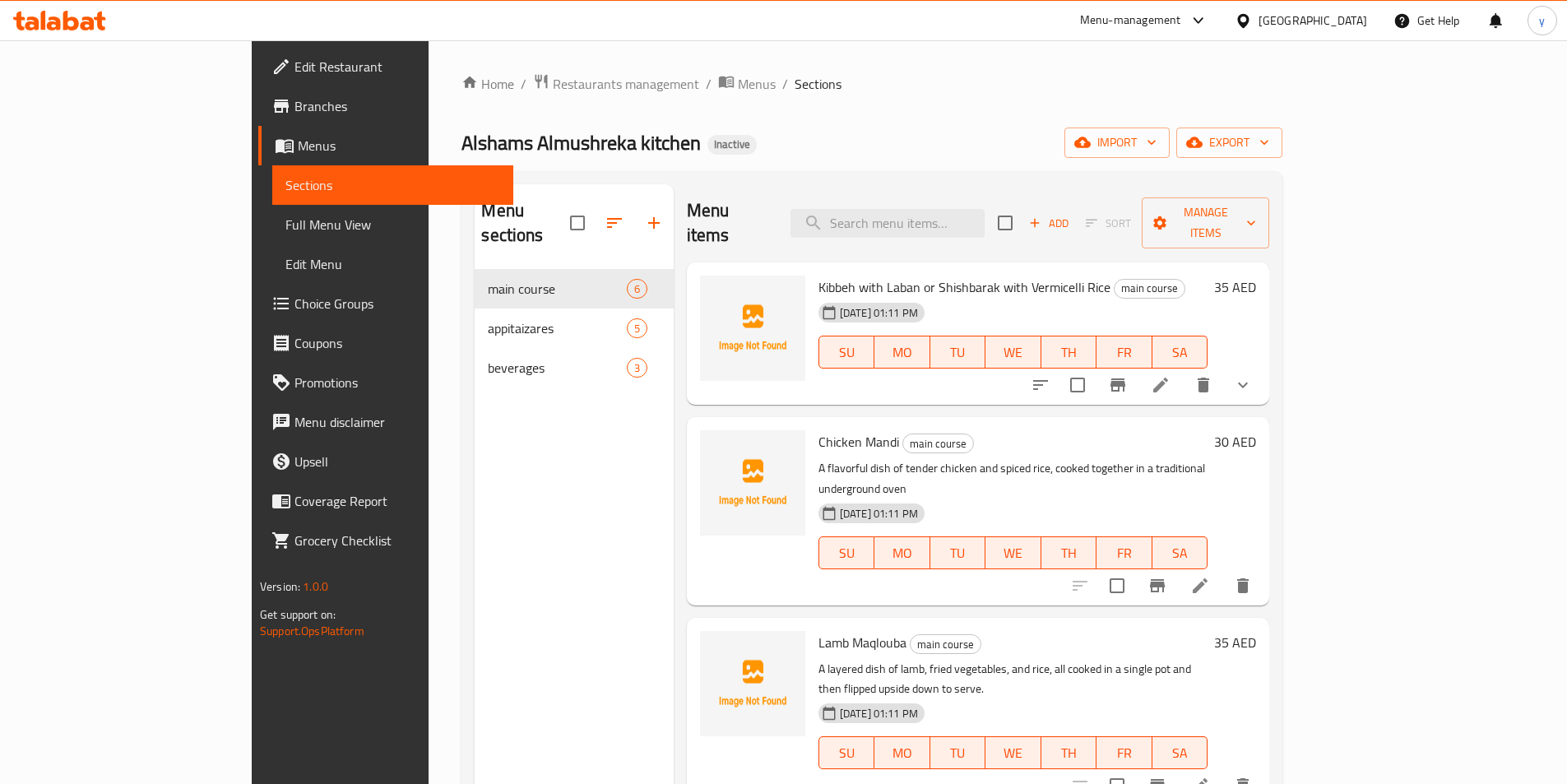
click at [474, 564] on div "Menu sections main course 6 appitaizares 5 beverages 3" at bounding box center [573, 576] width 198 height 784
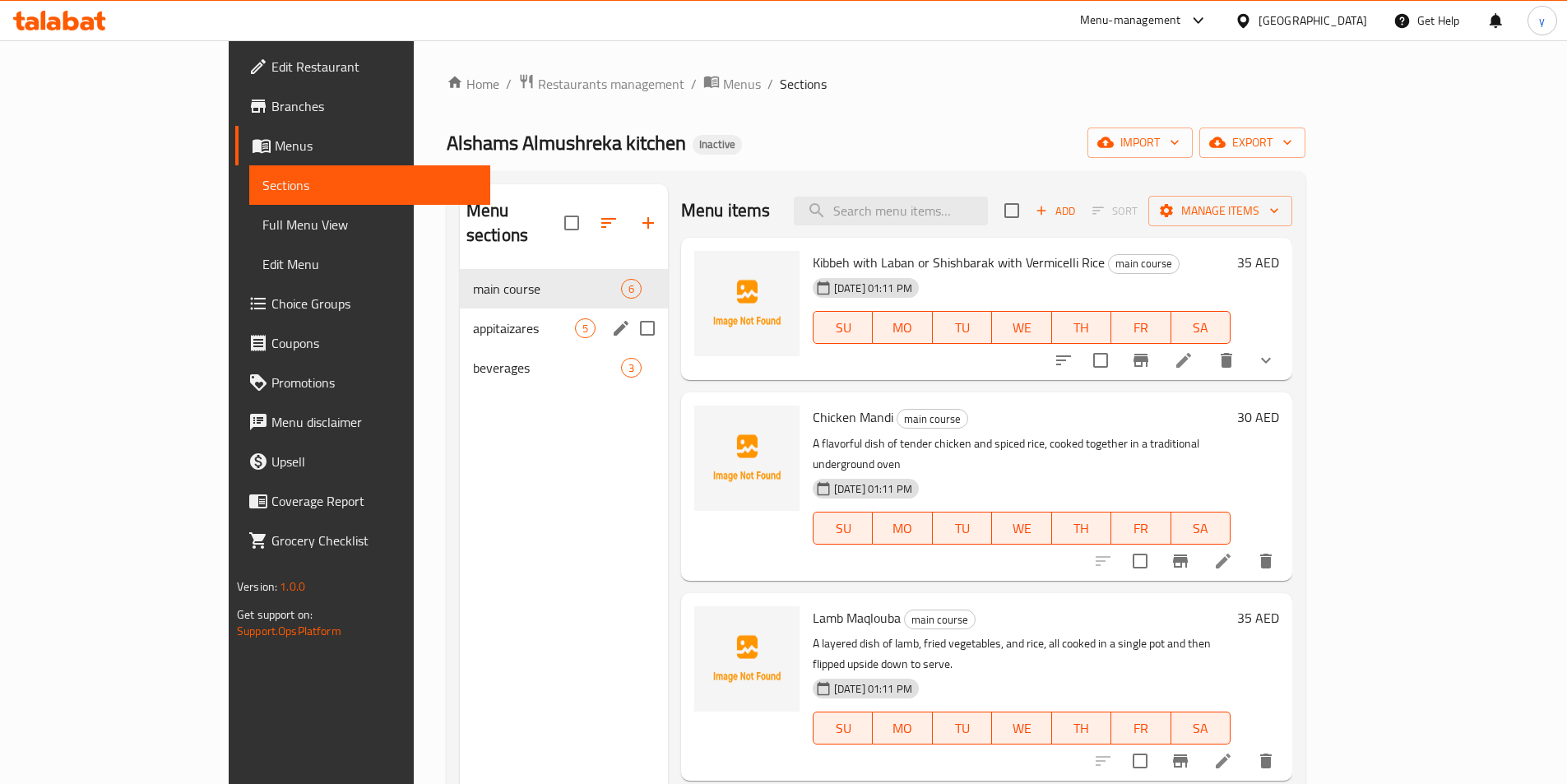
drag, startPoint x: 382, startPoint y: 313, endPoint x: 497, endPoint y: 333, distance: 116.7
click at [460, 313] on div "appitaizares 5" at bounding box center [564, 327] width 209 height 40
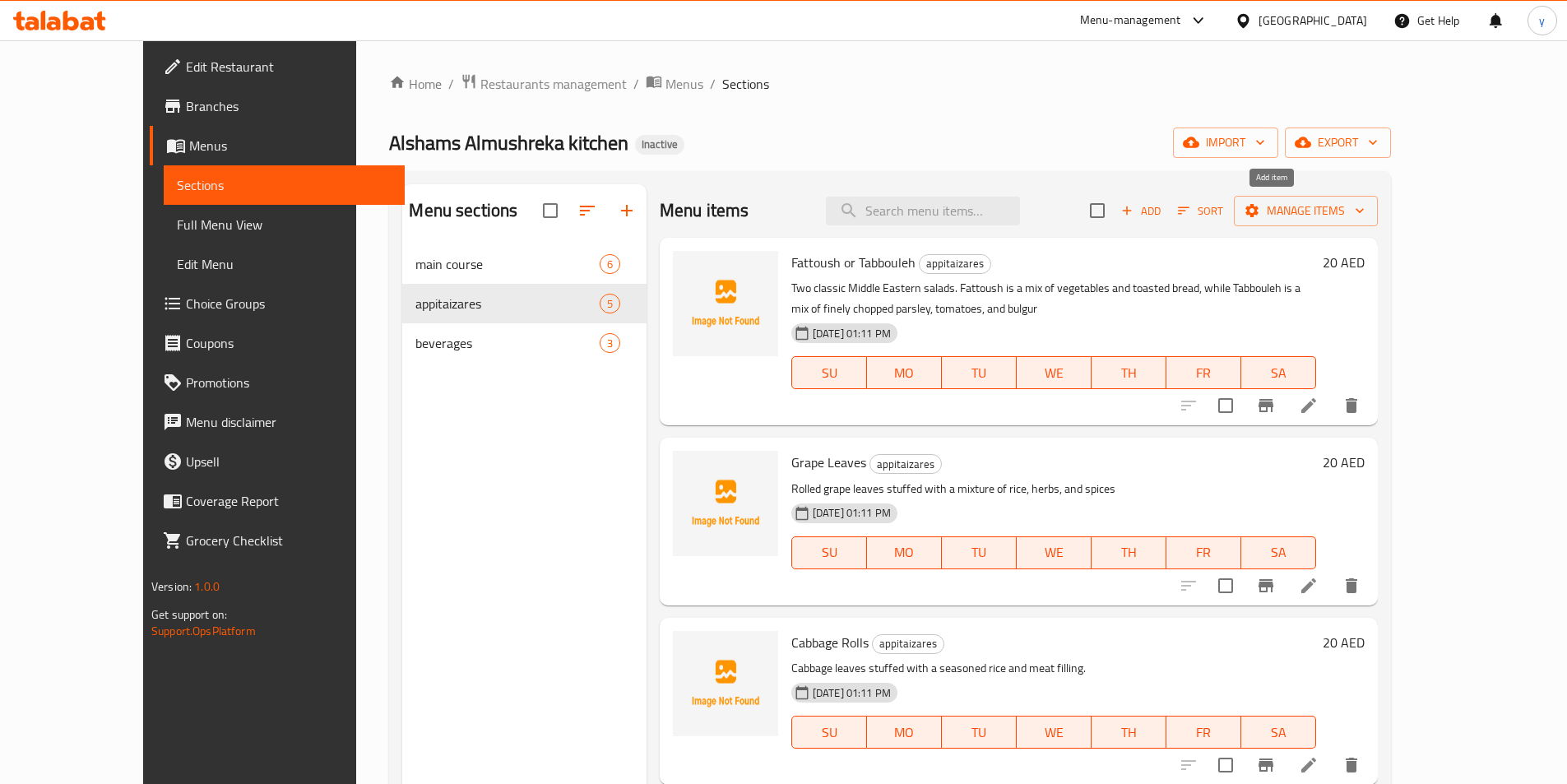
click at [1163, 213] on span "Add" at bounding box center [1141, 211] width 45 height 19
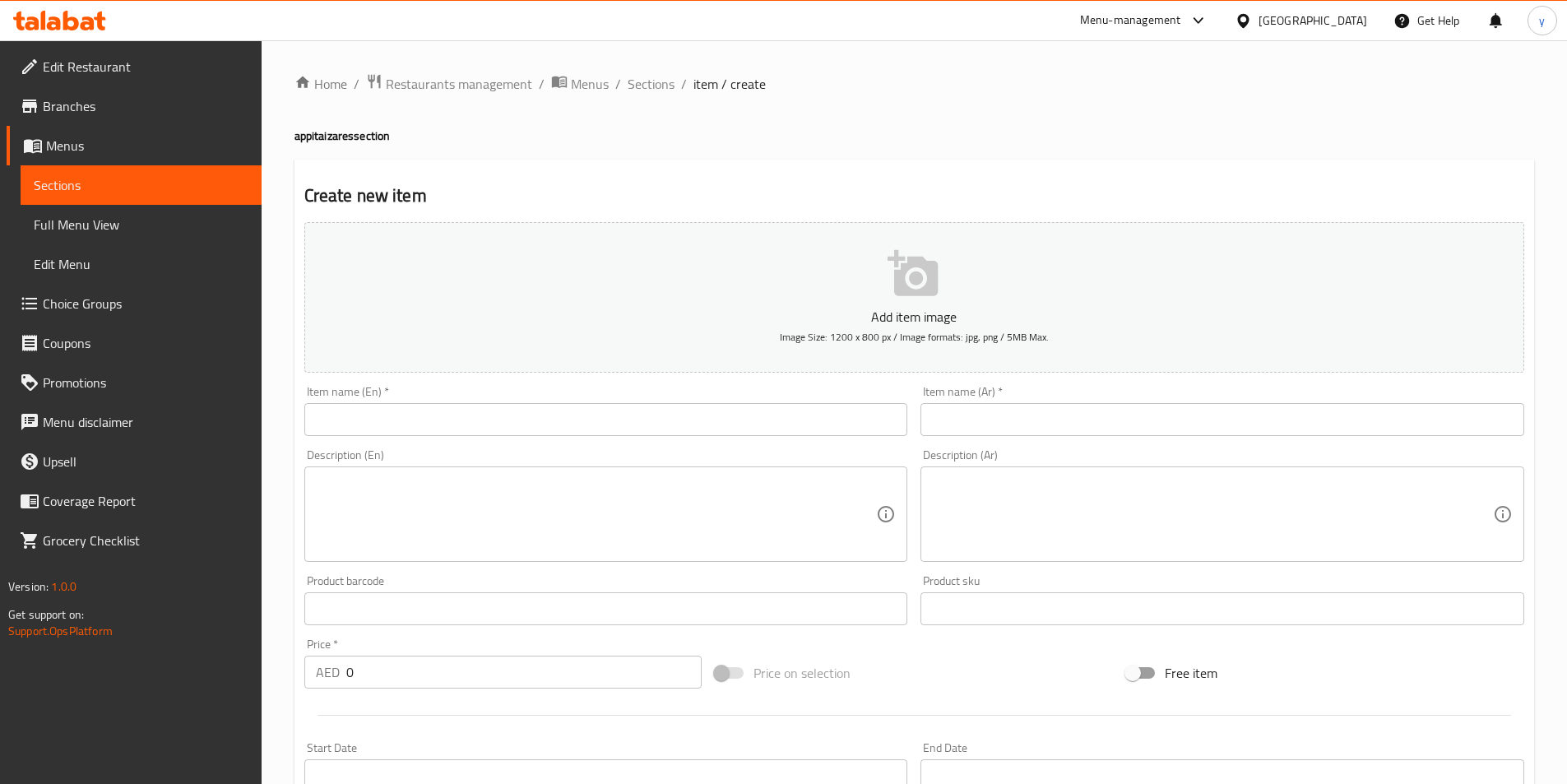
click at [382, 424] on input "text" at bounding box center [606, 419] width 604 height 33
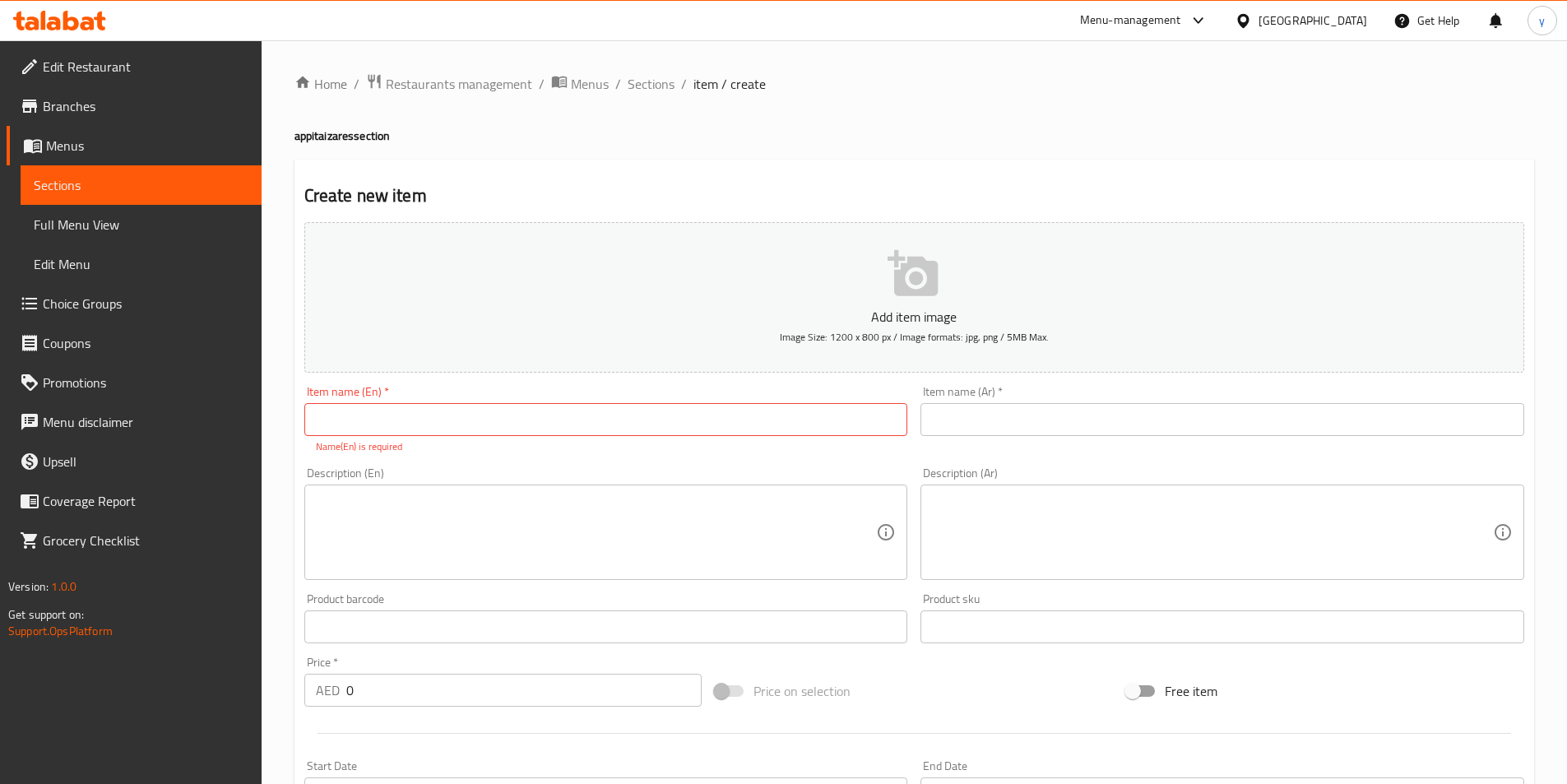
click at [400, 421] on input "text" at bounding box center [606, 419] width 604 height 33
paste input "Kibbeh"
type input "Kibbeh"
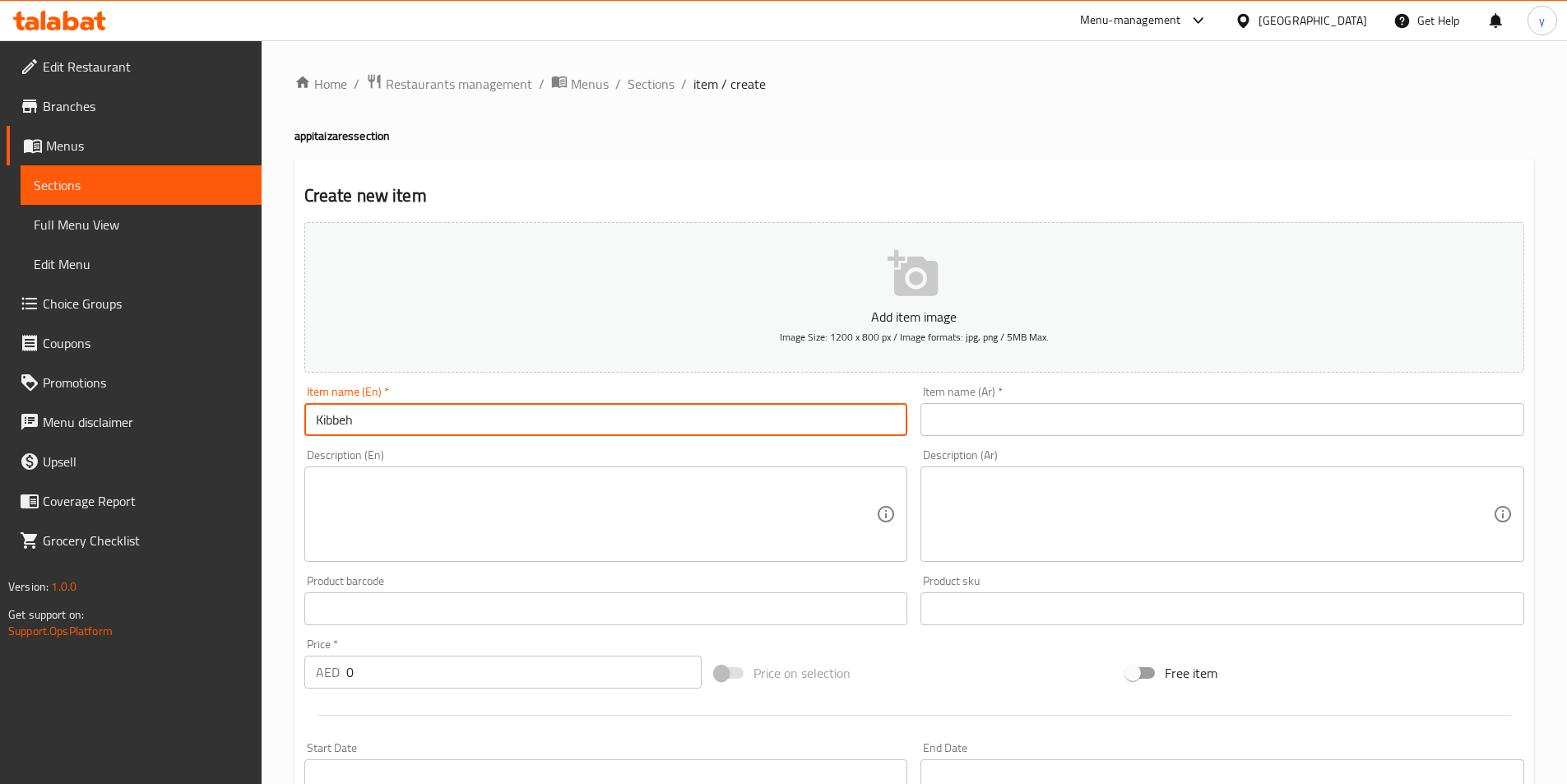
click at [1029, 410] on input "text" at bounding box center [1222, 419] width 604 height 33
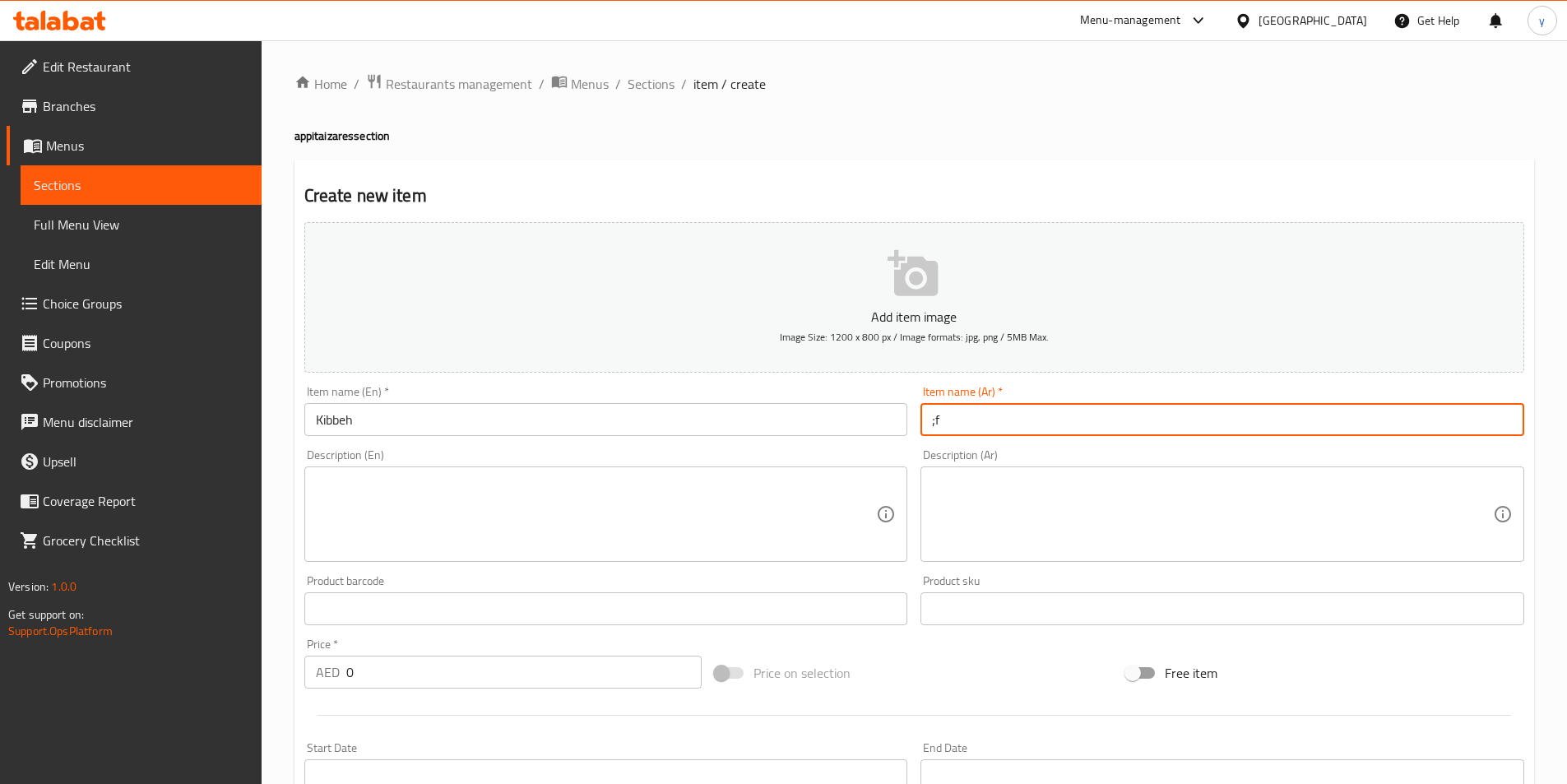
type input ";"
click at [1029, 410] on input "كبه" at bounding box center [1222, 419] width 604 height 33
type input "كبه"
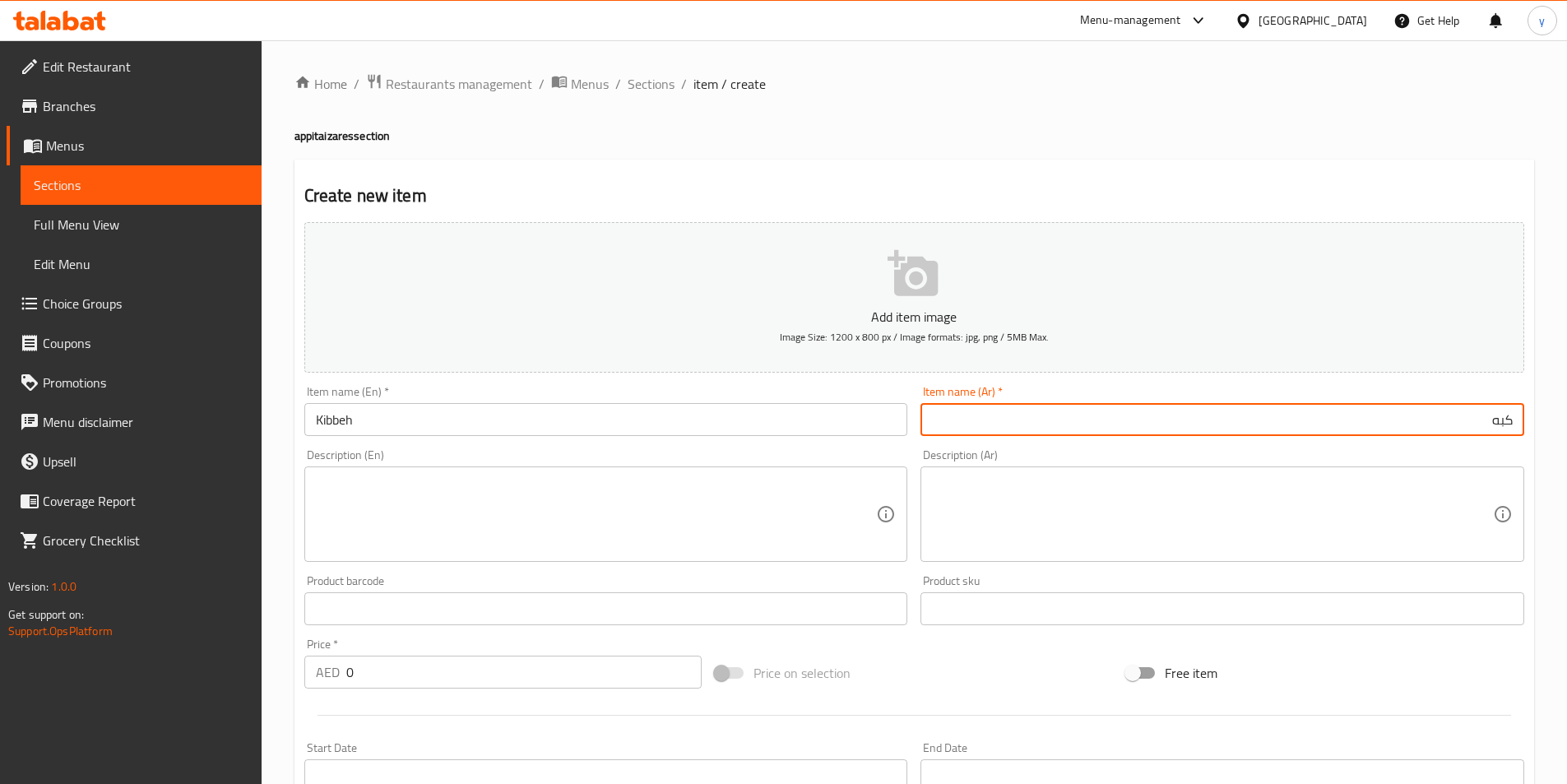
click at [1243, 443] on div "Description (Ar) Description (Ar)" at bounding box center [1223, 505] width 617 height 126
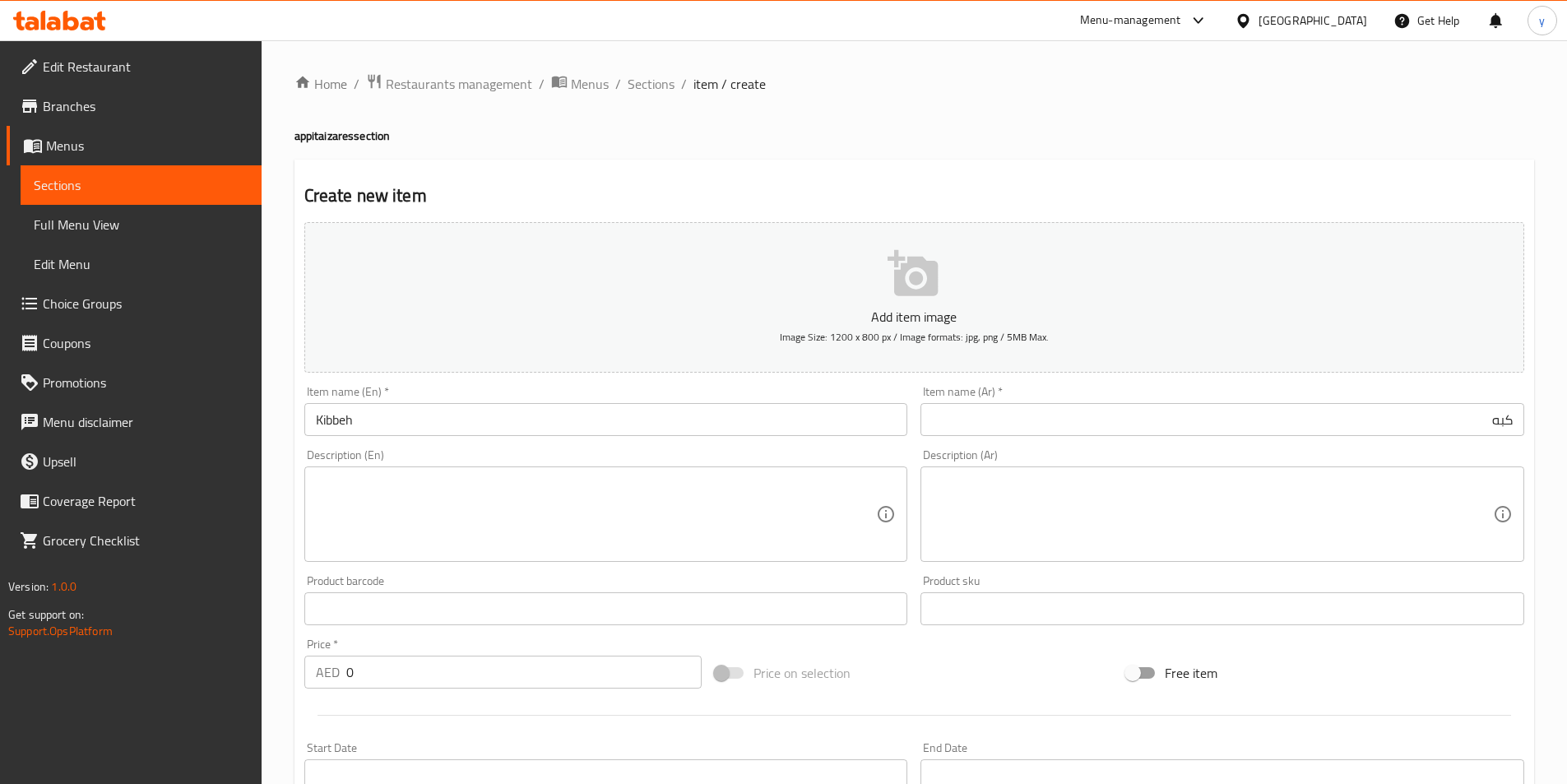
click at [477, 497] on textarea at bounding box center [596, 514] width 561 height 78
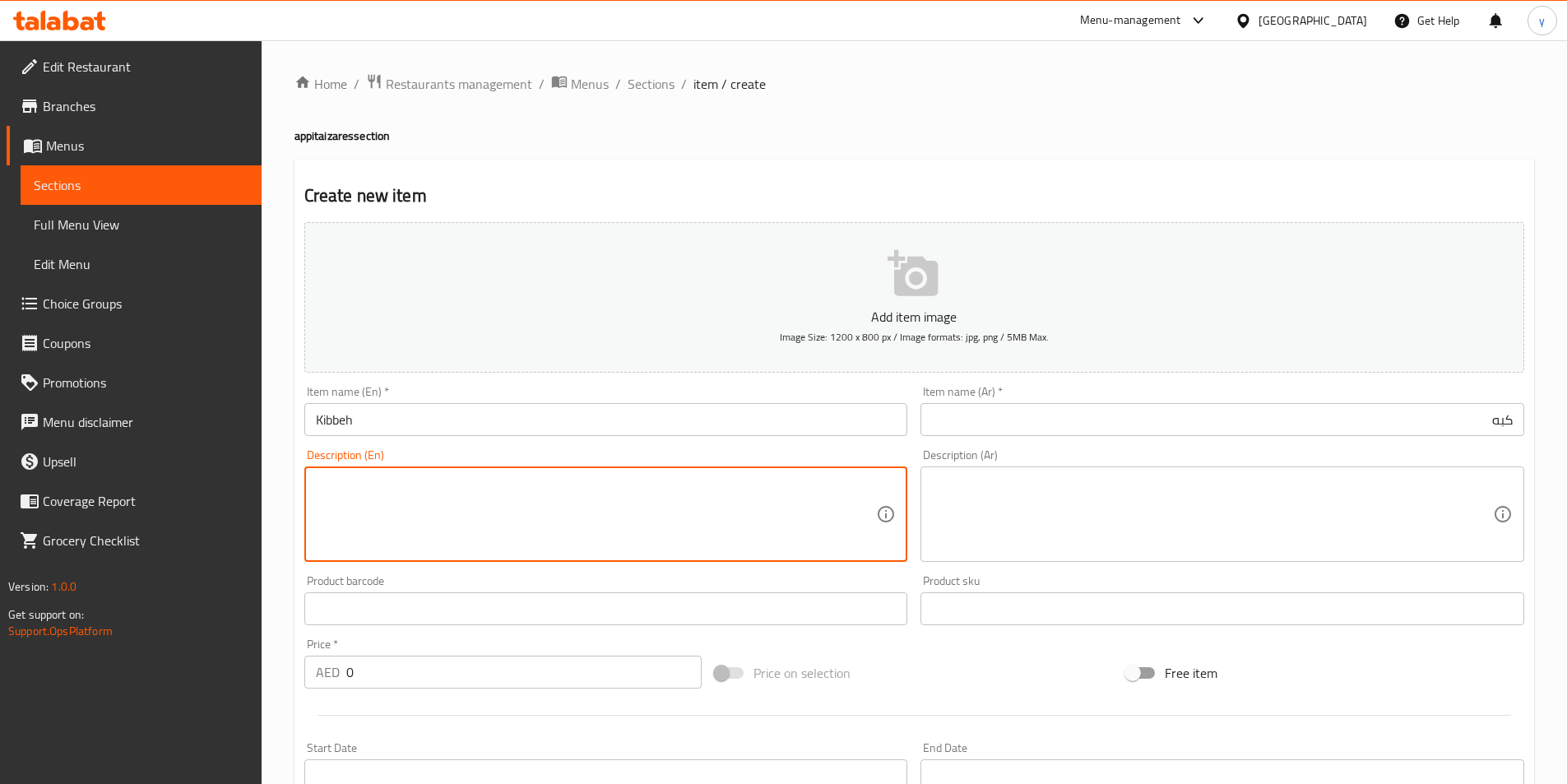
paste textarea "Amanoucheh (flatbread) with baladi meat toppings."
type textarea "Amanoucheh (flatbread) with baladi meat toppings."
click at [1013, 482] on textarea at bounding box center [1212, 514] width 561 height 78
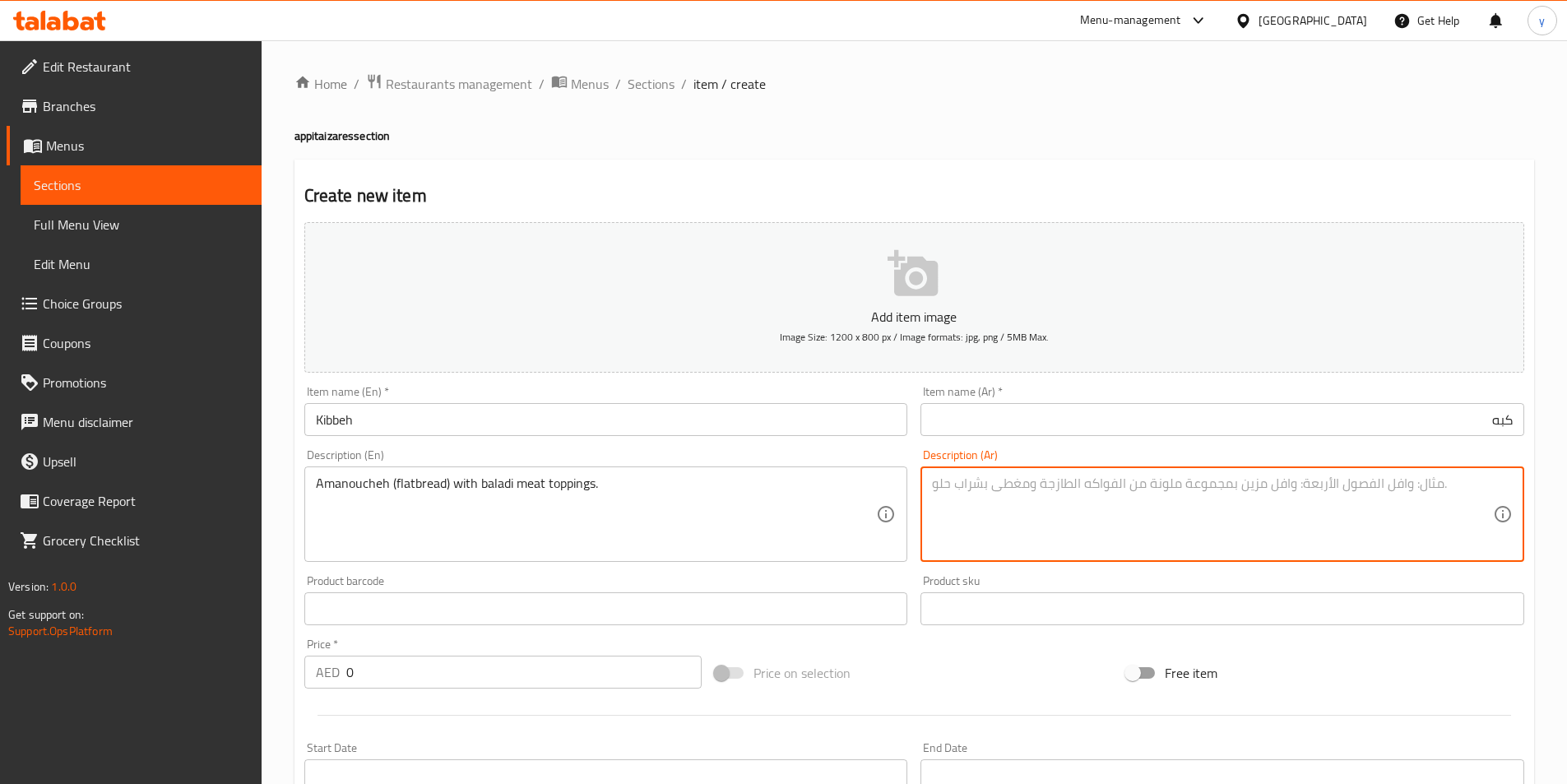
click at [1280, 499] on textarea at bounding box center [1212, 514] width 561 height 78
paste textarea "منقوشة لحم بلدي ، منقوشة (خبز مسطح) مع طبقة من اللحم البلدي."
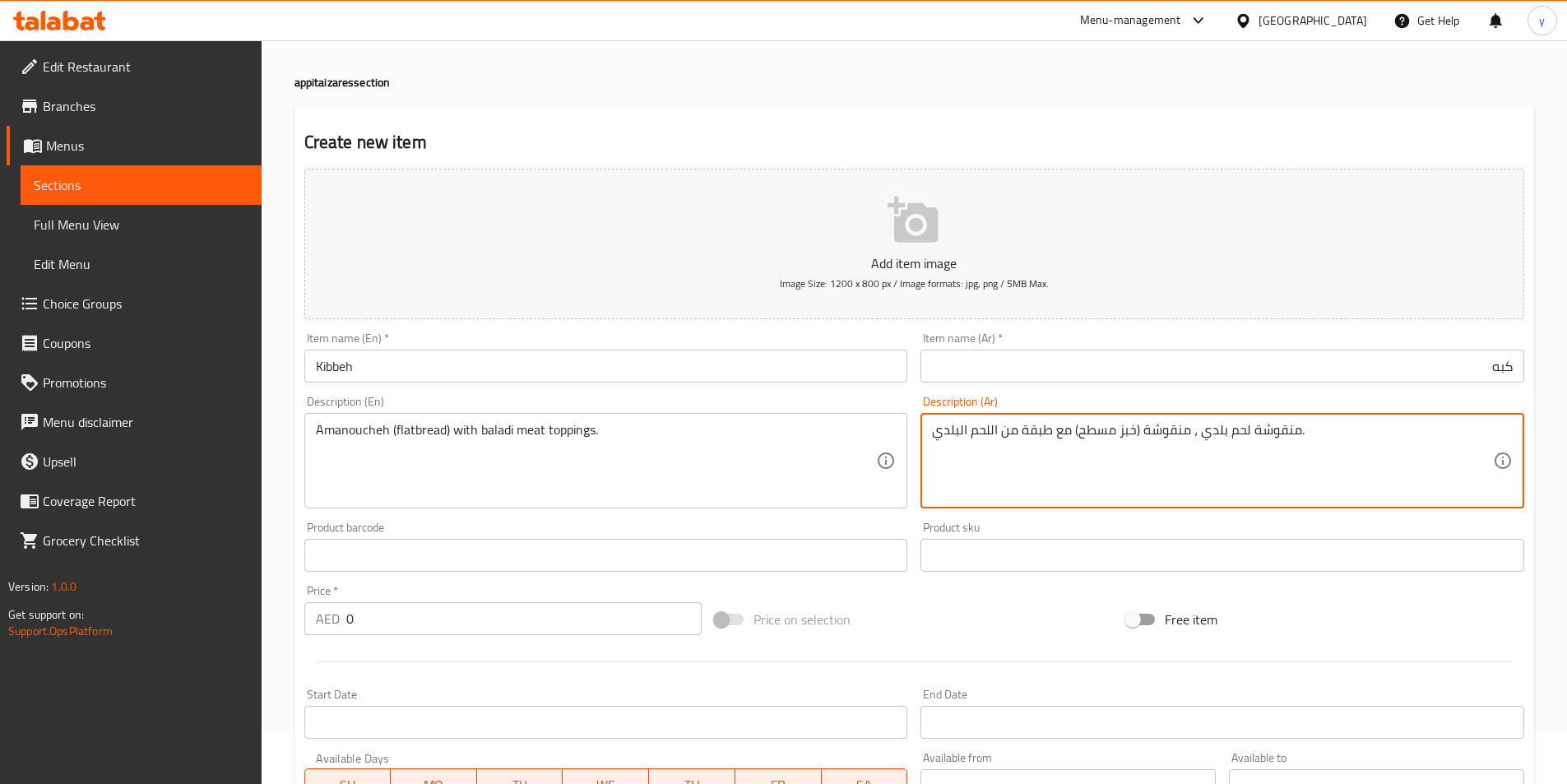
scroll to position [82, 0]
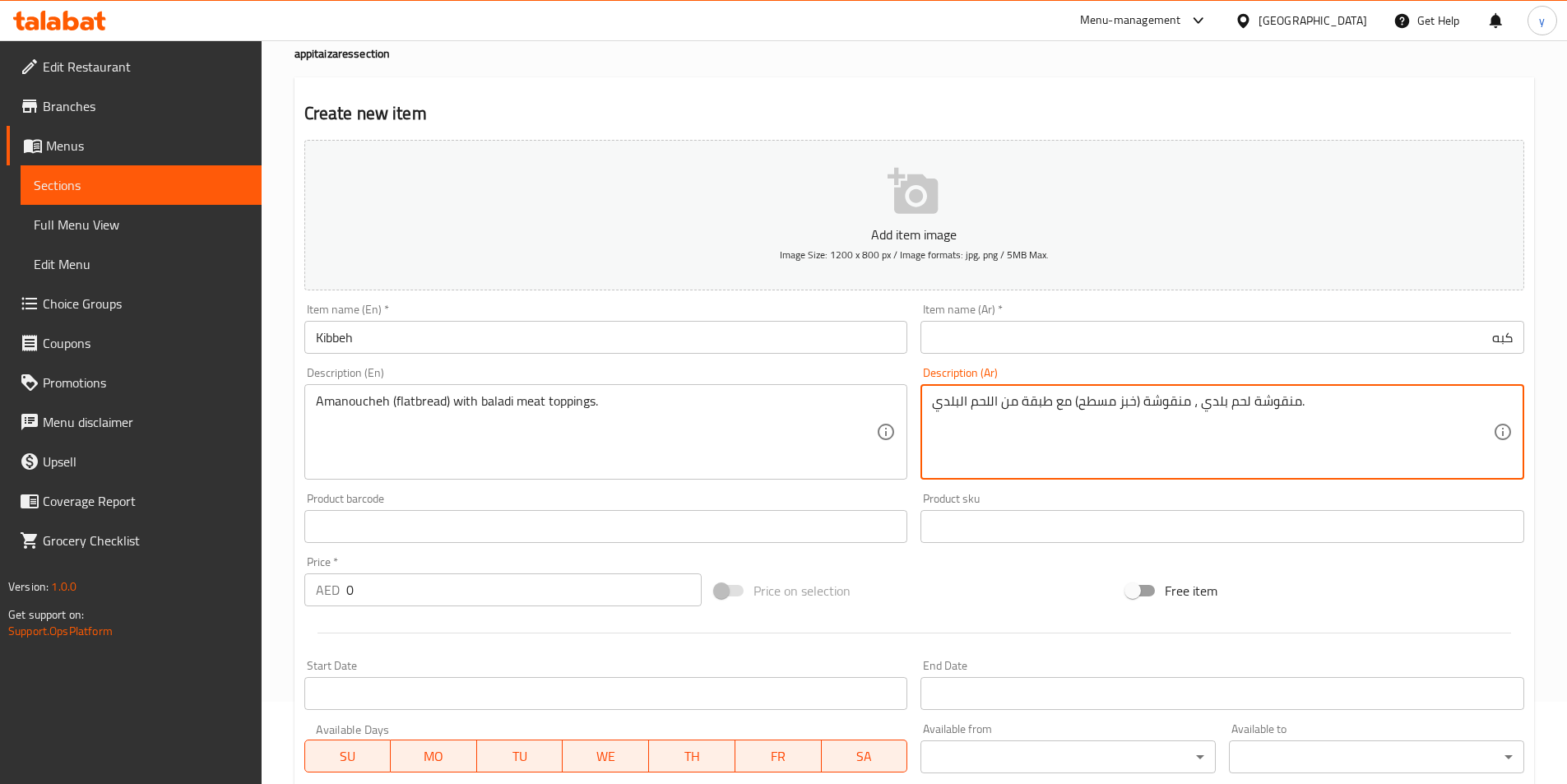
type textarea "منقوشة لحم بلدي ، منقوشة (خبز مسطح) مع طبقة من اللحم البلدي."
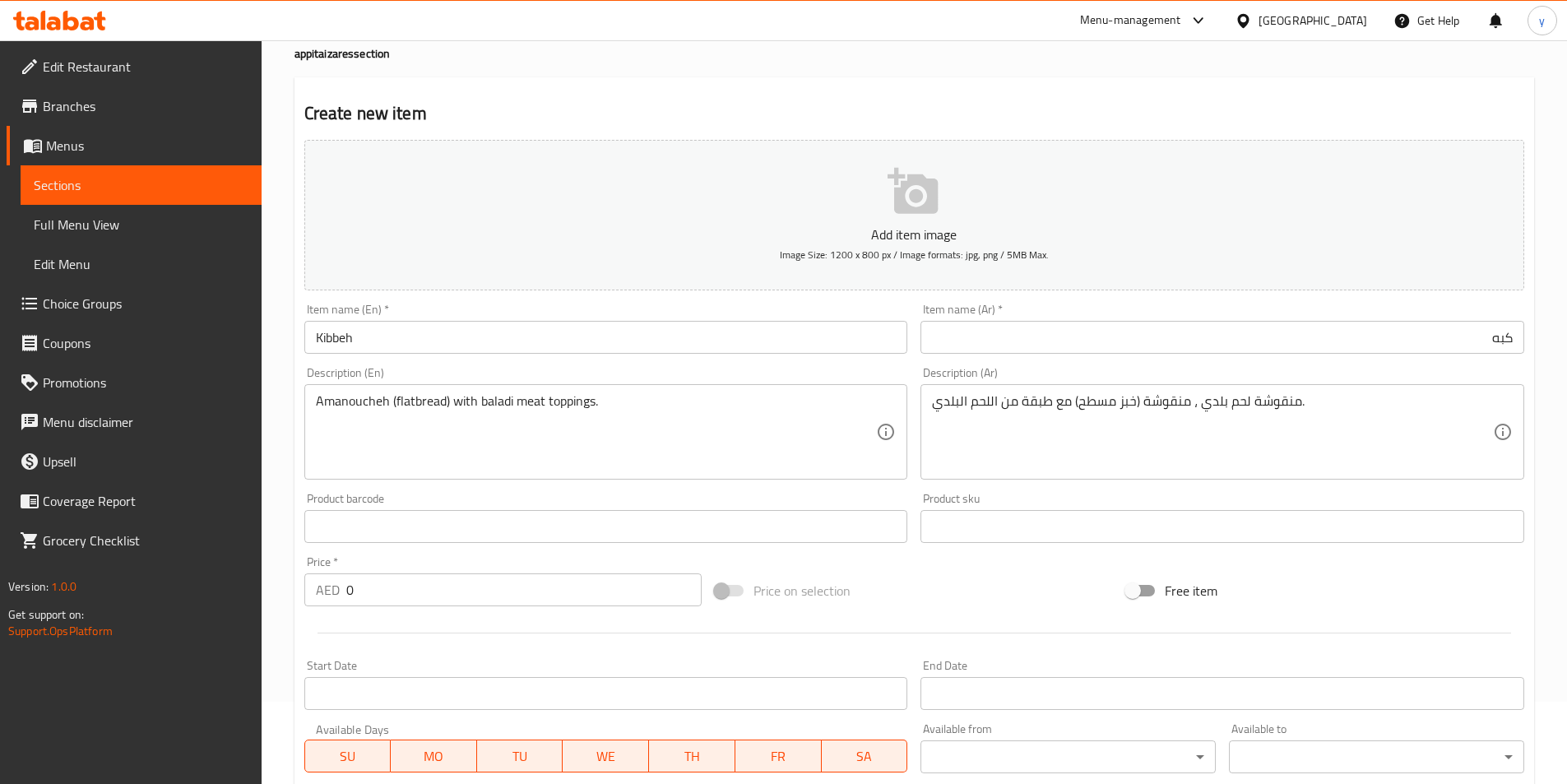
click at [553, 605] on input "0" at bounding box center [524, 589] width 356 height 33
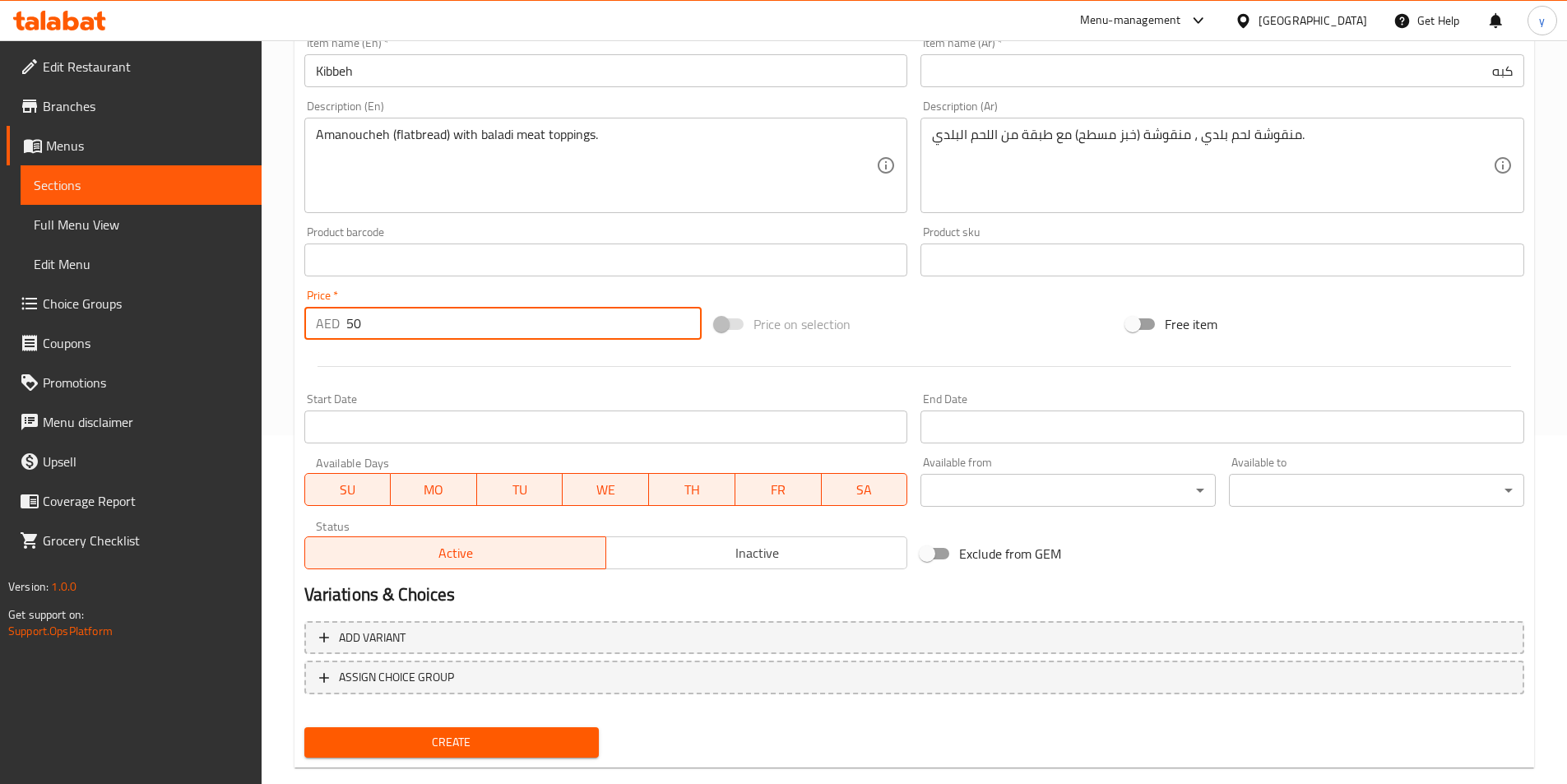
scroll to position [378, 0]
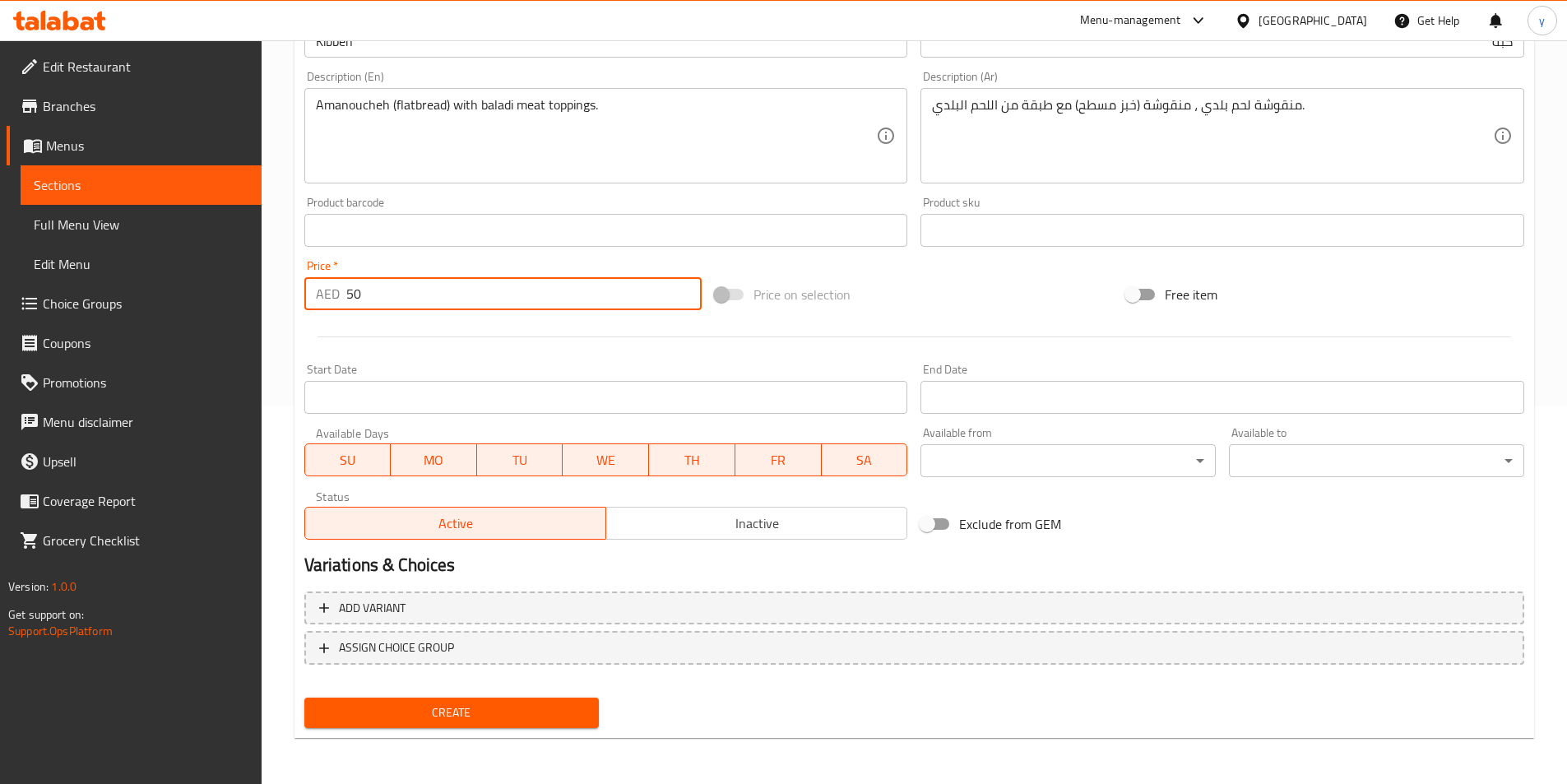
type input "50"
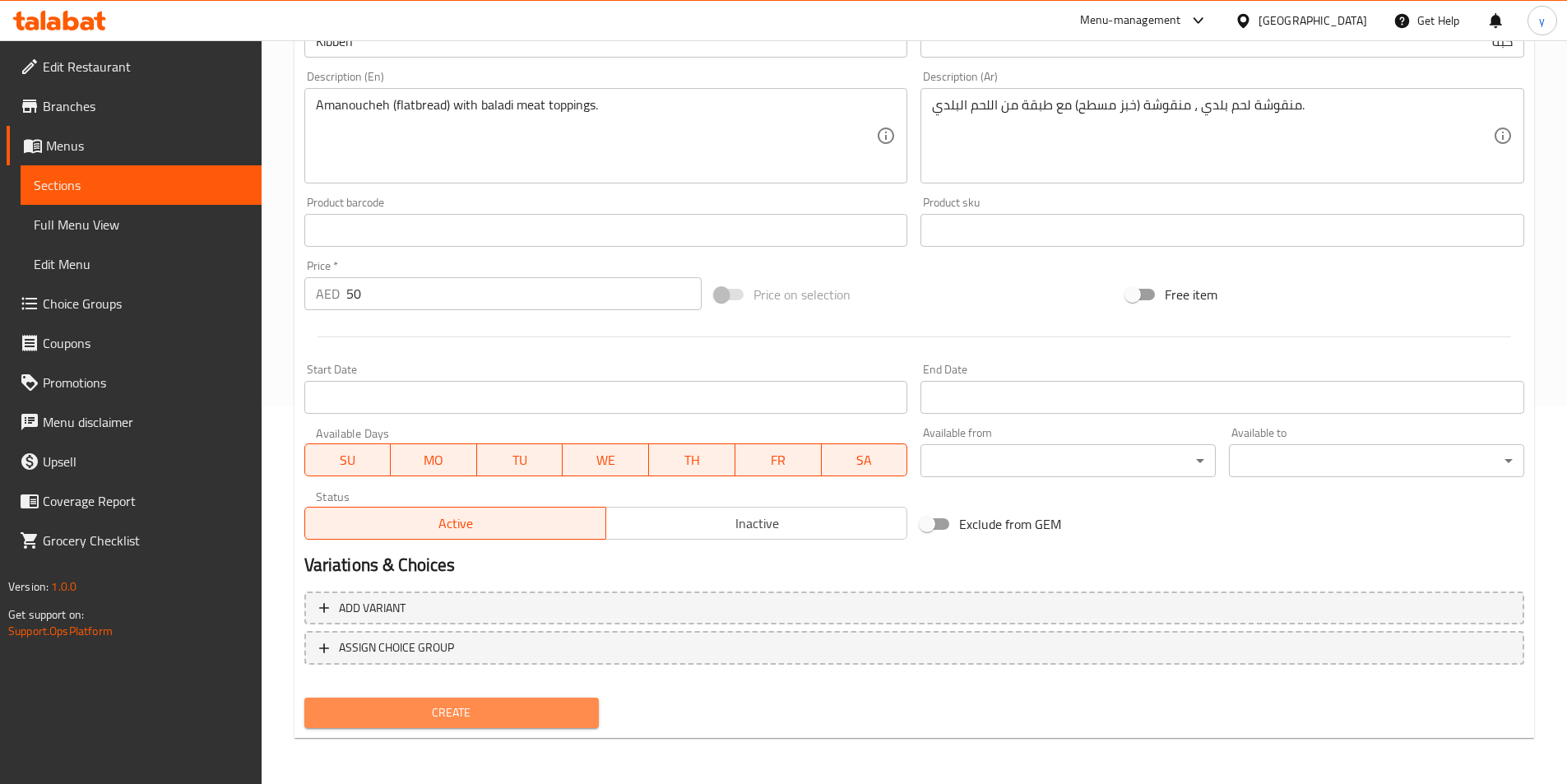
click at [493, 716] on span "Create" at bounding box center [452, 712] width 269 height 20
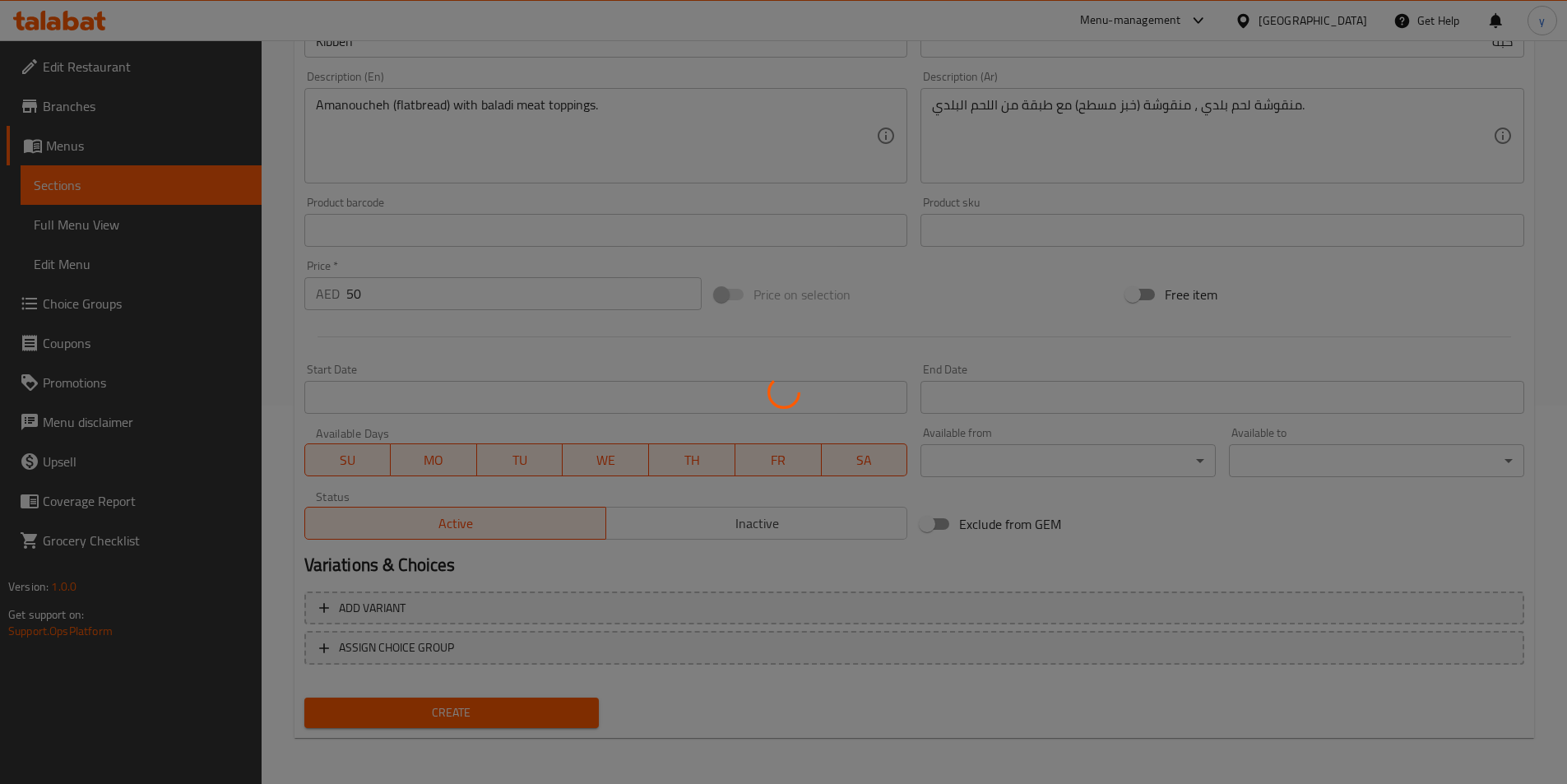
type input "0"
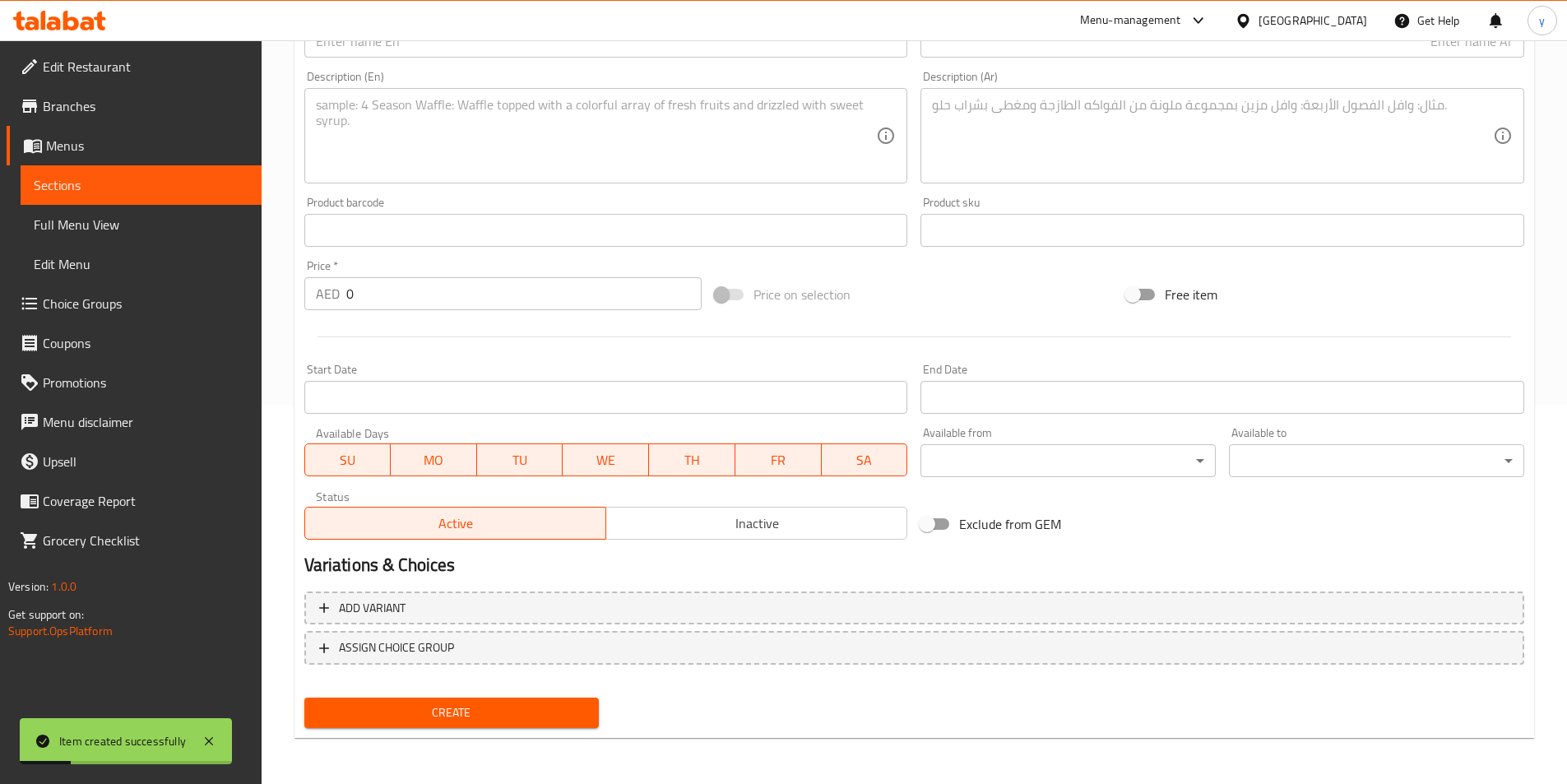
click at [214, 178] on span "Sections" at bounding box center [141, 185] width 214 height 19
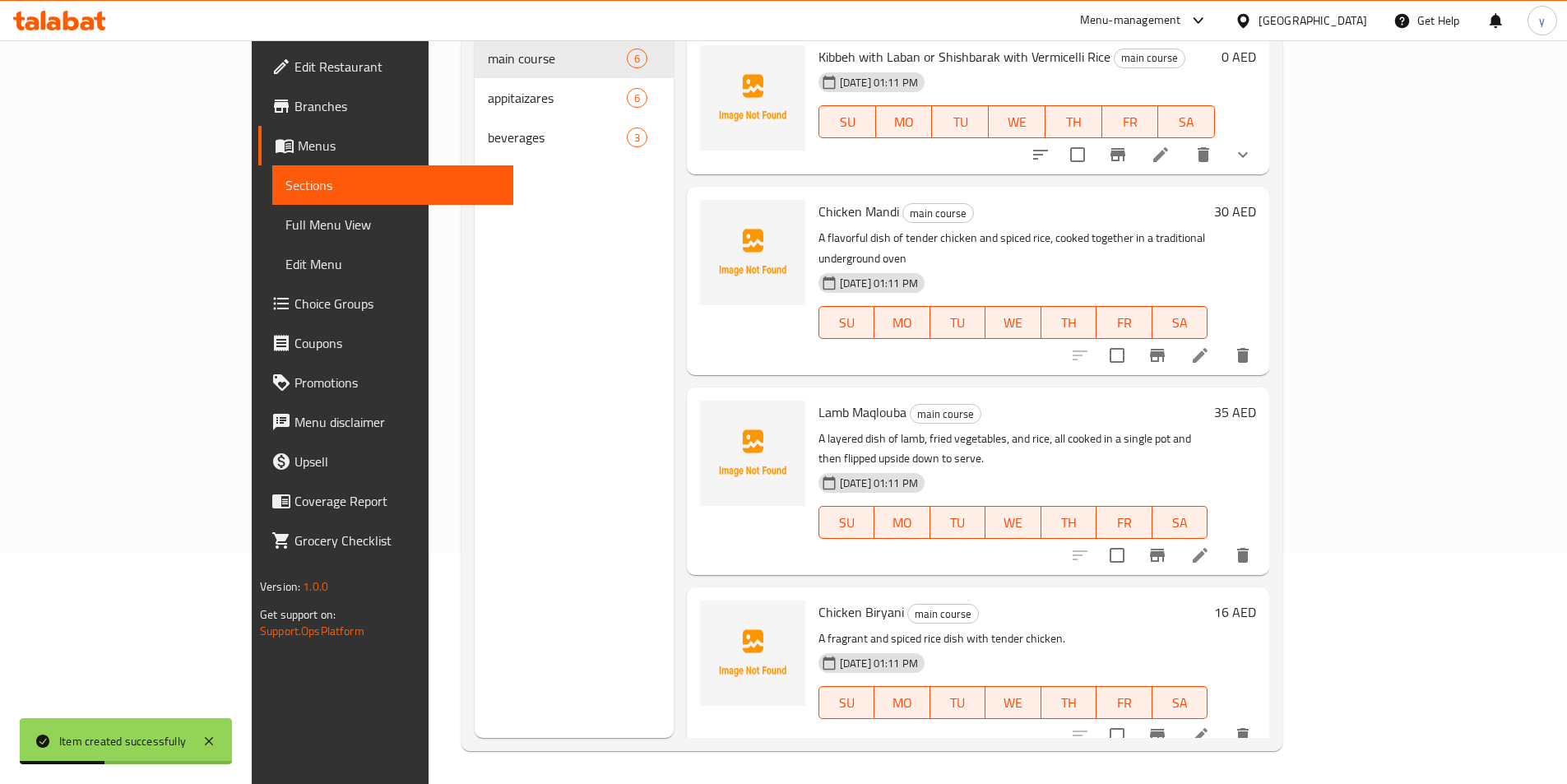
scroll to position [66, 0]
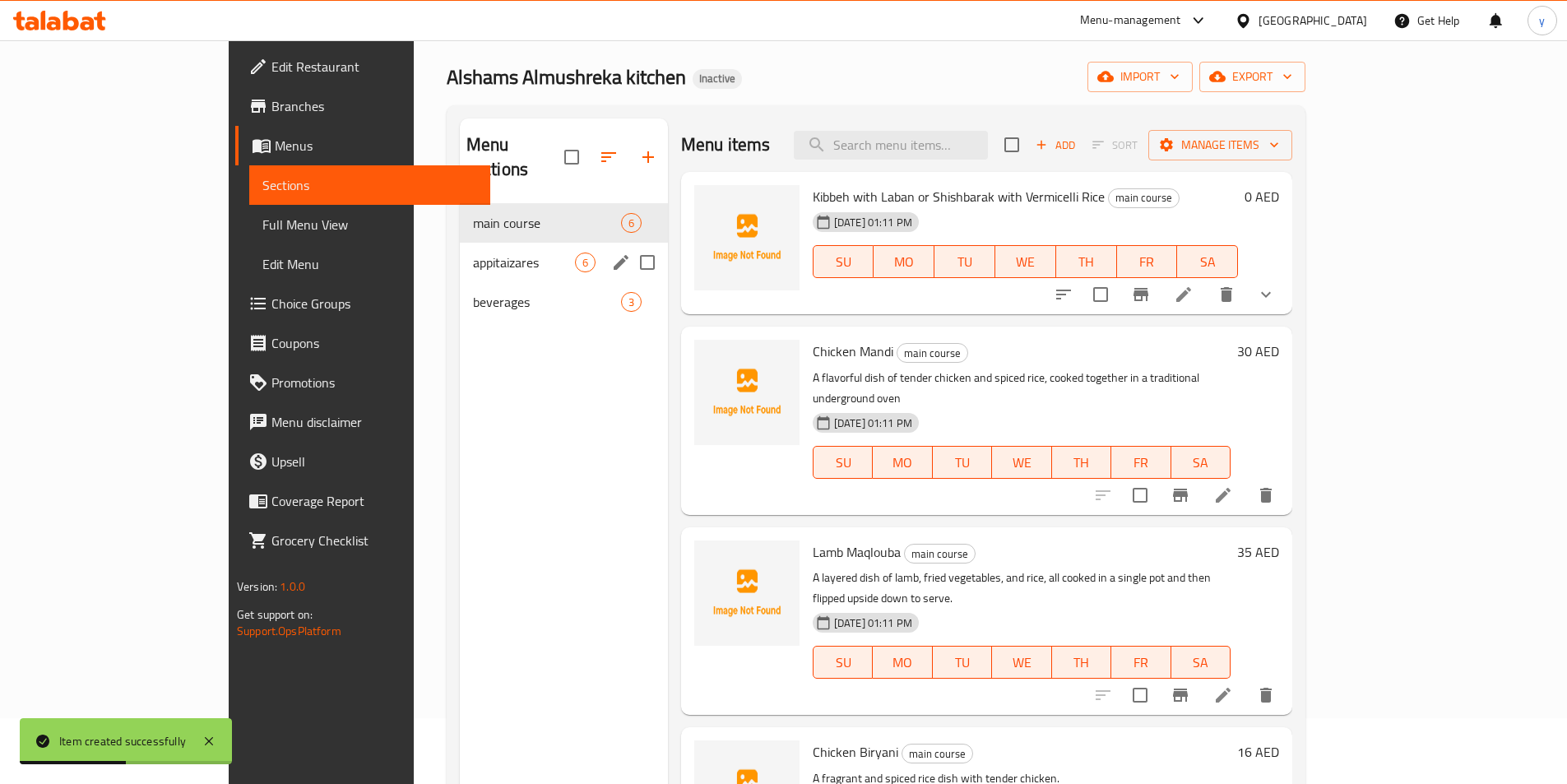
click at [476, 247] on div "appitaizares 6" at bounding box center [564, 262] width 209 height 40
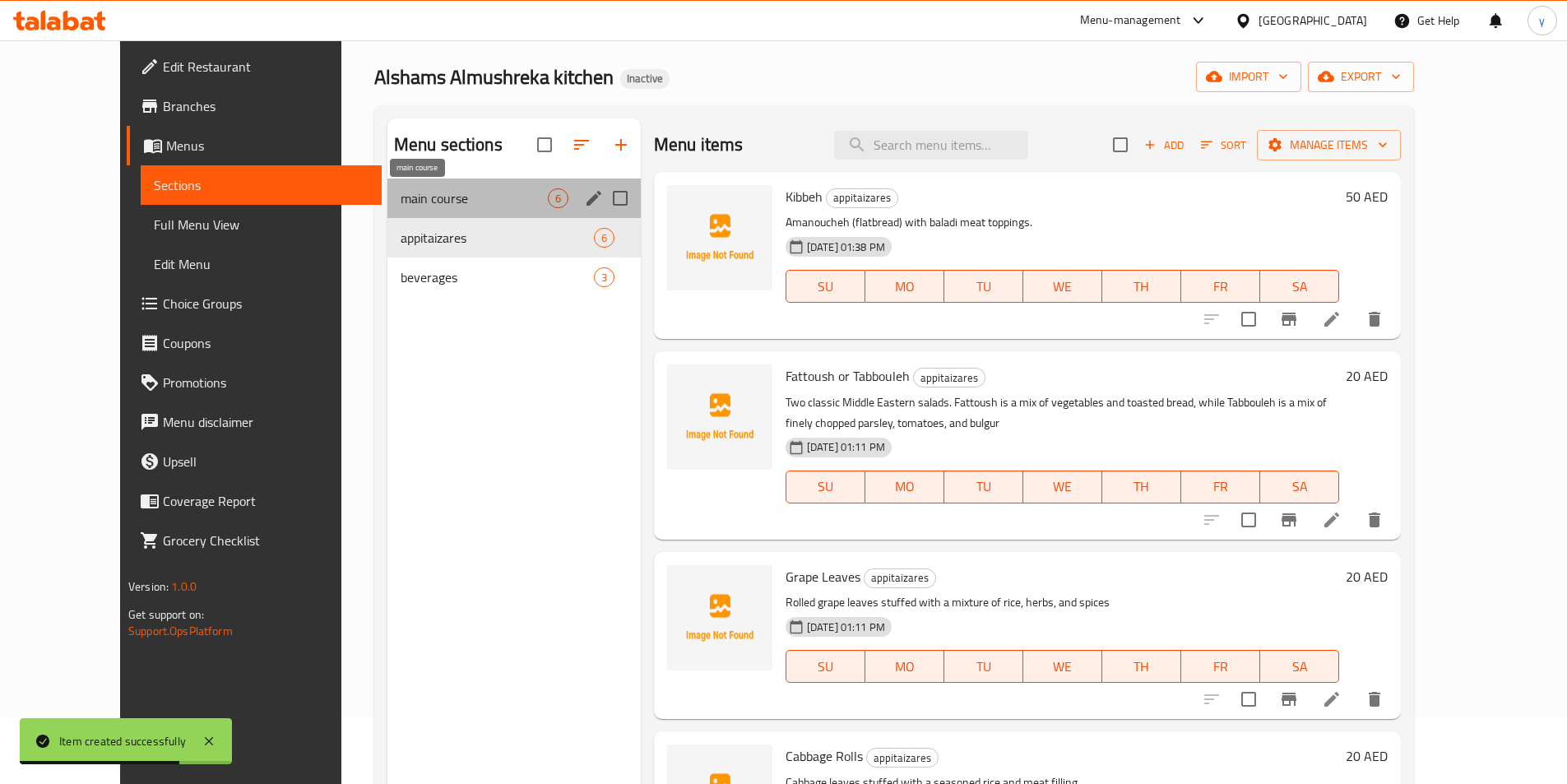
click at [401, 203] on span "main course" at bounding box center [474, 197] width 147 height 19
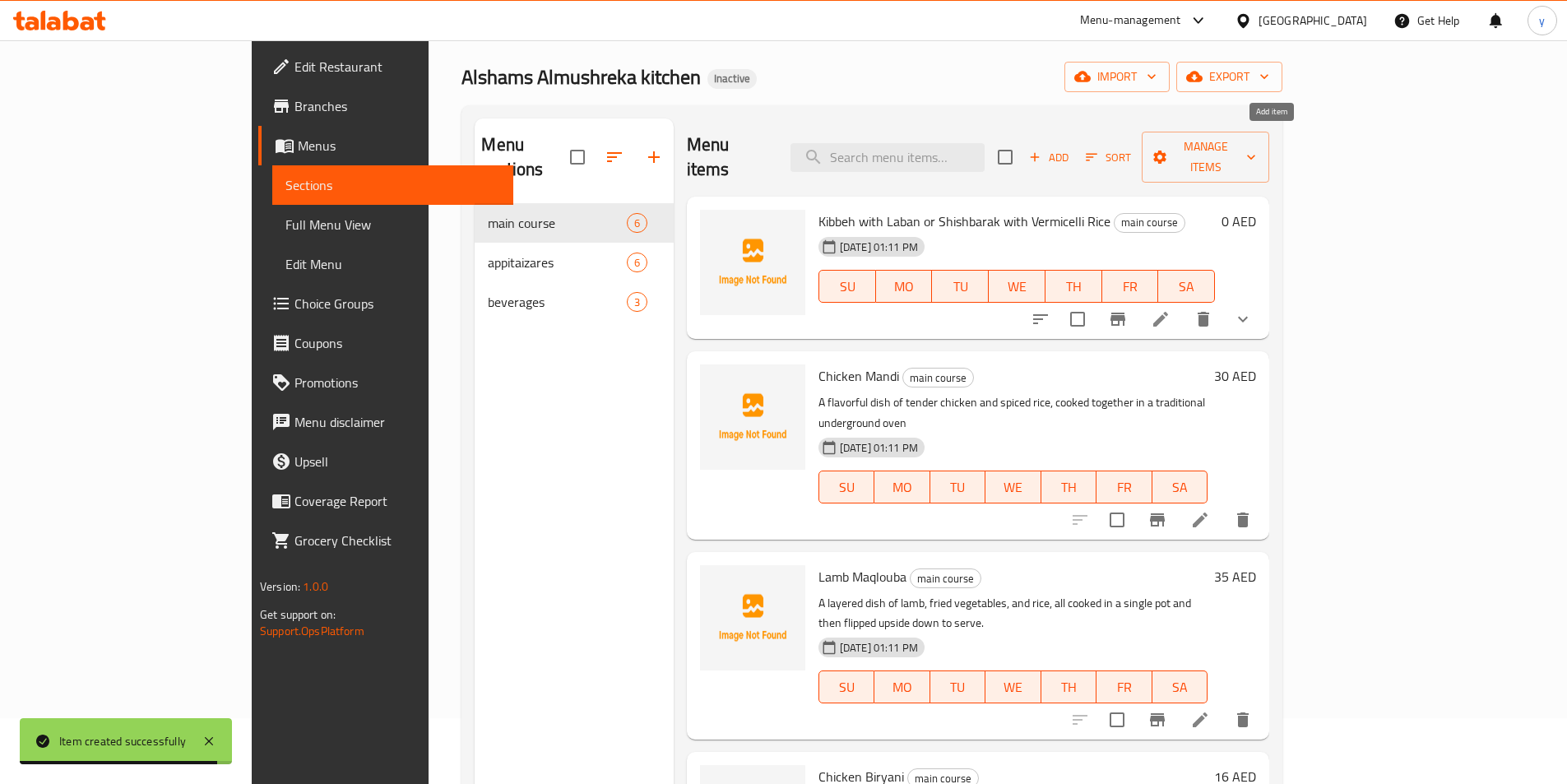
click at [1071, 148] on span "Add" at bounding box center [1049, 157] width 45 height 19
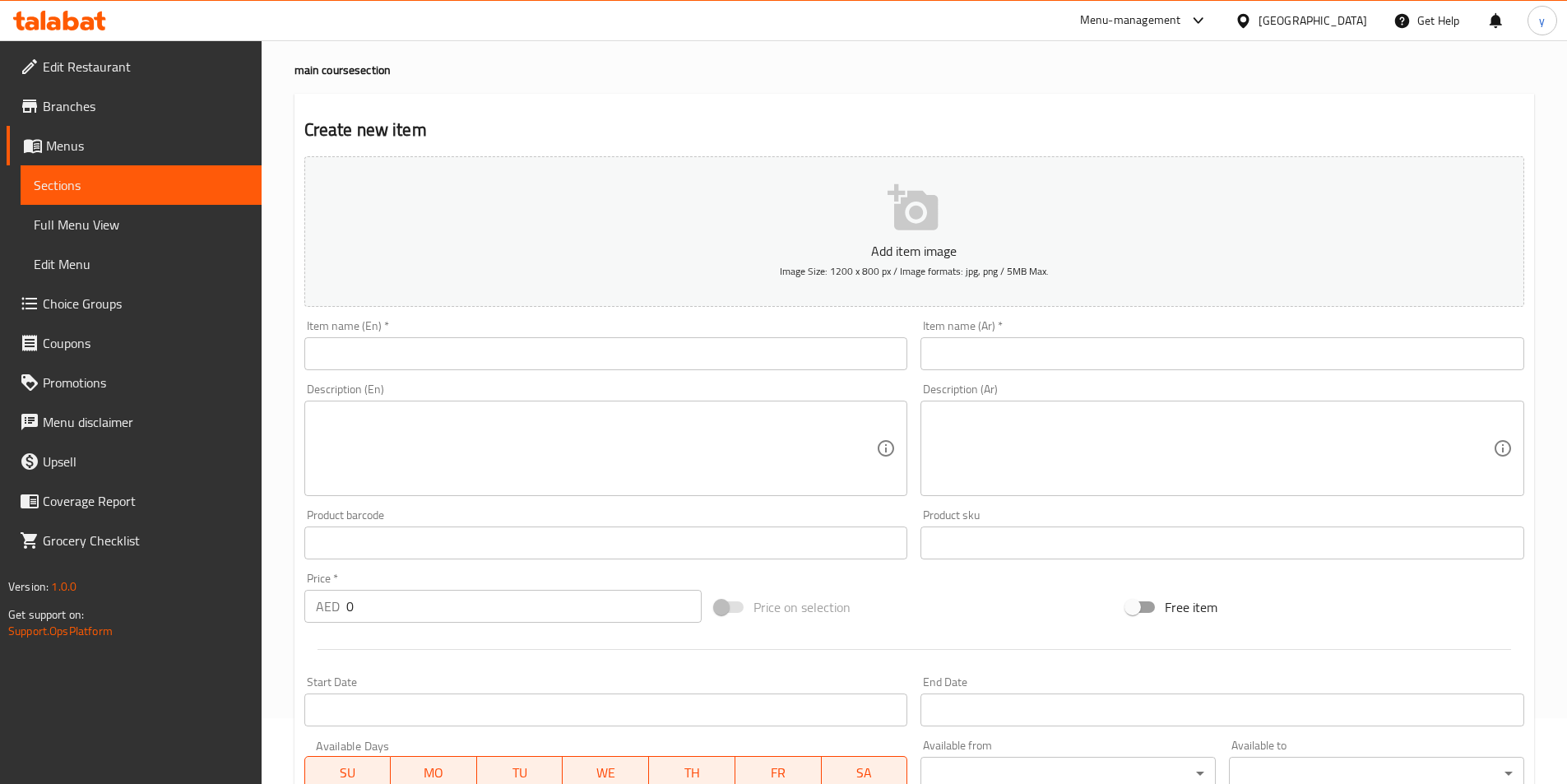
click at [376, 363] on input "text" at bounding box center [606, 354] width 604 height 33
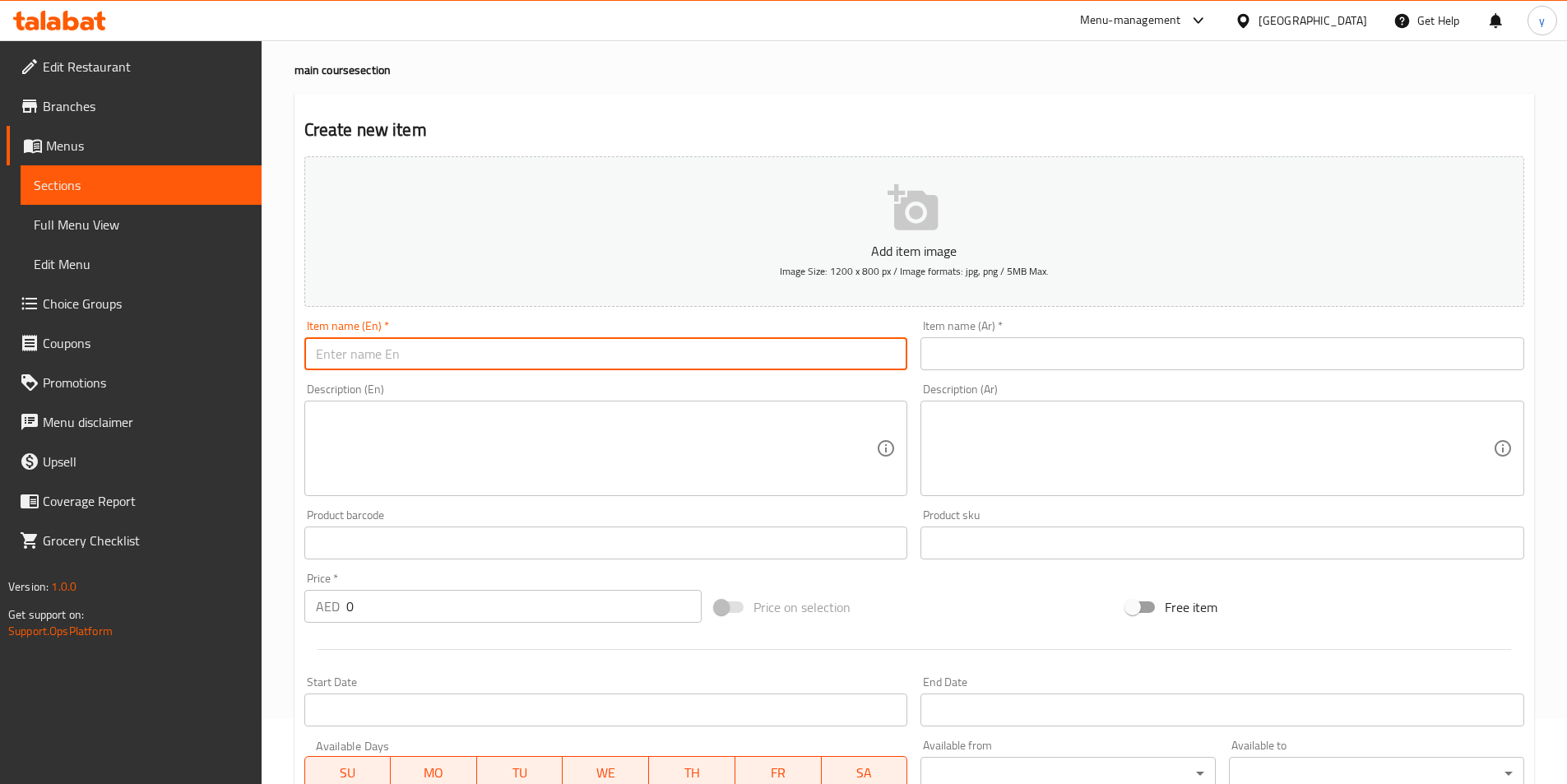
paste input "Chicken M'sakhan"
type input "Chicken M'sakhan"
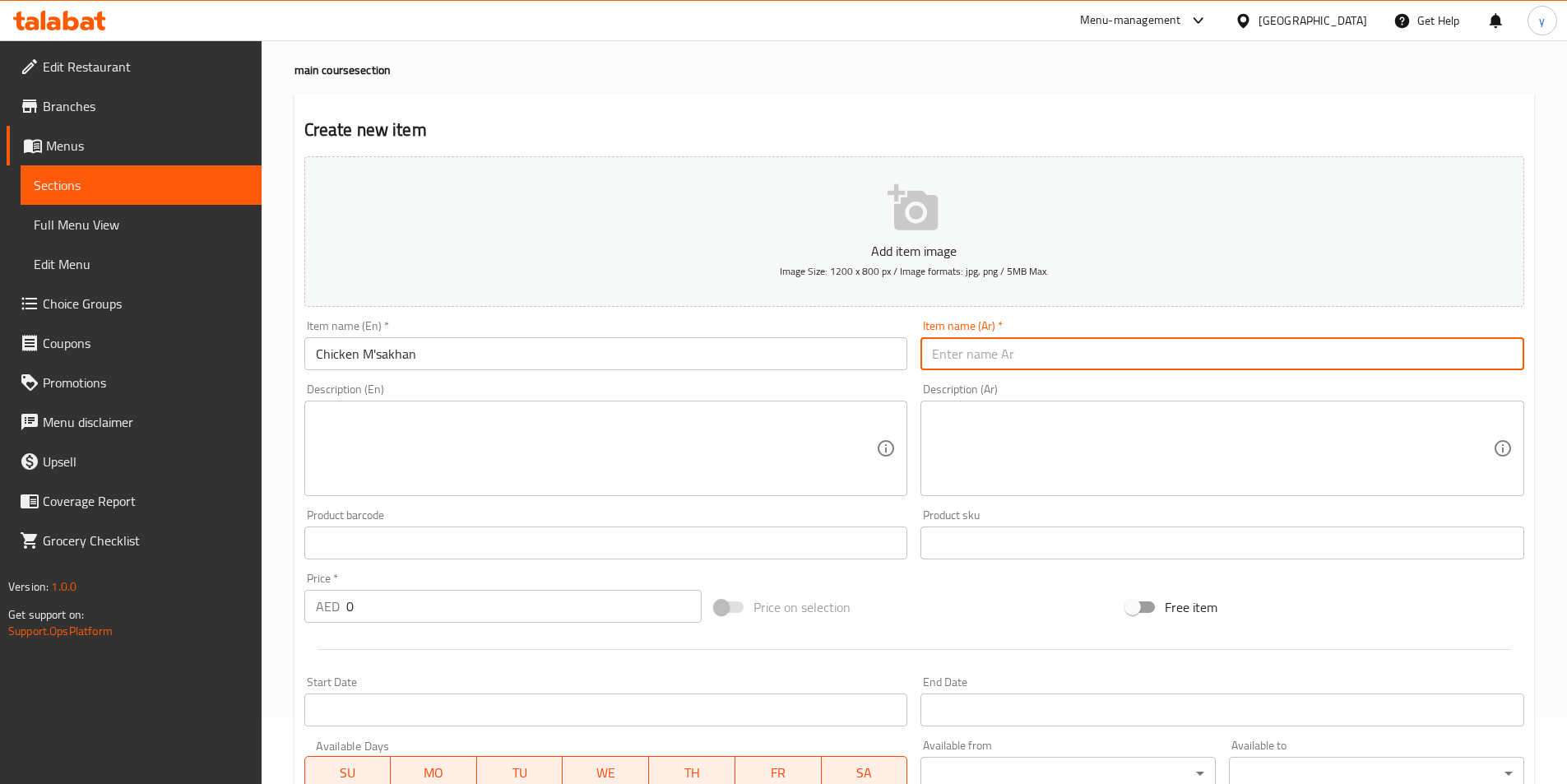
click at [1023, 339] on input "text" at bounding box center [1222, 354] width 604 height 33
paste input "دجاج مسخن"
type input "دجاج مسخن"
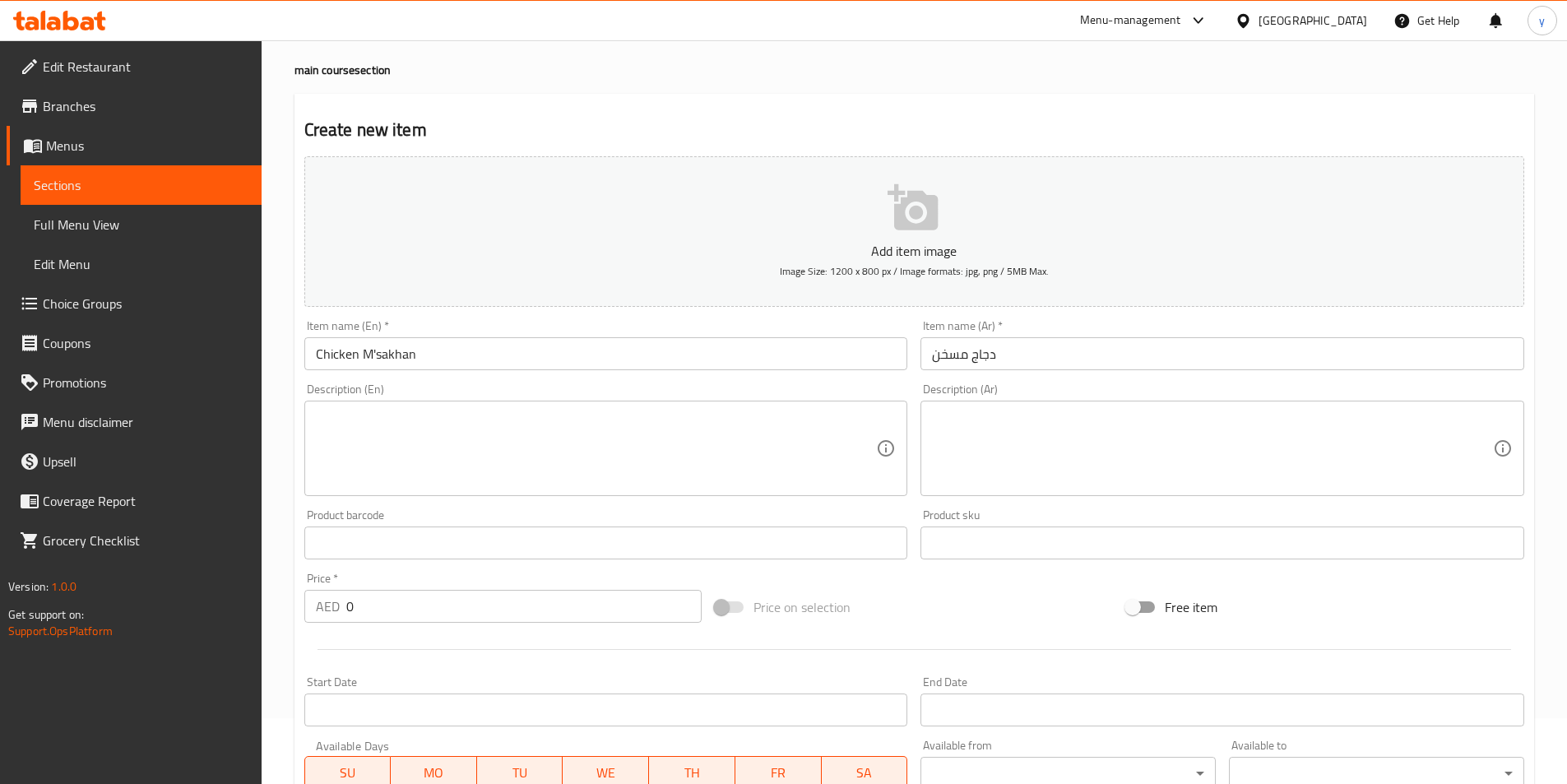
click at [512, 601] on input "0" at bounding box center [524, 606] width 356 height 33
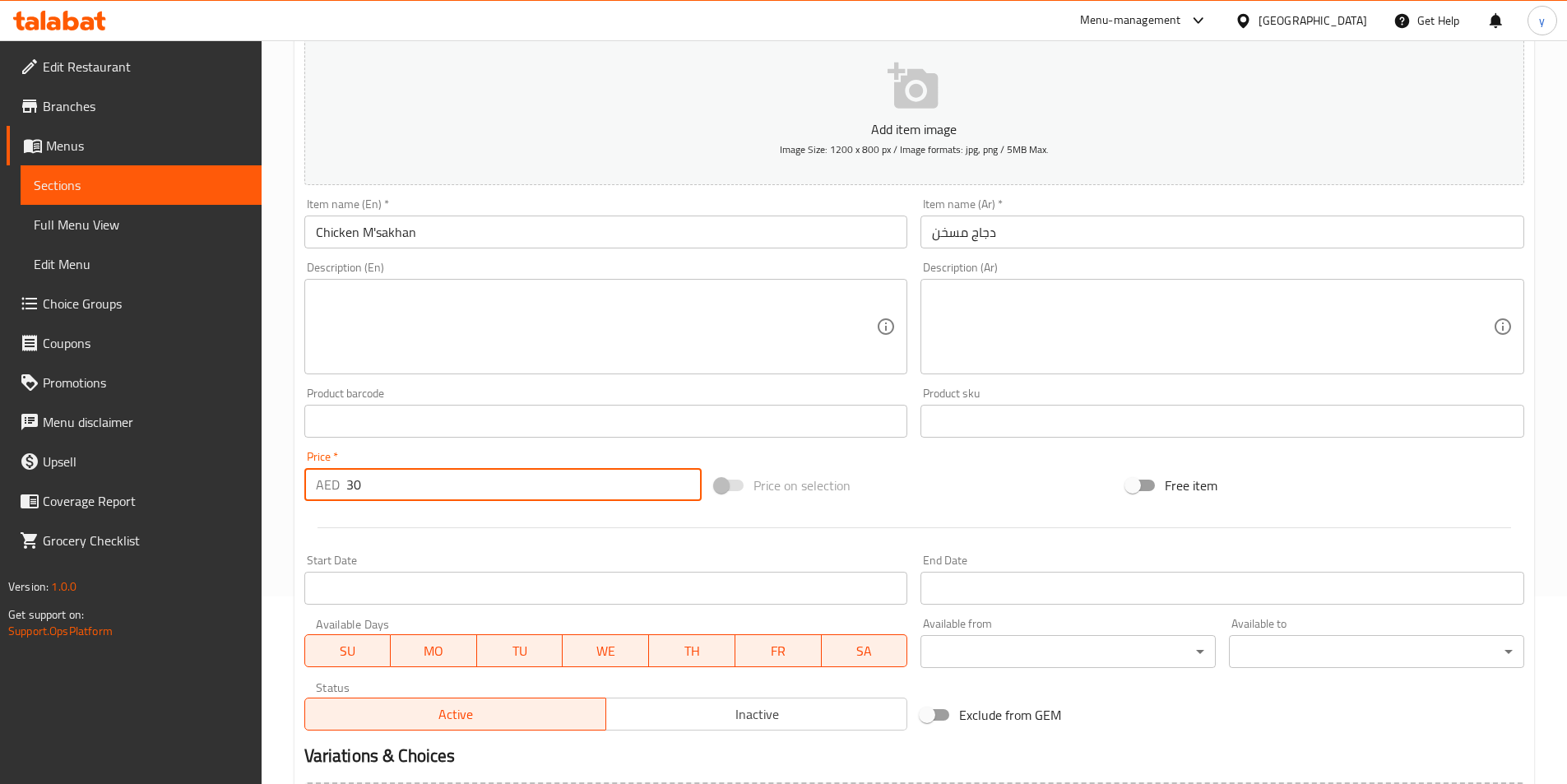
scroll to position [378, 0]
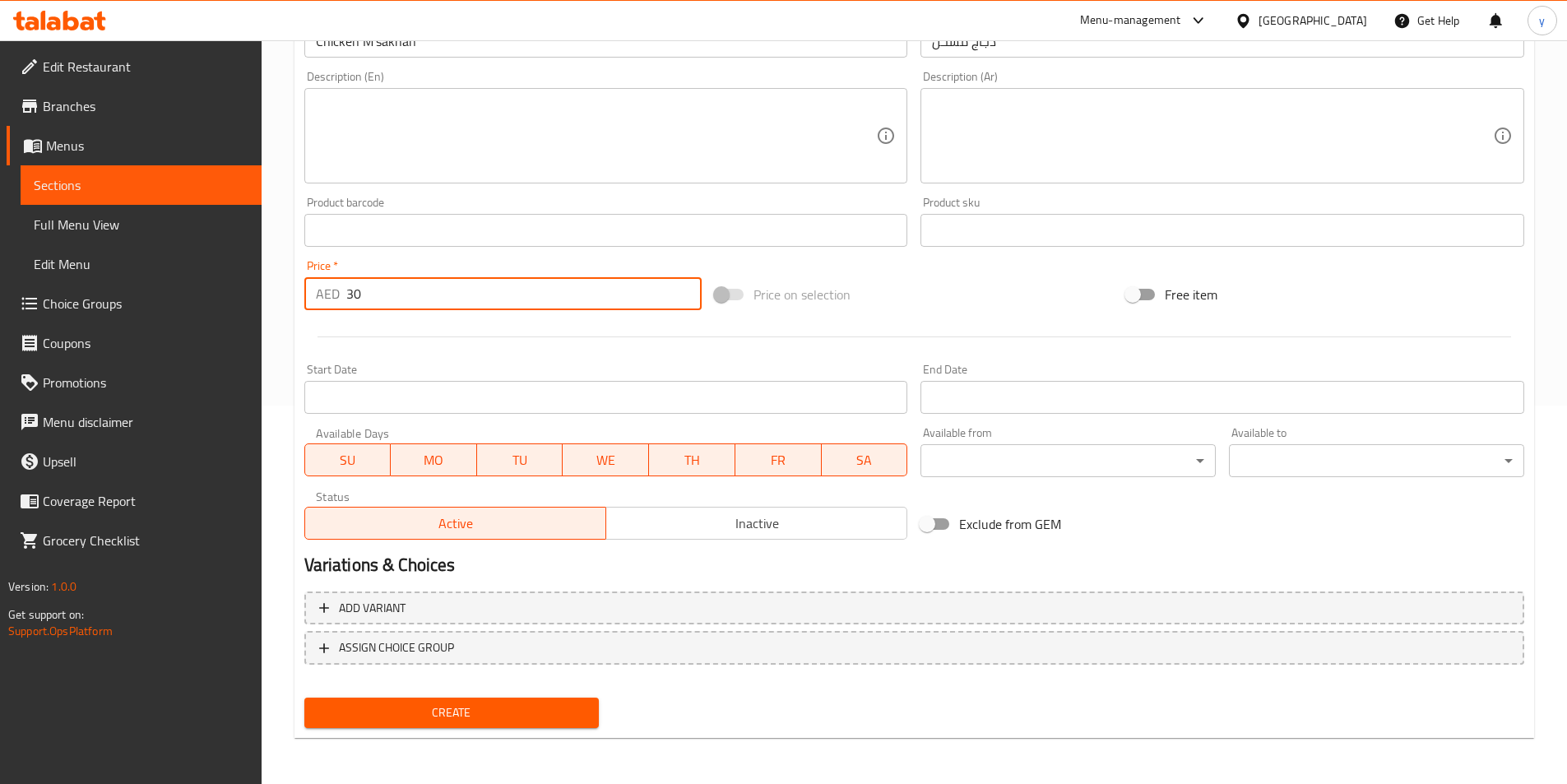
type input "30"
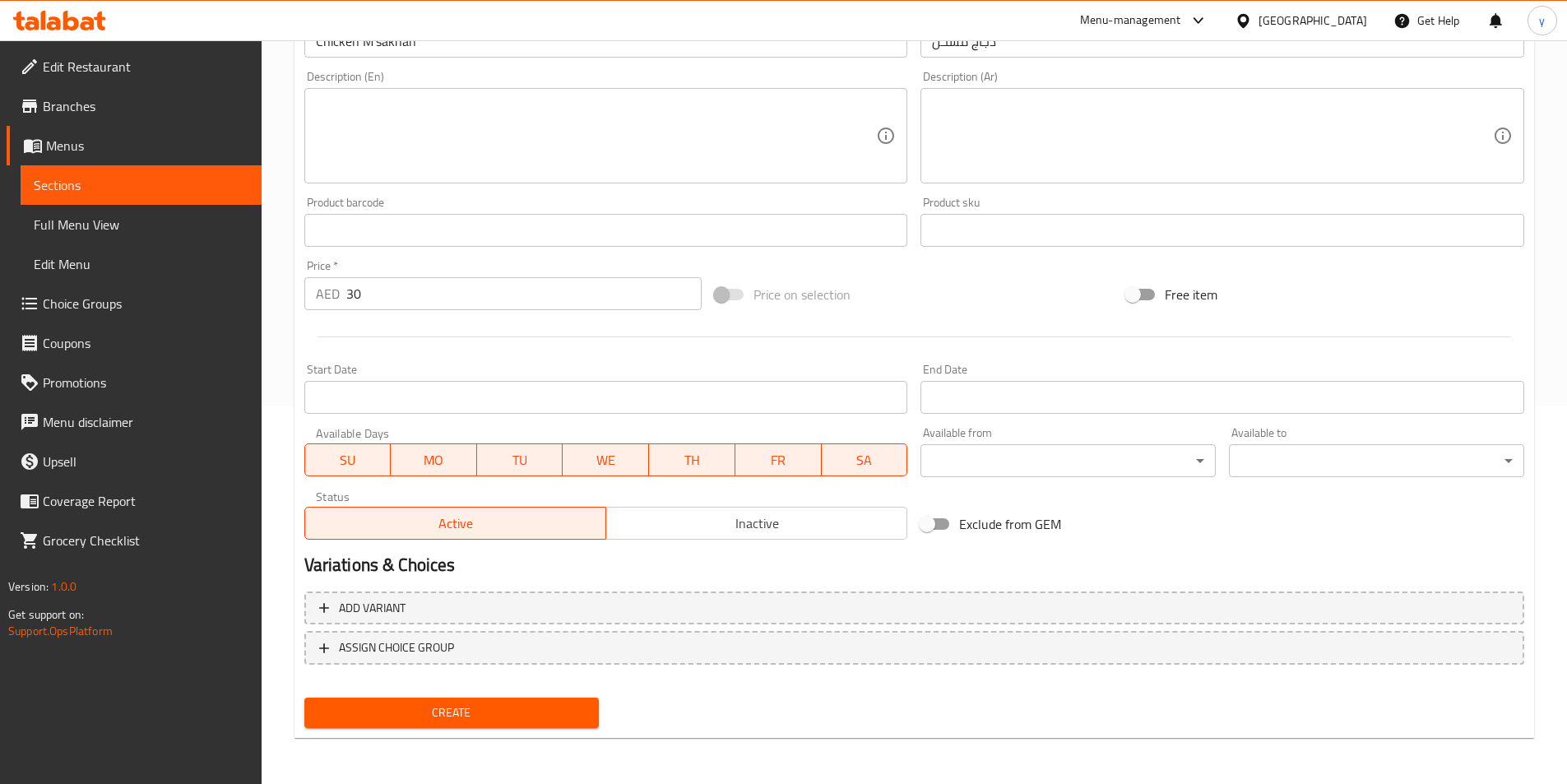
click at [499, 713] on span "Create" at bounding box center [452, 712] width 269 height 20
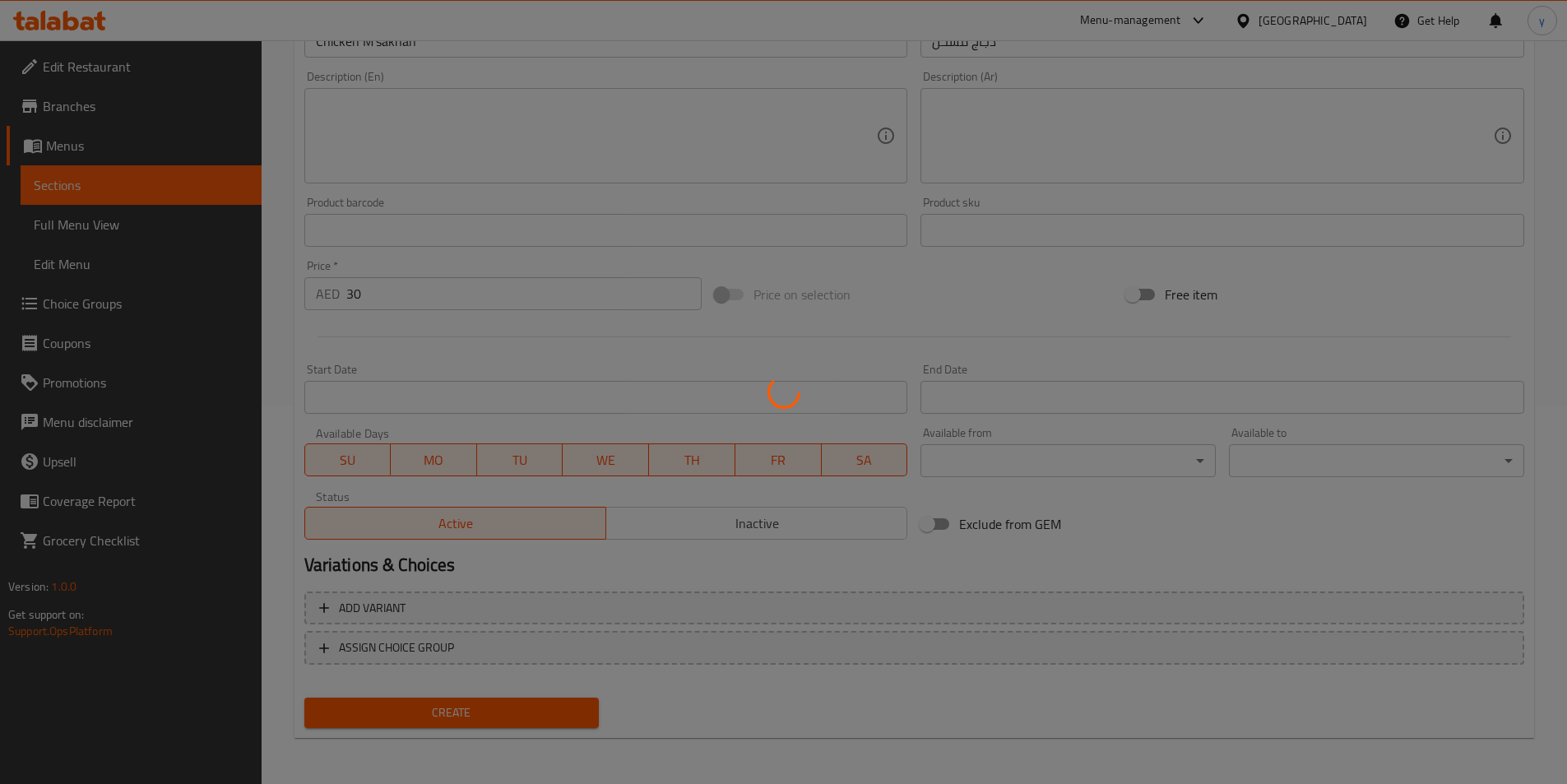
type input "0"
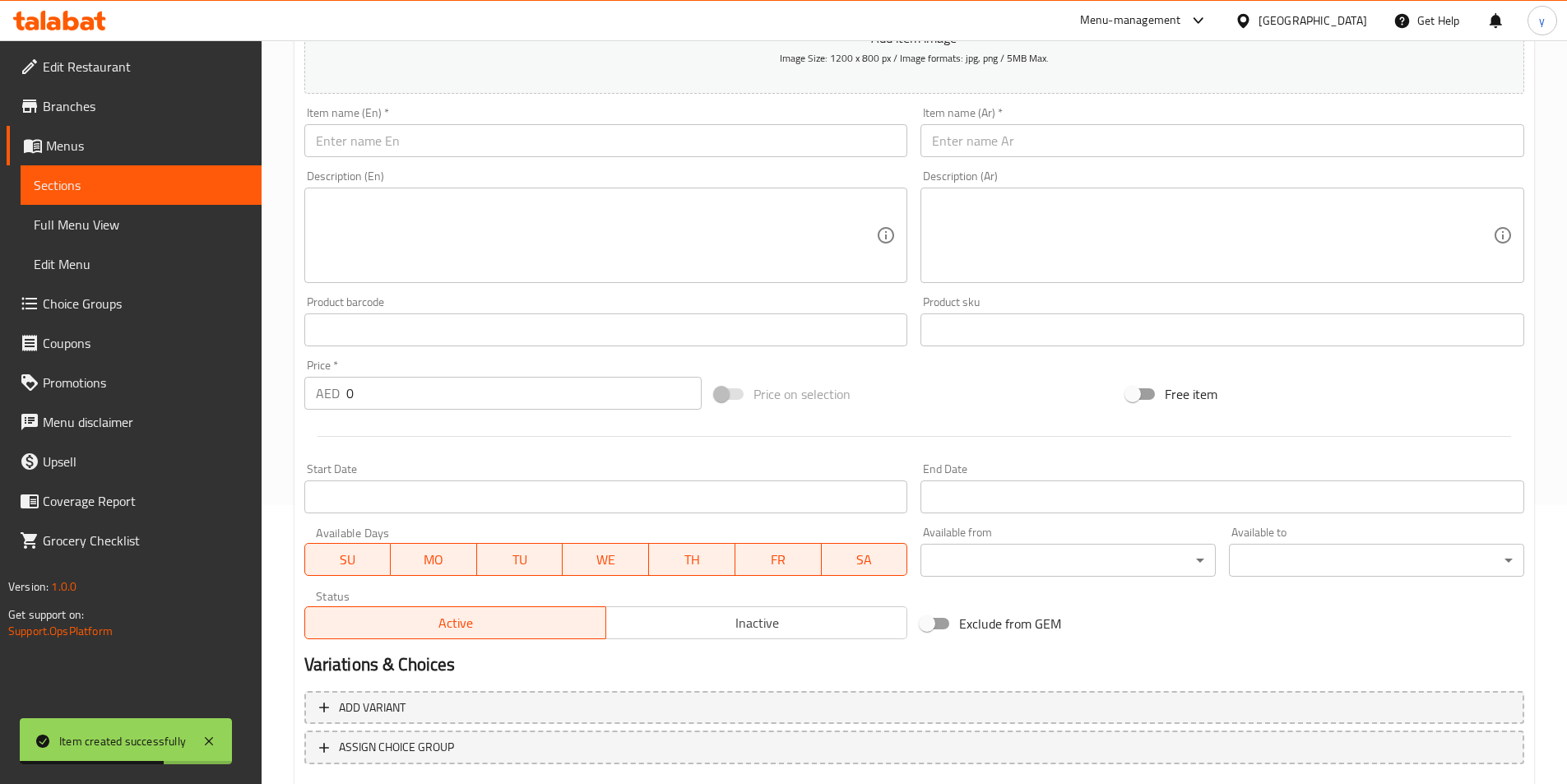
scroll to position [132, 0]
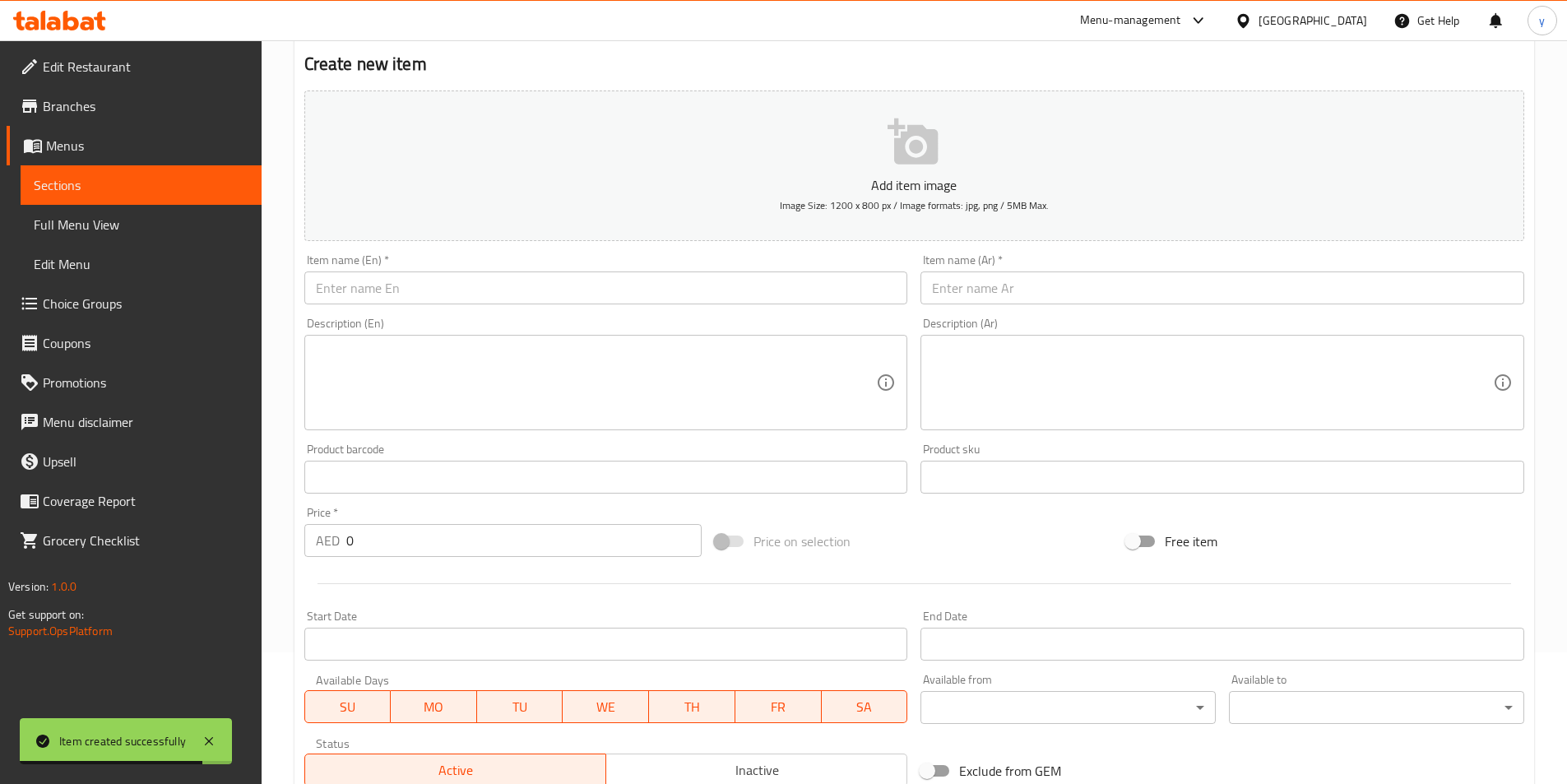
click at [81, 189] on span "Sections" at bounding box center [141, 185] width 214 height 19
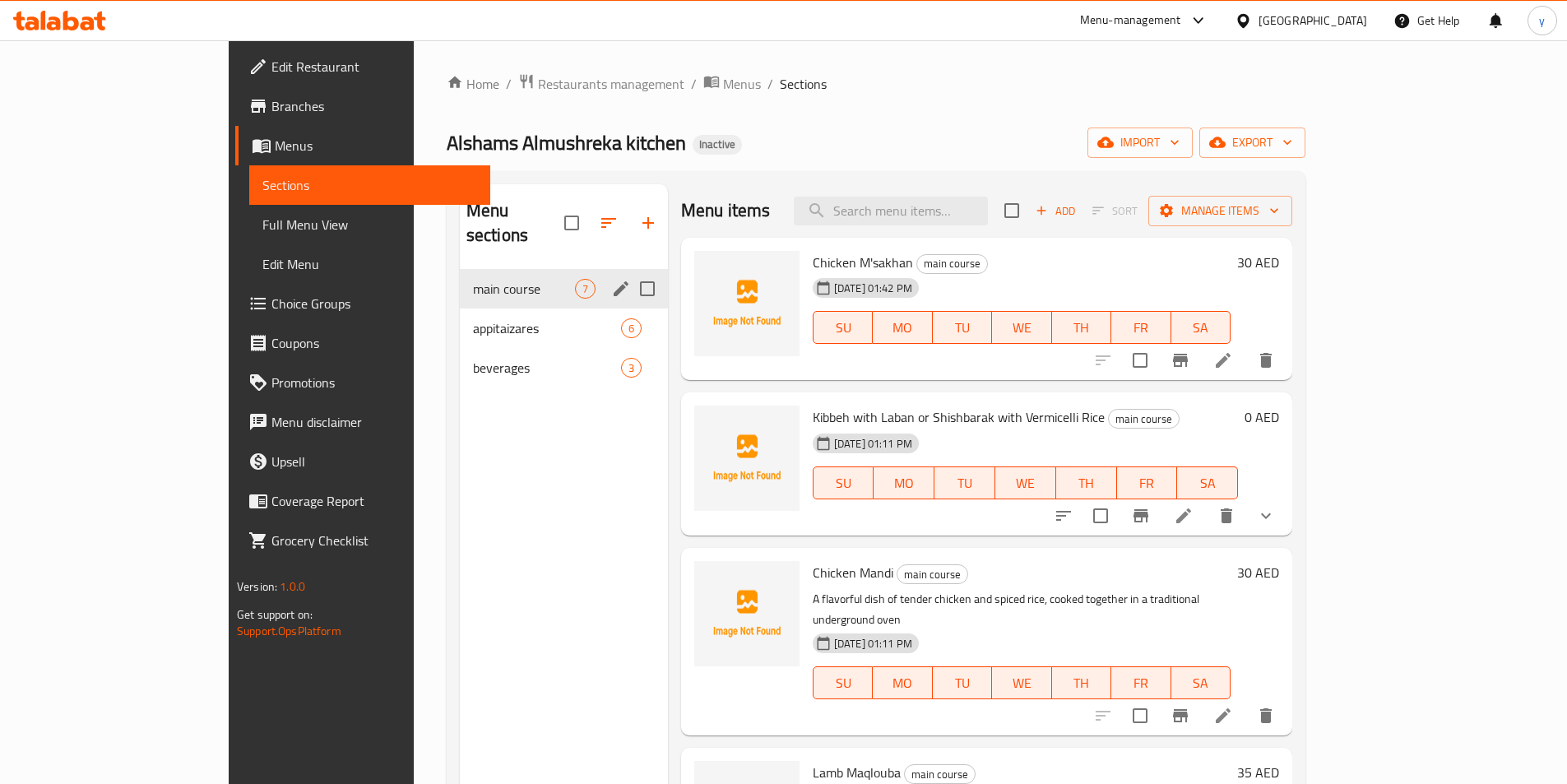
click at [505, 279] on div "main course 7" at bounding box center [564, 289] width 209 height 40
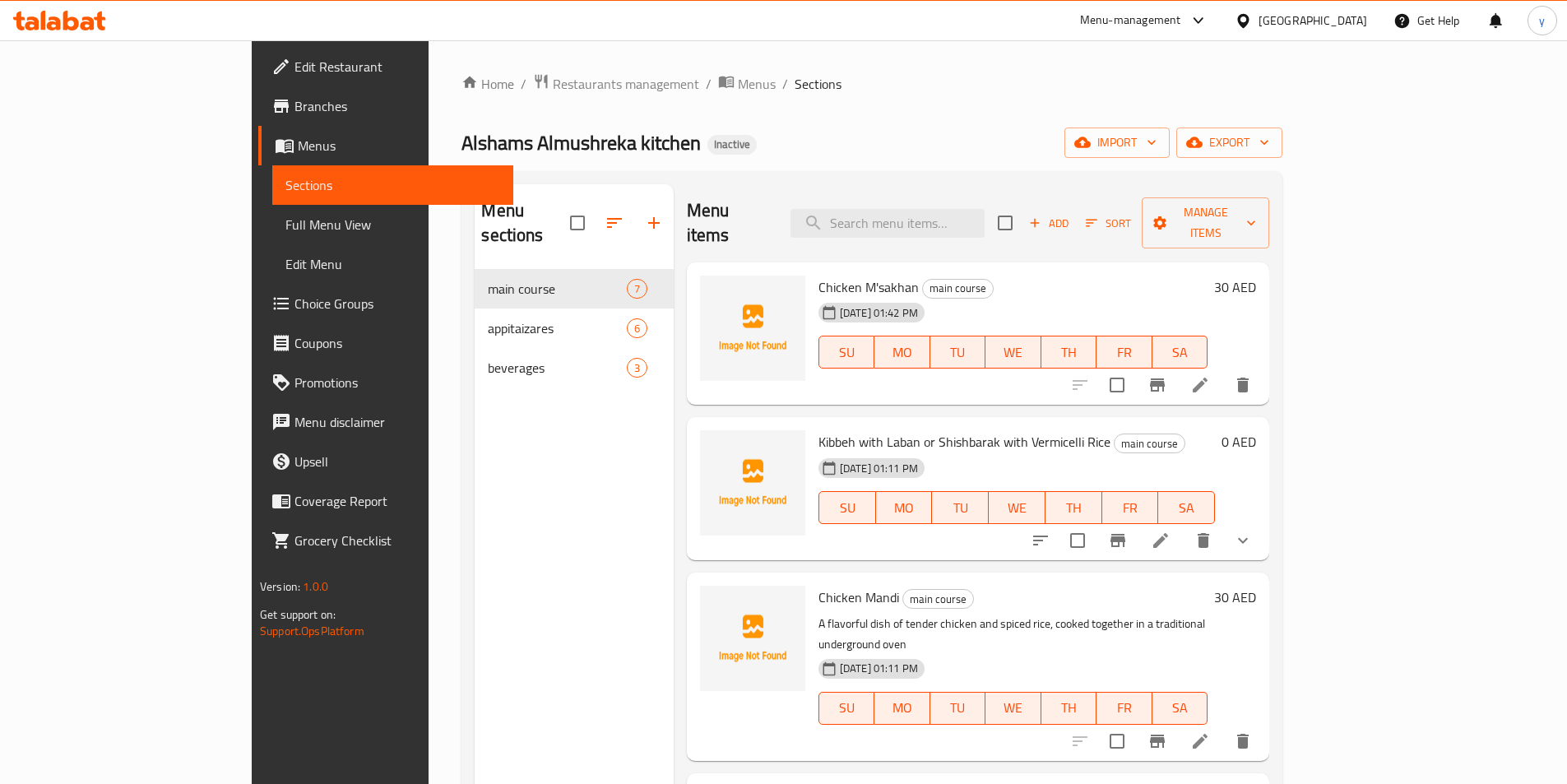
click at [895, 340] on span "MO" at bounding box center [903, 352] width 42 height 24
click at [977, 340] on span "TU" at bounding box center [958, 352] width 42 height 24
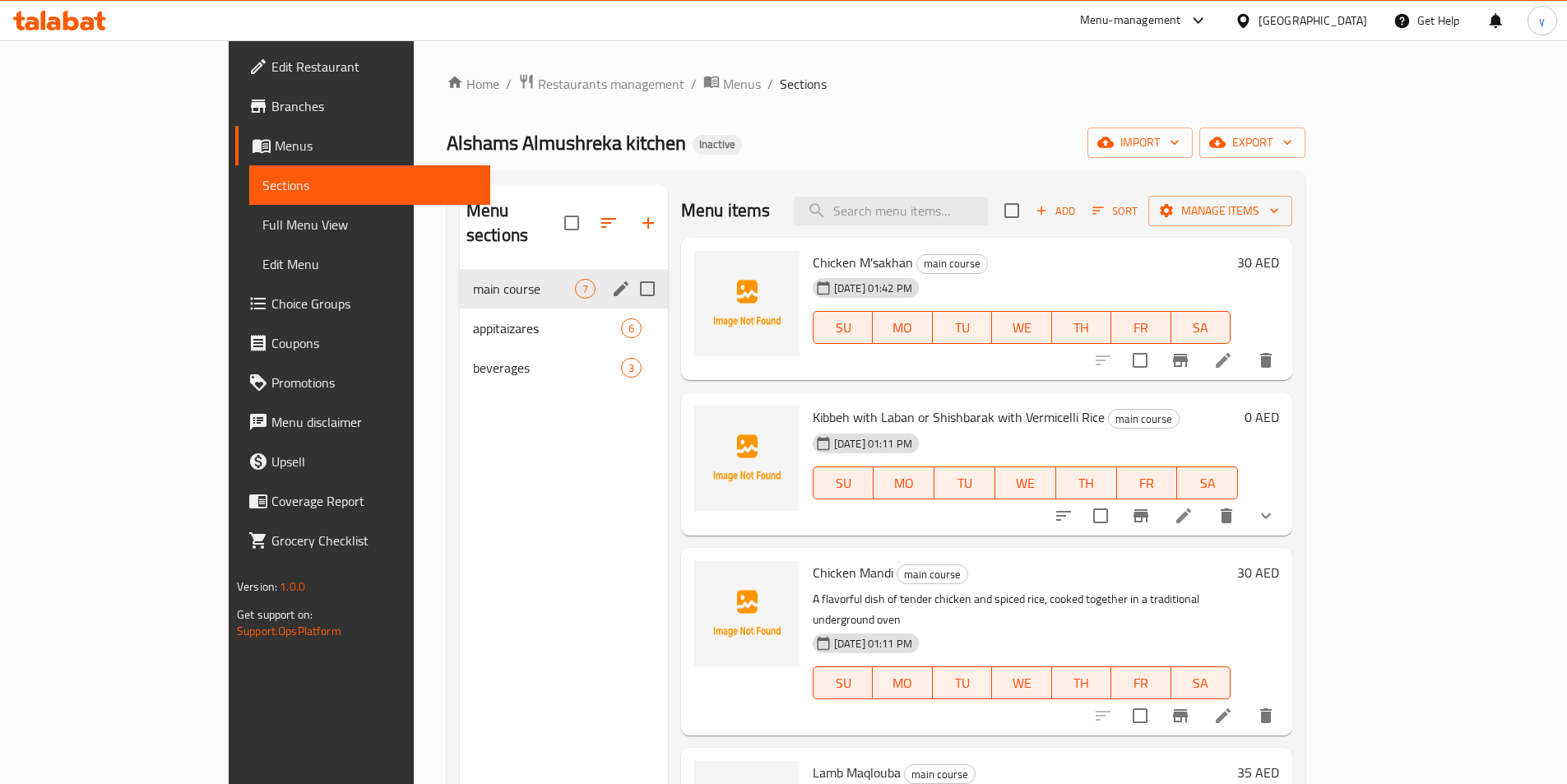
click at [482, 278] on span "main course" at bounding box center [523, 288] width 102 height 19
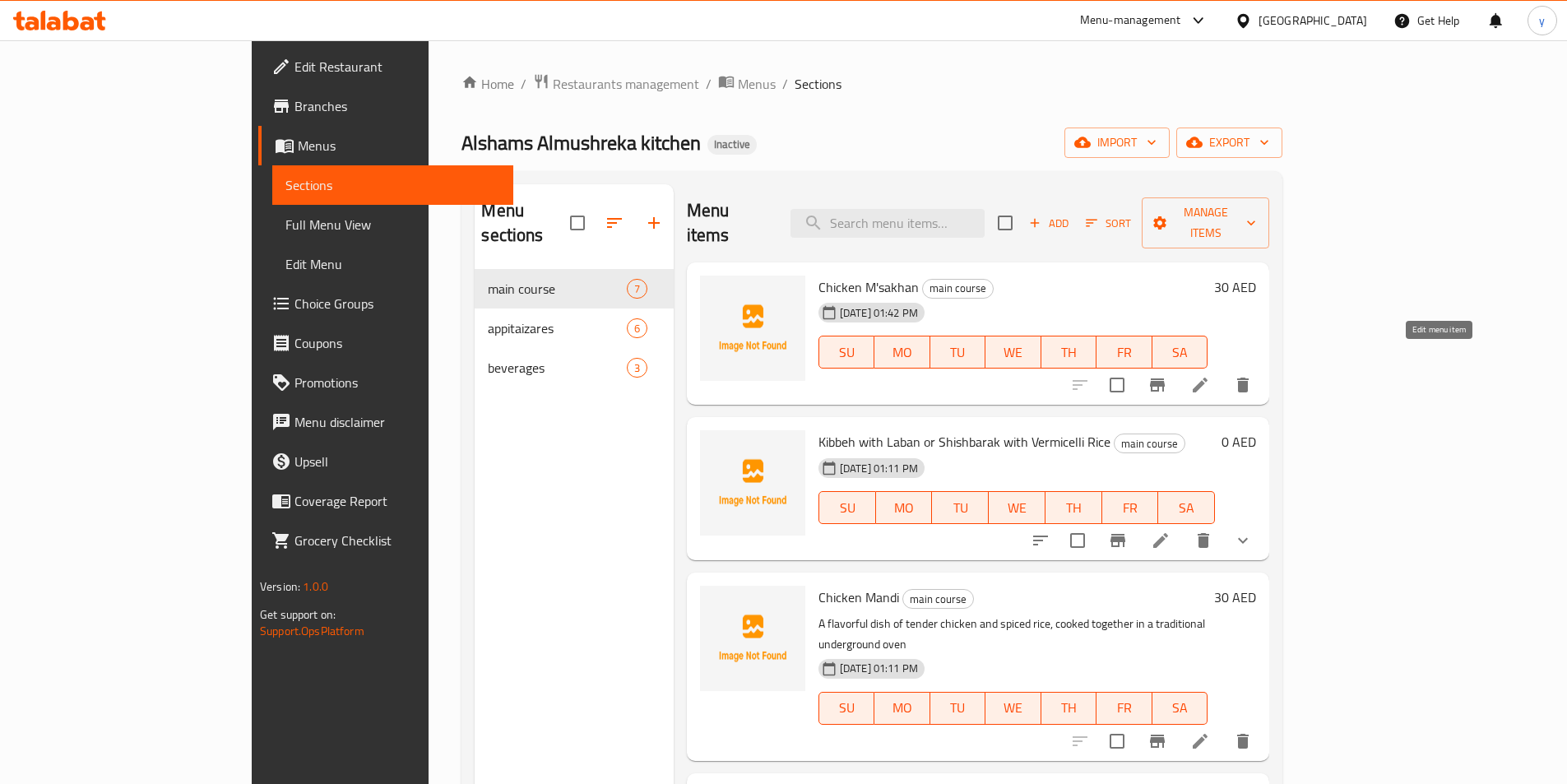
click at [1211, 375] on icon at bounding box center [1200, 384] width 19 height 19
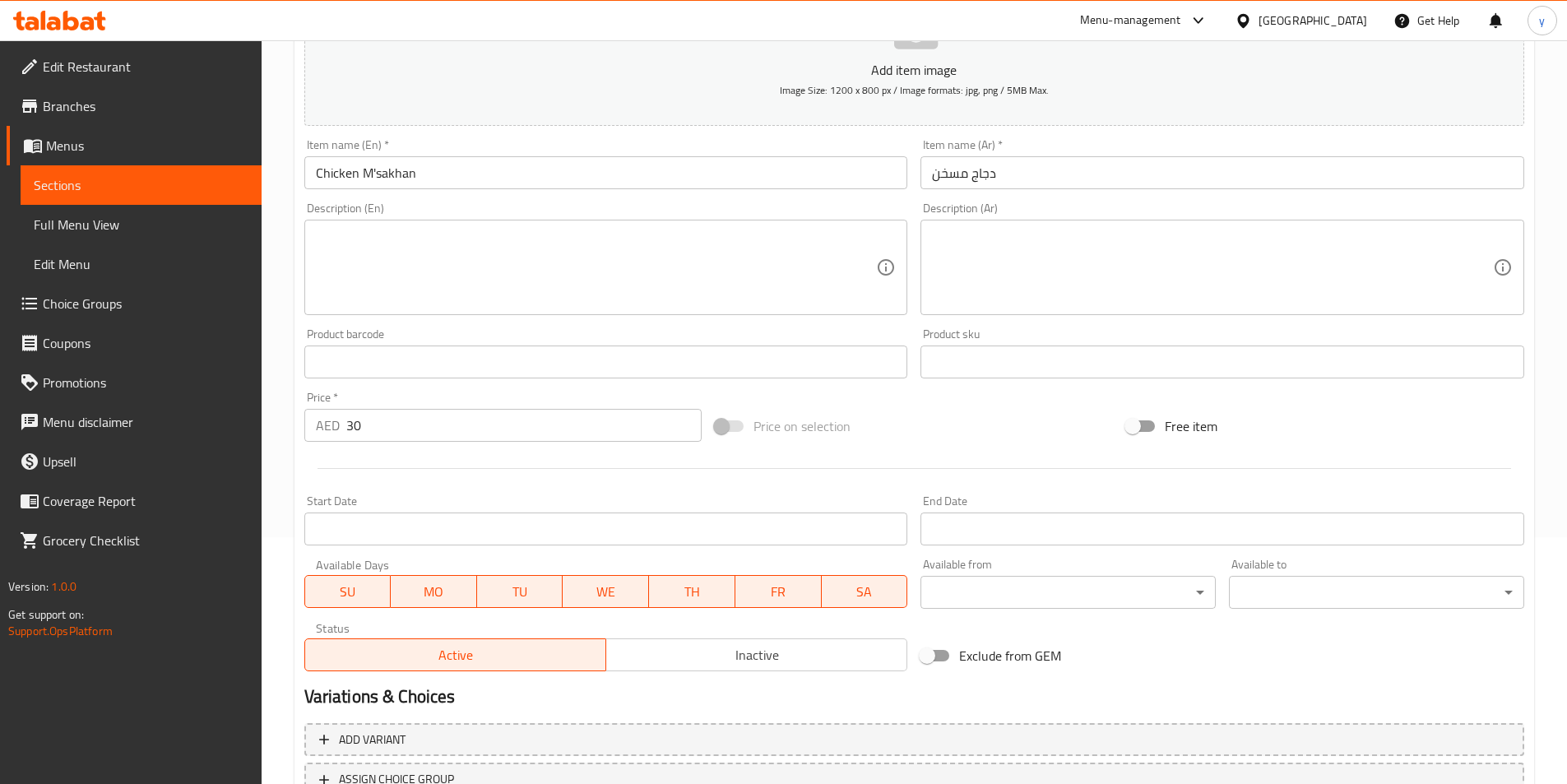
scroll to position [378, 0]
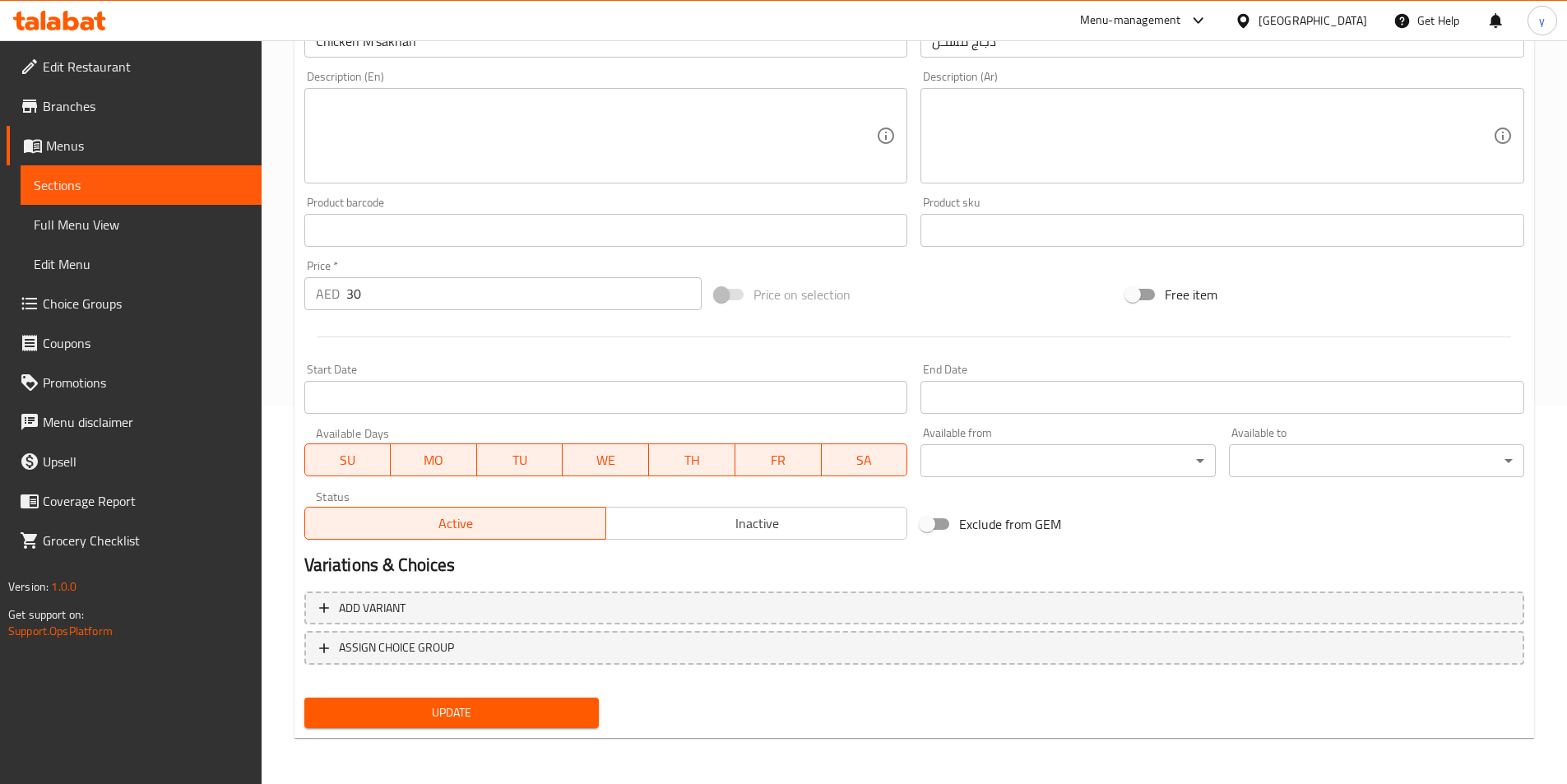
click at [430, 446] on button "MO" at bounding box center [434, 459] width 86 height 33
click at [523, 450] on span "TU" at bounding box center [520, 460] width 73 height 24
click at [596, 451] on span "WE" at bounding box center [605, 460] width 73 height 24
click at [684, 458] on span "TH" at bounding box center [692, 460] width 73 height 24
click at [746, 448] on span "FR" at bounding box center [778, 460] width 73 height 24
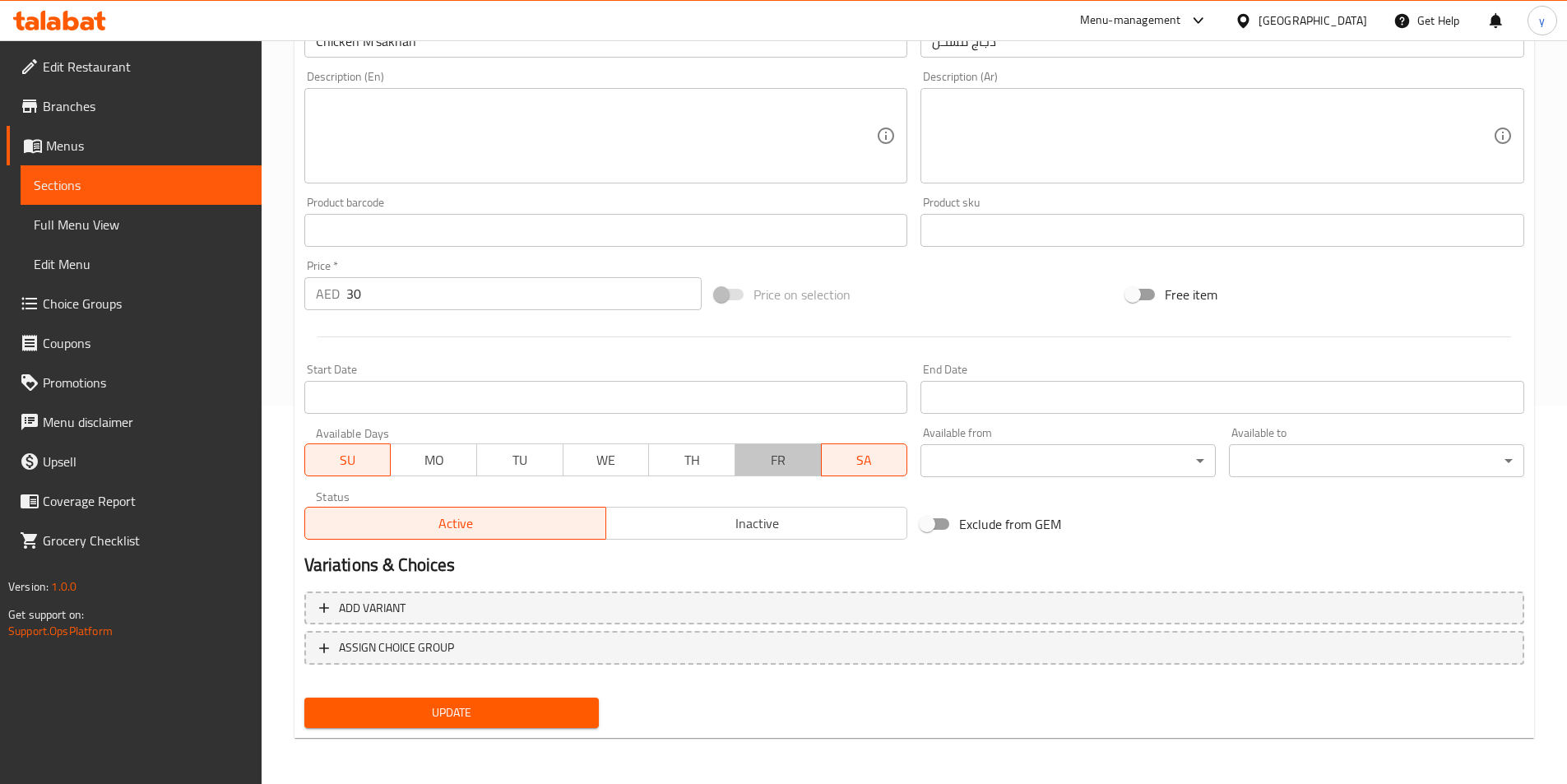
click at [808, 458] on span "FR" at bounding box center [778, 460] width 73 height 24
click at [619, 457] on span "WE" at bounding box center [605, 460] width 73 height 24
click at [532, 457] on span "TU" at bounding box center [520, 460] width 73 height 24
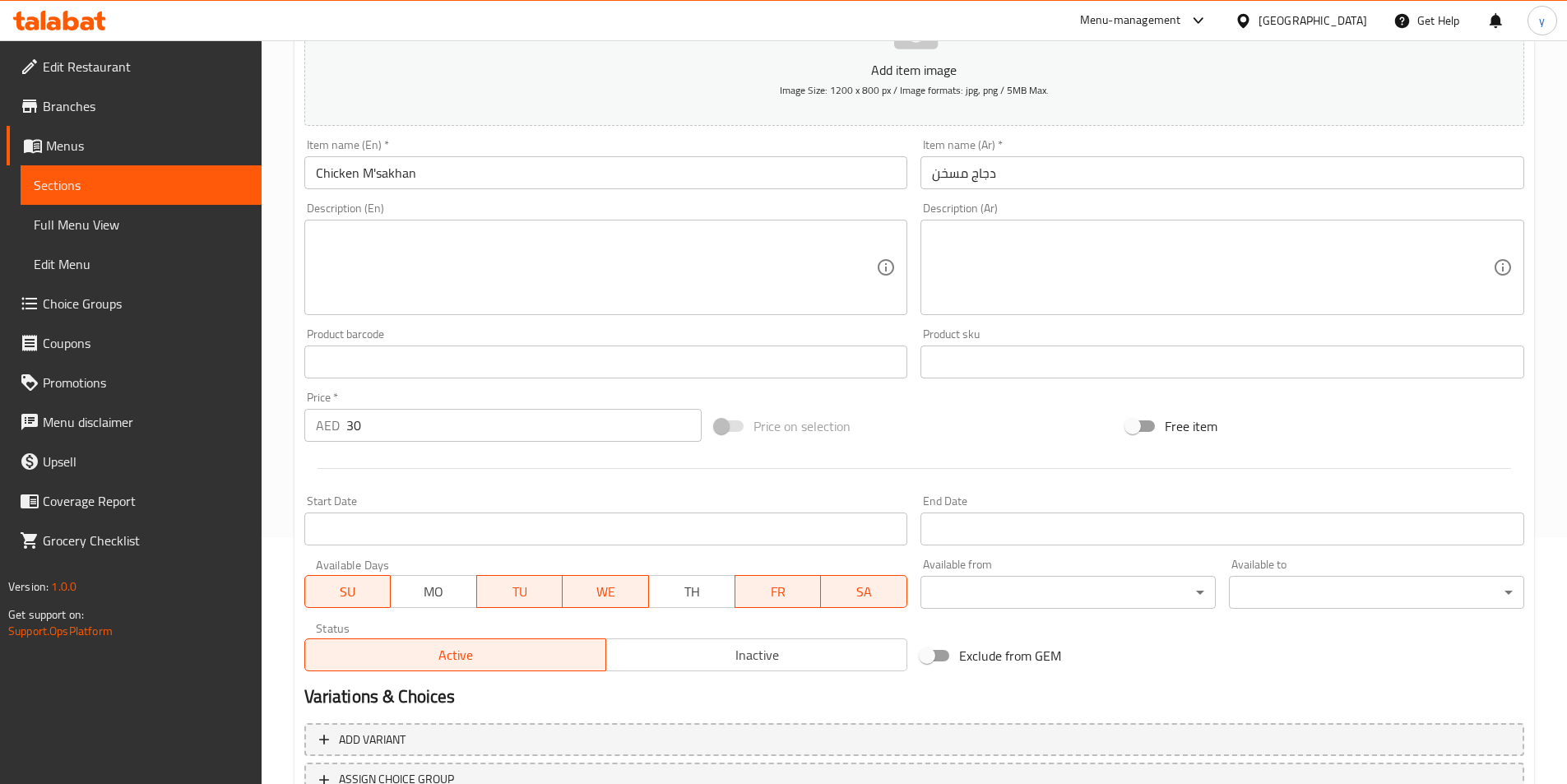
scroll to position [49, 0]
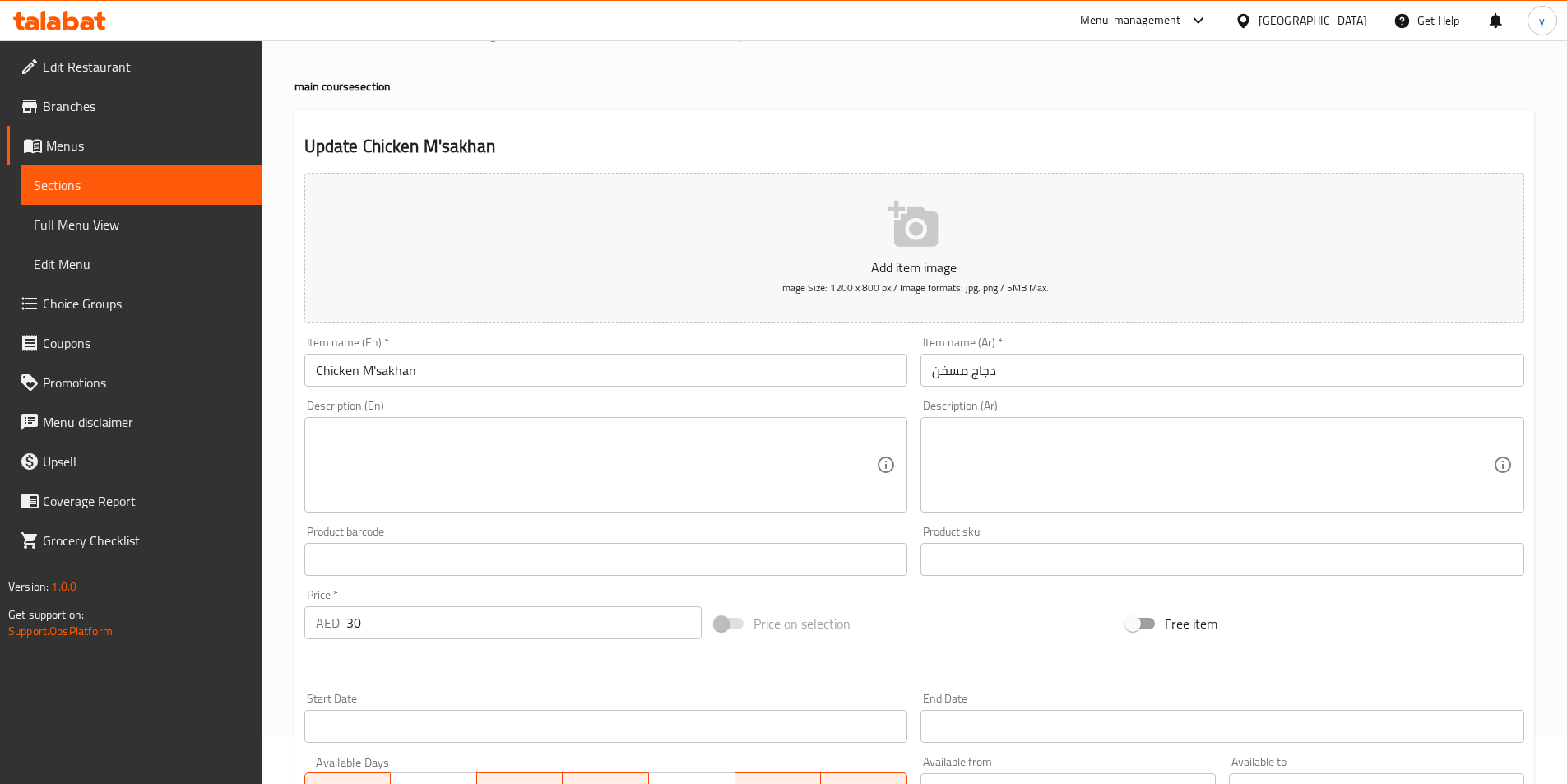
click at [93, 170] on link "Sections" at bounding box center [141, 185] width 241 height 40
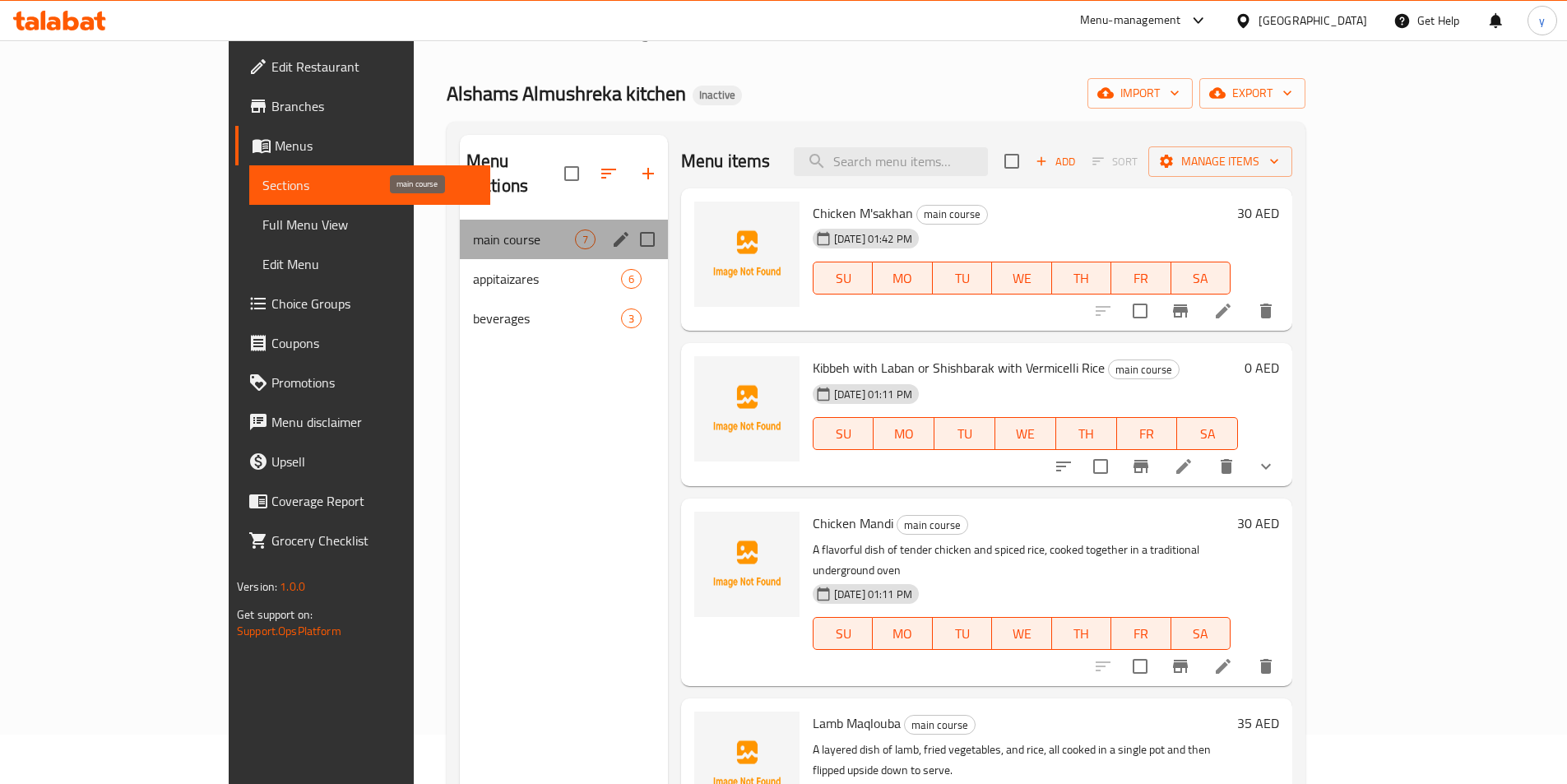
click at [473, 230] on span "main course" at bounding box center [523, 239] width 102 height 19
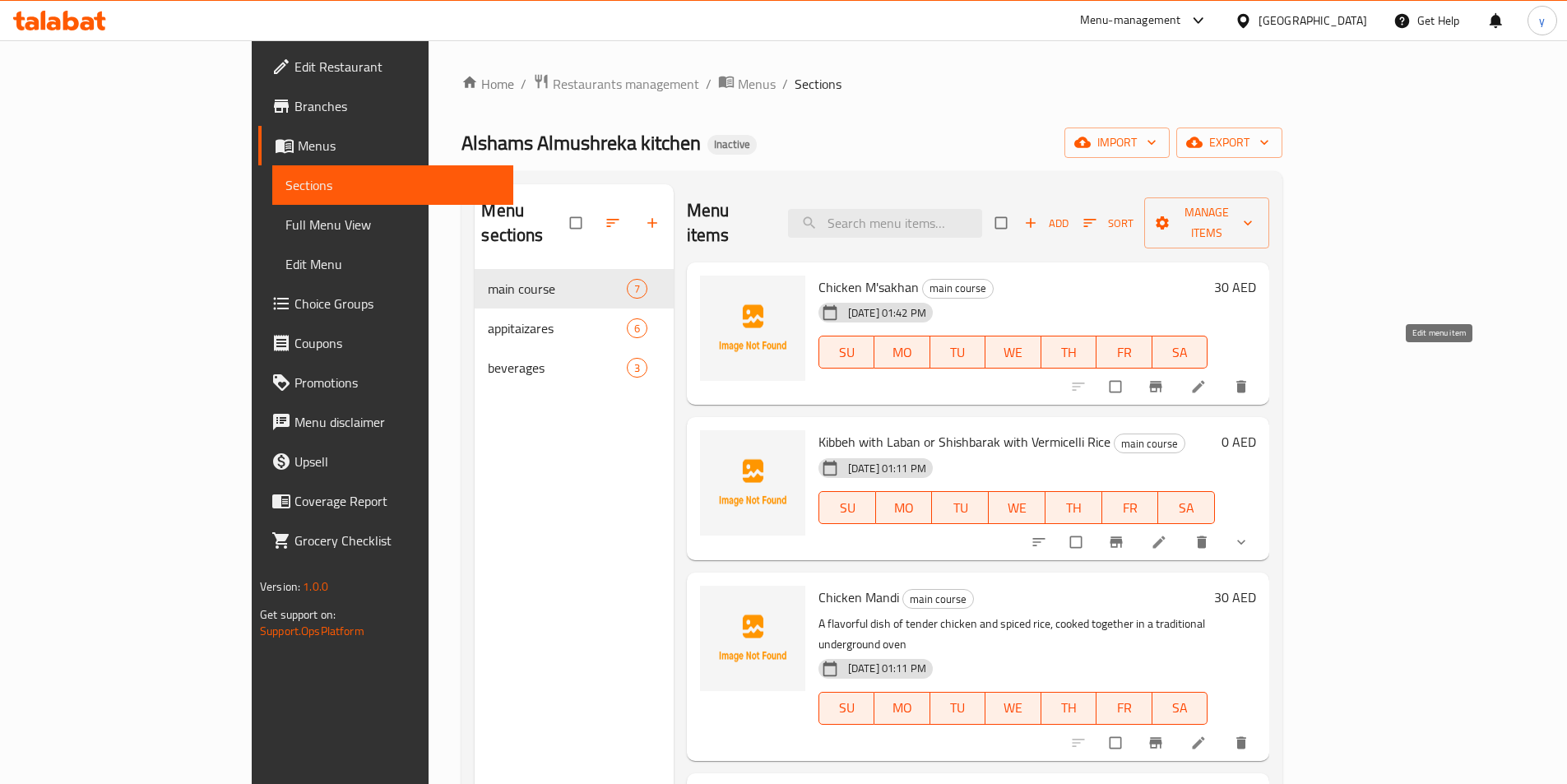
click at [1207, 378] on icon at bounding box center [1198, 386] width 16 height 16
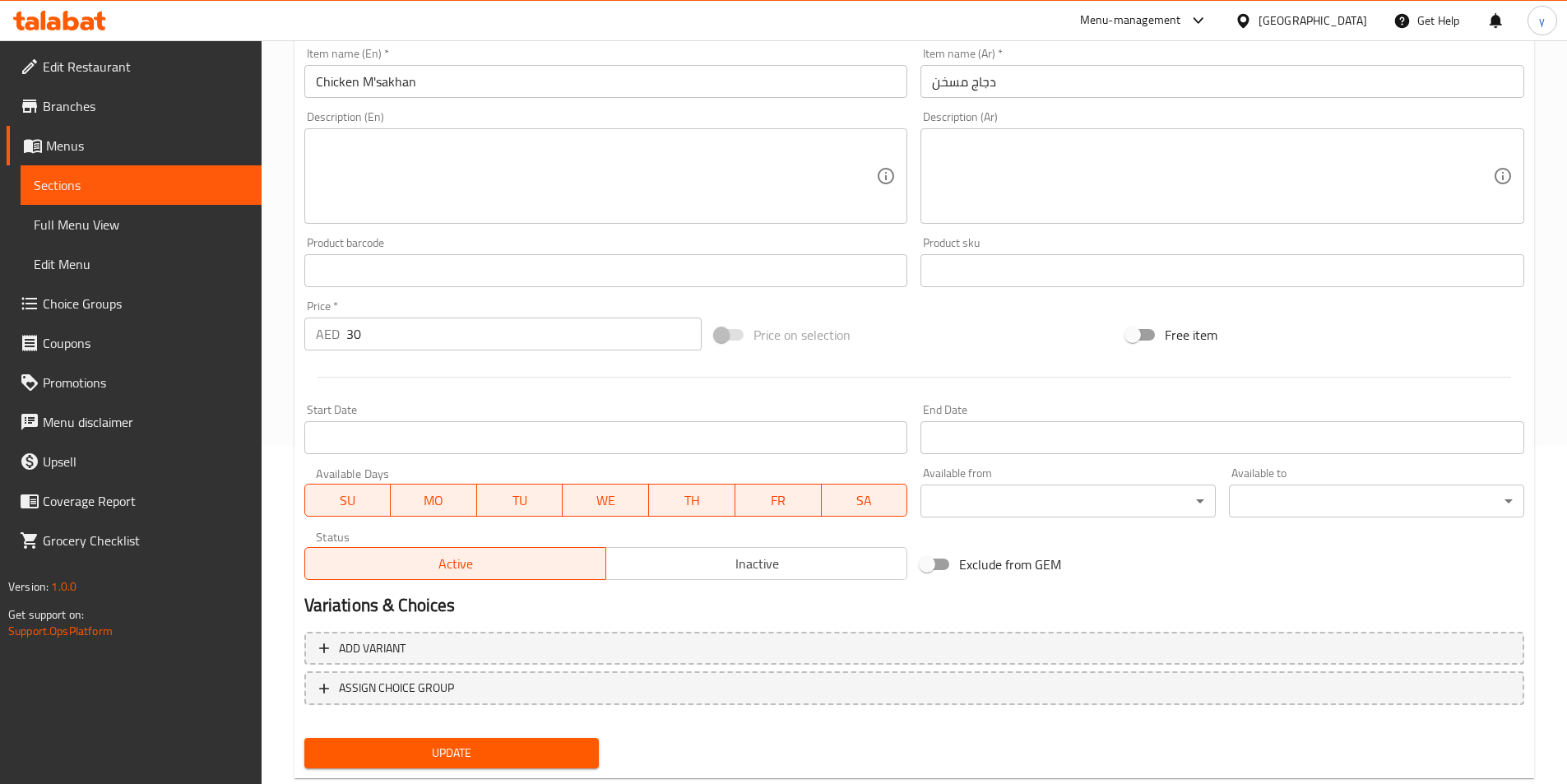
scroll to position [378, 0]
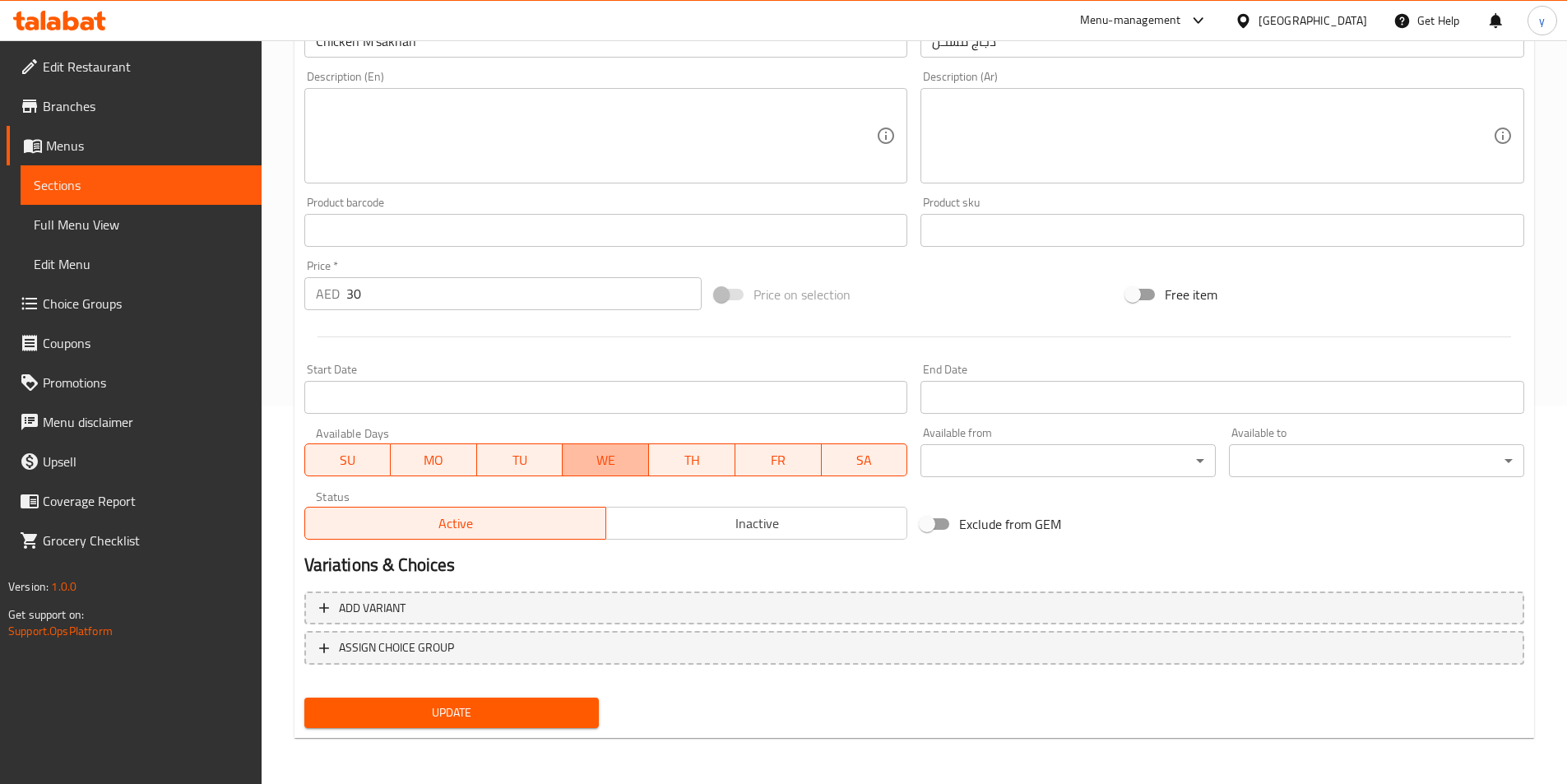
click at [627, 461] on span "WE" at bounding box center [605, 460] width 73 height 24
click at [671, 460] on span "TH" at bounding box center [692, 460] width 73 height 24
click at [756, 454] on span "FR" at bounding box center [778, 460] width 73 height 24
click at [842, 462] on span "SA" at bounding box center [865, 460] width 73 height 24
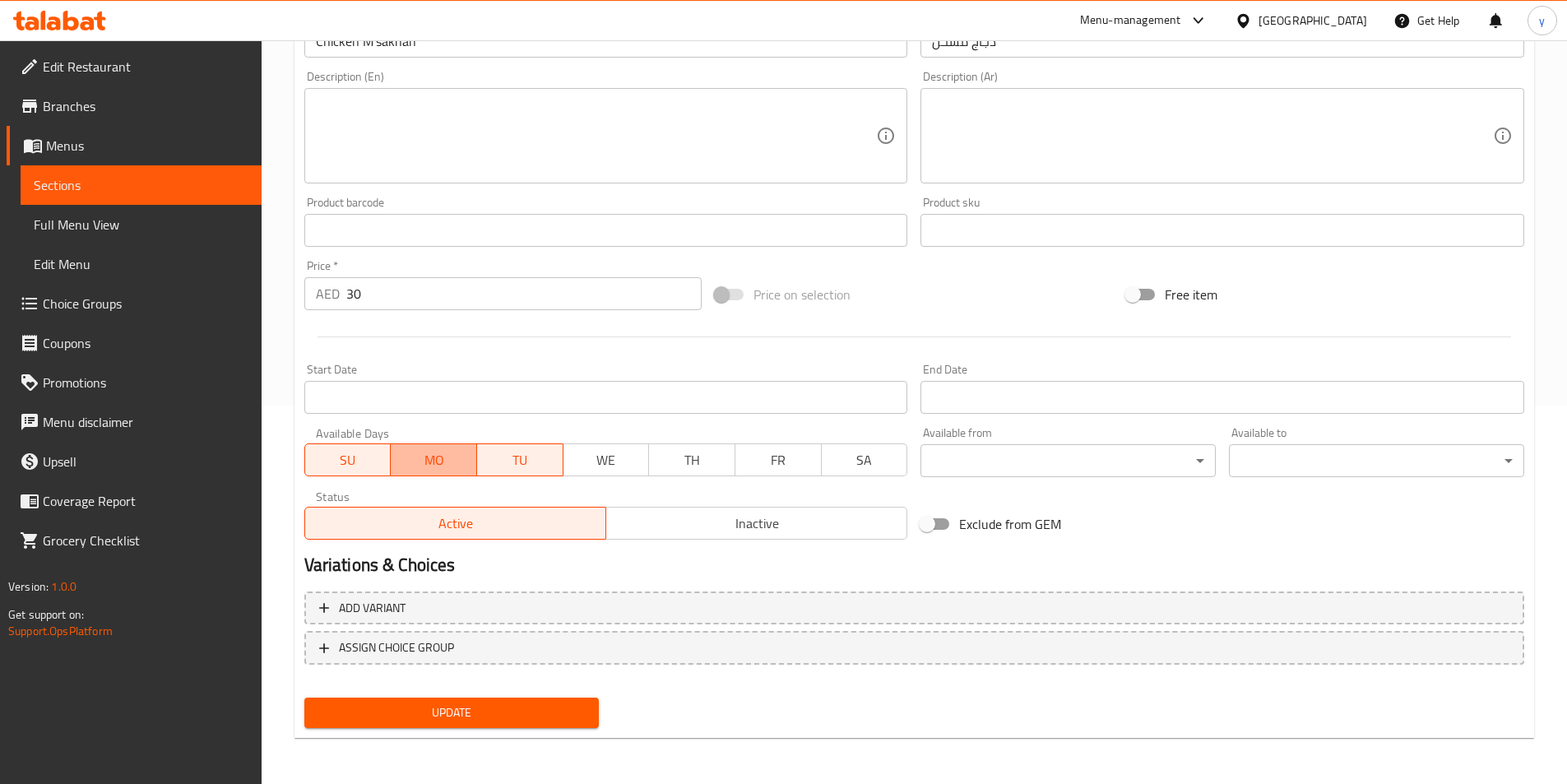
click at [436, 462] on span "MO" at bounding box center [434, 460] width 73 height 24
click at [317, 451] on span "SU" at bounding box center [348, 460] width 73 height 24
click at [479, 709] on span "Update" at bounding box center [452, 712] width 269 height 20
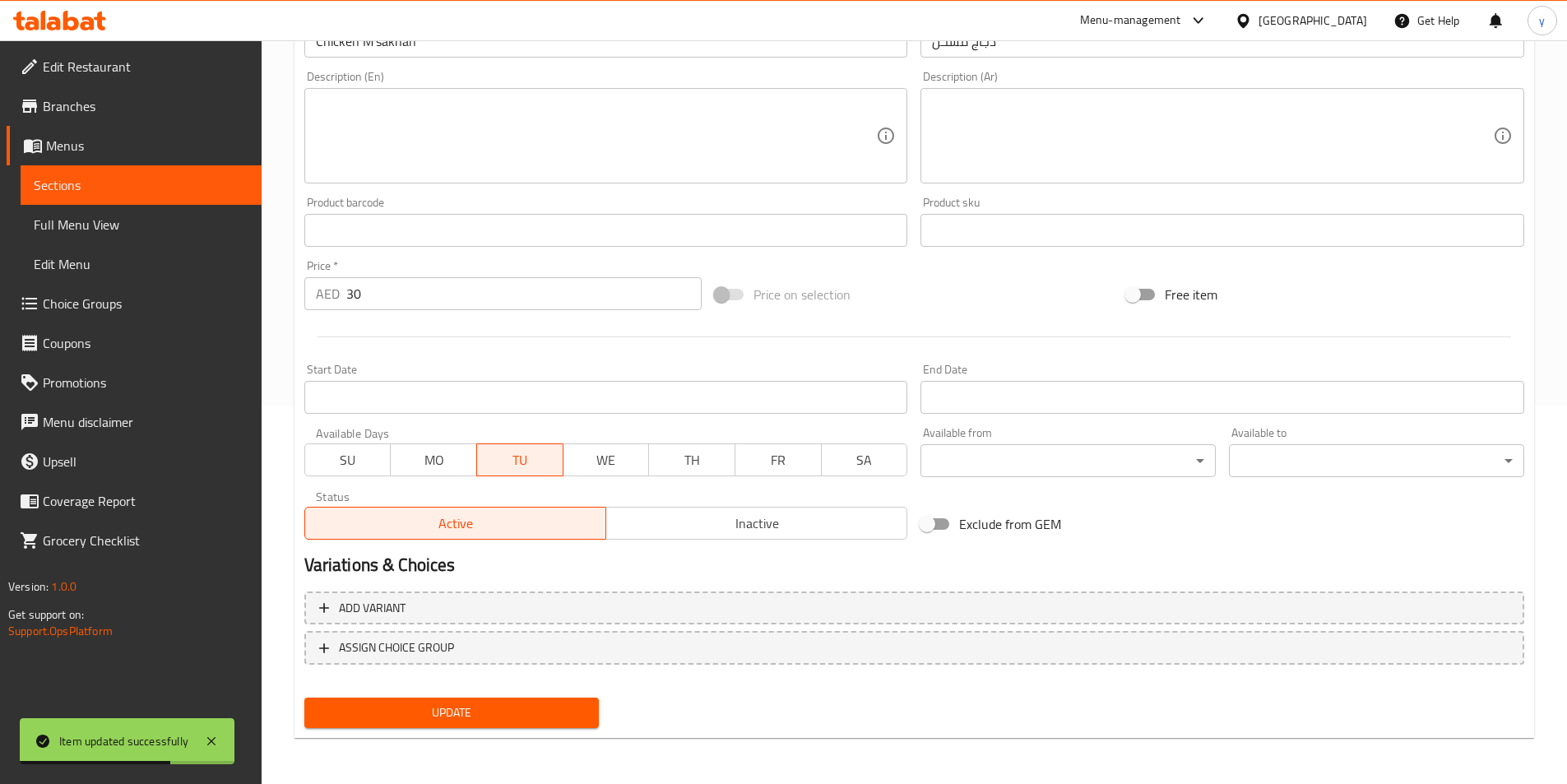
click at [145, 171] on link "Sections" at bounding box center [141, 185] width 241 height 40
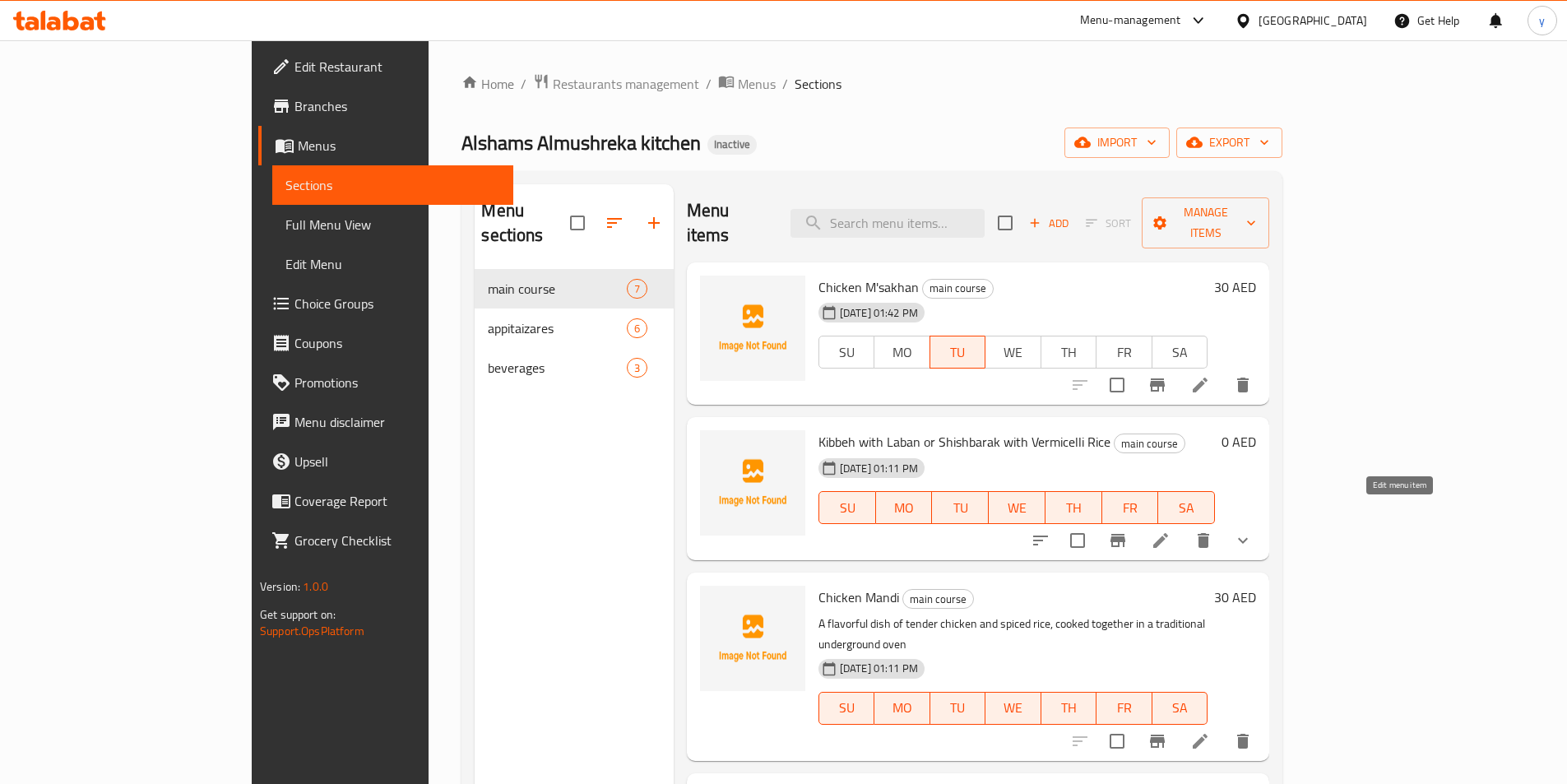
click at [1168, 533] on icon at bounding box center [1161, 540] width 15 height 15
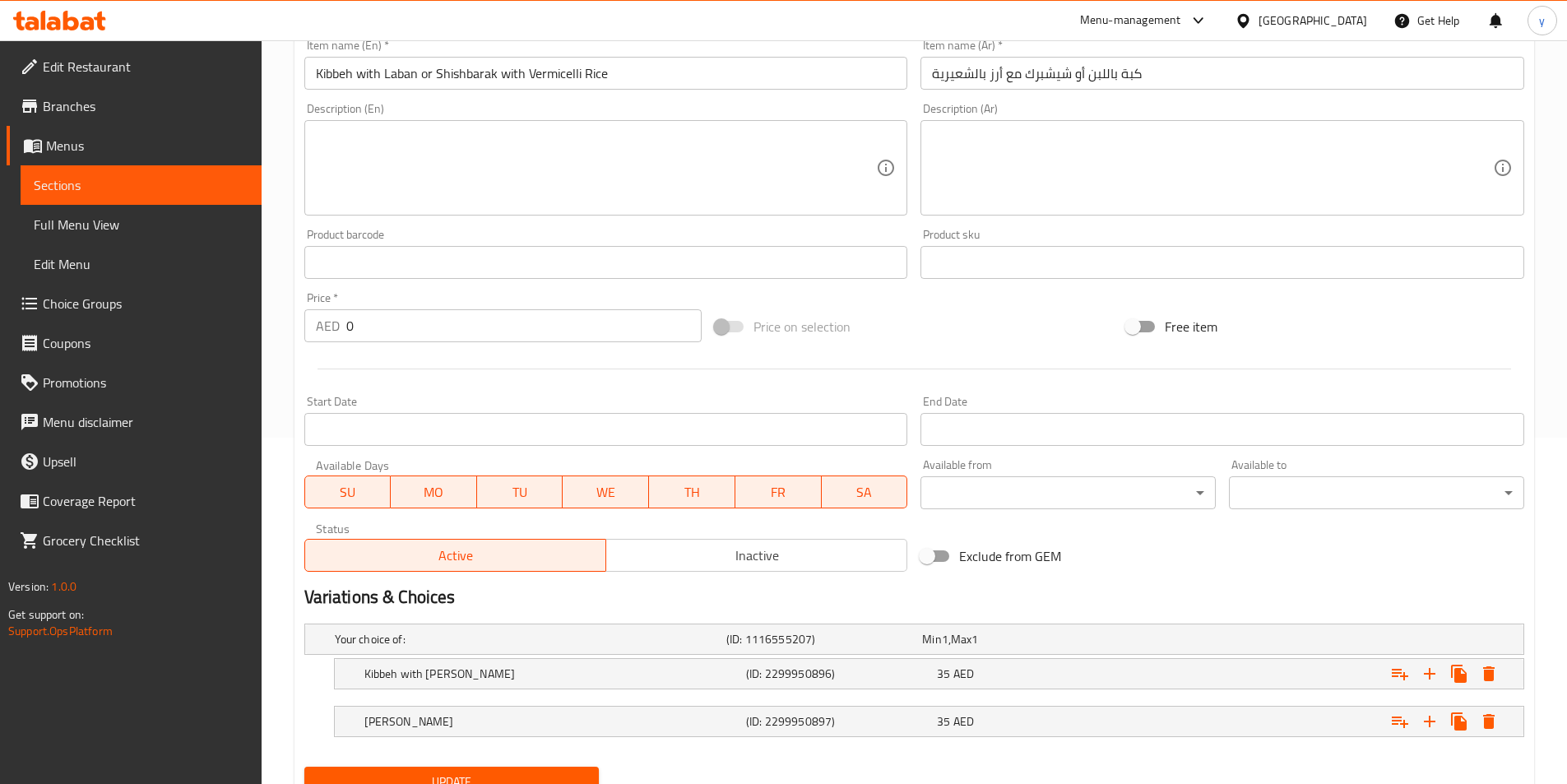
scroll to position [251, 0]
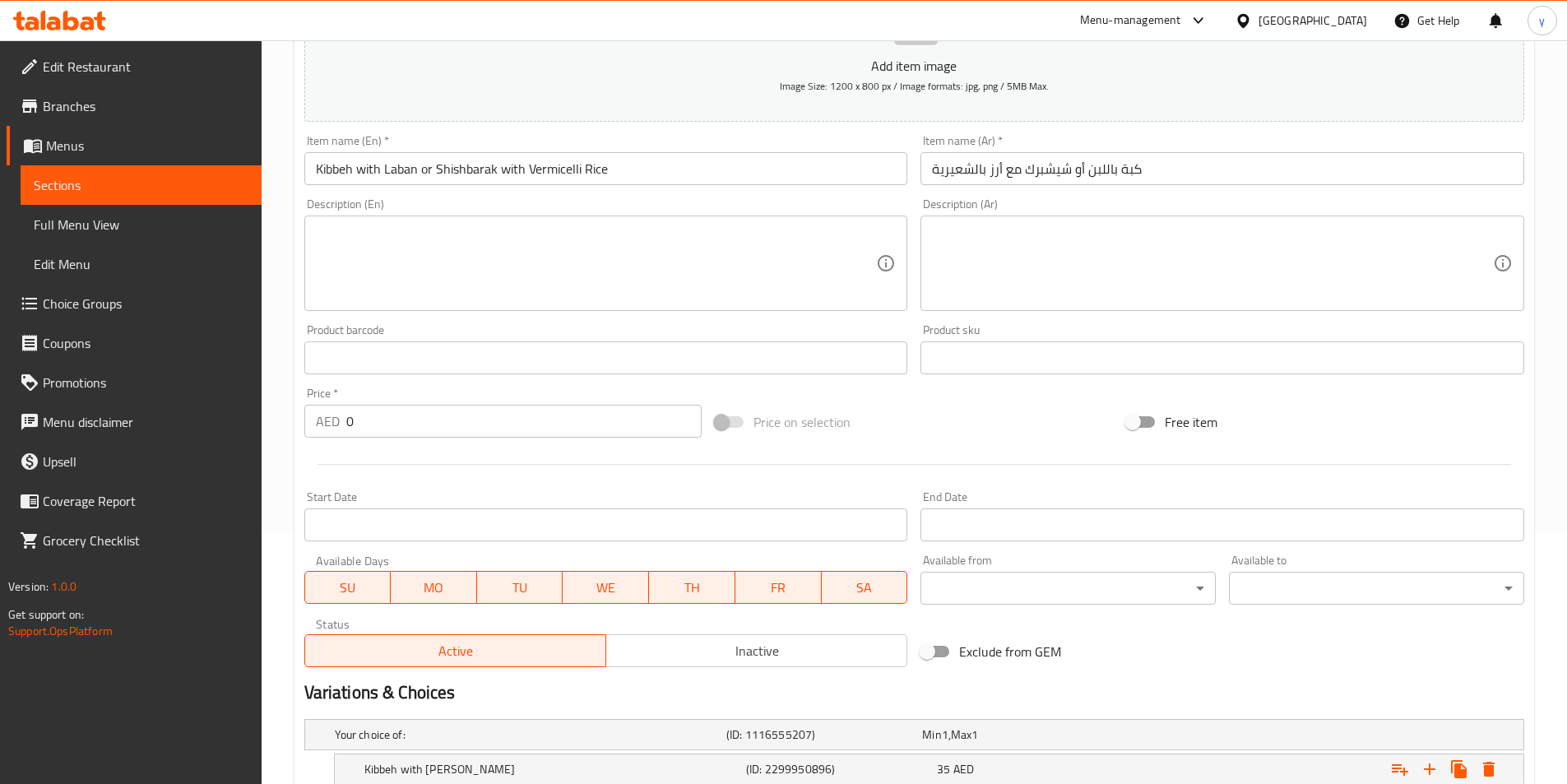
click at [417, 575] on button "MO" at bounding box center [434, 587] width 86 height 33
drag, startPoint x: 497, startPoint y: 584, endPoint x: 561, endPoint y: 581, distance: 64.1
click at [500, 584] on span "TU" at bounding box center [520, 587] width 73 height 24
click at [601, 580] on span "WE" at bounding box center [605, 587] width 73 height 24
click at [705, 580] on span "TH" at bounding box center [692, 587] width 73 height 24
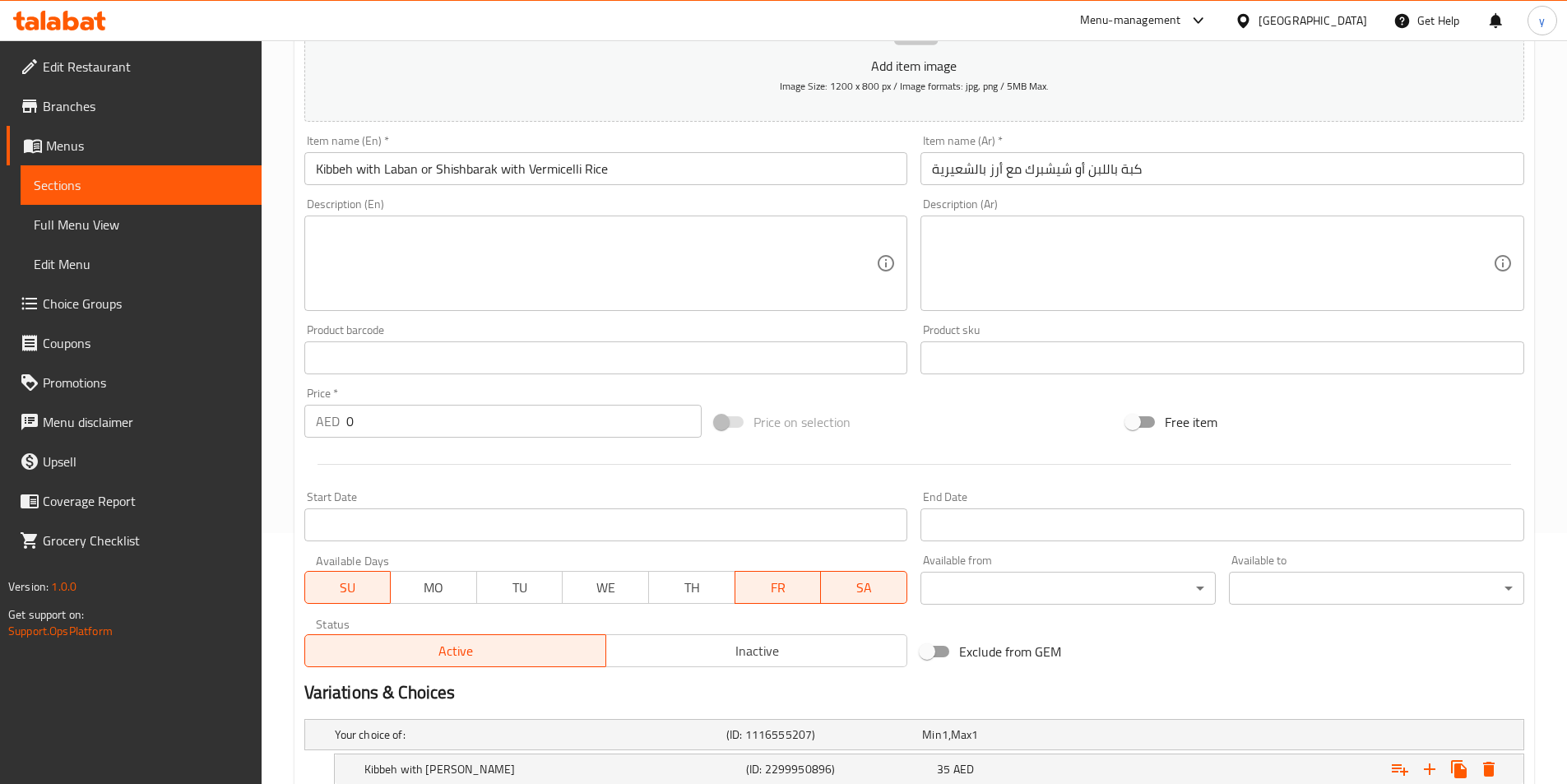
drag, startPoint x: 763, startPoint y: 576, endPoint x: 828, endPoint y: 566, distance: 65.8
click at [767, 576] on span "FR" at bounding box center [778, 587] width 73 height 24
click at [862, 578] on span "SA" at bounding box center [865, 587] width 73 height 24
click at [352, 582] on span "SU" at bounding box center [348, 587] width 73 height 24
click at [854, 595] on span "SA" at bounding box center [865, 587] width 73 height 24
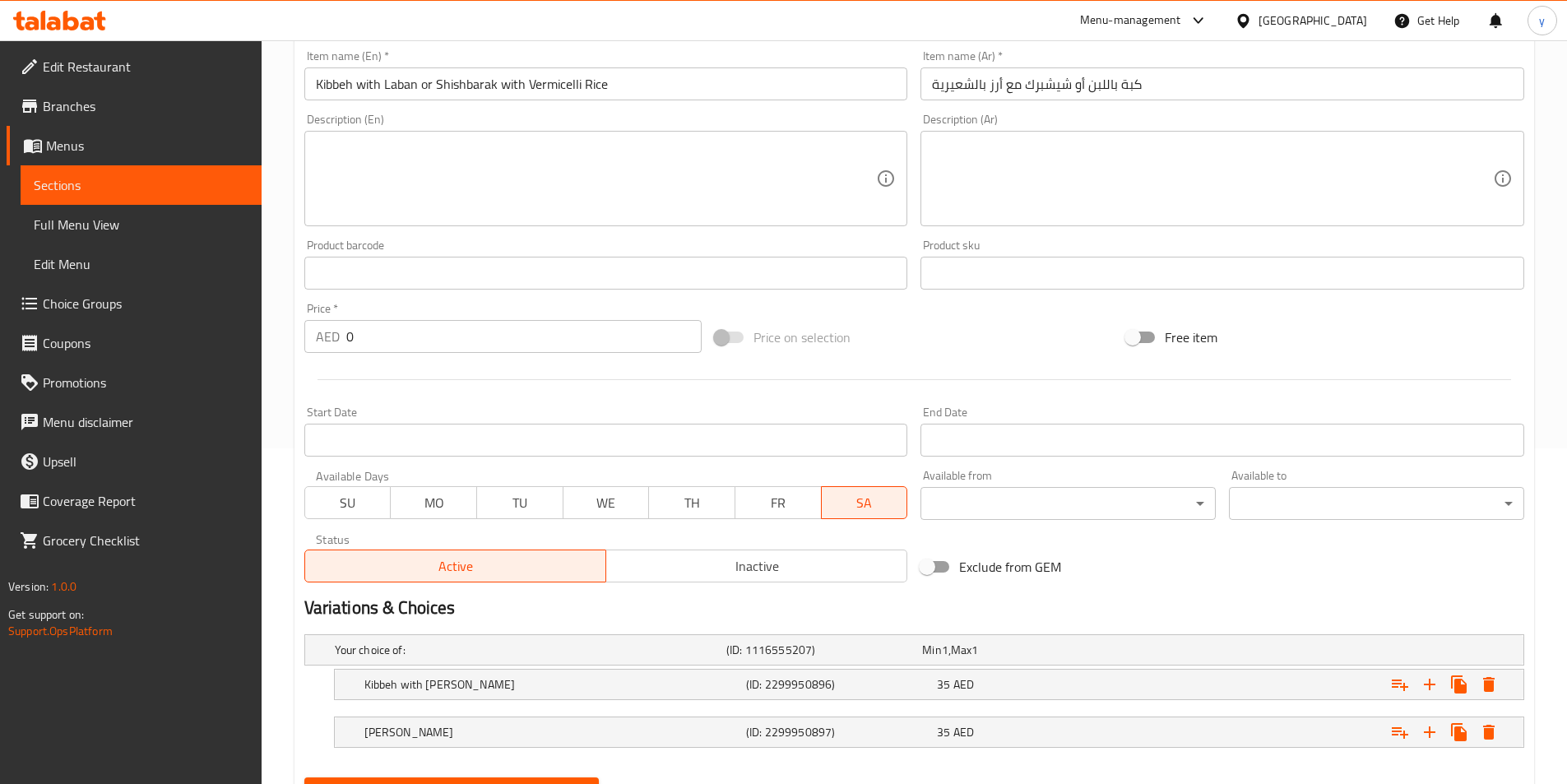
scroll to position [415, 0]
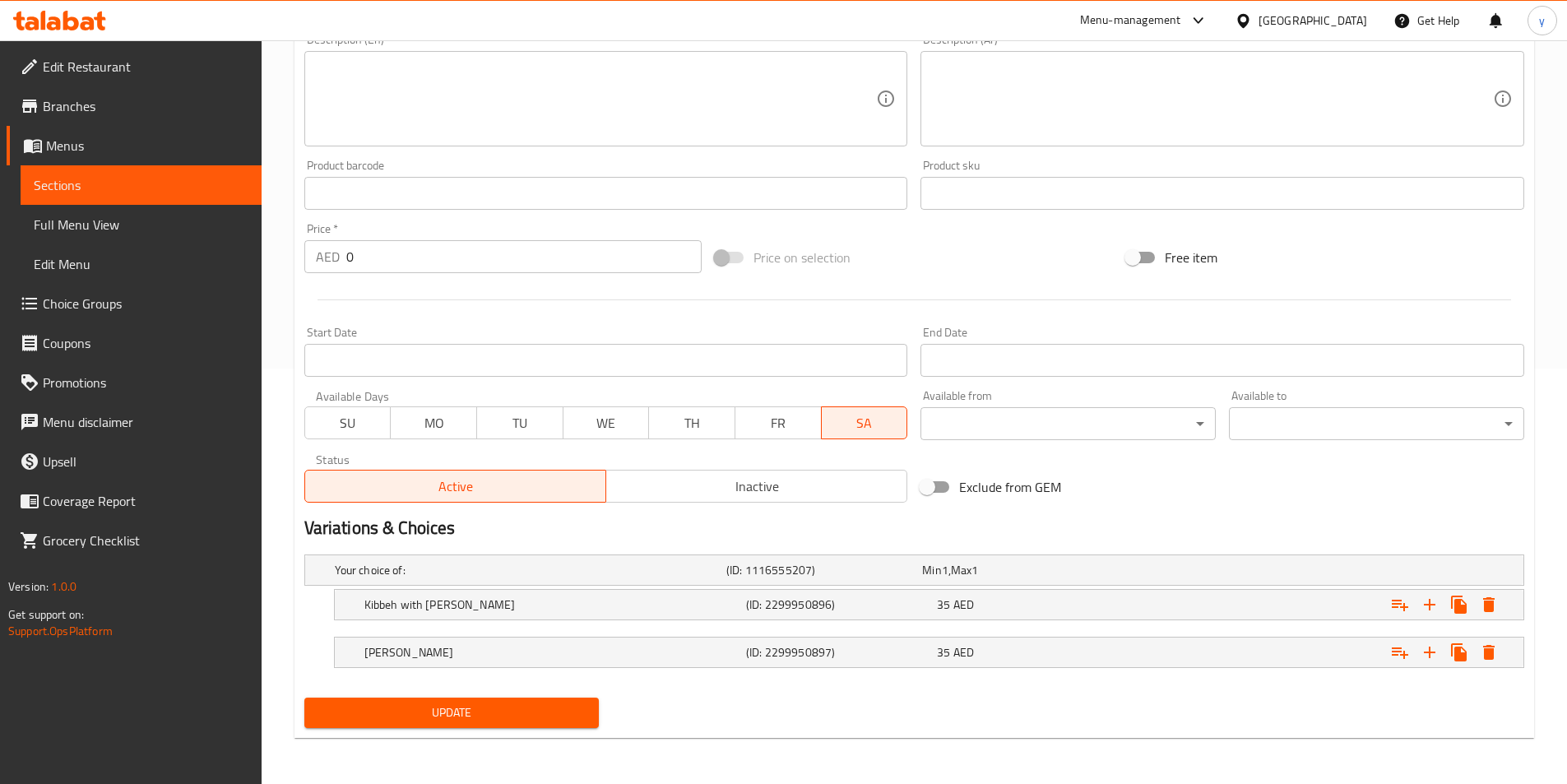
click at [543, 712] on span "Update" at bounding box center [452, 712] width 269 height 20
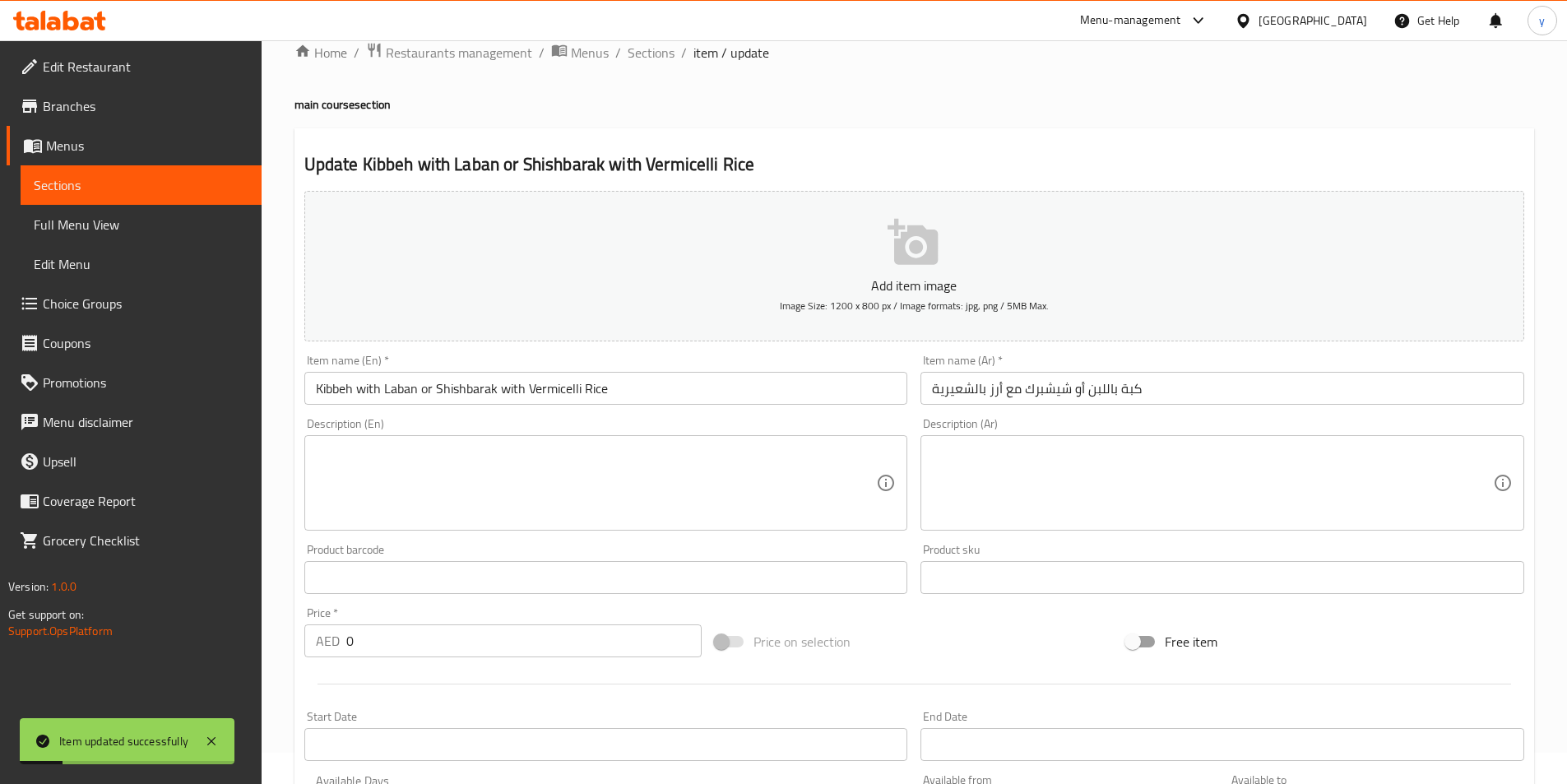
scroll to position [0, 0]
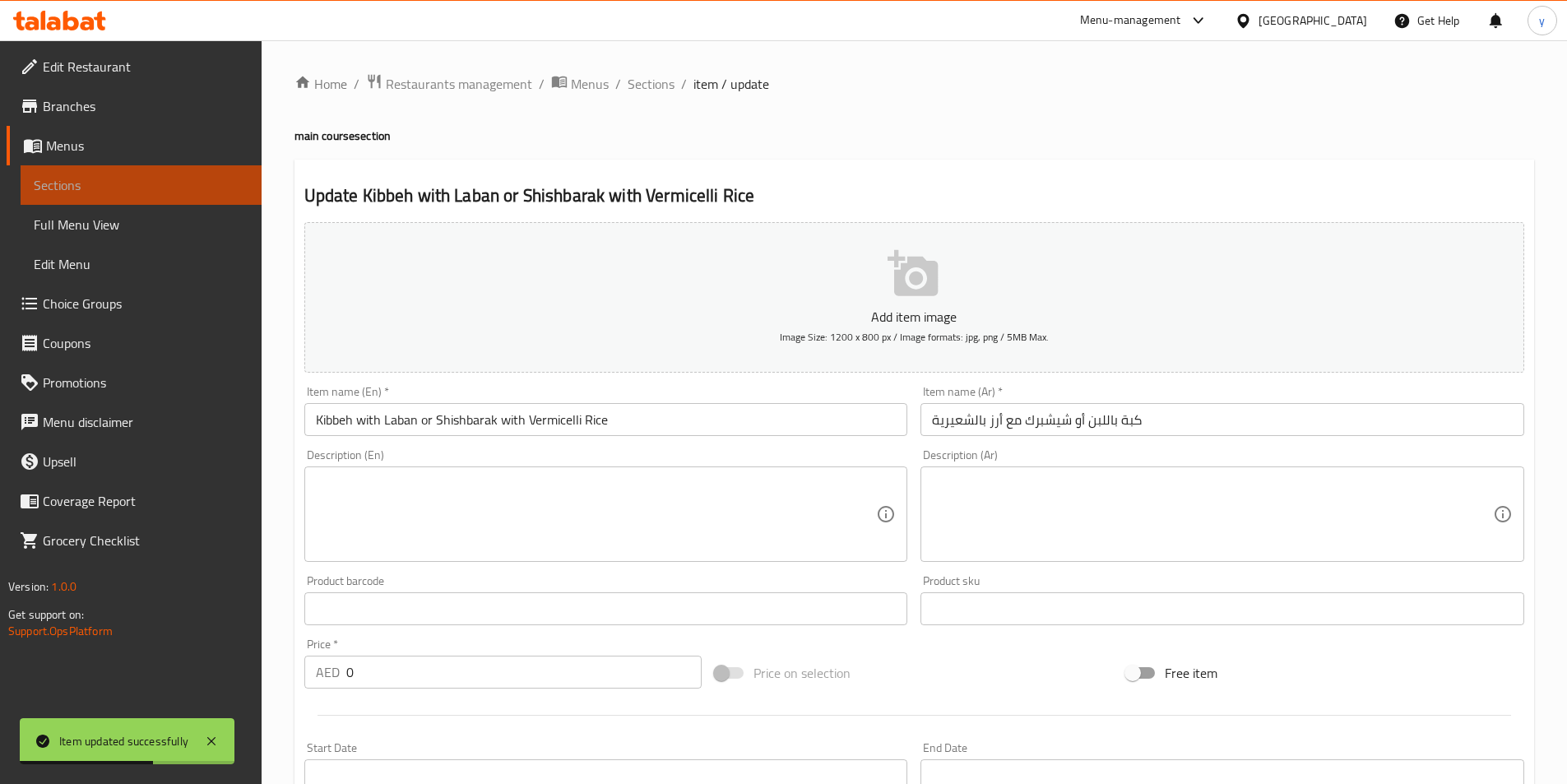
click at [210, 179] on span "Sections" at bounding box center [141, 185] width 214 height 19
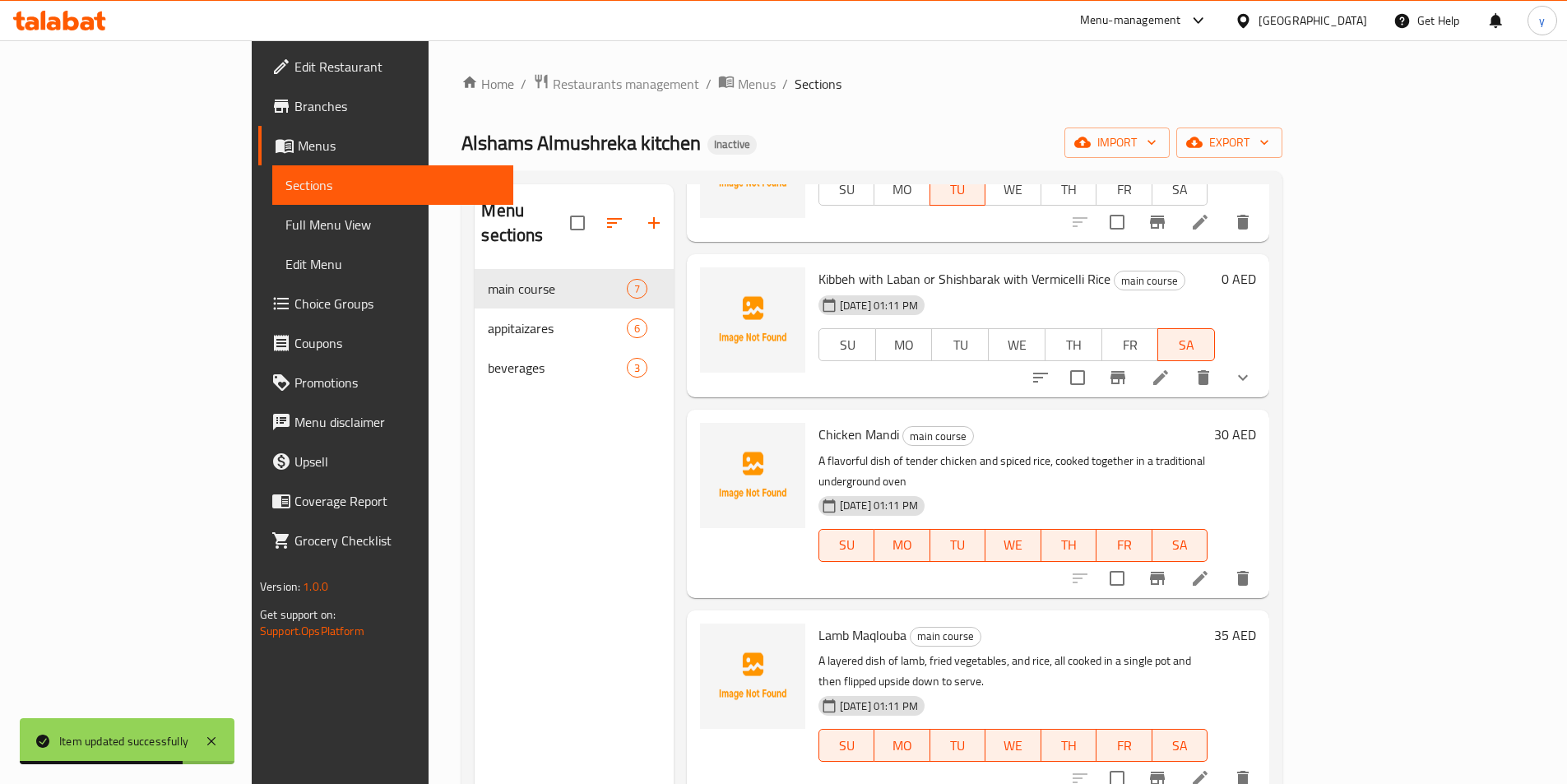
scroll to position [165, 0]
click at [1211, 566] on icon at bounding box center [1200, 576] width 19 height 19
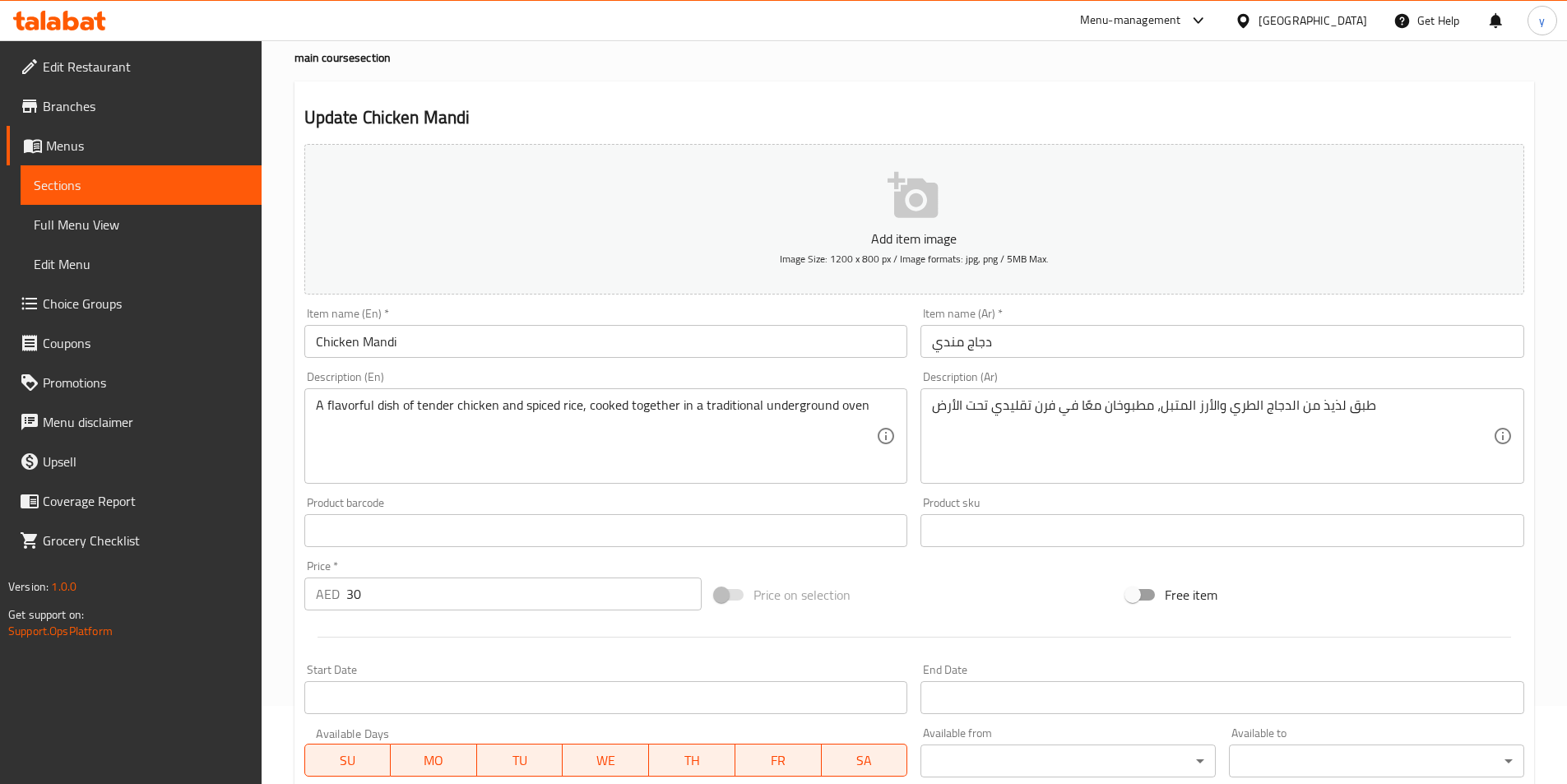
scroll to position [329, 0]
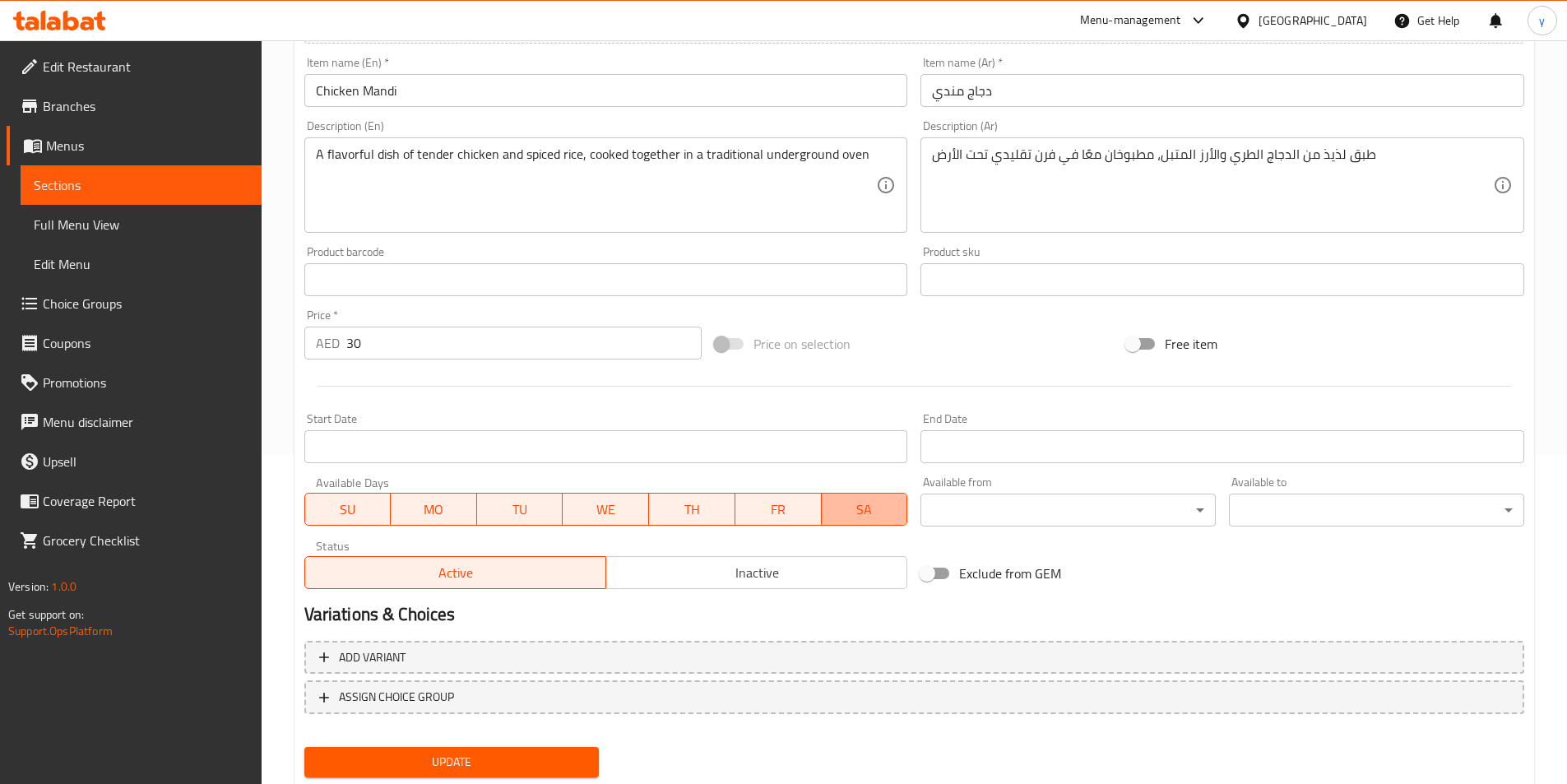
click at [861, 511] on span "SA" at bounding box center [865, 510] width 73 height 24
click at [815, 515] on span "FR" at bounding box center [778, 510] width 73 height 24
click at [685, 511] on span "TH" at bounding box center [692, 510] width 73 height 24
click at [618, 506] on span "WE" at bounding box center [606, 510] width 73 height 24
click at [546, 507] on span "TU" at bounding box center [520, 510] width 73 height 24
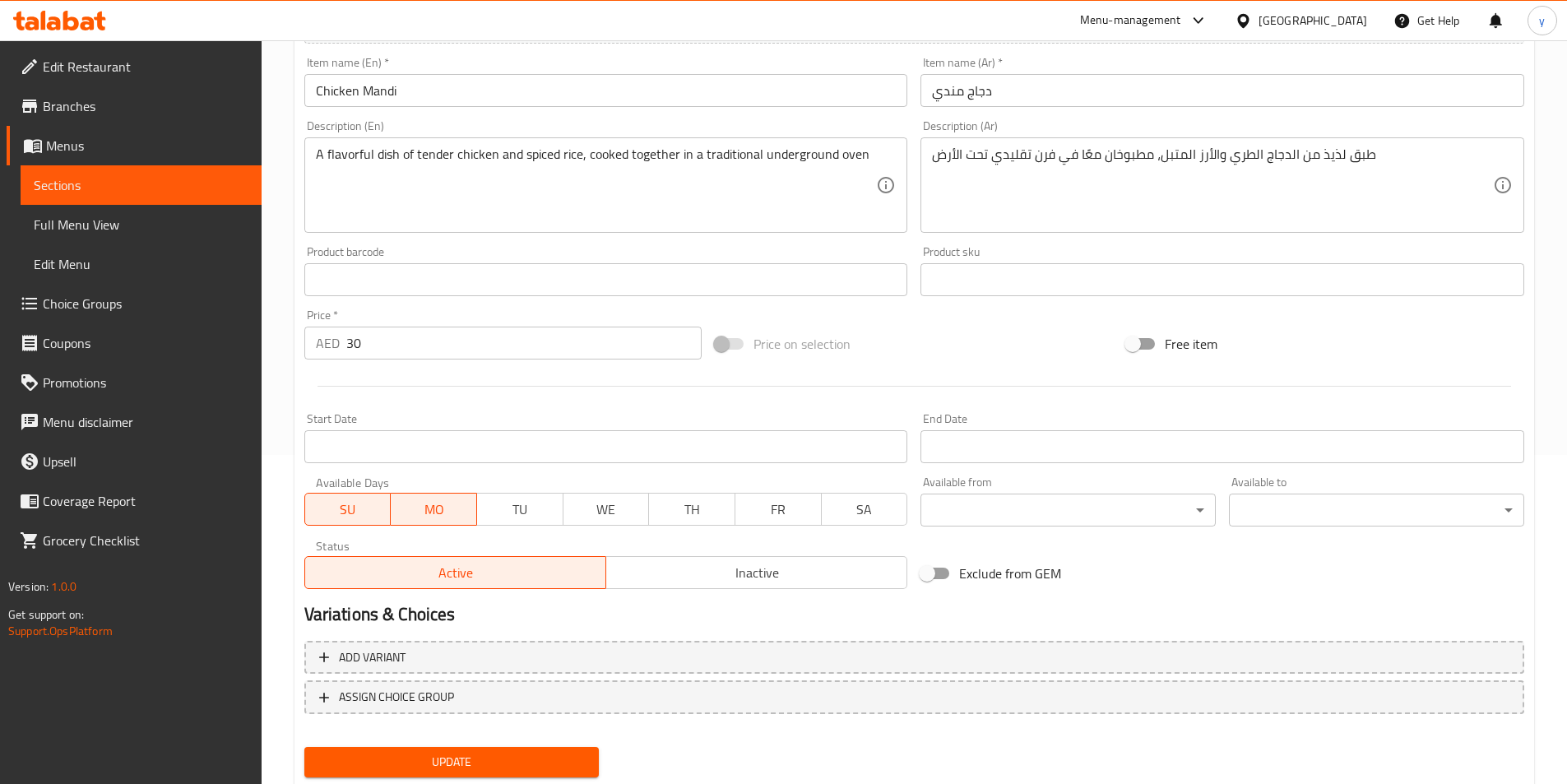
click at [458, 515] on span "MO" at bounding box center [434, 510] width 73 height 24
click at [393, 753] on span "Update" at bounding box center [452, 762] width 269 height 20
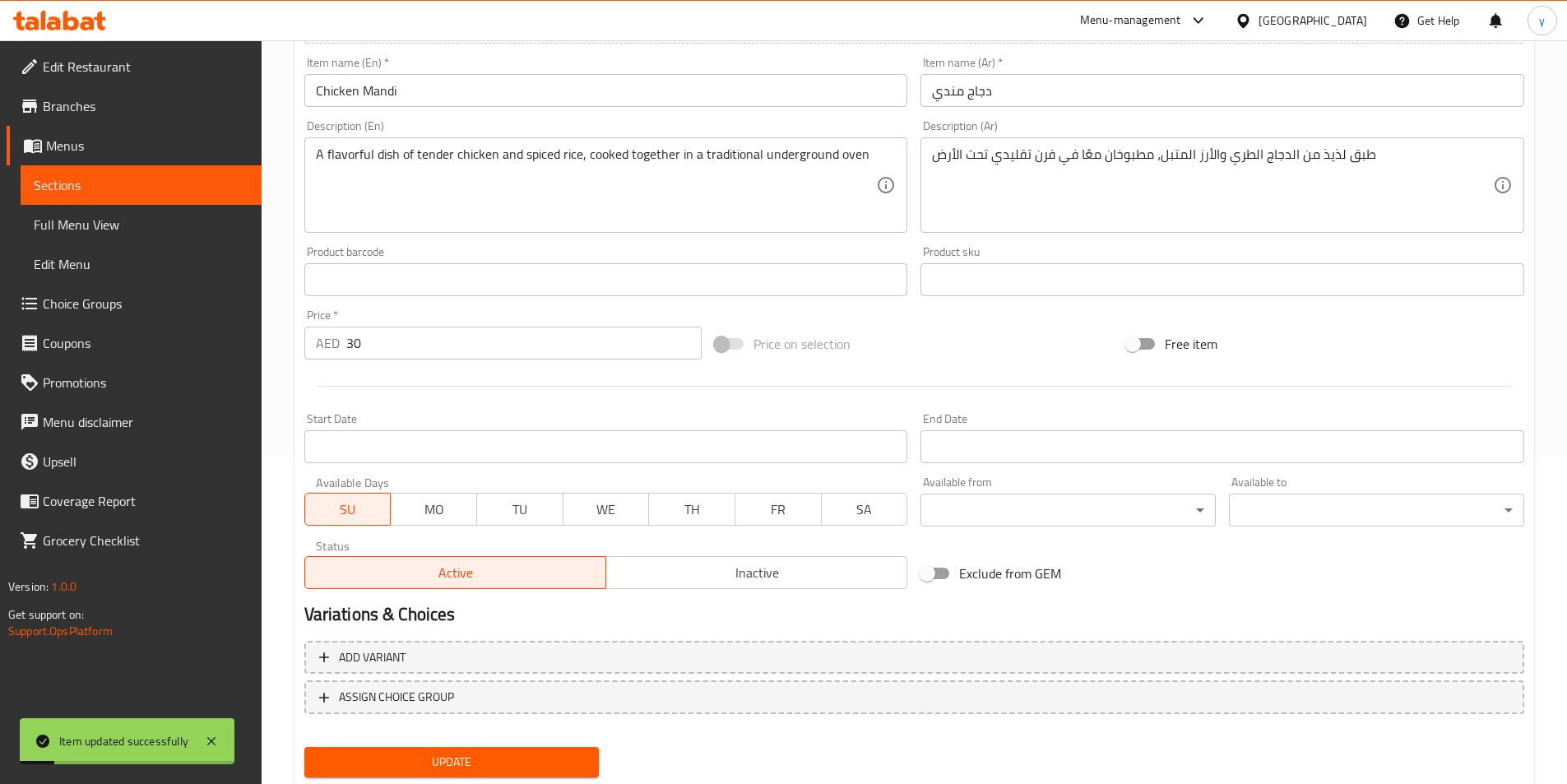
click at [207, 174] on link "Sections" at bounding box center [141, 185] width 241 height 40
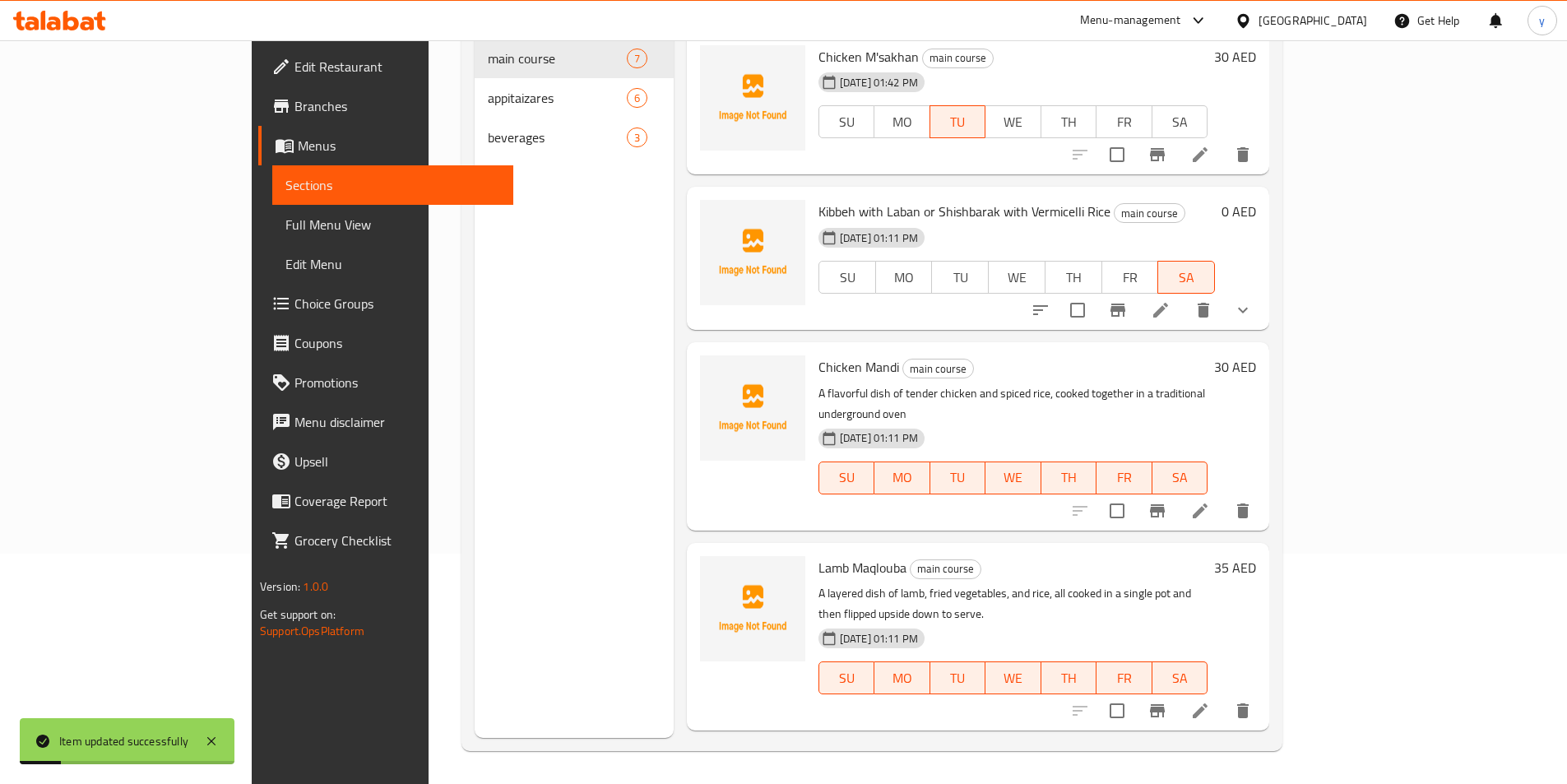
scroll to position [230, 0]
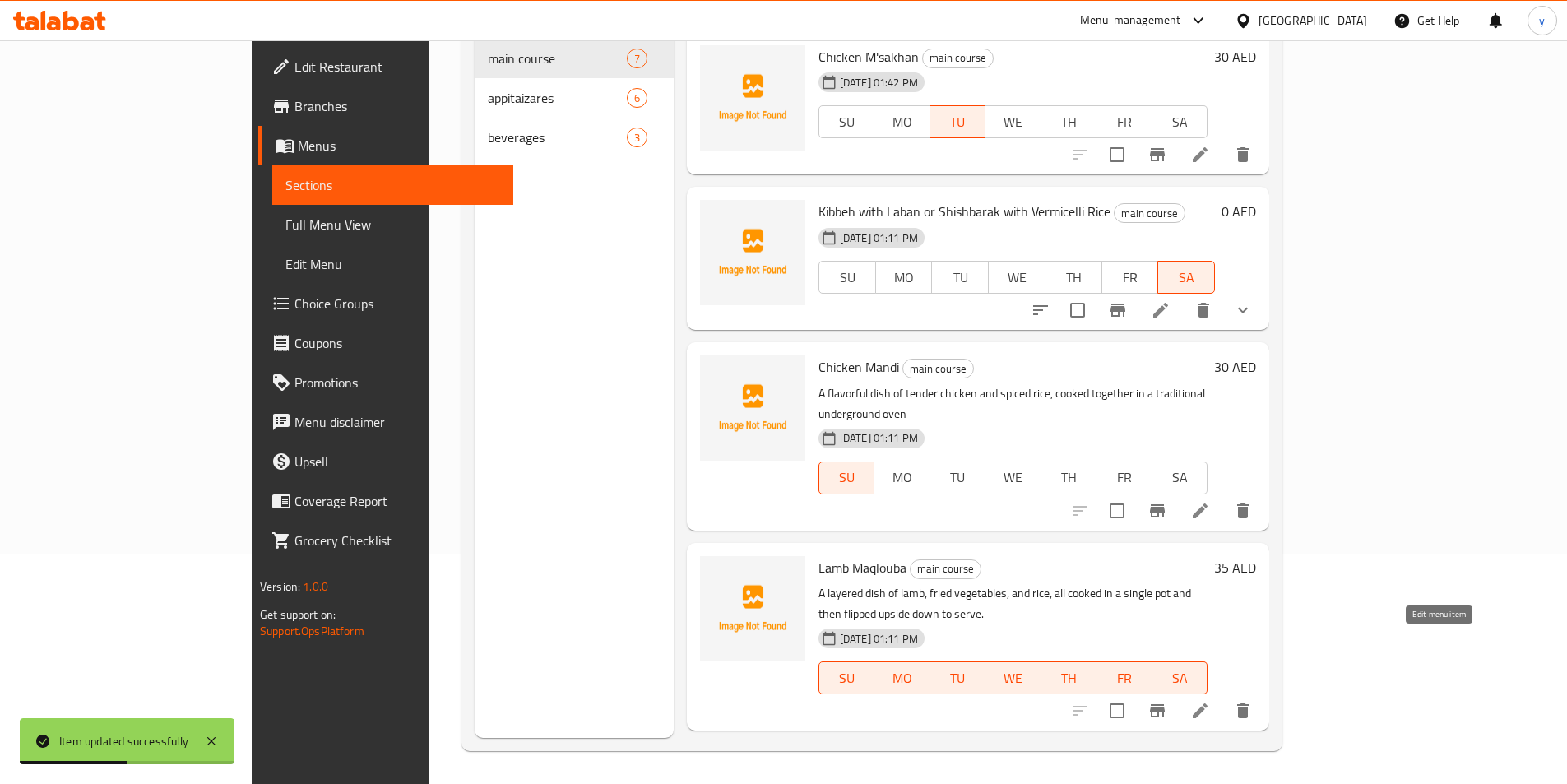
click at [1208, 703] on icon at bounding box center [1201, 711] width 15 height 15
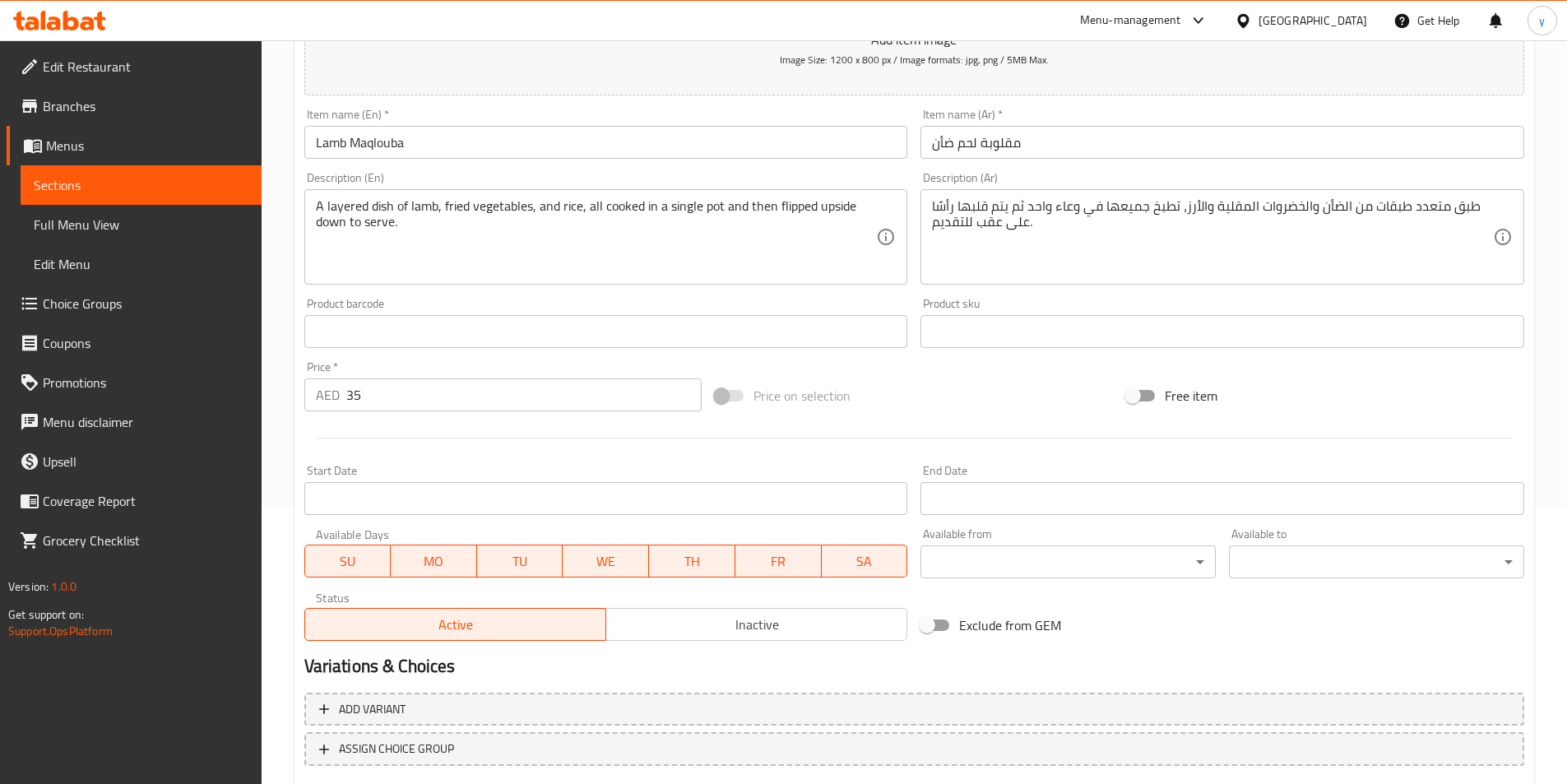
scroll to position [329, 0]
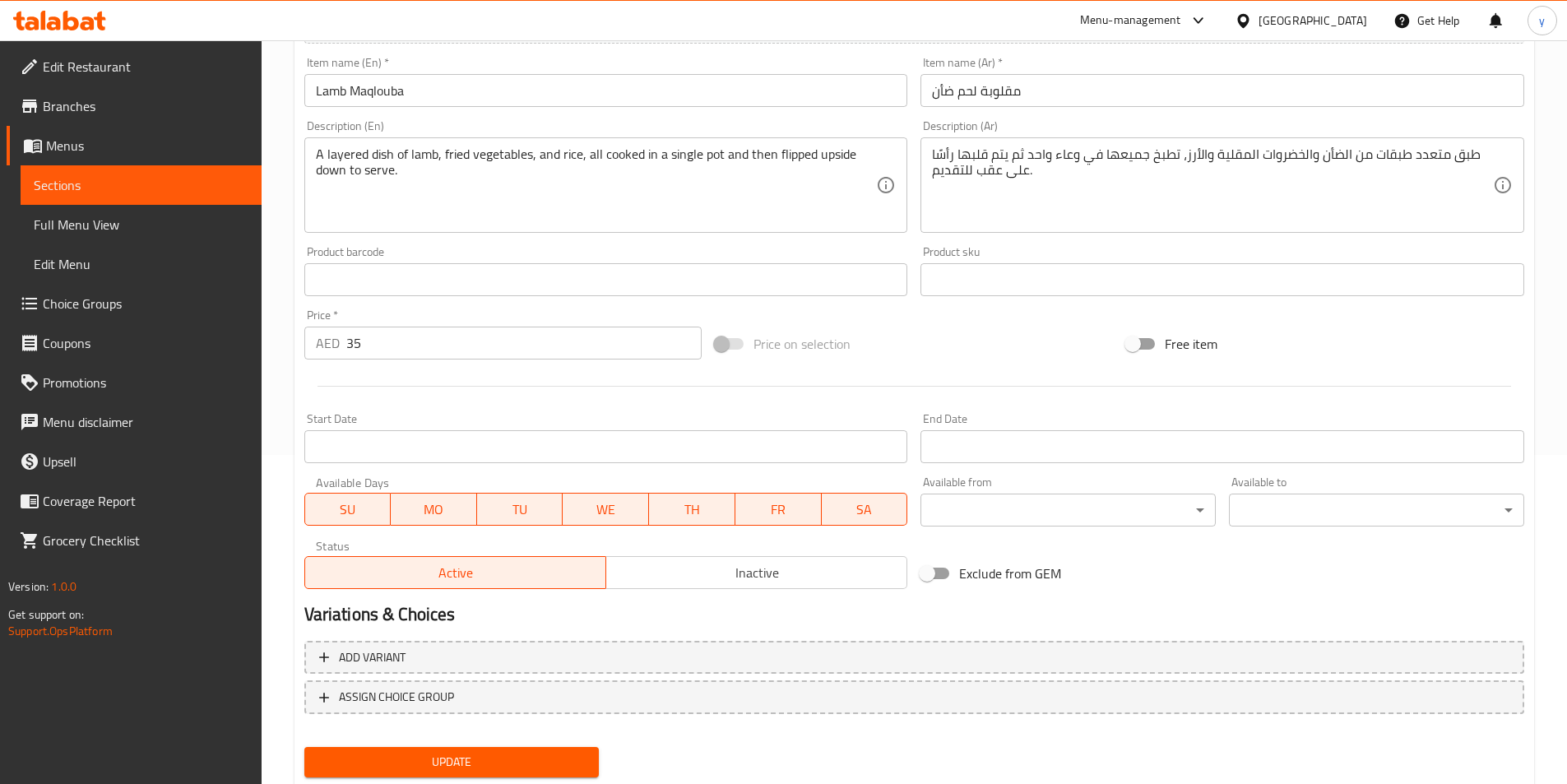
click at [361, 504] on span "SU" at bounding box center [348, 510] width 73 height 24
click at [486, 503] on span "TU" at bounding box center [520, 510] width 73 height 24
drag, startPoint x: 592, startPoint y: 506, endPoint x: 630, endPoint y: 506, distance: 38.0
click at [600, 506] on span "WE" at bounding box center [605, 510] width 73 height 24
click at [688, 511] on span "TH" at bounding box center [692, 510] width 73 height 24
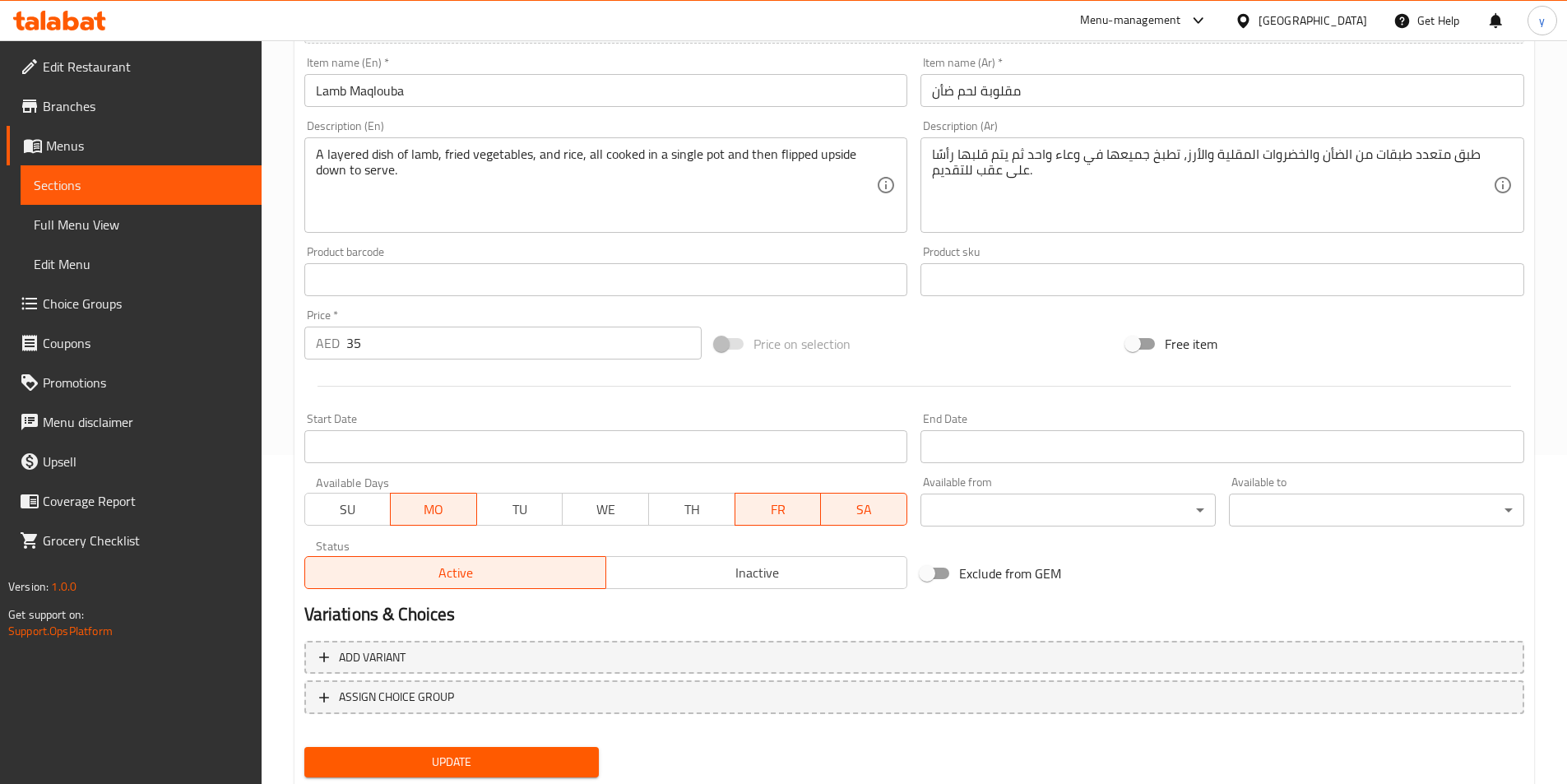
drag, startPoint x: 735, startPoint y: 511, endPoint x: 772, endPoint y: 511, distance: 37.0
click at [737, 511] on button "FR" at bounding box center [778, 509] width 87 height 33
click at [776, 511] on span "FR" at bounding box center [778, 510] width 73 height 24
click at [832, 516] on span "SA" at bounding box center [864, 510] width 73 height 24
click at [807, 519] on span "FR" at bounding box center [778, 510] width 73 height 24
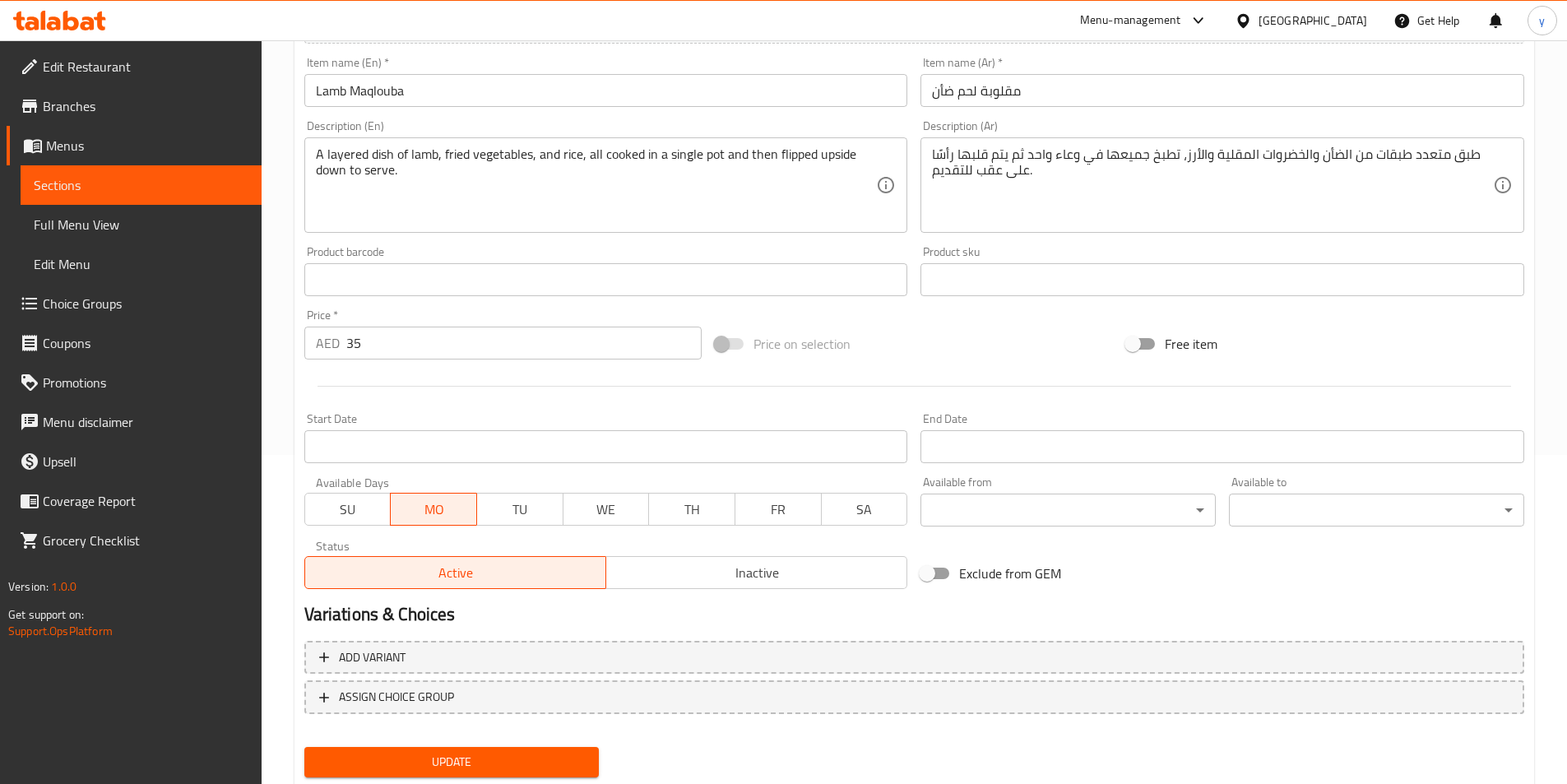
click at [517, 768] on span "Update" at bounding box center [452, 762] width 269 height 20
click at [113, 192] on span "Sections" at bounding box center [141, 185] width 214 height 19
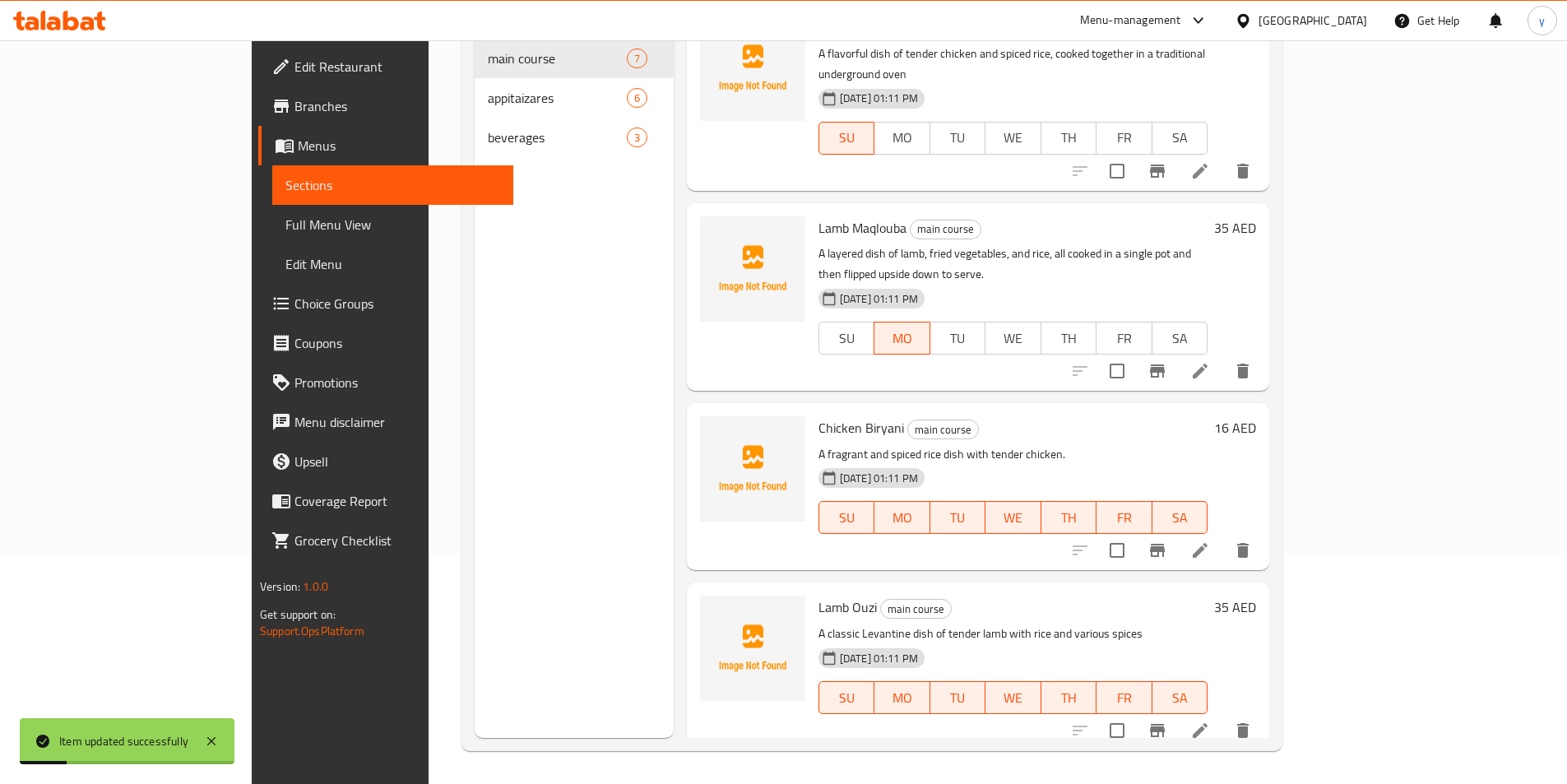
scroll to position [441, 0]
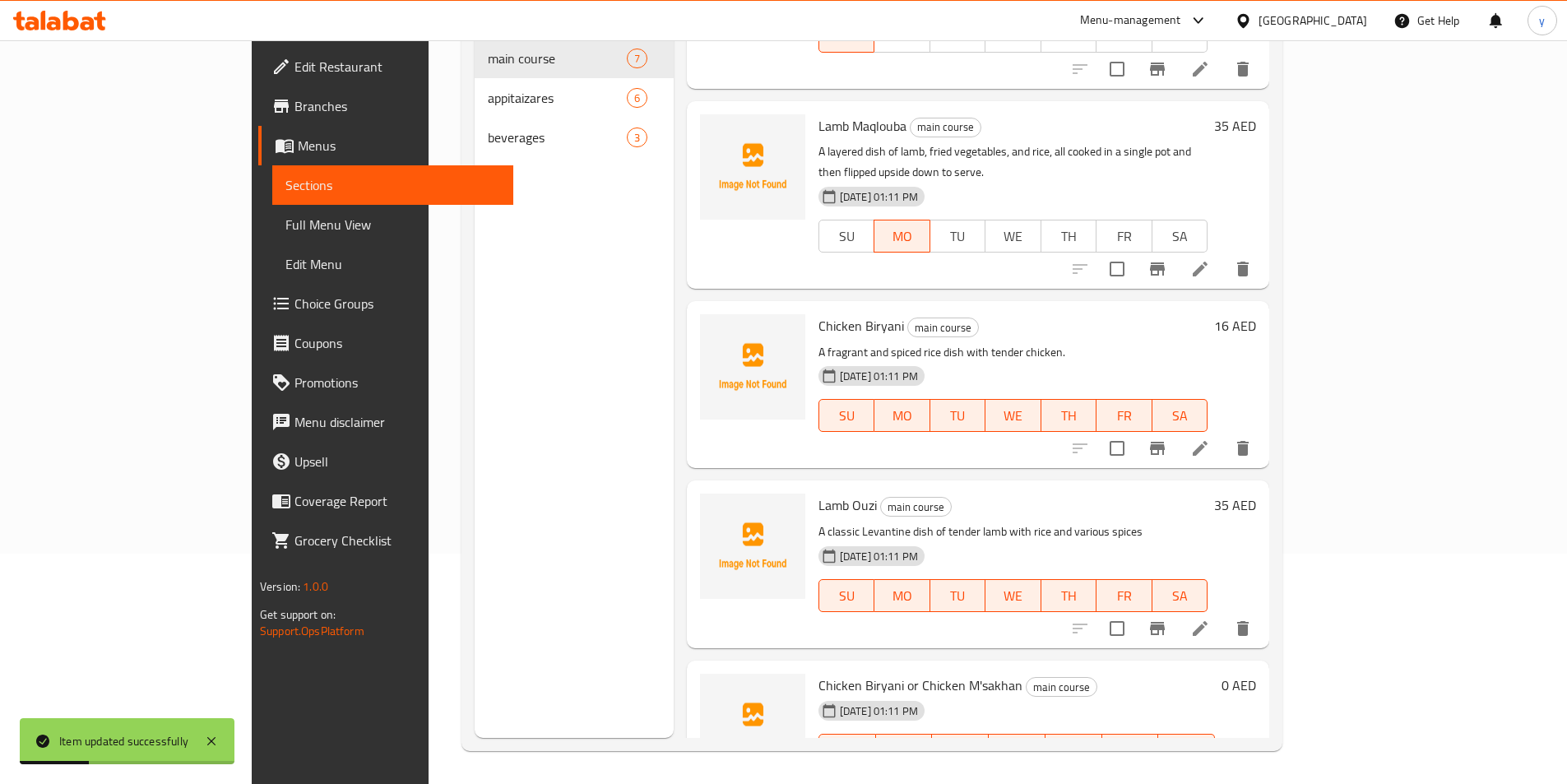
click at [1208, 441] on icon at bounding box center [1201, 448] width 15 height 15
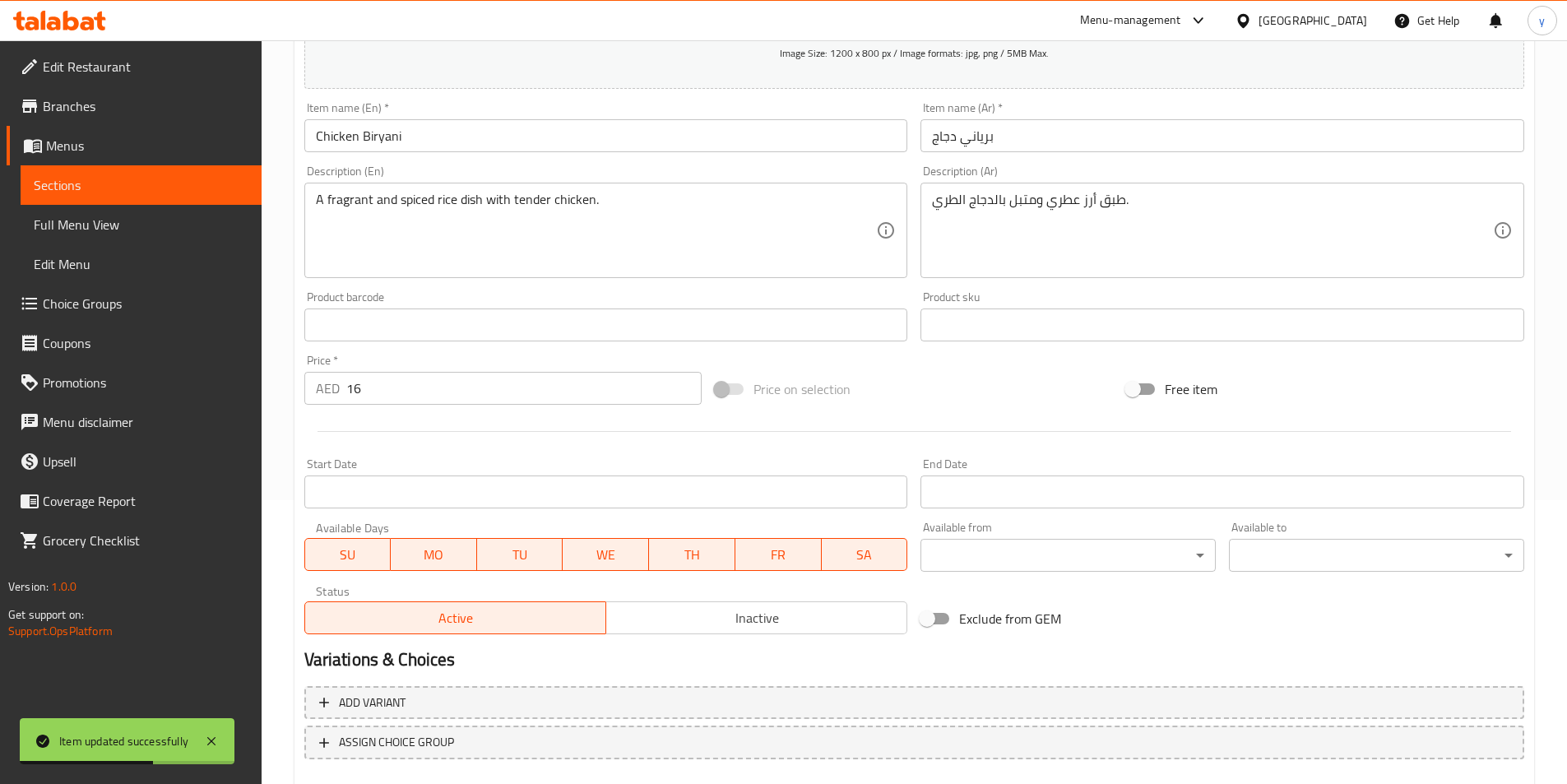
scroll to position [329, 0]
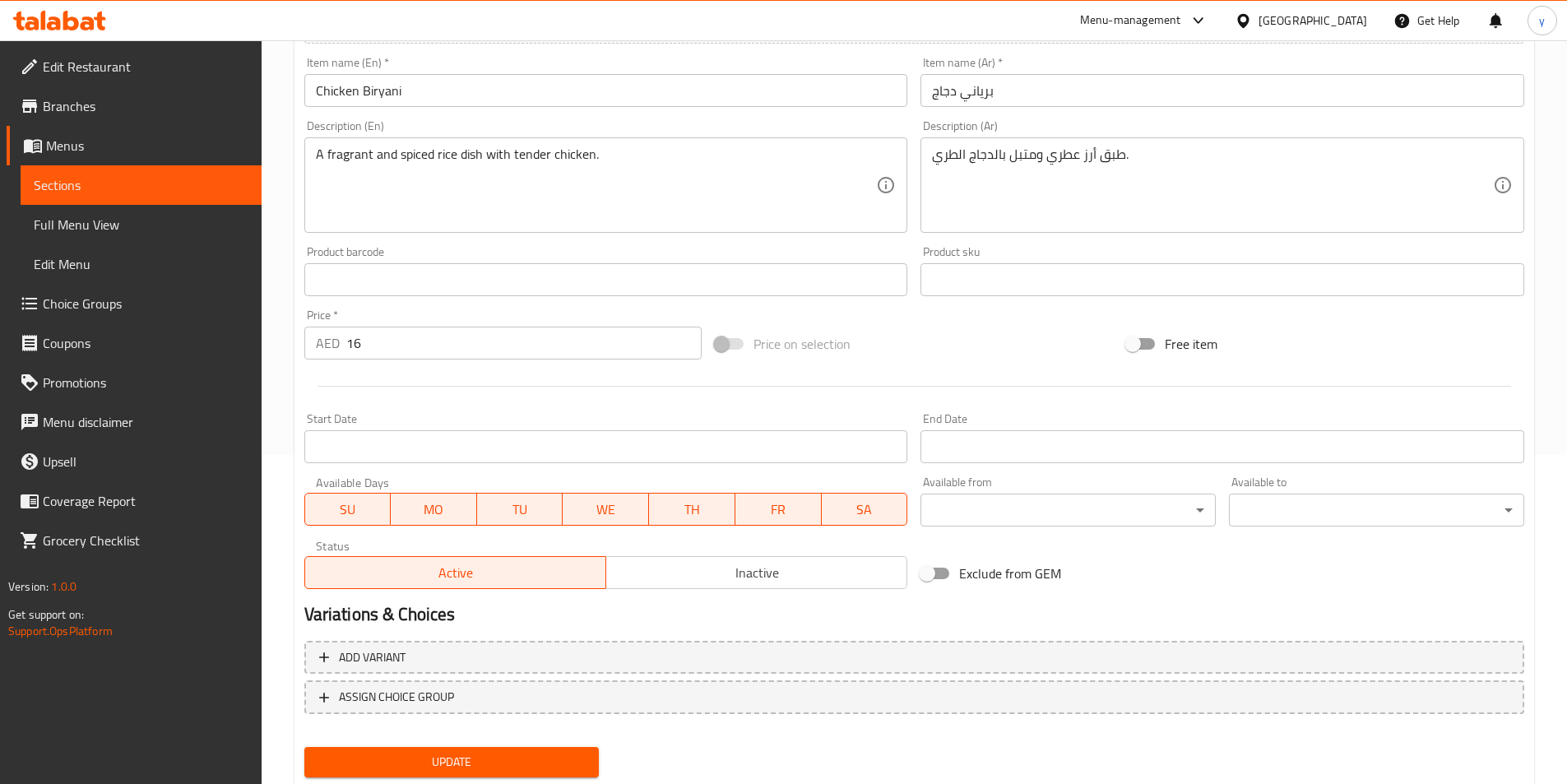
click at [323, 513] on span "SU" at bounding box center [348, 510] width 73 height 24
click at [445, 516] on span "MO" at bounding box center [434, 510] width 73 height 24
drag, startPoint x: 610, startPoint y: 522, endPoint x: 652, endPoint y: 522, distance: 42.0
click at [611, 522] on button "WE" at bounding box center [606, 509] width 86 height 33
click at [702, 507] on span "TH" at bounding box center [692, 510] width 73 height 24
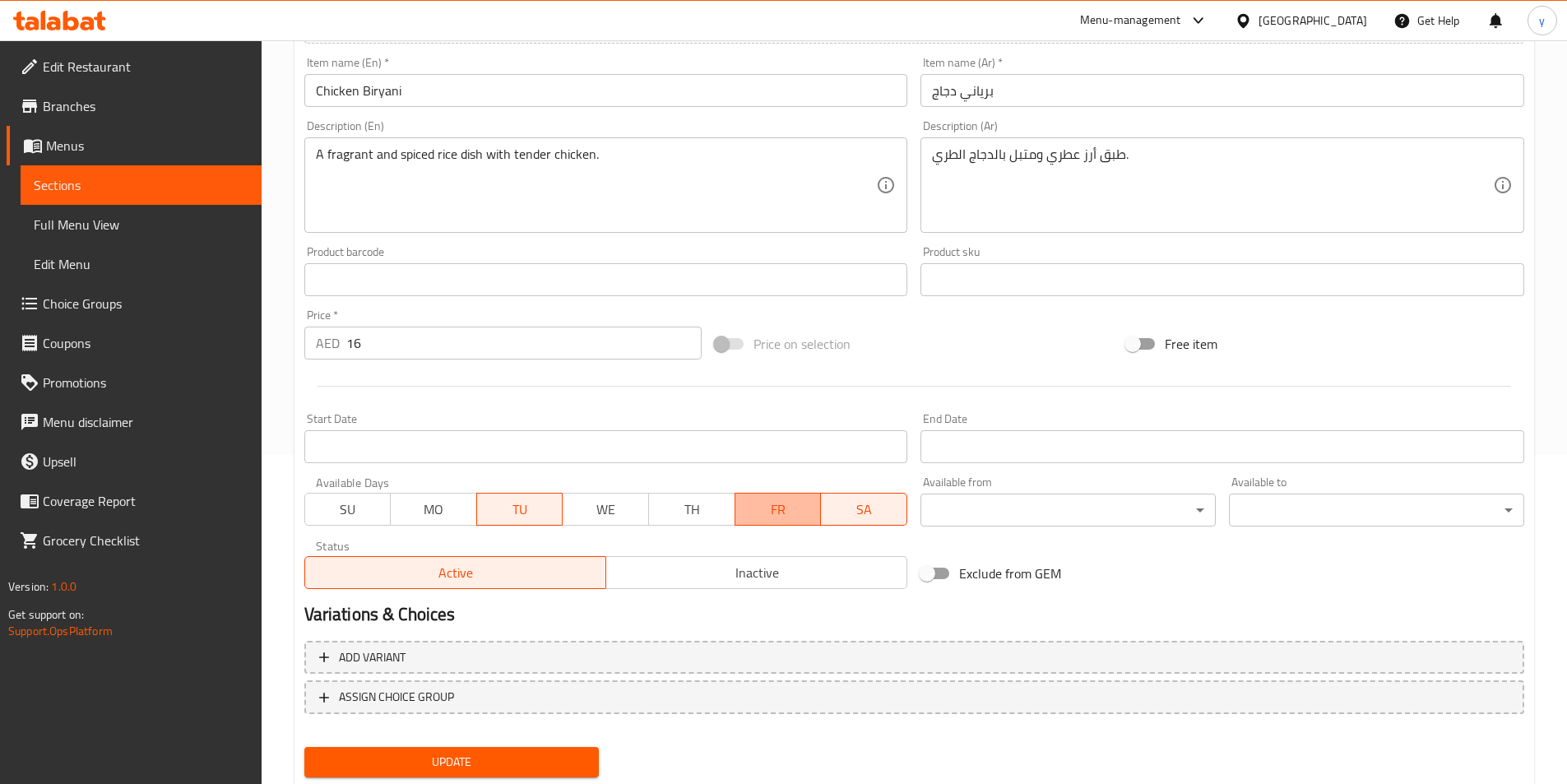
drag, startPoint x: 783, startPoint y: 509, endPoint x: 831, endPoint y: 515, distance: 48.4
click at [784, 509] on span "FR" at bounding box center [778, 510] width 73 height 24
click at [855, 512] on span "SA" at bounding box center [865, 510] width 73 height 24
click at [529, 750] on button "Update" at bounding box center [453, 762] width 296 height 30
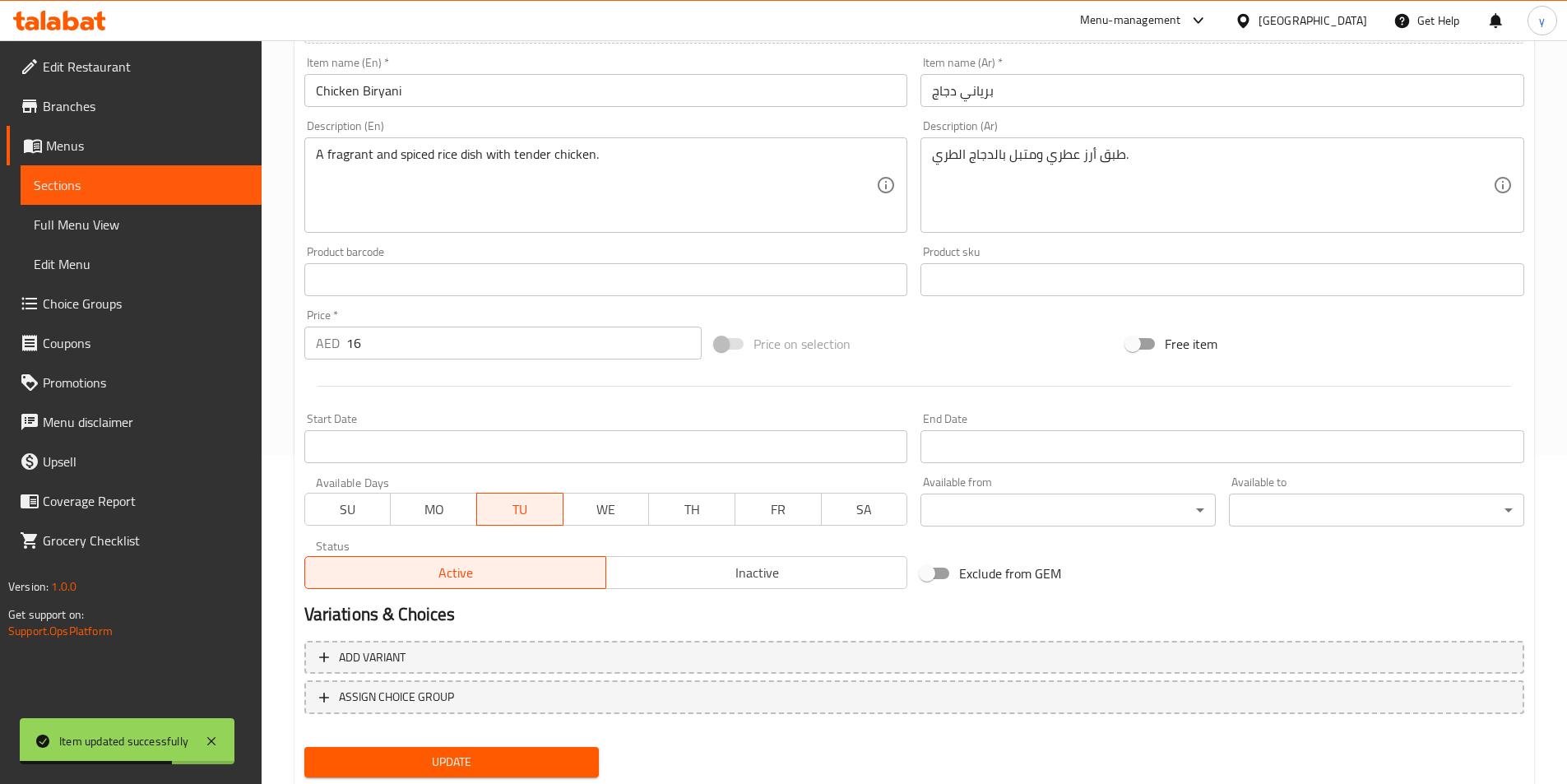
click at [96, 178] on span "Sections" at bounding box center [141, 185] width 214 height 19
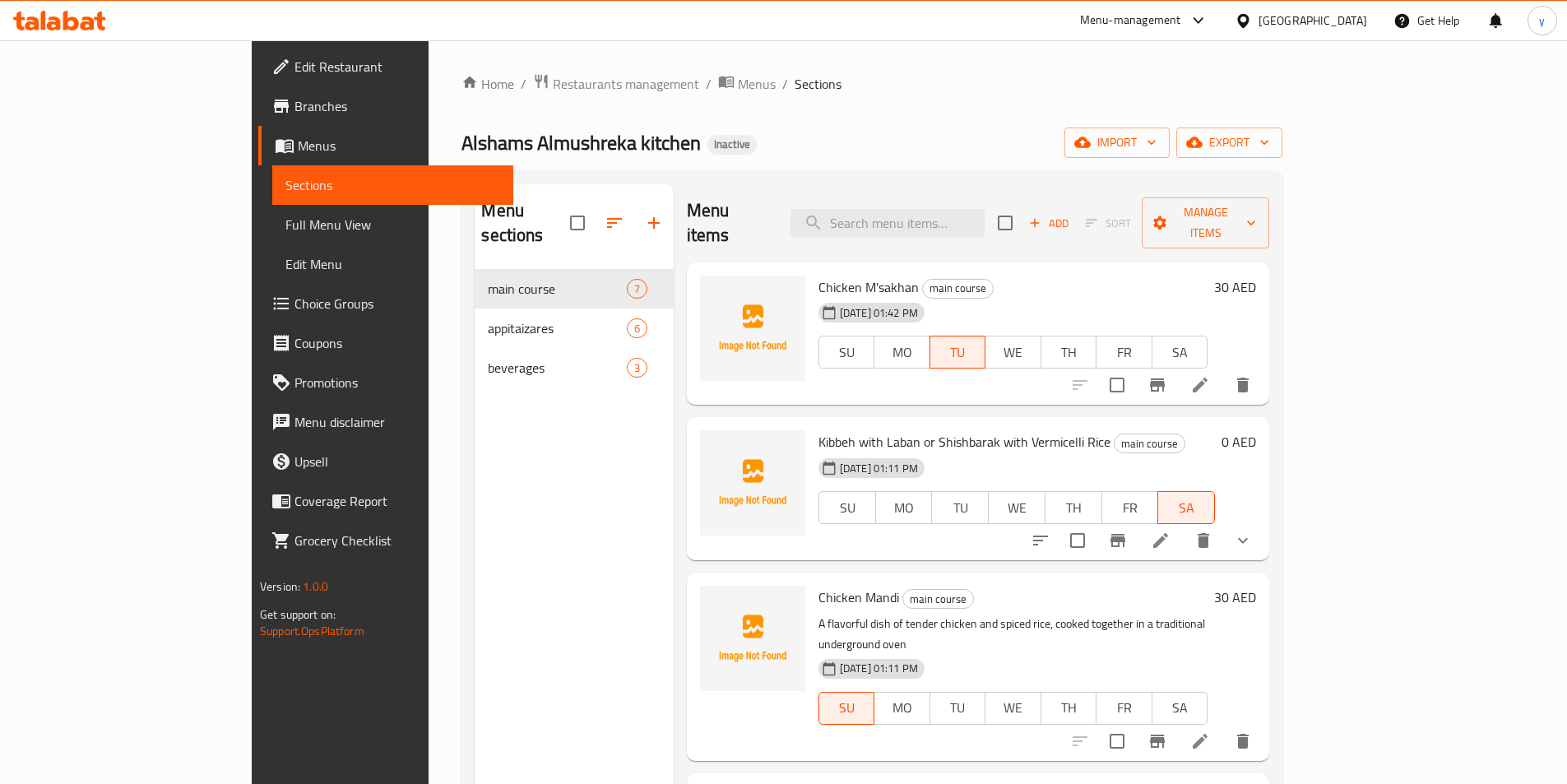
click at [1223, 370] on li at bounding box center [1201, 385] width 46 height 30
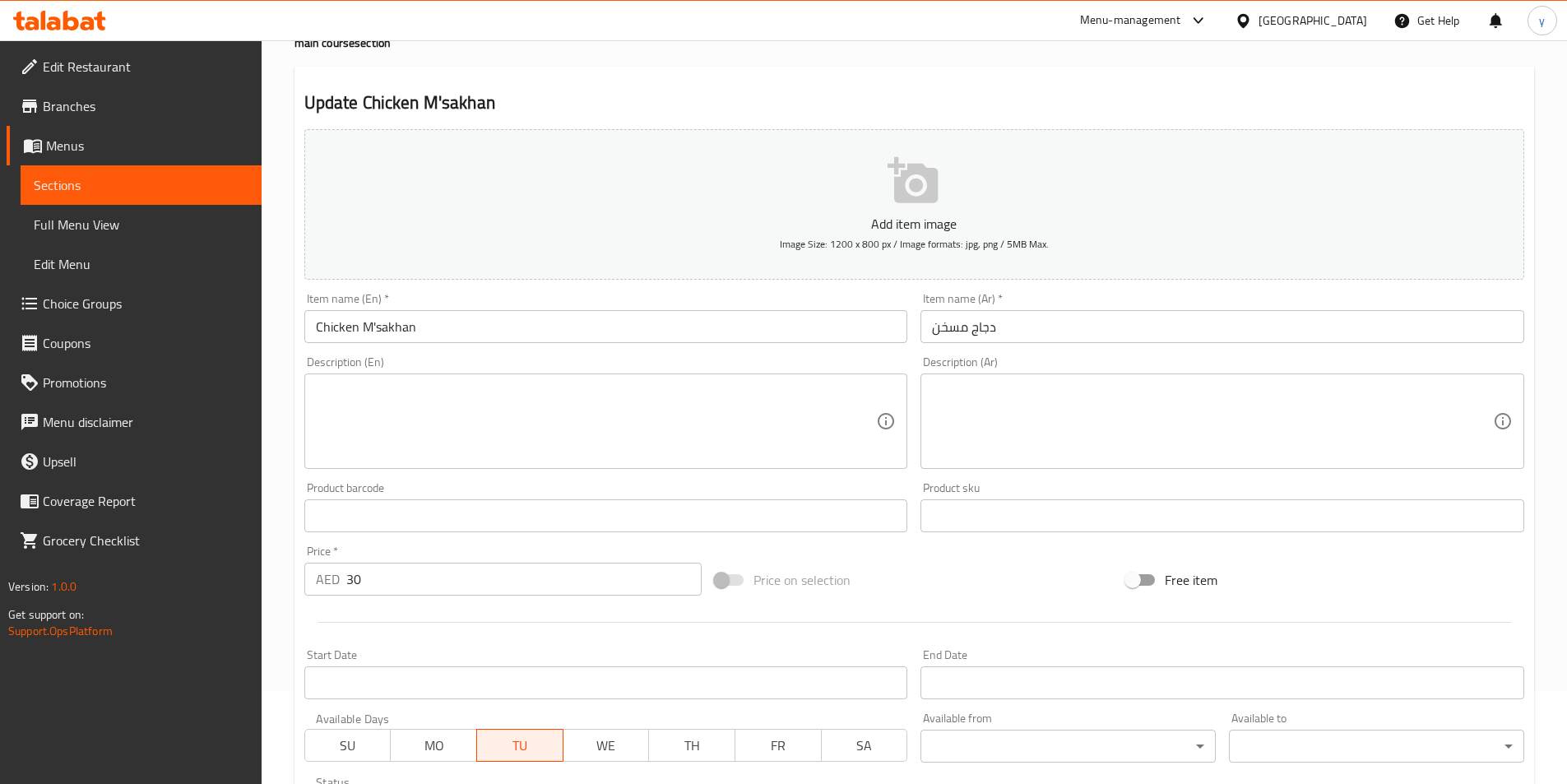
scroll to position [329, 0]
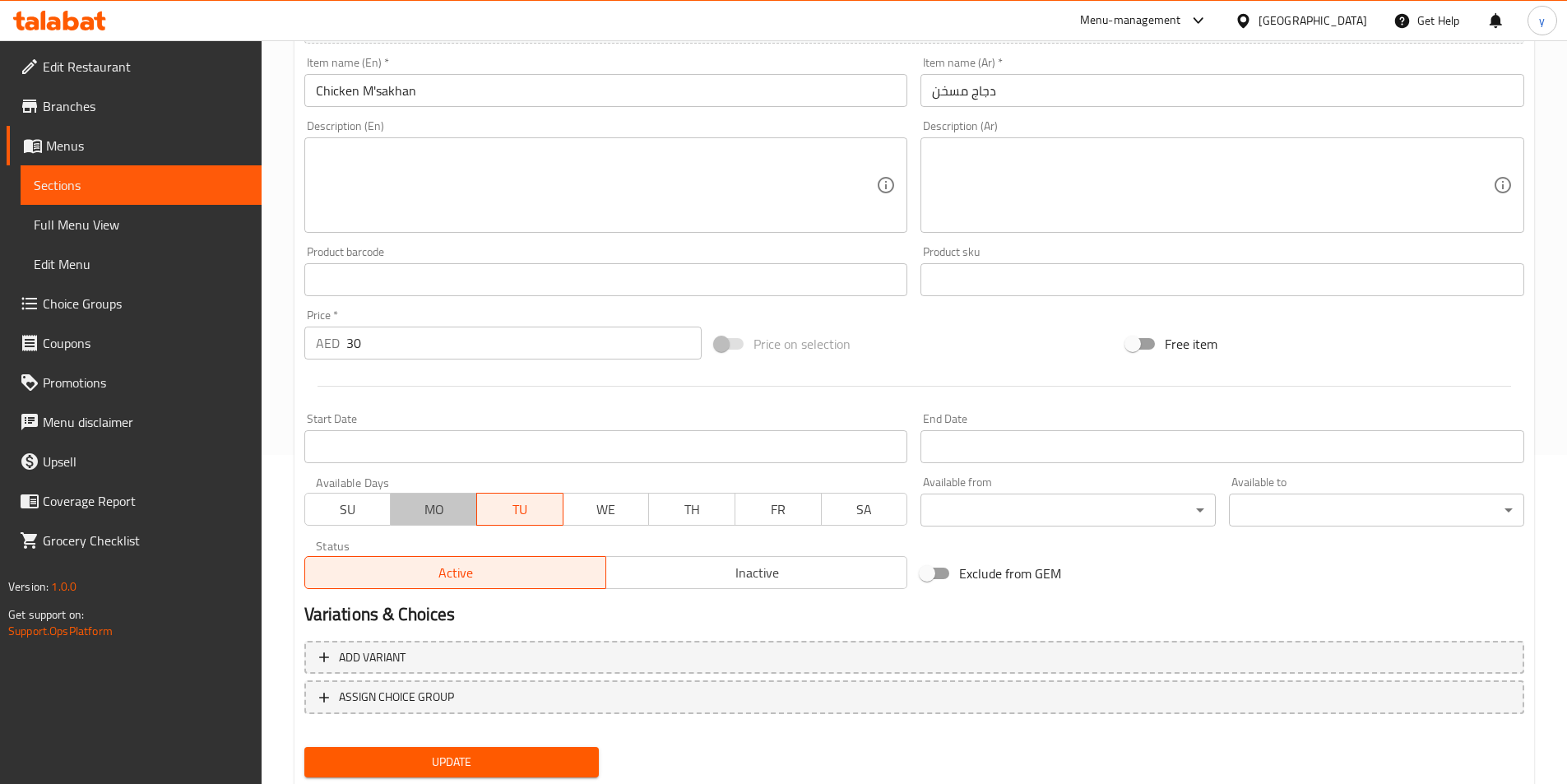
click at [453, 506] on span "MO" at bounding box center [434, 510] width 73 height 24
click at [426, 520] on span "MO" at bounding box center [434, 510] width 73 height 24
click at [523, 499] on span "TU" at bounding box center [520, 510] width 73 height 24
click at [714, 503] on span "TH" at bounding box center [692, 510] width 73 height 24
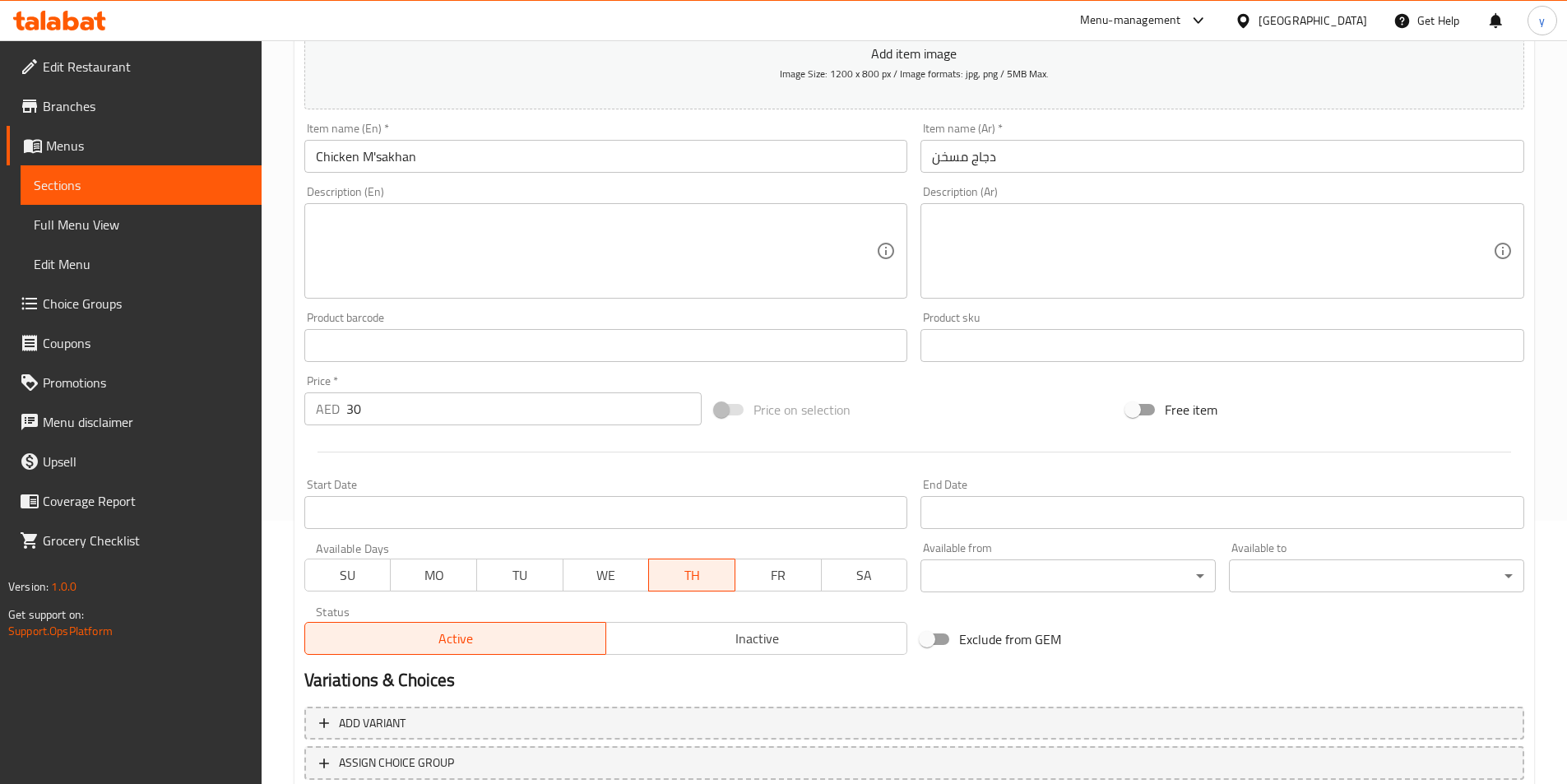
scroll to position [378, 0]
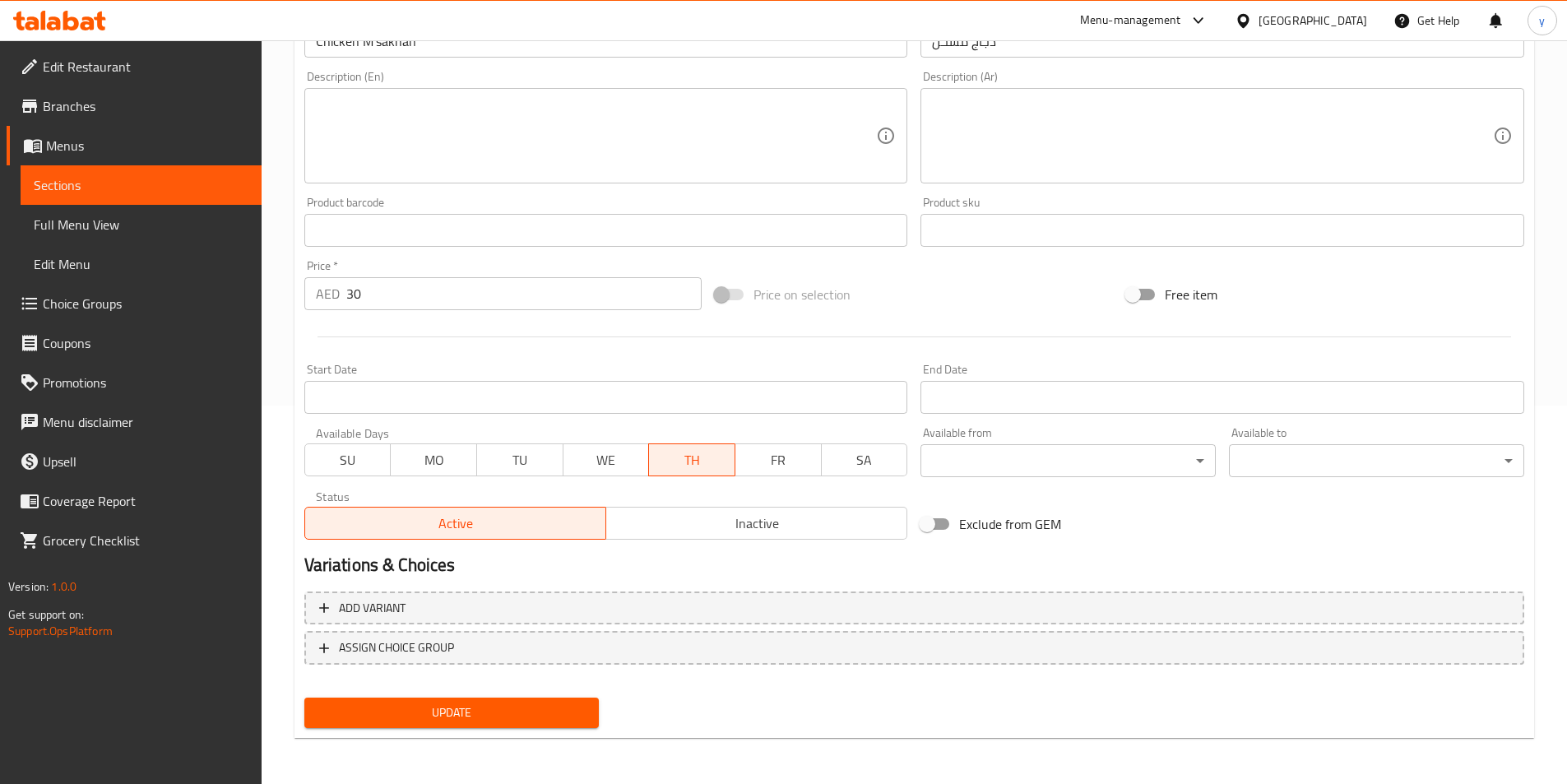
click at [482, 698] on button "Update" at bounding box center [453, 712] width 296 height 30
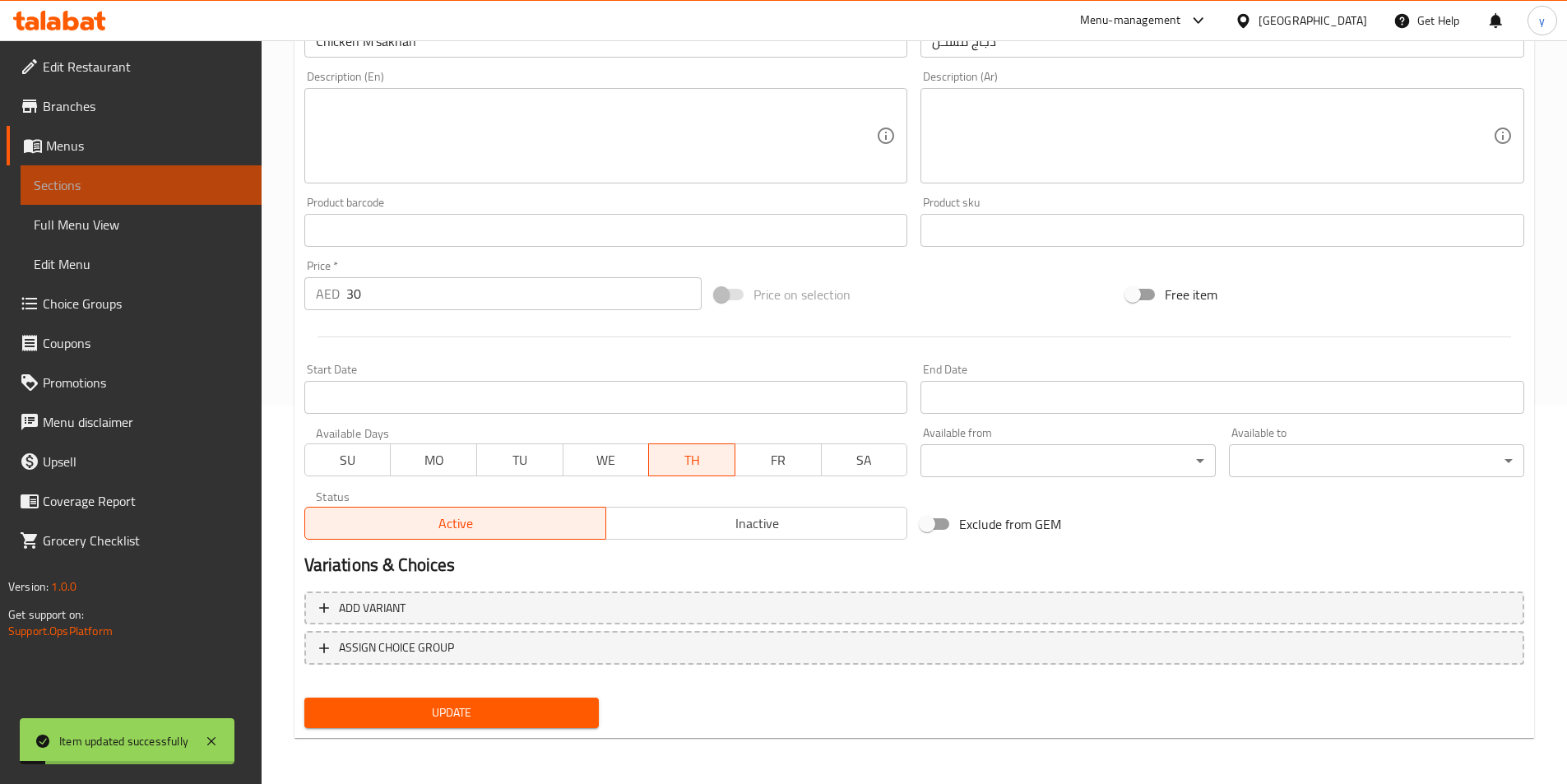
click at [141, 190] on span "Sections" at bounding box center [141, 185] width 214 height 19
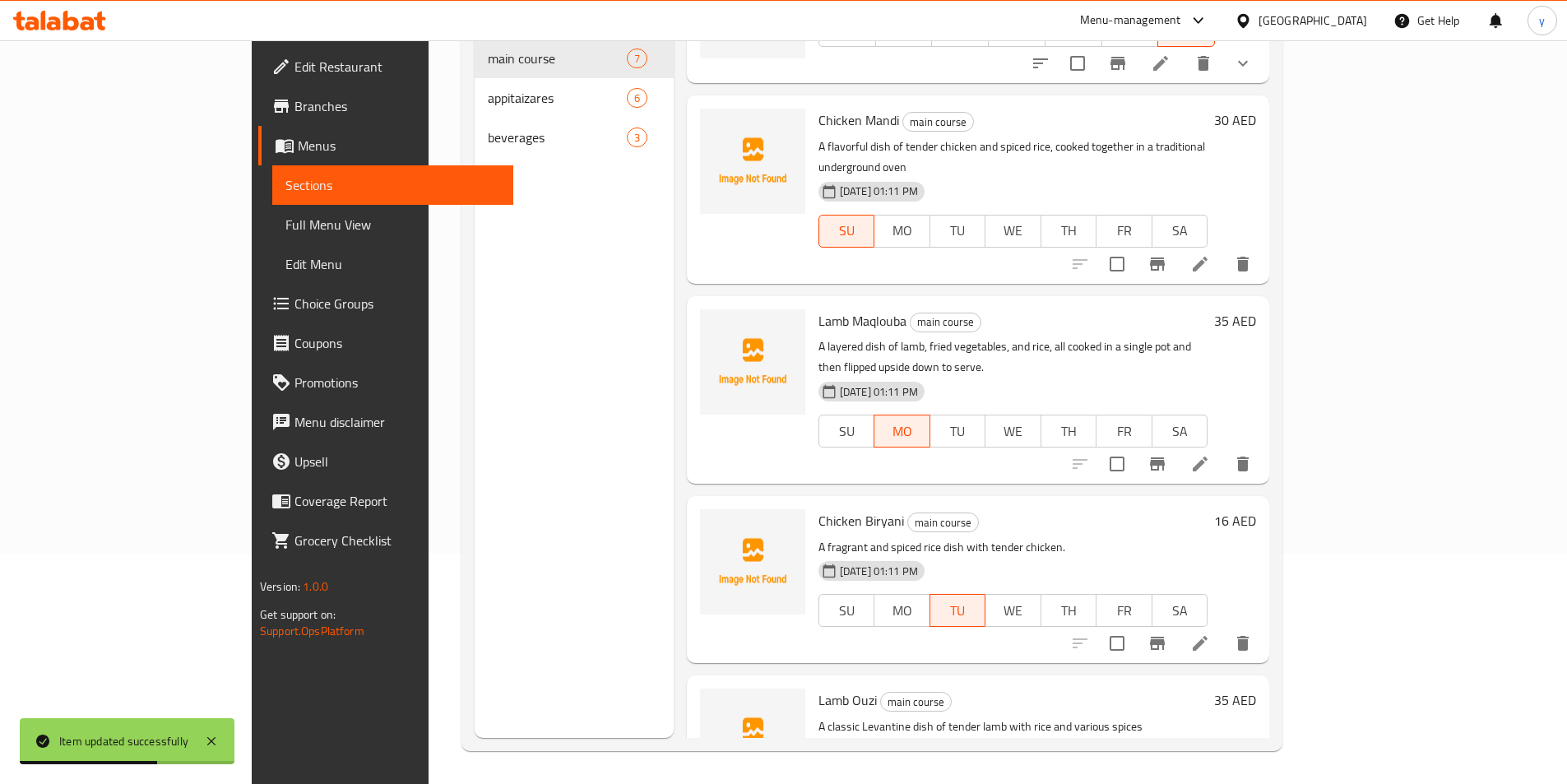
scroll to position [441, 0]
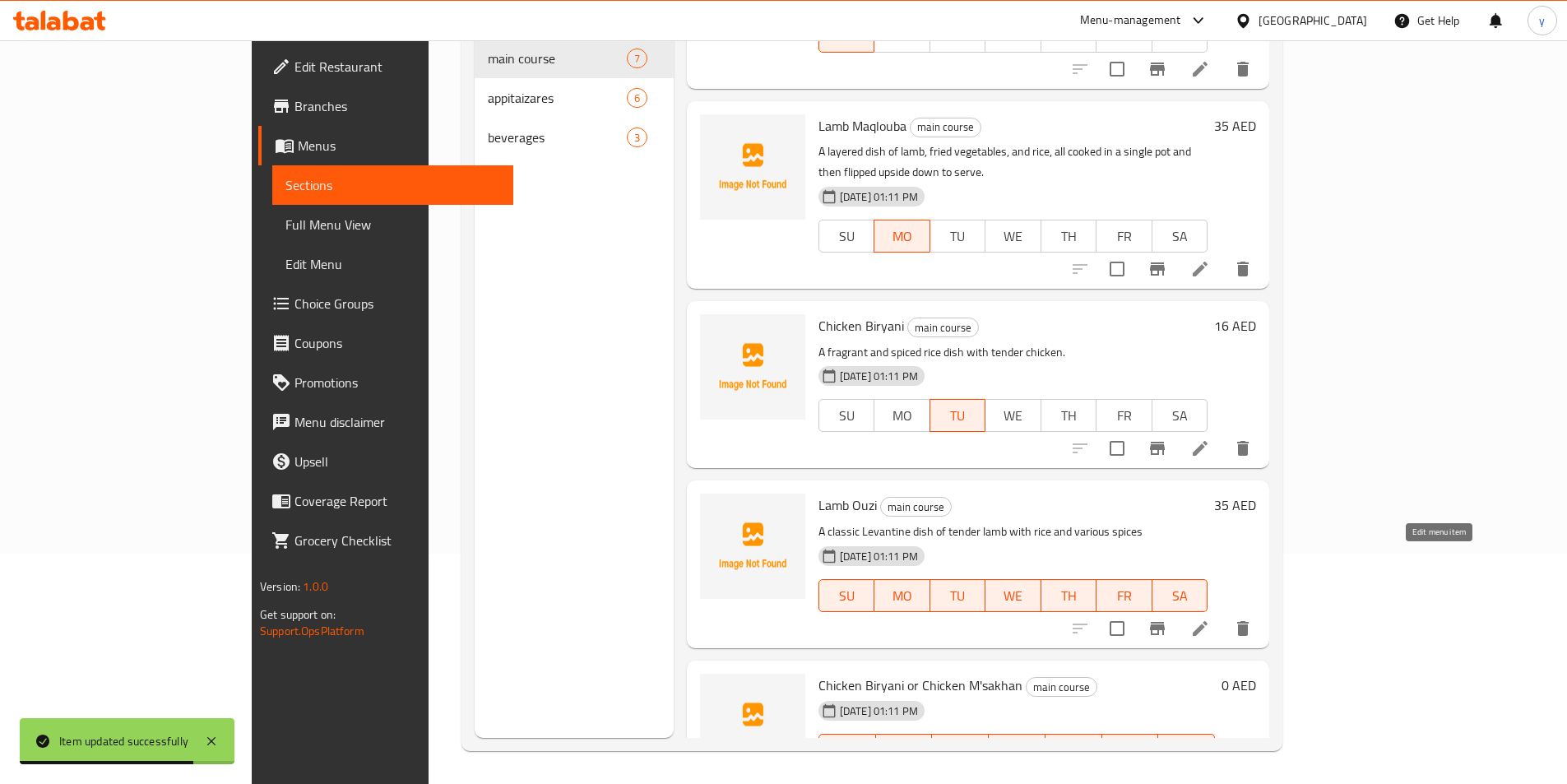
click at [1211, 619] on icon at bounding box center [1200, 628] width 19 height 19
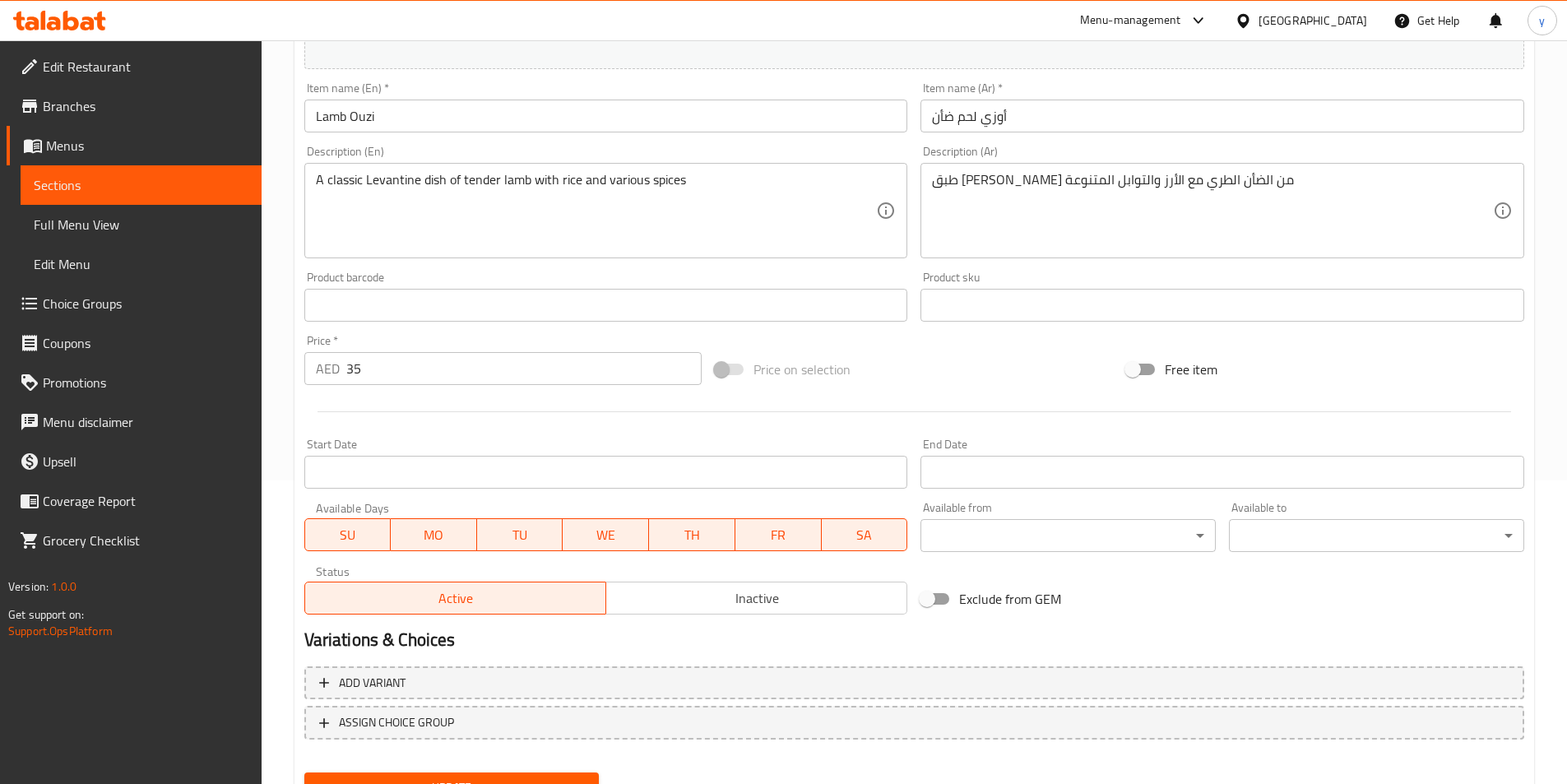
scroll to position [378, 0]
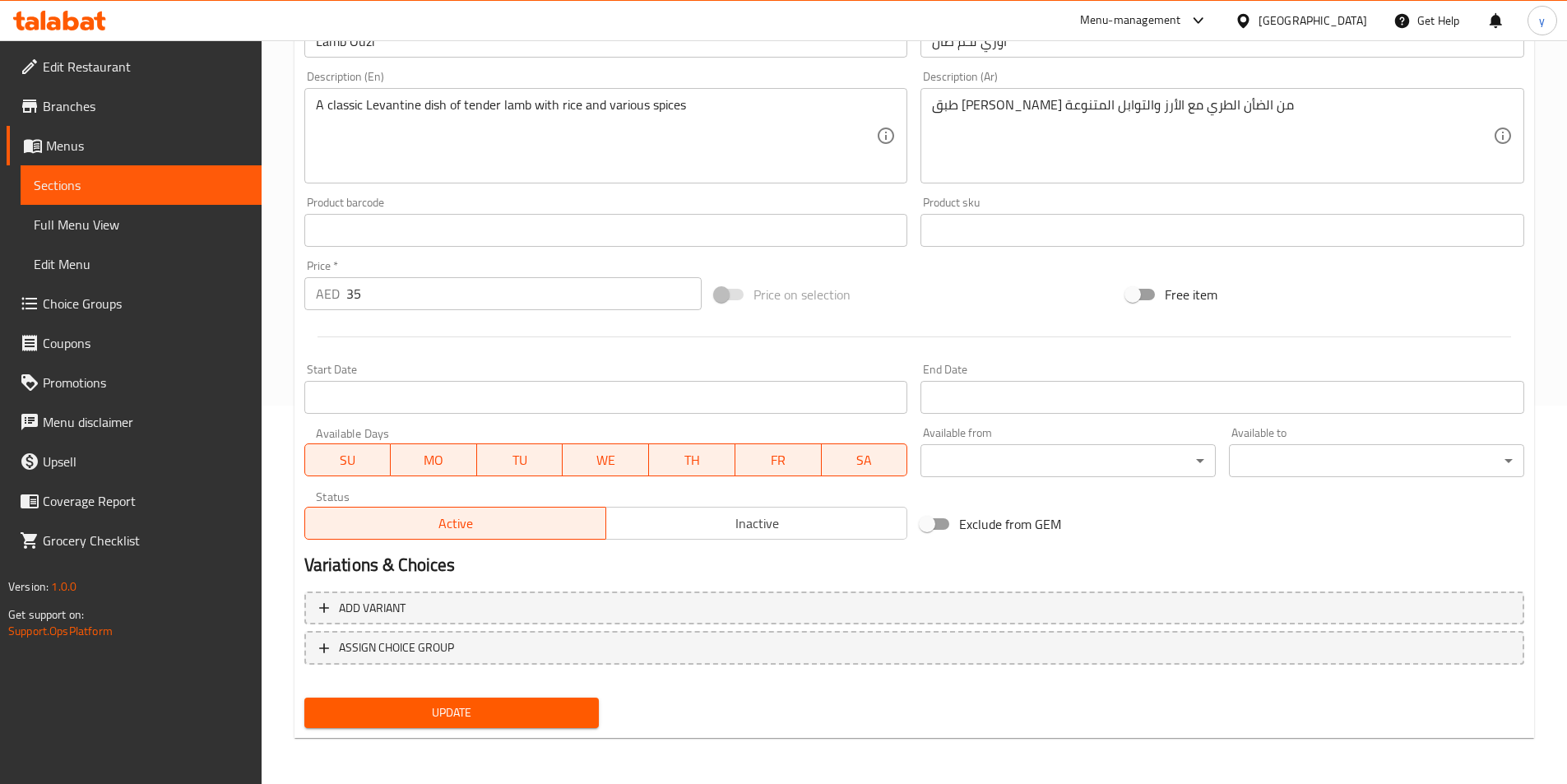
click at [353, 471] on span "SU" at bounding box center [348, 460] width 73 height 24
click at [450, 473] on button "MO" at bounding box center [433, 459] width 87 height 33
click at [506, 474] on button "TU" at bounding box center [519, 459] width 87 height 33
click at [694, 468] on span "TH" at bounding box center [692, 460] width 73 height 24
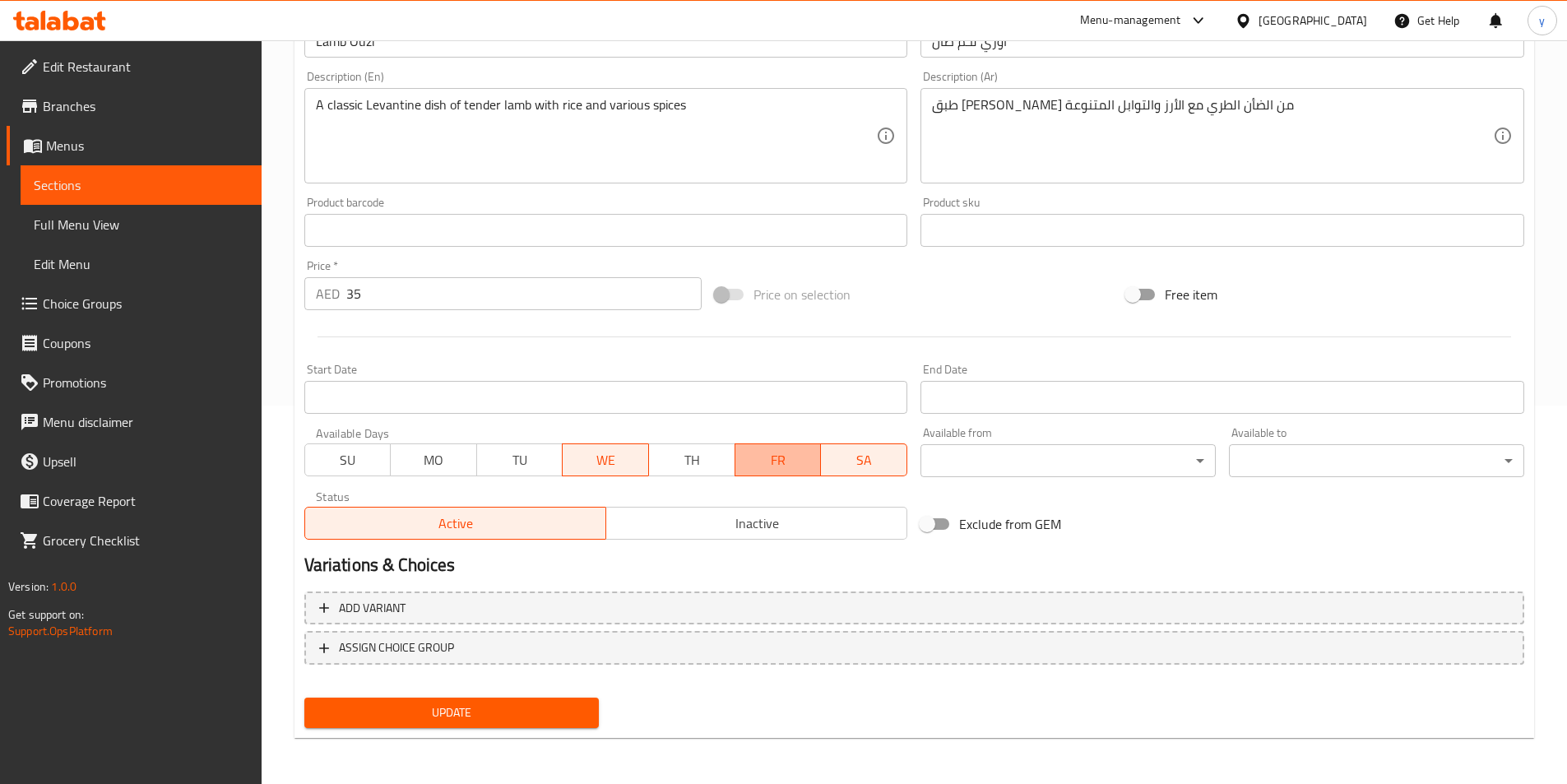
click at [799, 470] on span "FR" at bounding box center [778, 460] width 73 height 24
click at [849, 458] on span "SA" at bounding box center [865, 460] width 73 height 24
click at [540, 722] on span "Update" at bounding box center [452, 712] width 269 height 20
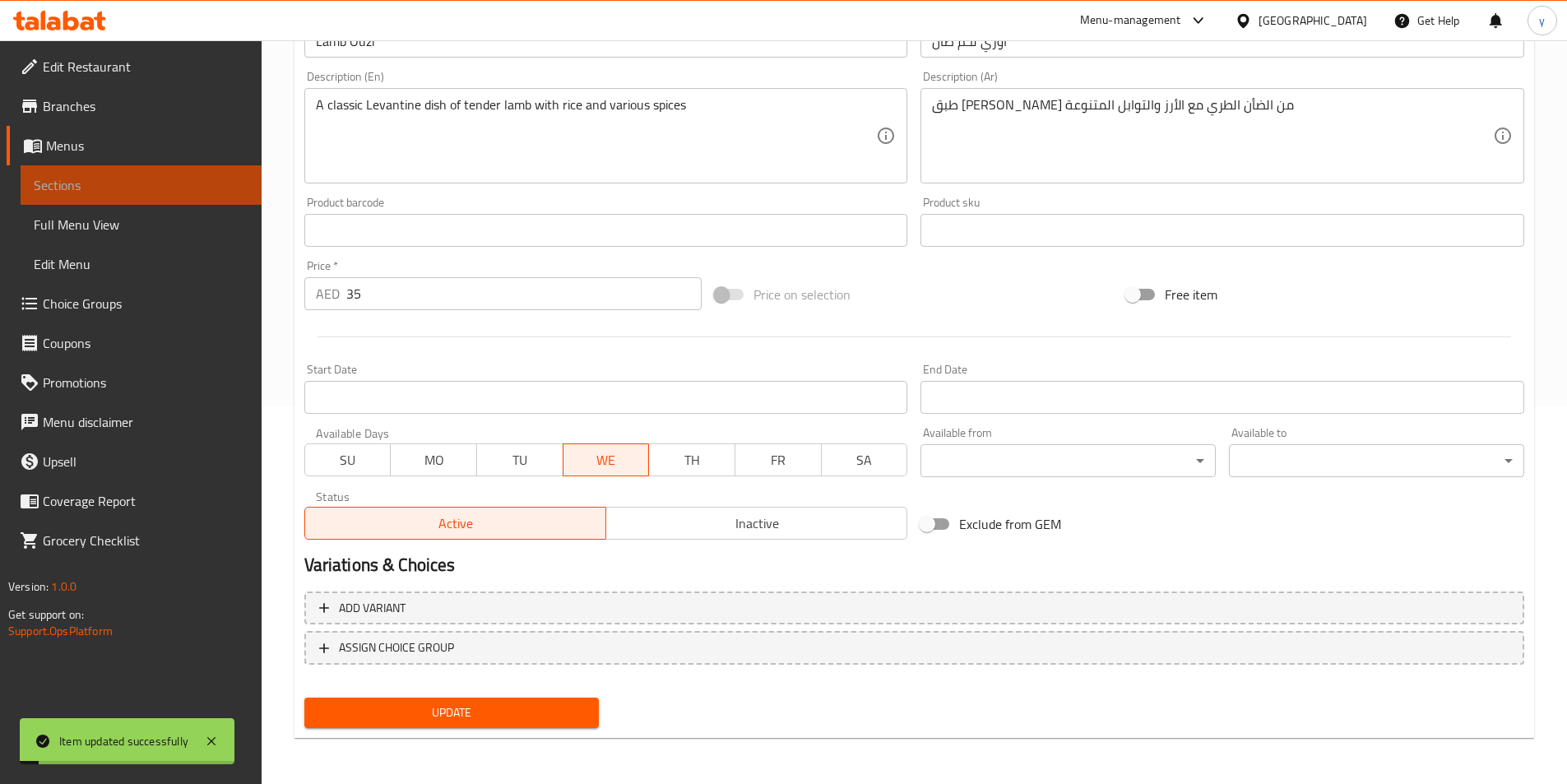
click at [147, 189] on span "Sections" at bounding box center [141, 185] width 214 height 19
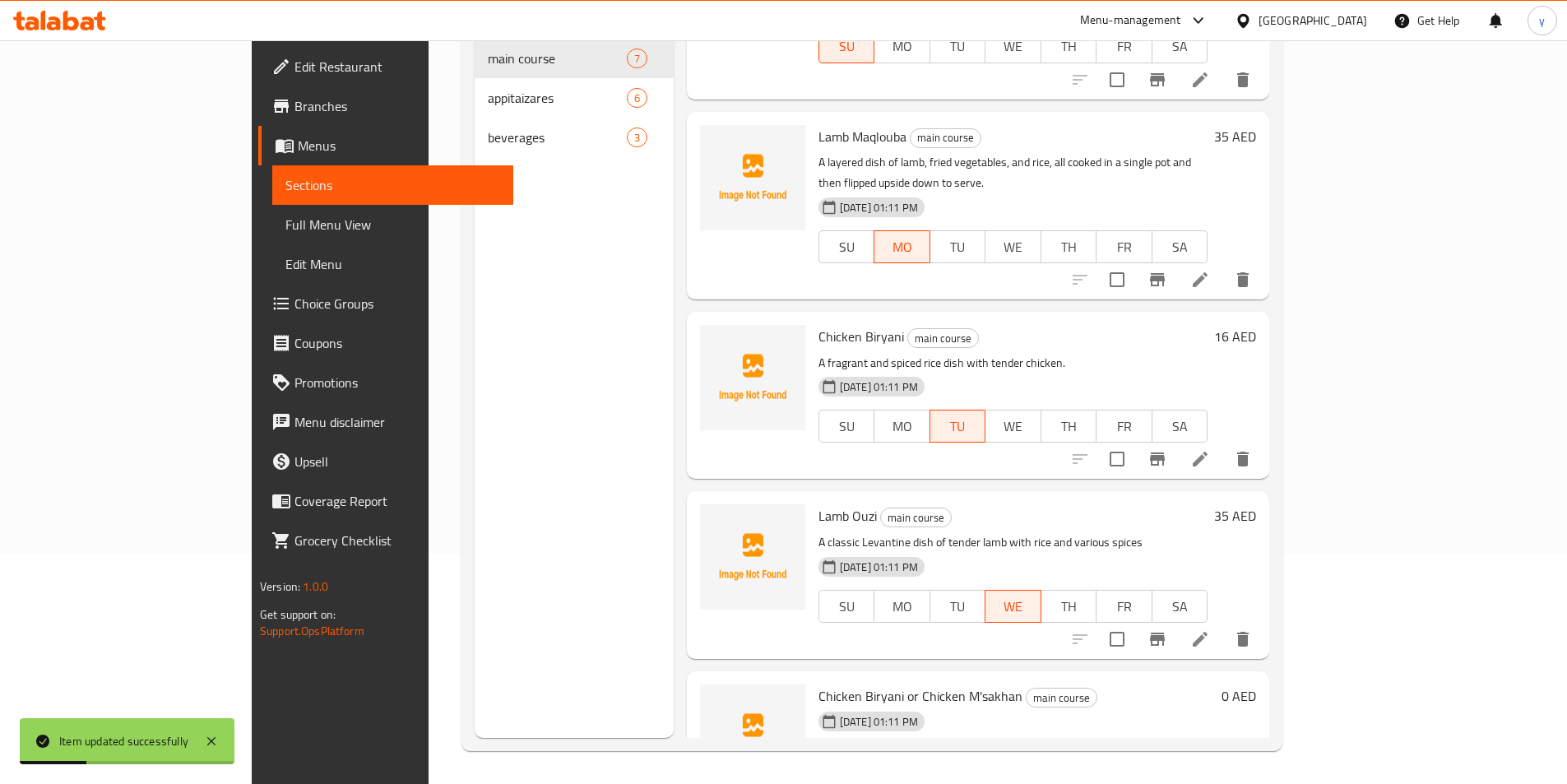
scroll to position [441, 0]
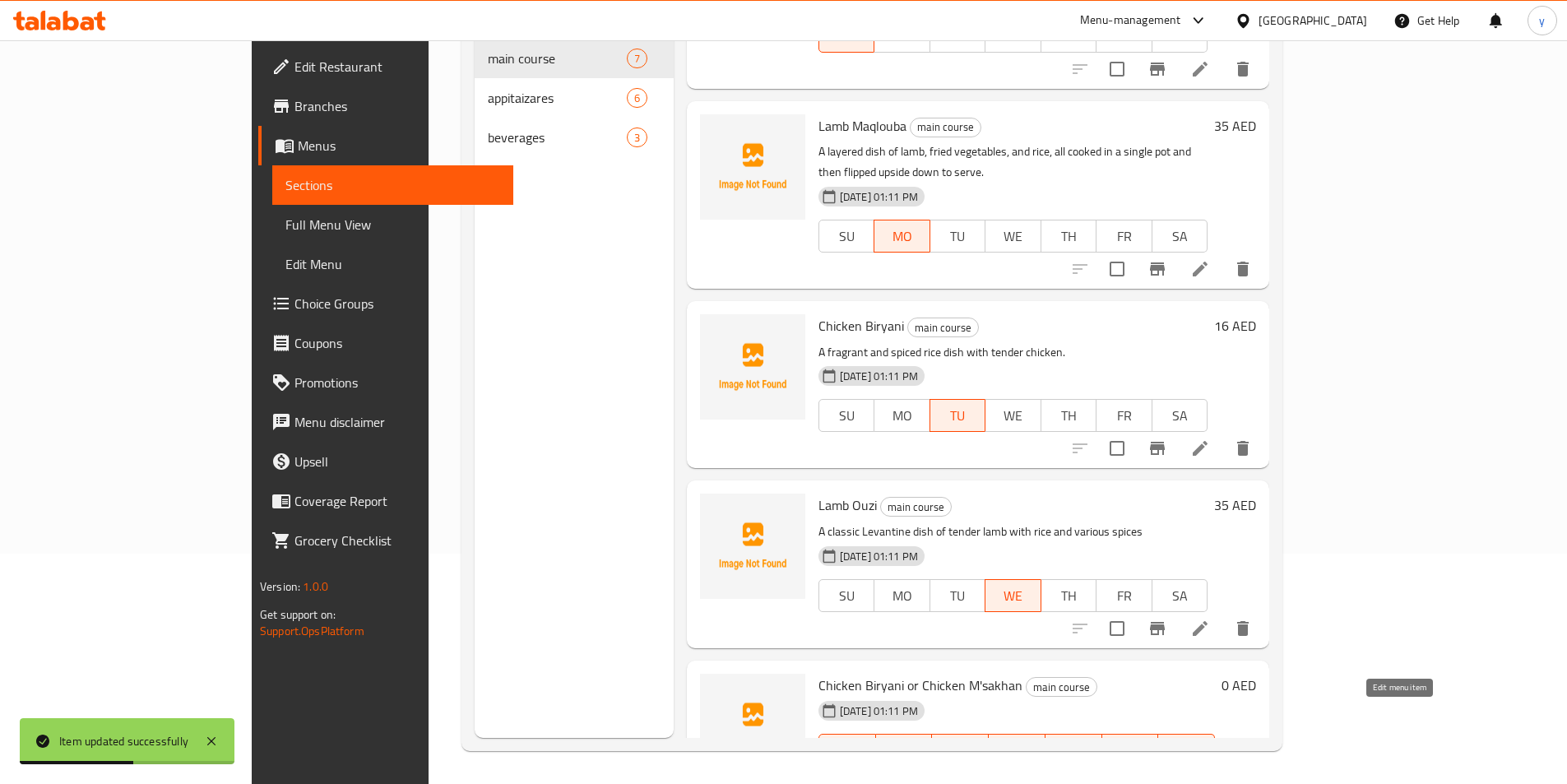
click at [1171, 773] on icon at bounding box center [1160, 782] width 19 height 19
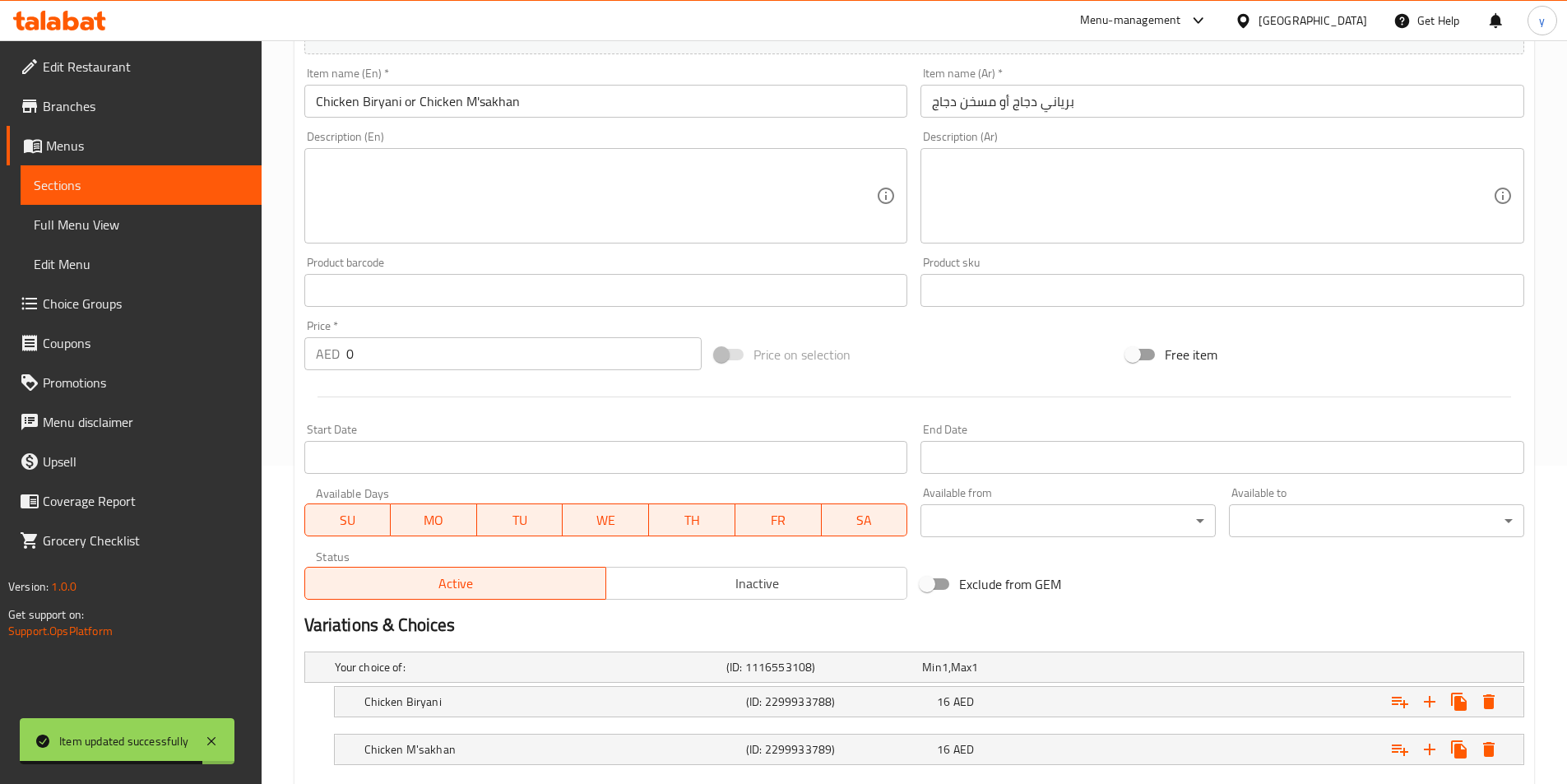
scroll to position [329, 0]
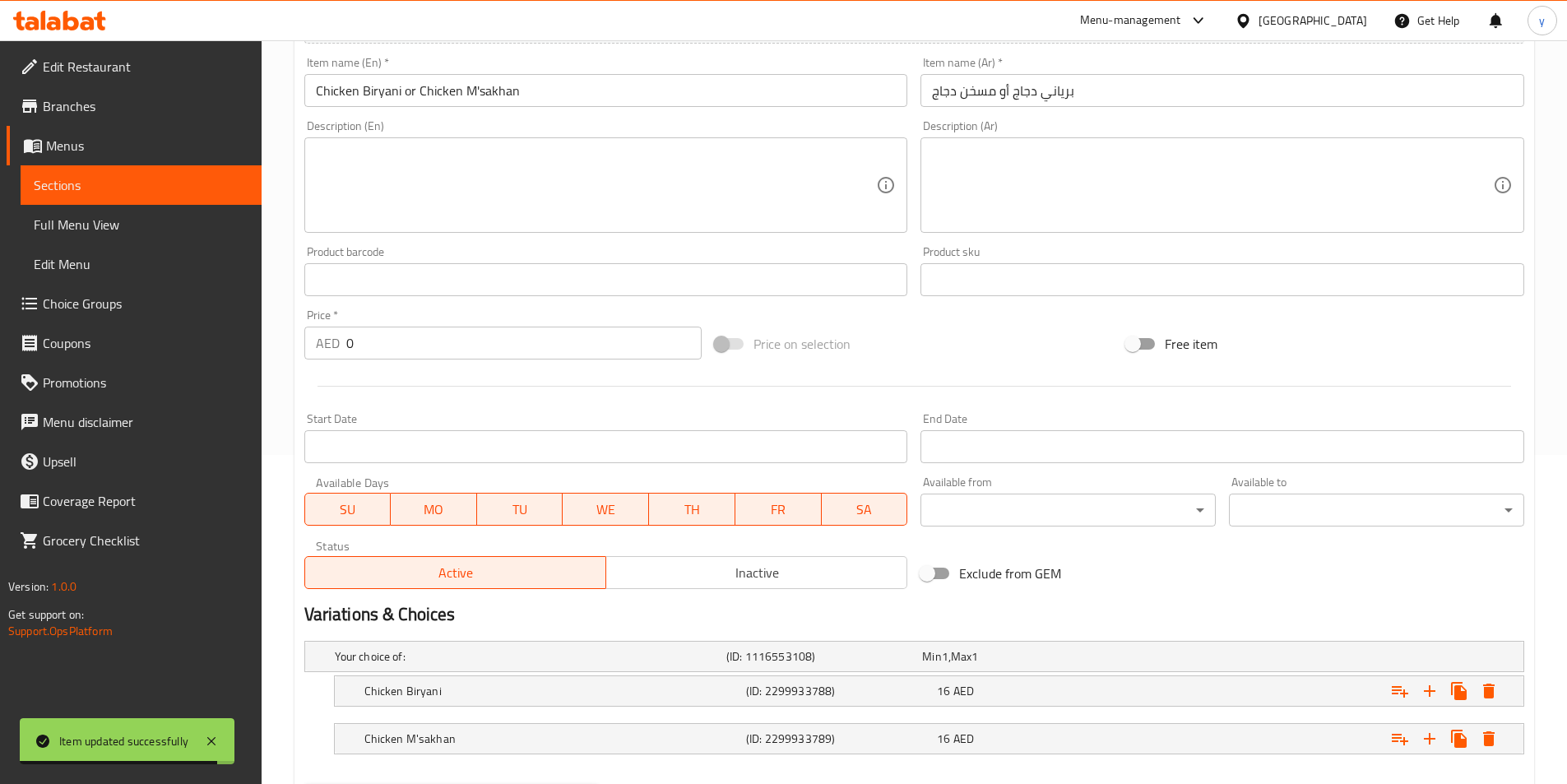
click at [363, 507] on span "SU" at bounding box center [348, 510] width 73 height 24
click at [422, 515] on span "MO" at bounding box center [434, 510] width 73 height 24
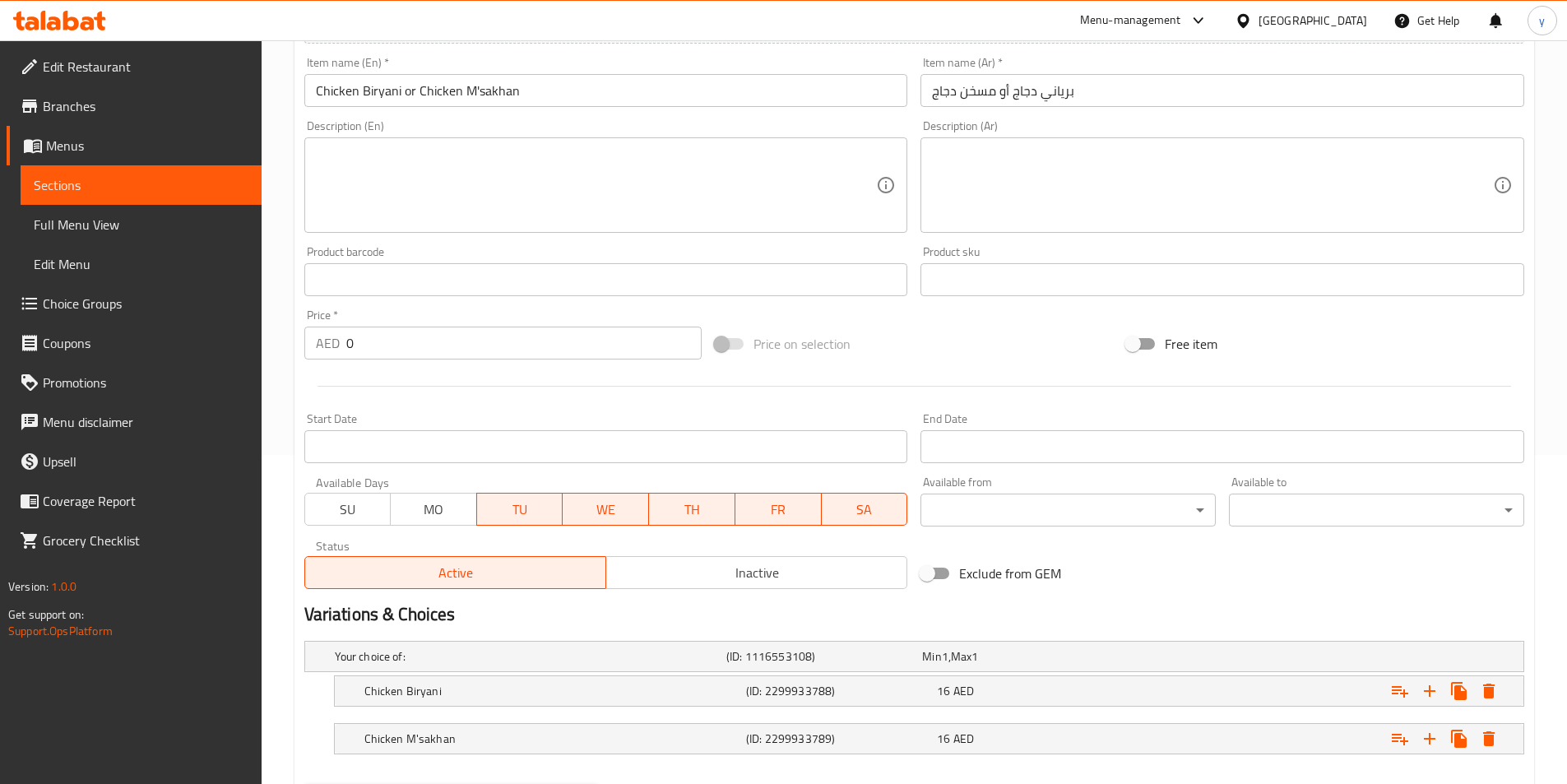
drag, startPoint x: 508, startPoint y: 511, endPoint x: 645, endPoint y: 528, distance: 138.1
click at [515, 511] on span "TU" at bounding box center [520, 510] width 73 height 24
click at [636, 519] on span "WE" at bounding box center [605, 510] width 73 height 24
click at [671, 511] on span "TH" at bounding box center [692, 510] width 73 height 24
click at [859, 504] on span "SA" at bounding box center [864, 510] width 73 height 24
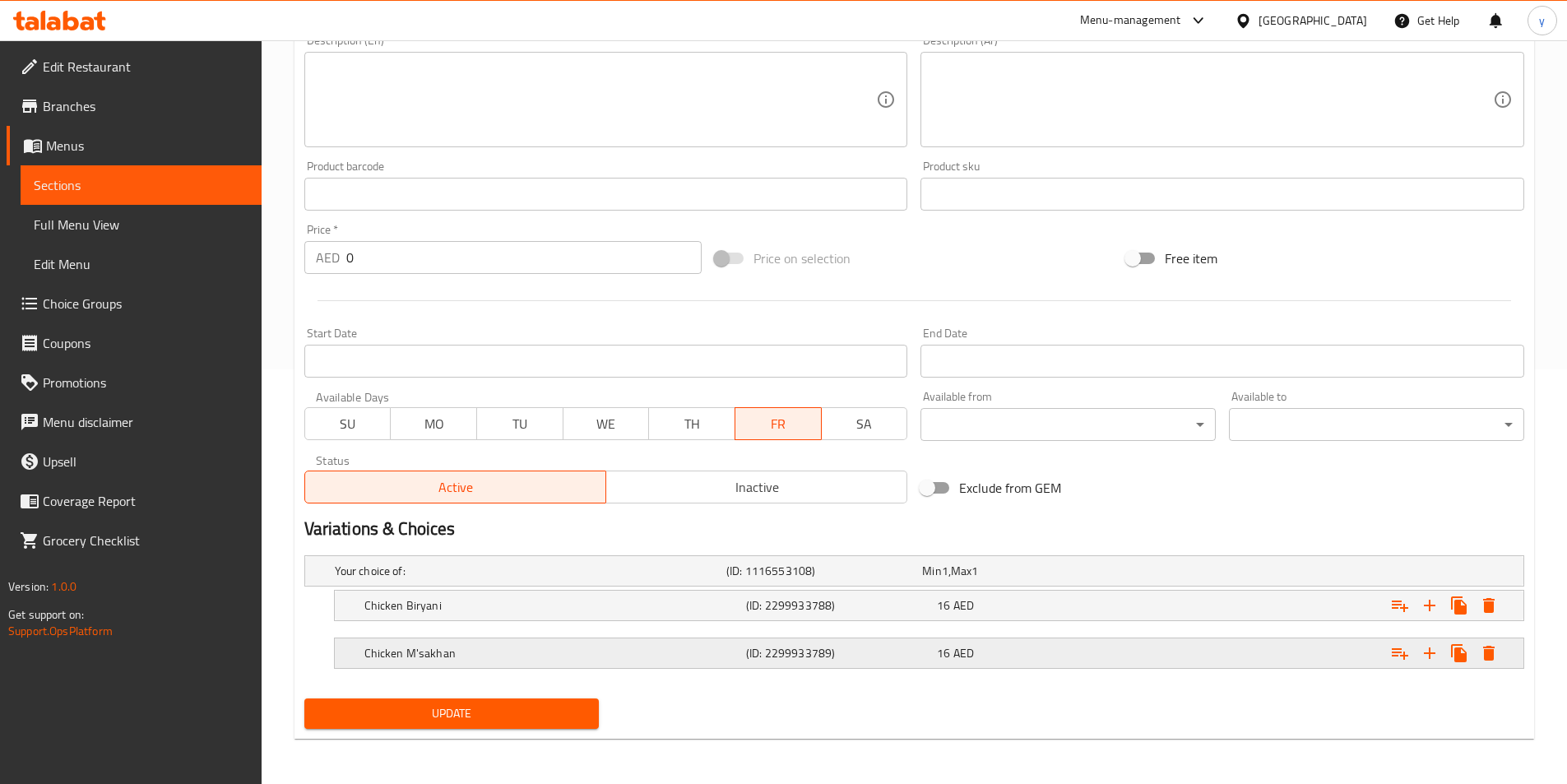
scroll to position [415, 0]
click at [518, 723] on button "Update" at bounding box center [453, 712] width 296 height 30
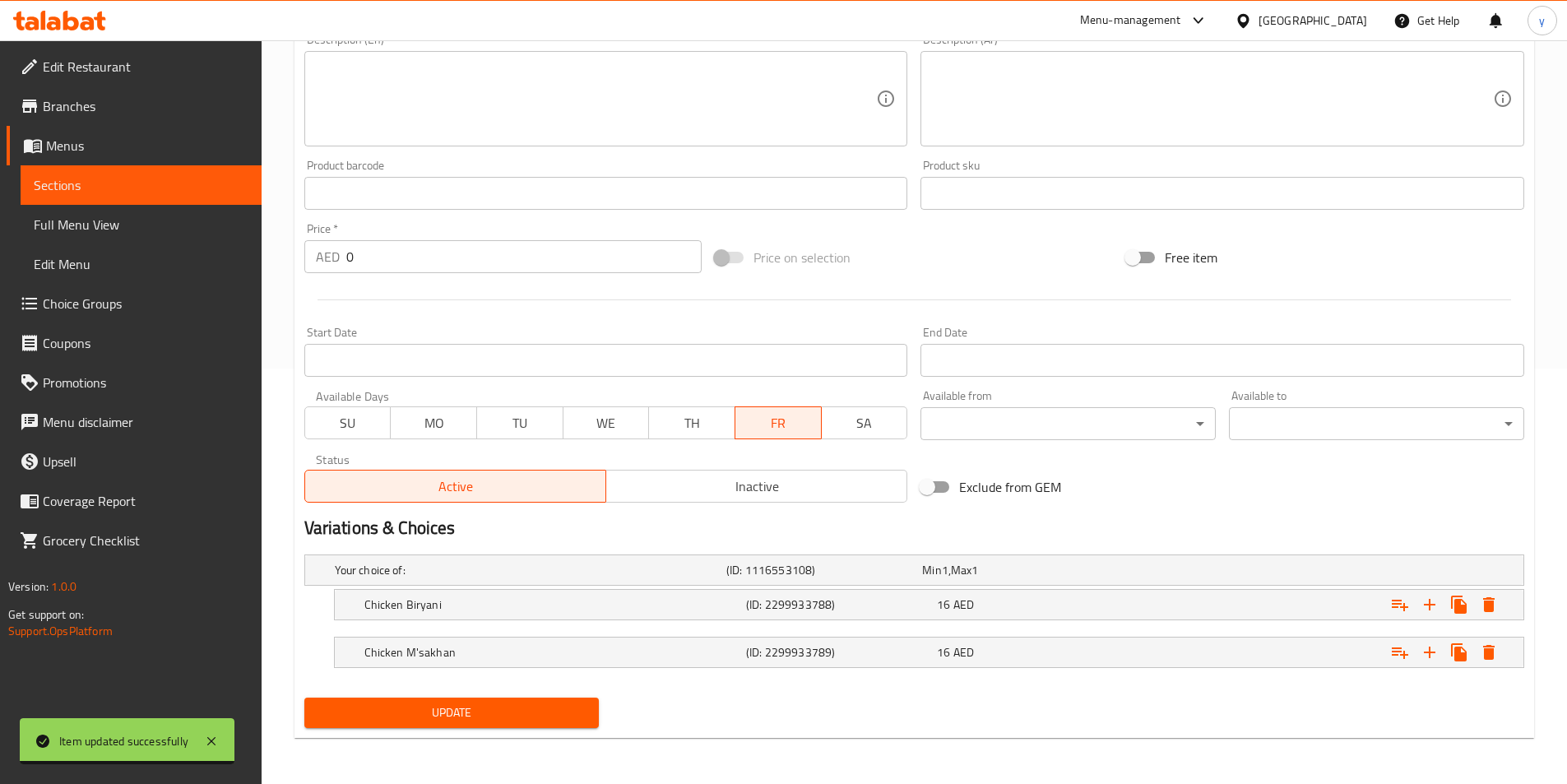
click at [126, 100] on span "Branches" at bounding box center [146, 105] width 206 height 19
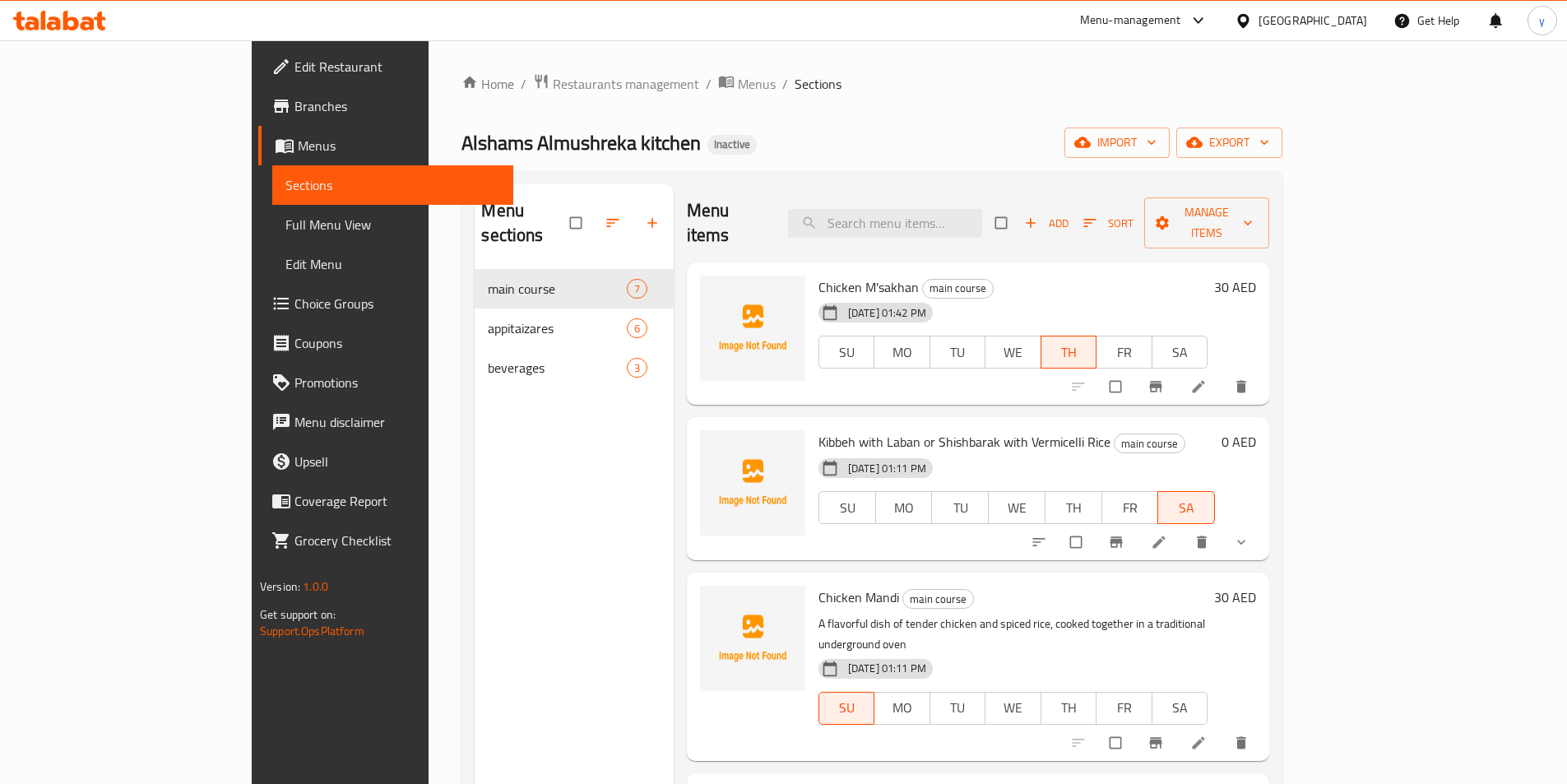
click at [285, 217] on span "Full Menu View" at bounding box center [393, 224] width 214 height 19
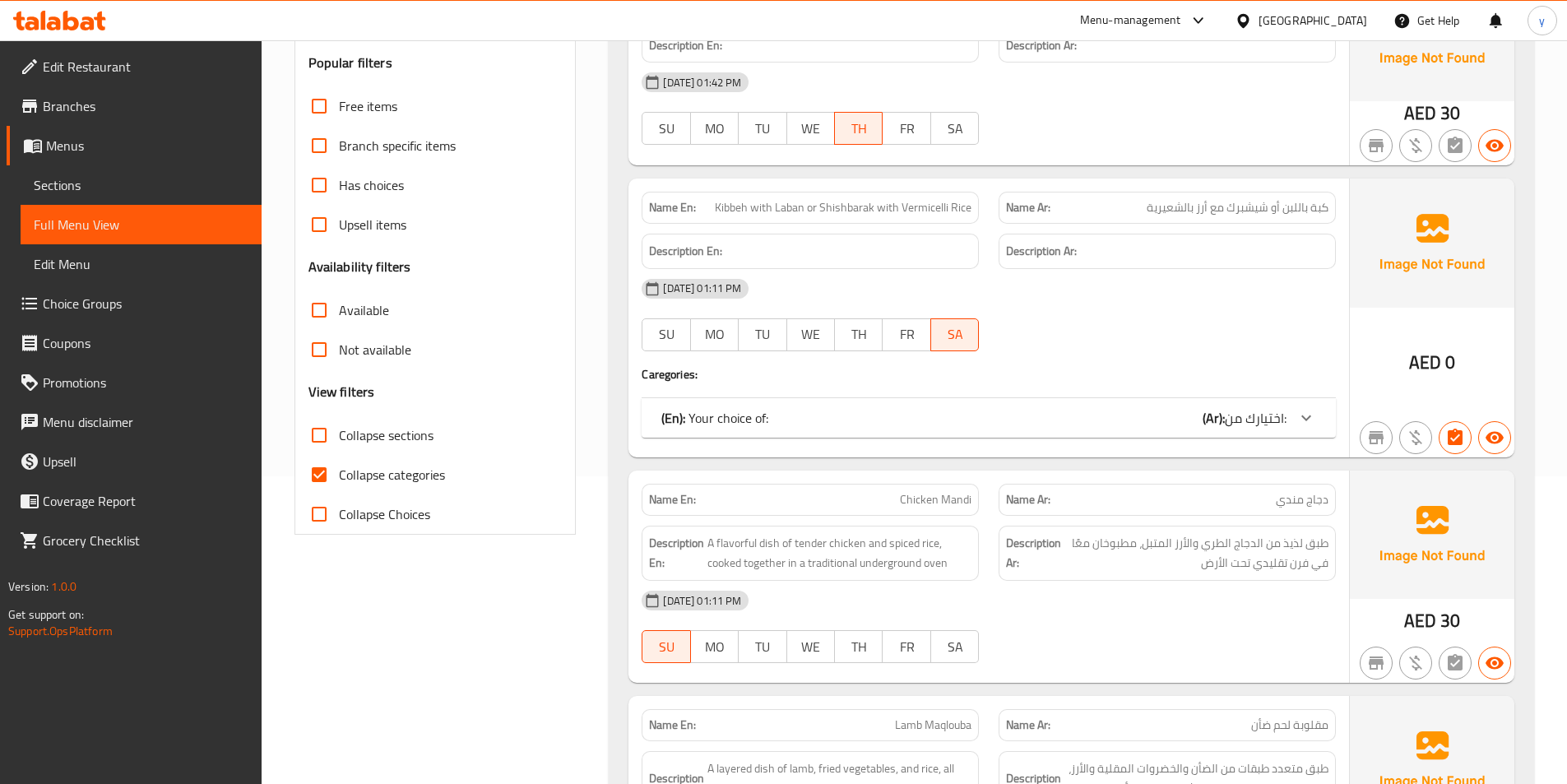
scroll to position [411, 0]
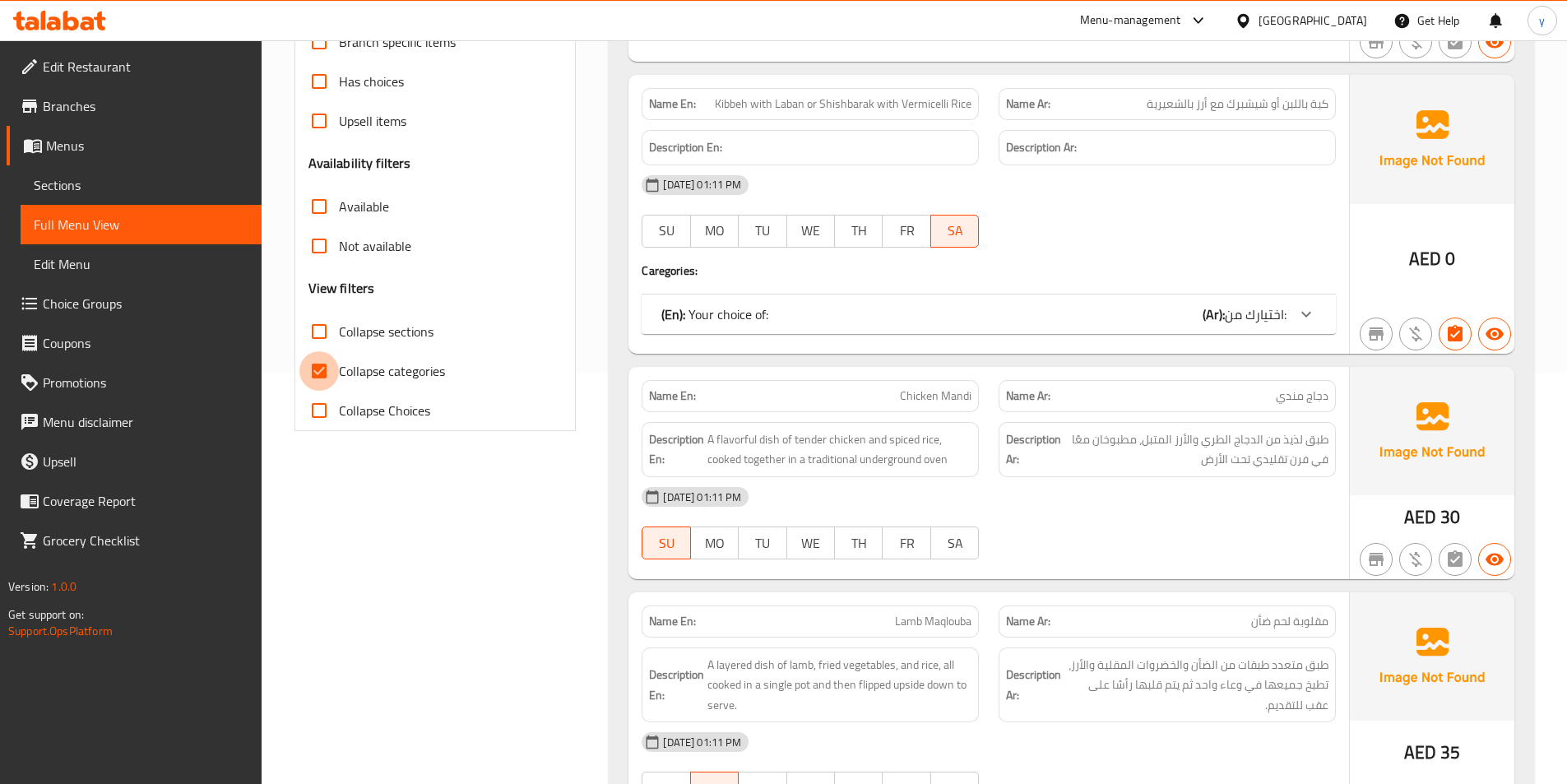
click at [333, 371] on input "Collapse categories" at bounding box center [319, 370] width 40 height 40
checkbox input "false"
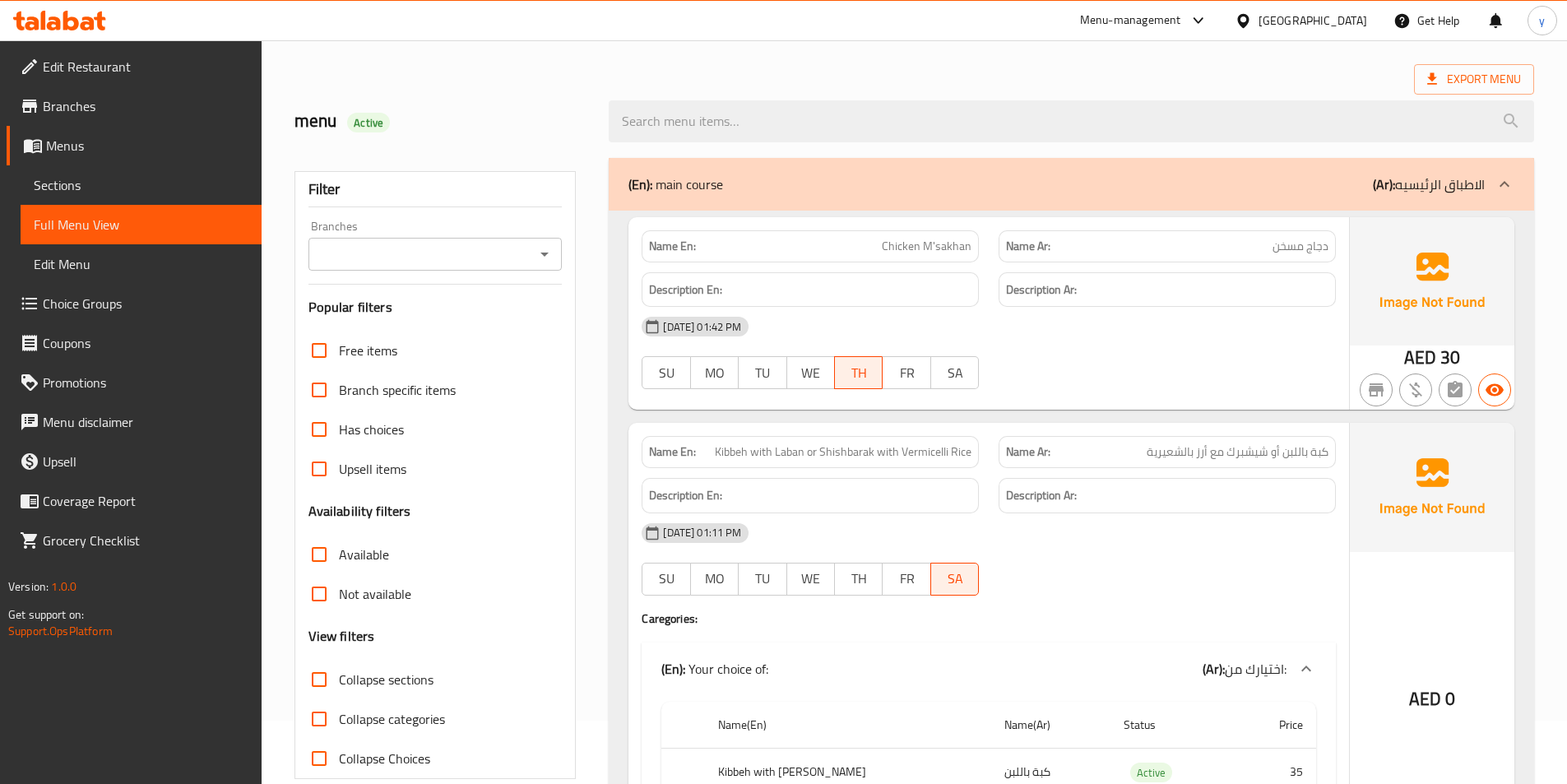
scroll to position [0, 0]
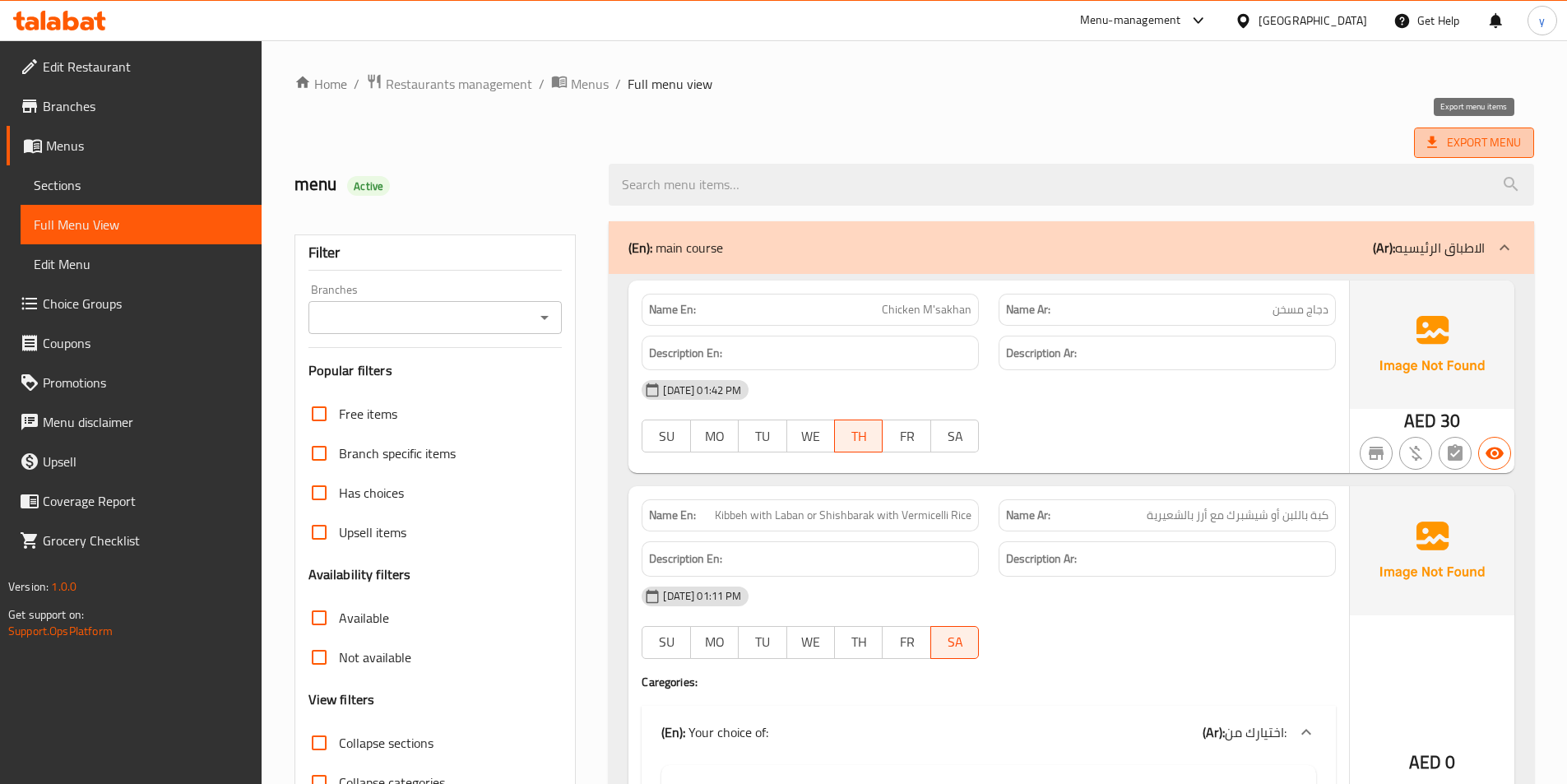
click at [1448, 137] on span "Export Menu" at bounding box center [1474, 143] width 94 height 20
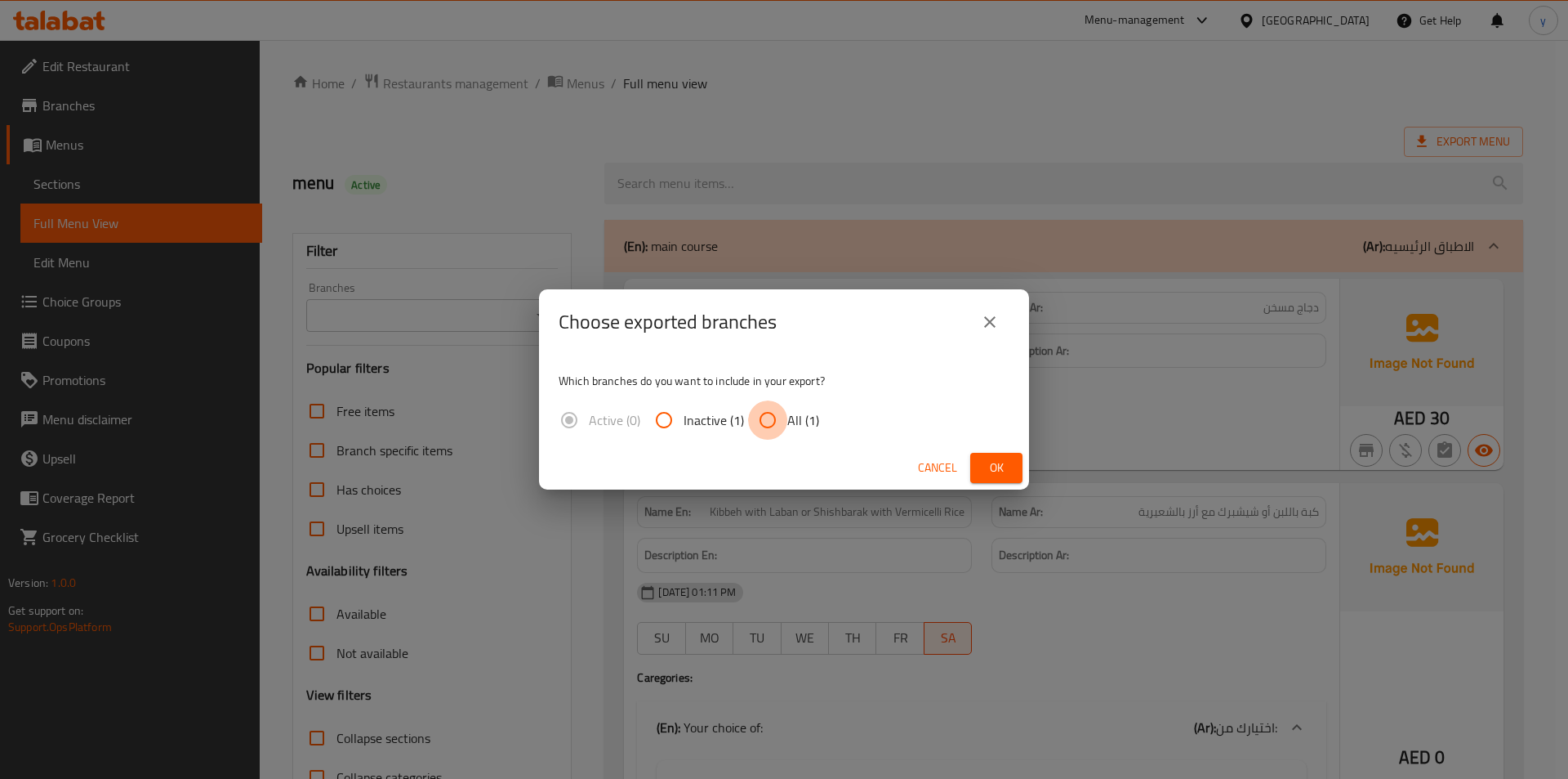
click at [774, 423] on input "All (1)" at bounding box center [768, 420] width 39 height 39
radio input "true"
click at [1004, 469] on span "Ok" at bounding box center [996, 468] width 26 height 20
